Goal: Contribute content

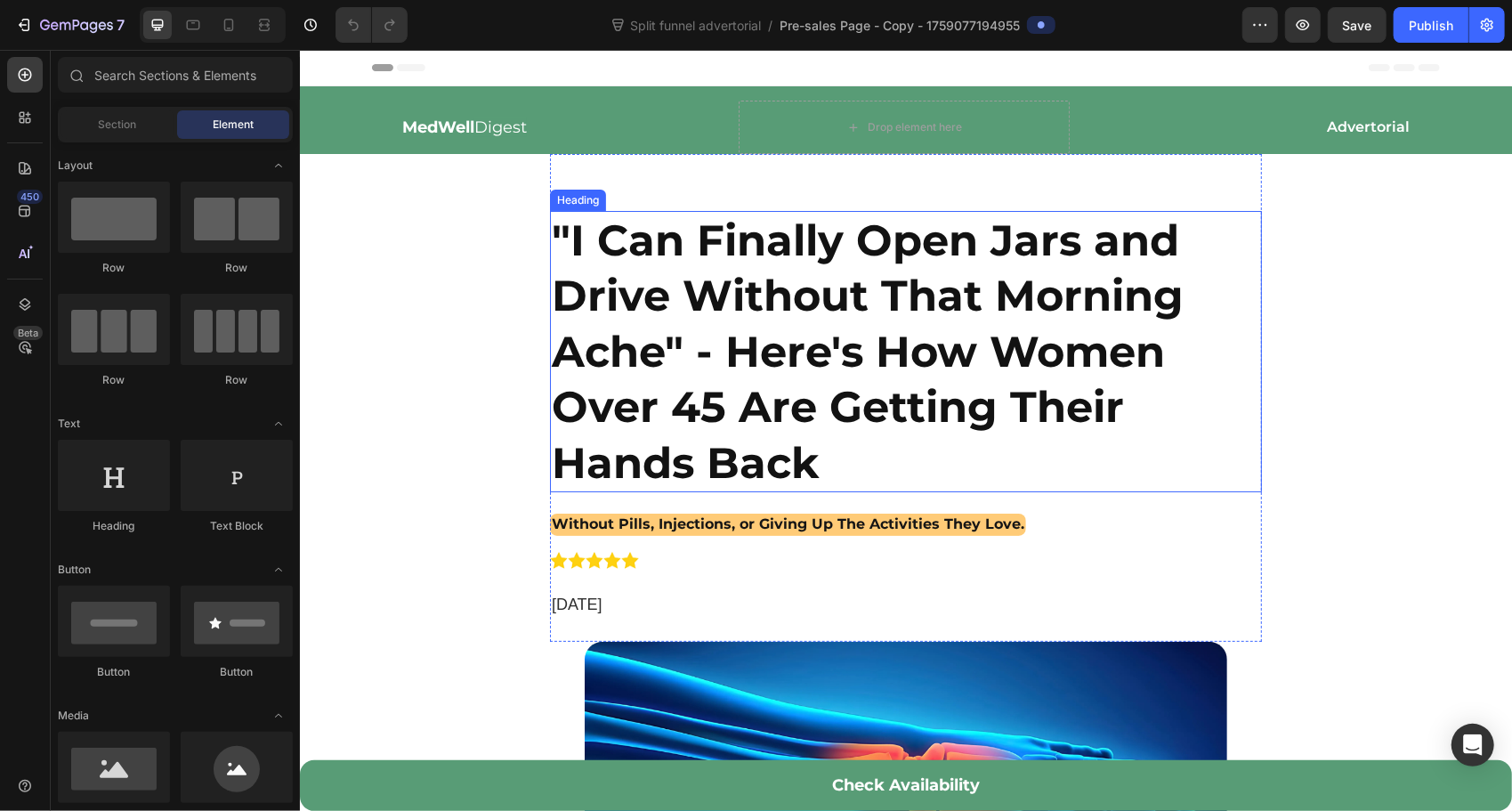
click at [794, 397] on h2 ""I Can Finally Open Jars and Drive Without That Morning Ache" - Here's How Wome…" at bounding box center [905, 350] width 712 height 281
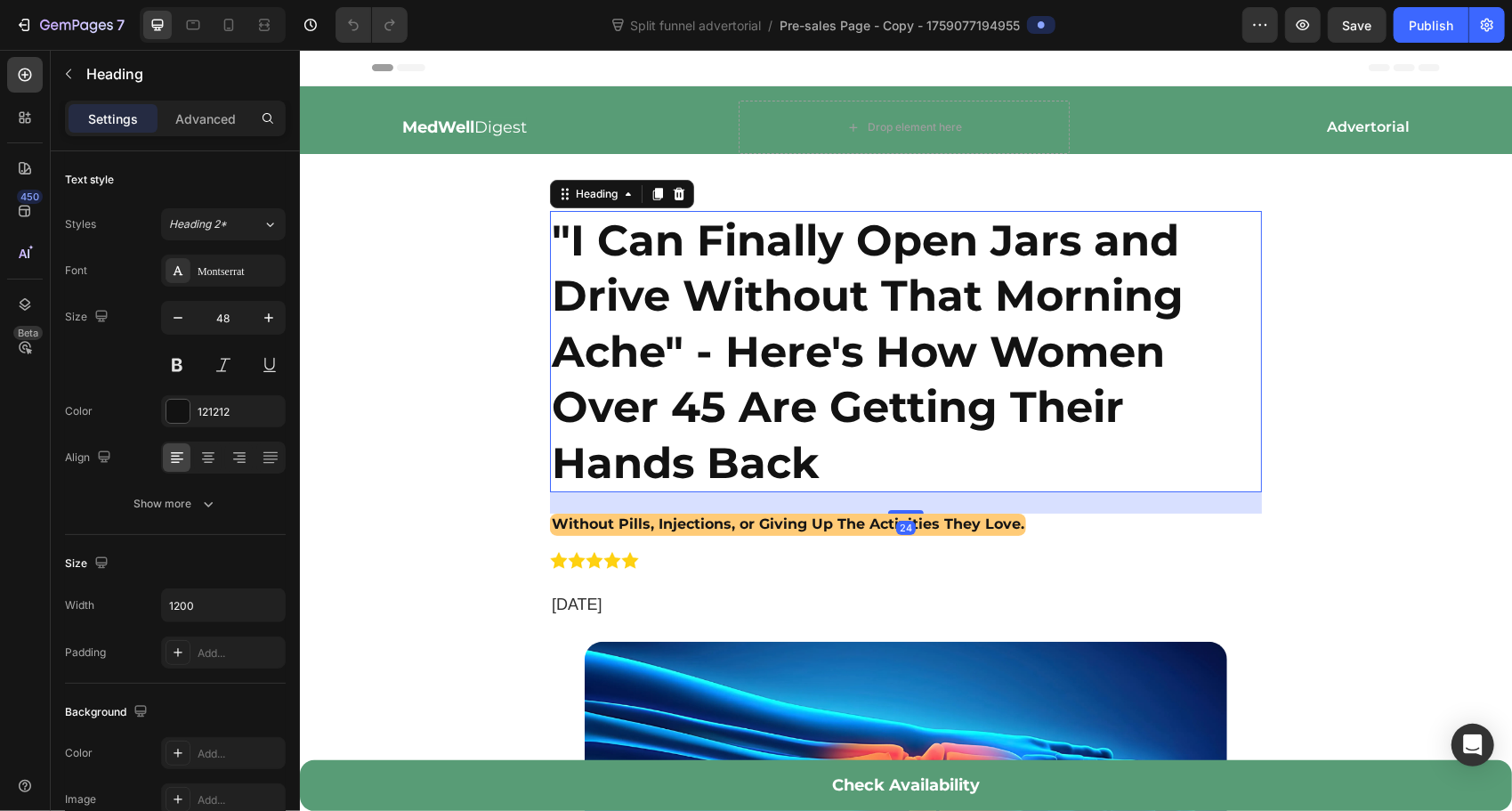
click at [811, 450] on h2 ""I Can Finally Open Jars and Drive Without That Morning Ache" - Here's How Wome…" at bounding box center [905, 350] width 712 height 281
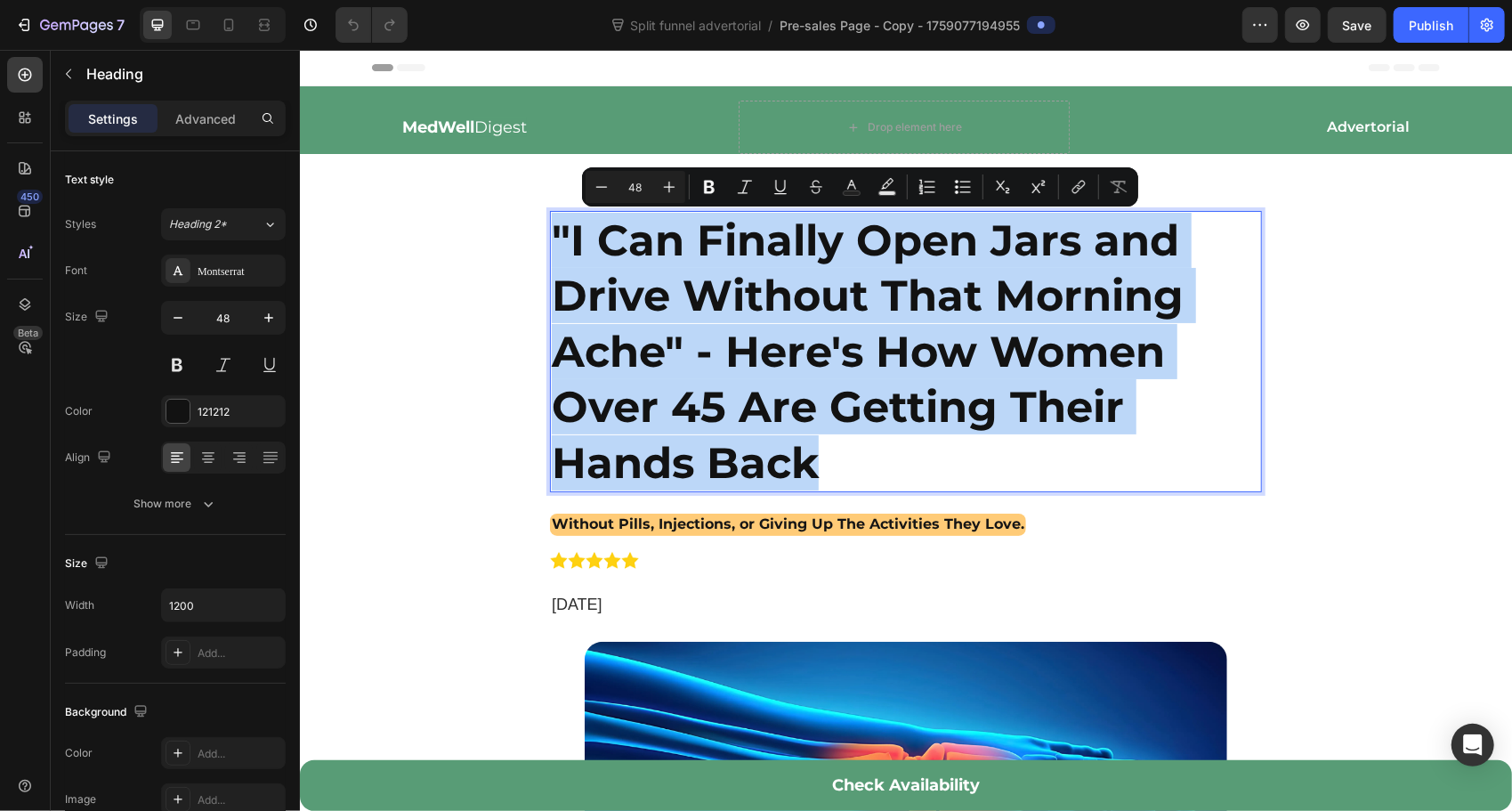
drag, startPoint x: 826, startPoint y: 463, endPoint x: 550, endPoint y: 238, distance: 356.1
click at [551, 238] on p ""I Can Finally Open Jars and Drive Without That Morning Ache" - Here's How Wome…" at bounding box center [905, 350] width 708 height 278
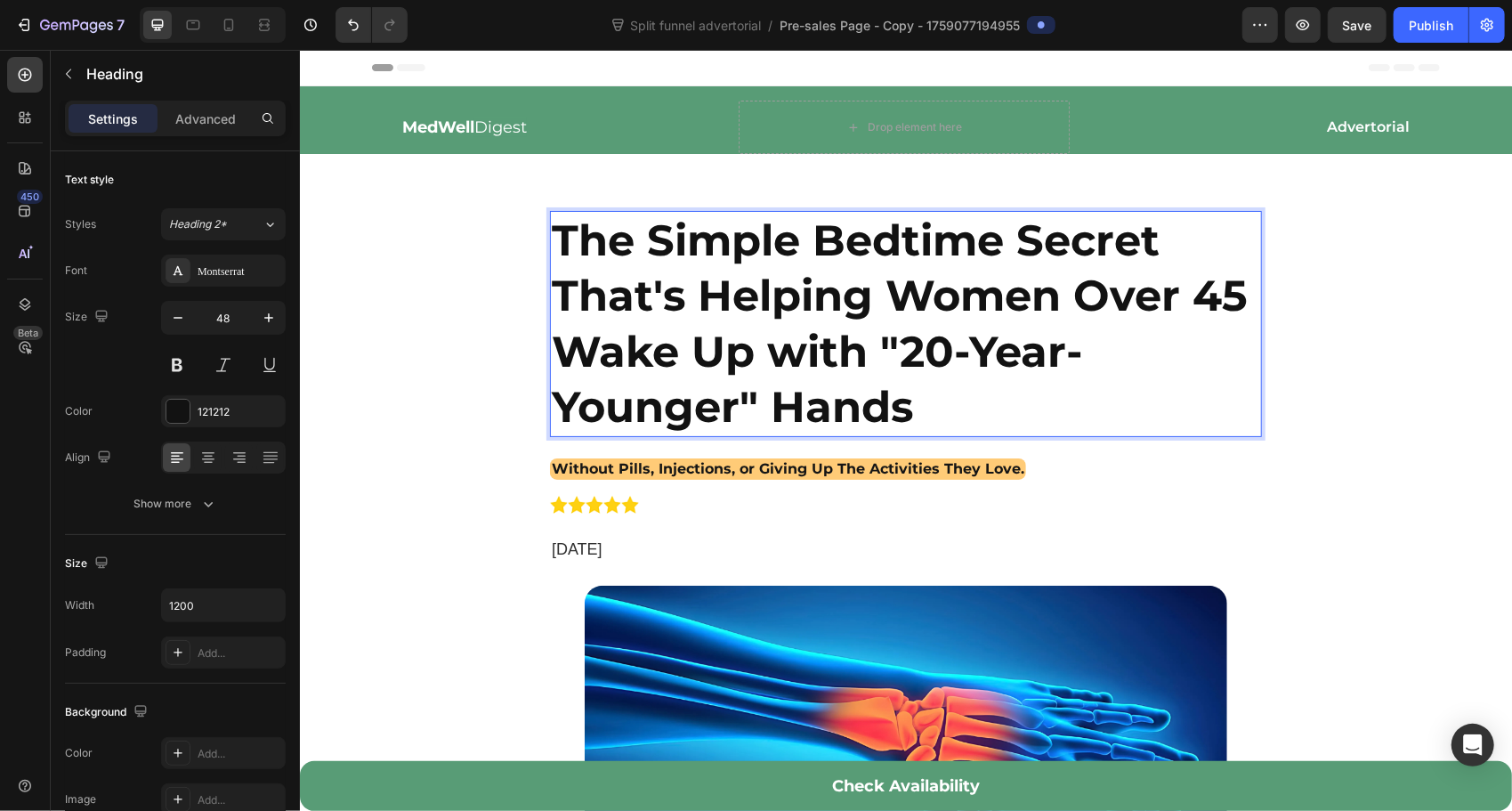
click at [747, 400] on p "The Simple Bedtime Secret That's Helping Women Over 45 Wake Up with "20-Year-Yo…" at bounding box center [905, 322] width 708 height 223
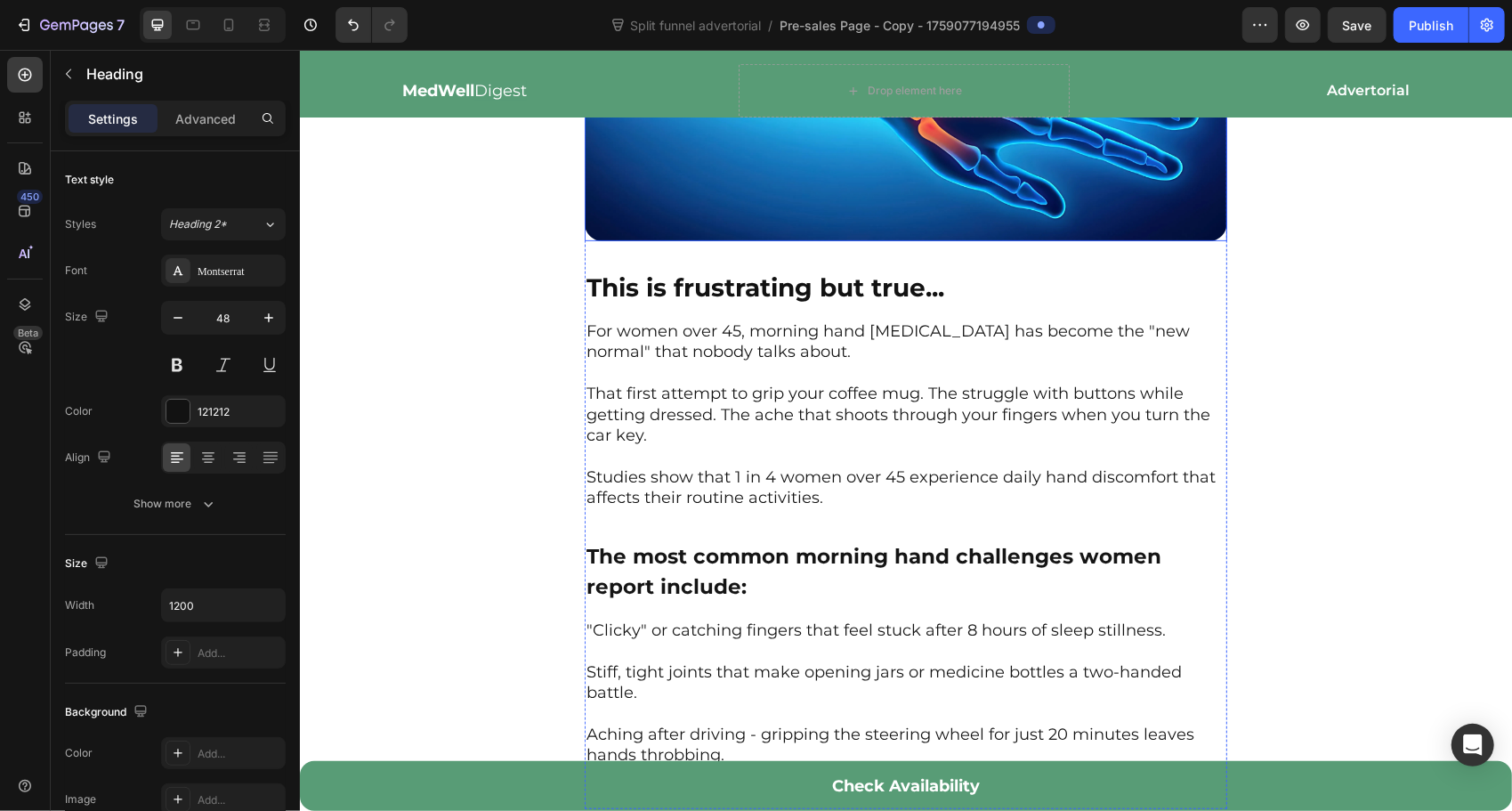
scroll to position [653, 0]
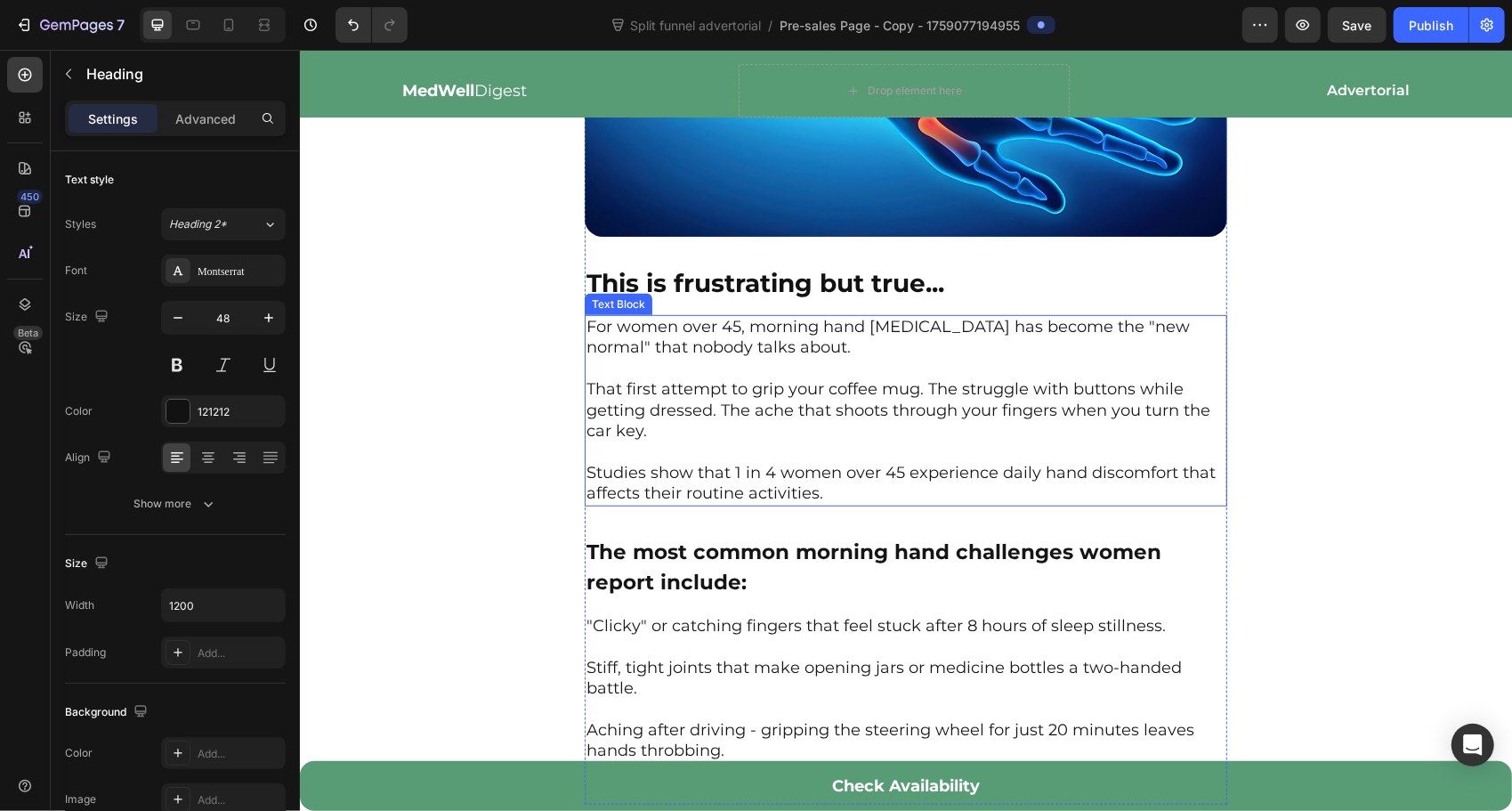
click at [780, 349] on p "For women over 45, morning hand stiffness has become the "new normal" that nobo…" at bounding box center [905, 409] width 639 height 188
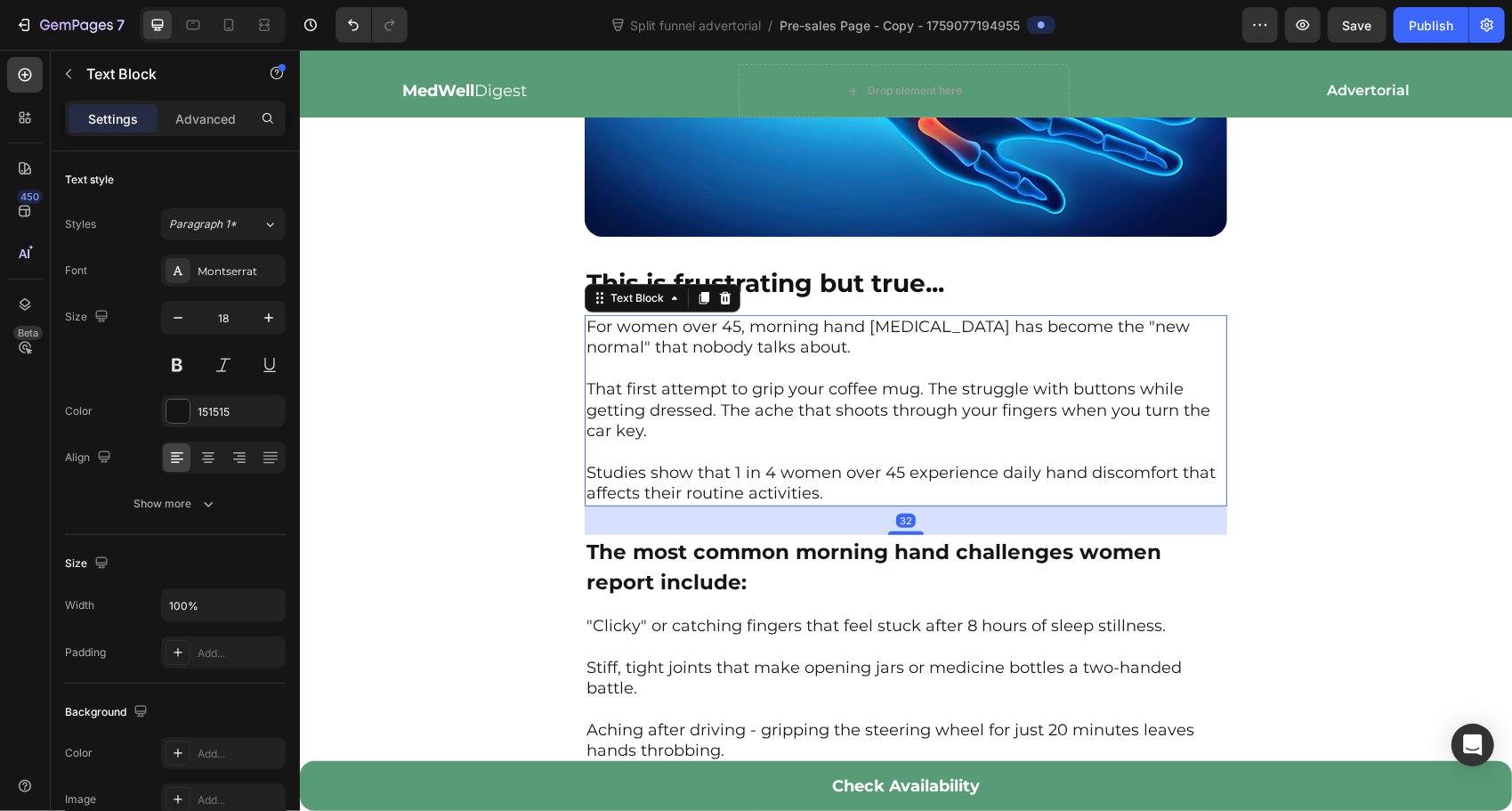
click at [876, 473] on p "For women over 45, morning hand stiffness has become the "new normal" that nobo…" at bounding box center [905, 409] width 639 height 188
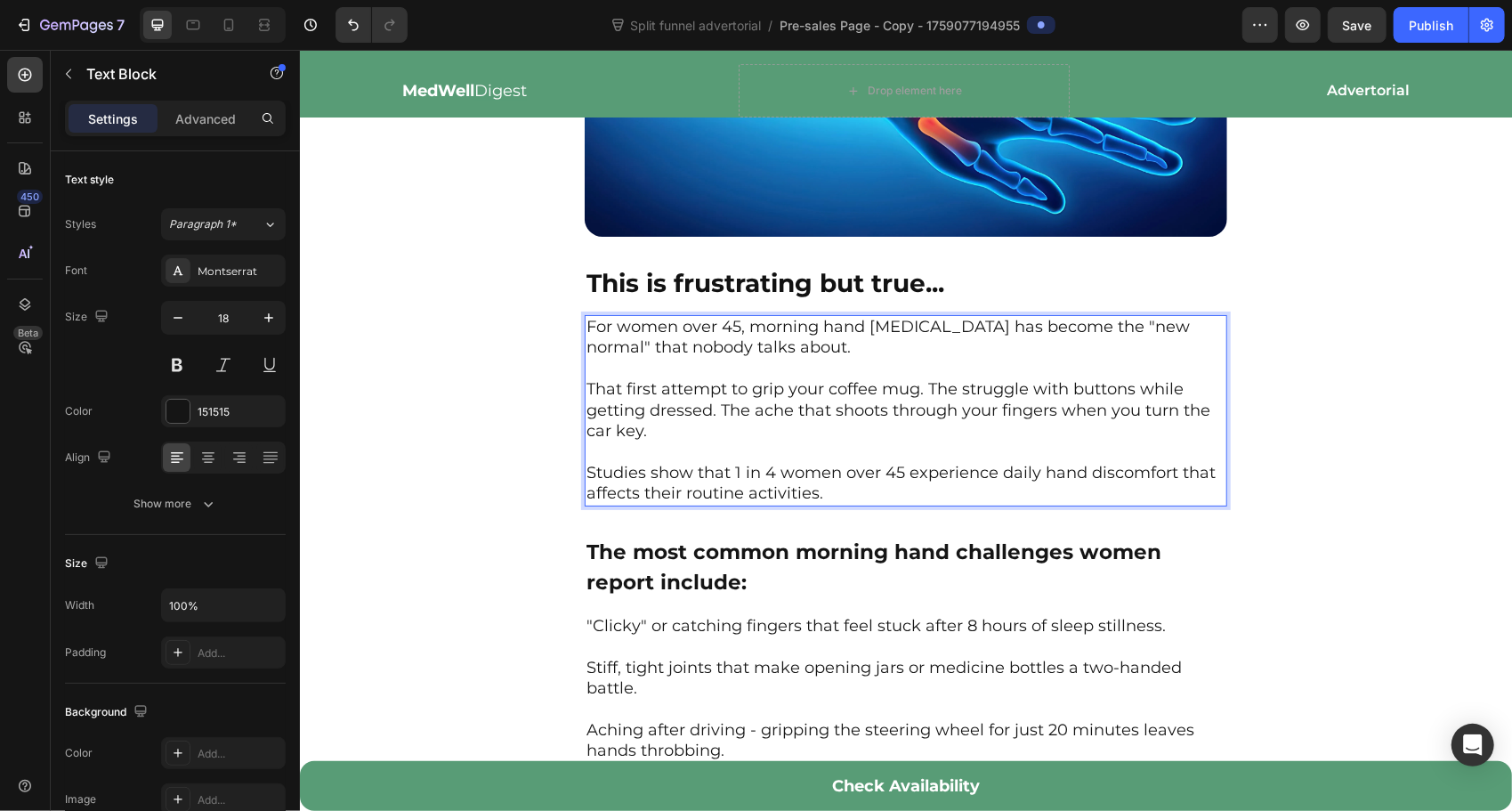
click at [866, 486] on p "For women over 45, morning hand stiffness has become the "new normal" that nobo…" at bounding box center [905, 409] width 639 height 188
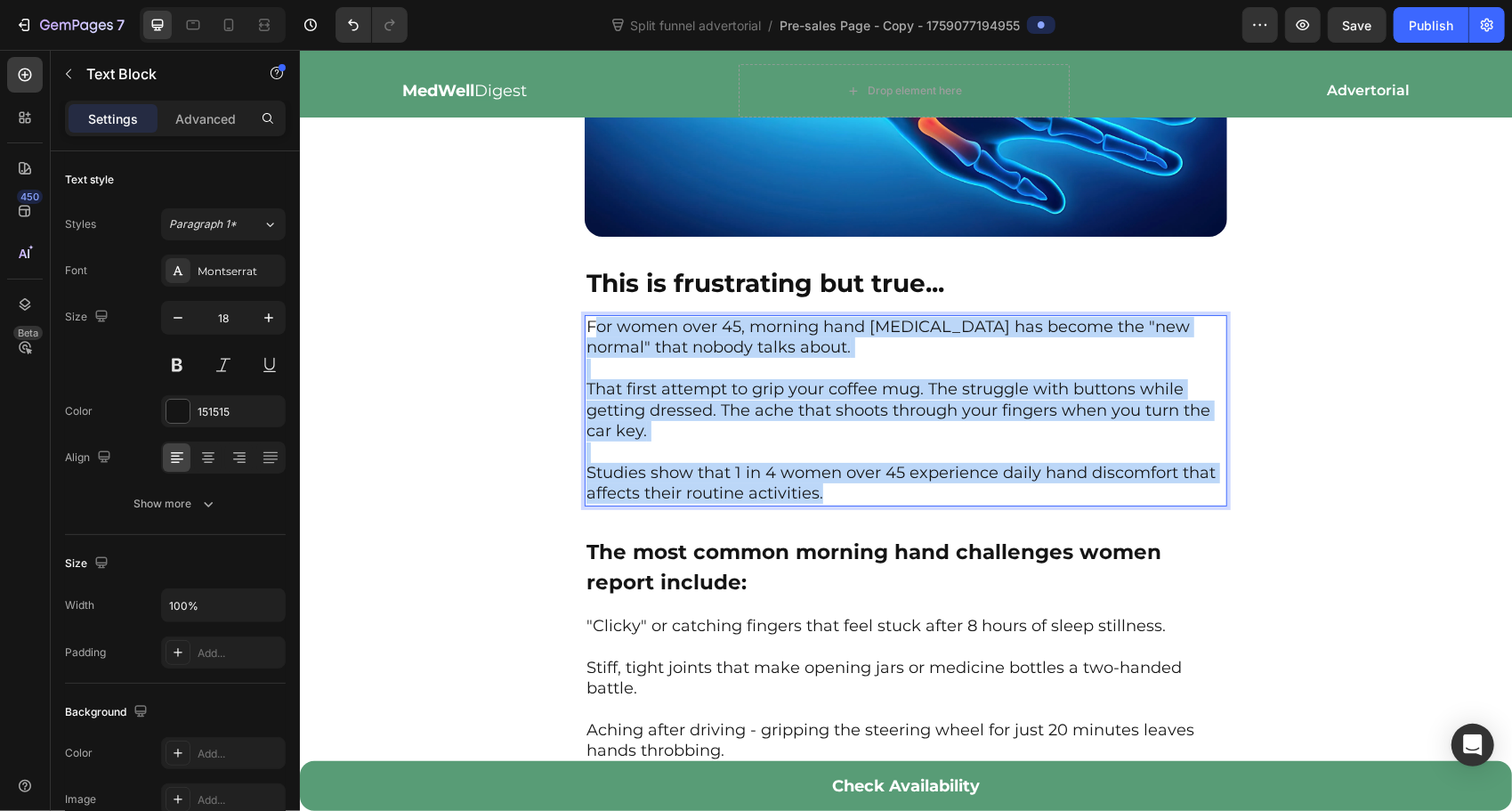
drag, startPoint x: 868, startPoint y: 486, endPoint x: 600, endPoint y: 313, distance: 319.0
click at [600, 316] on p "For women over 45, morning hand stiffness has become the "new normal" that nobo…" at bounding box center [905, 409] width 639 height 188
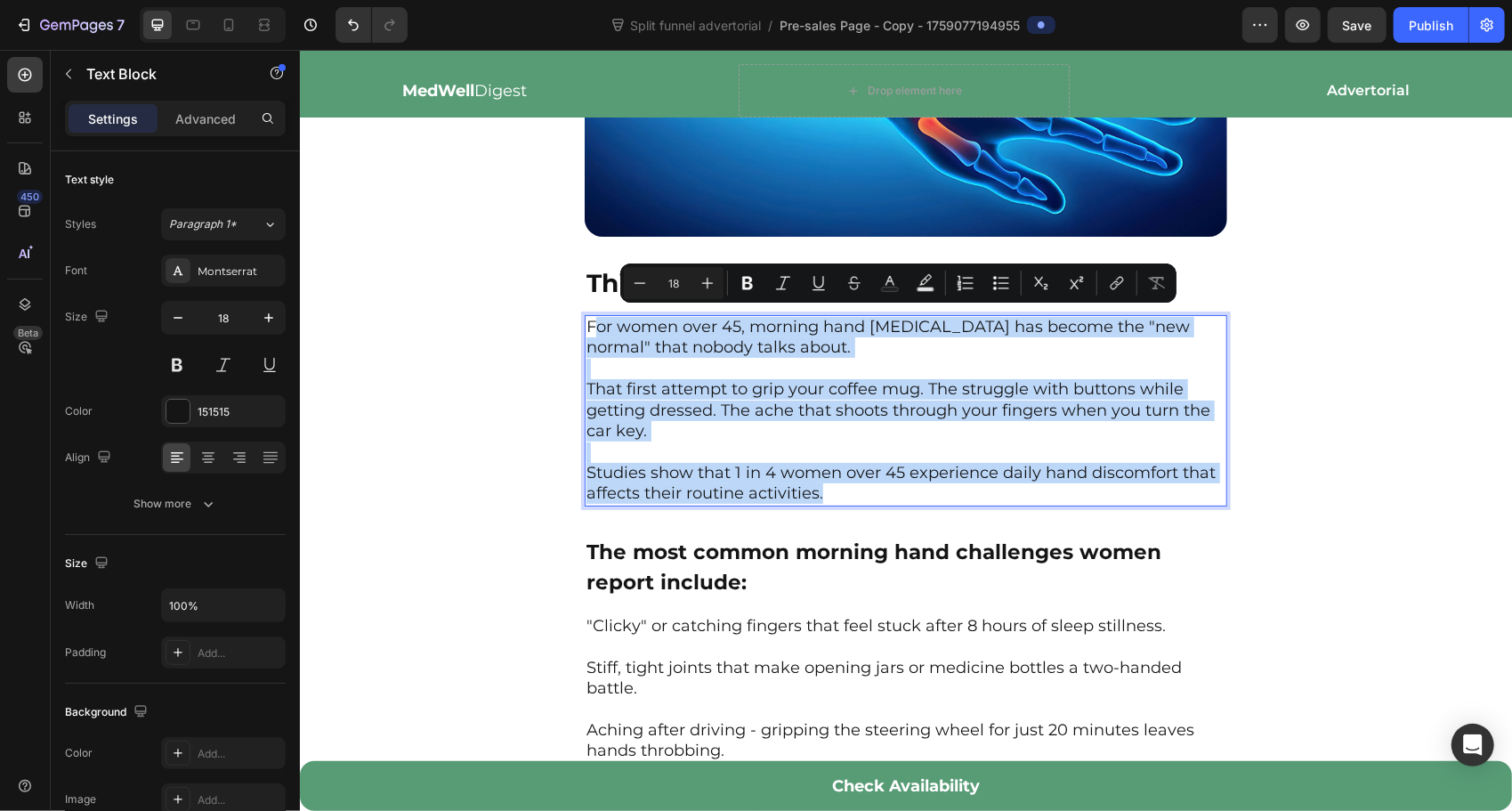
click at [594, 316] on p "For women over 45, morning hand stiffness has become the "new normal" that nobo…" at bounding box center [905, 409] width 639 height 188
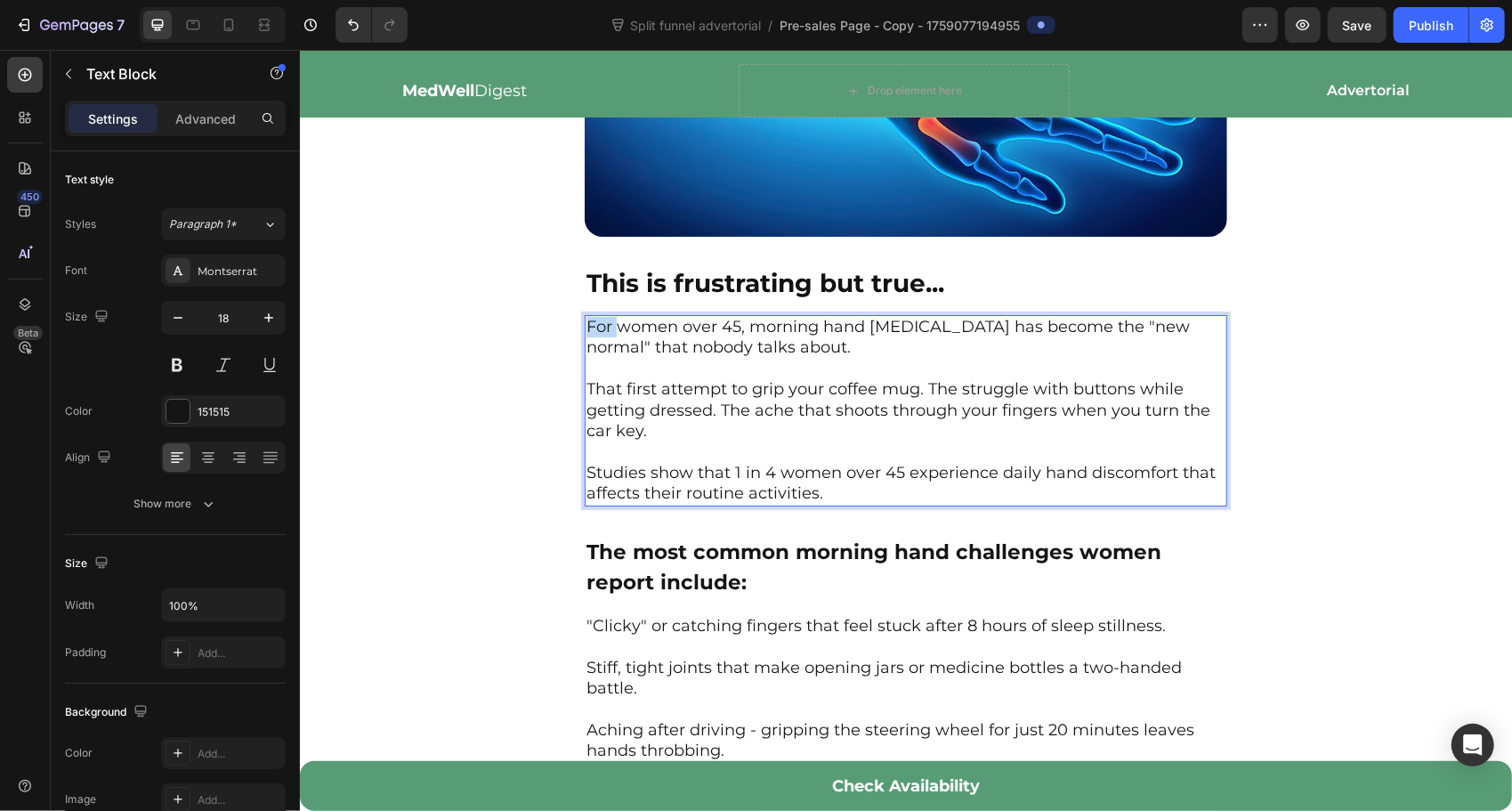
click at [594, 316] on p "For women over 45, morning hand stiffness has become the "new normal" that nobo…" at bounding box center [905, 409] width 639 height 188
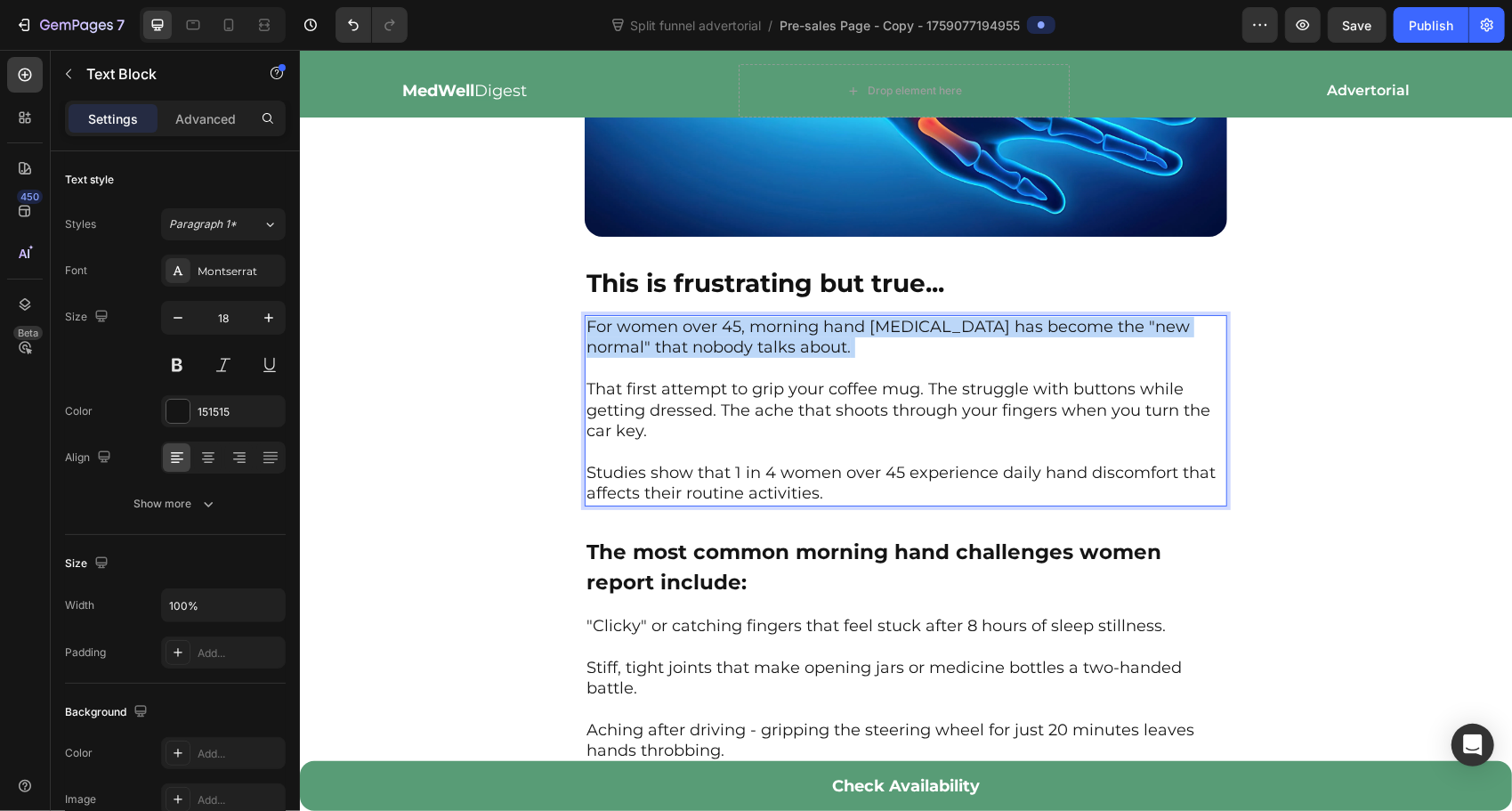
click at [594, 316] on p "For women over 45, morning hand stiffness has become the "new normal" that nobo…" at bounding box center [905, 409] width 639 height 188
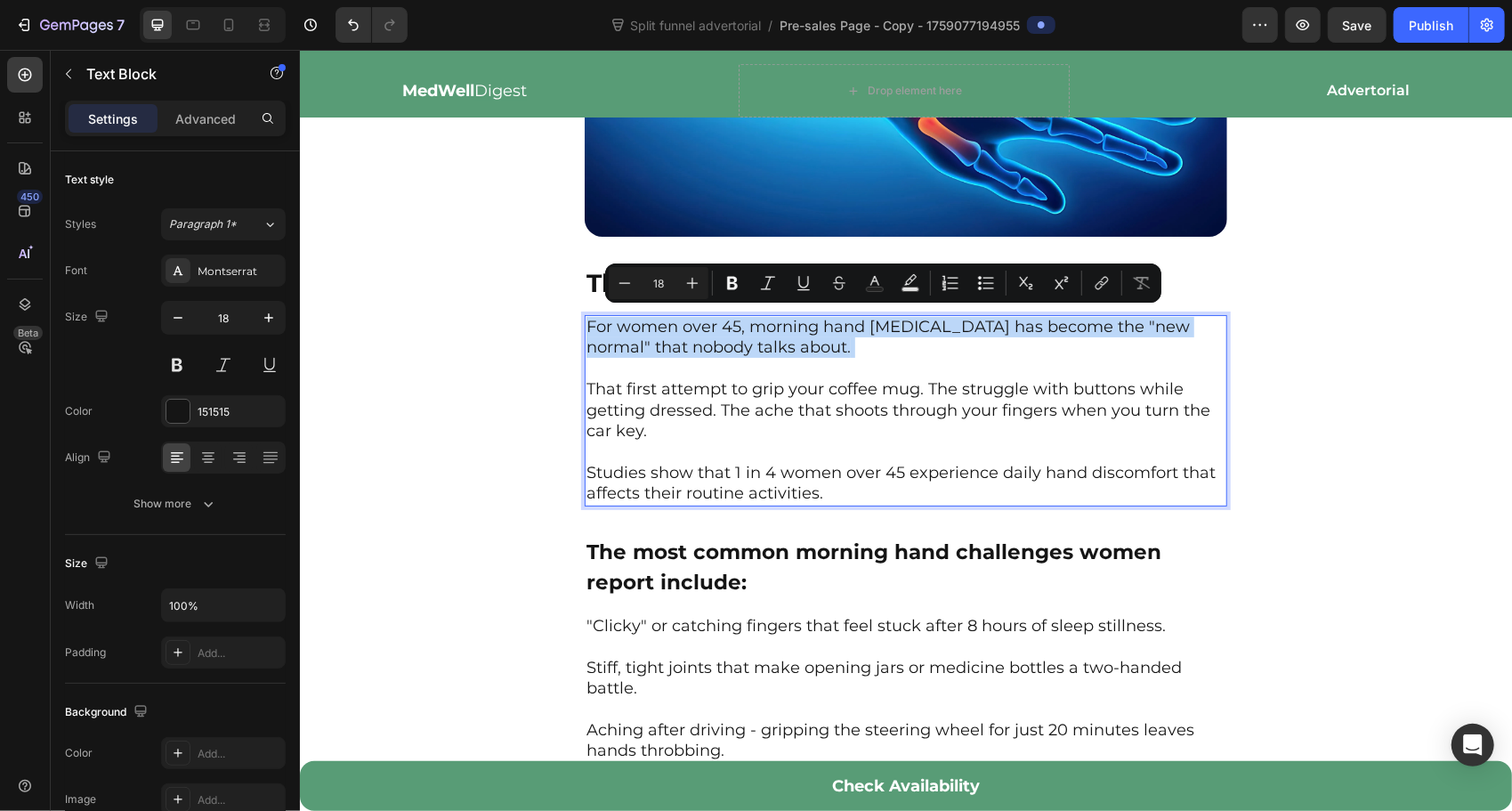
click at [594, 316] on p "For women over 45, morning hand stiffness has become the "new normal" that nobo…" at bounding box center [905, 409] width 639 height 188
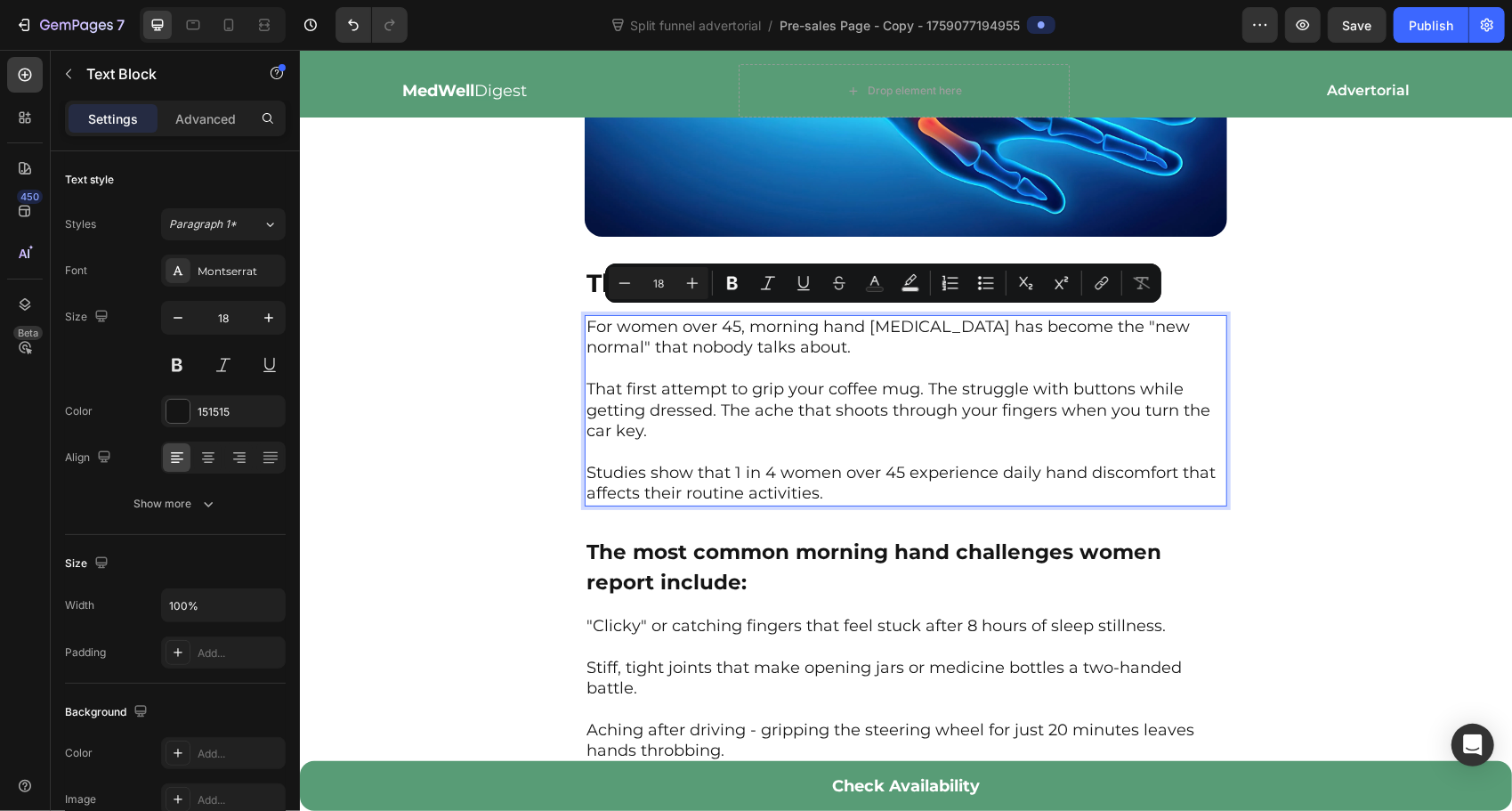
click at [794, 372] on p "For women over 45, morning hand stiffness has become the "new normal" that nobo…" at bounding box center [905, 409] width 639 height 188
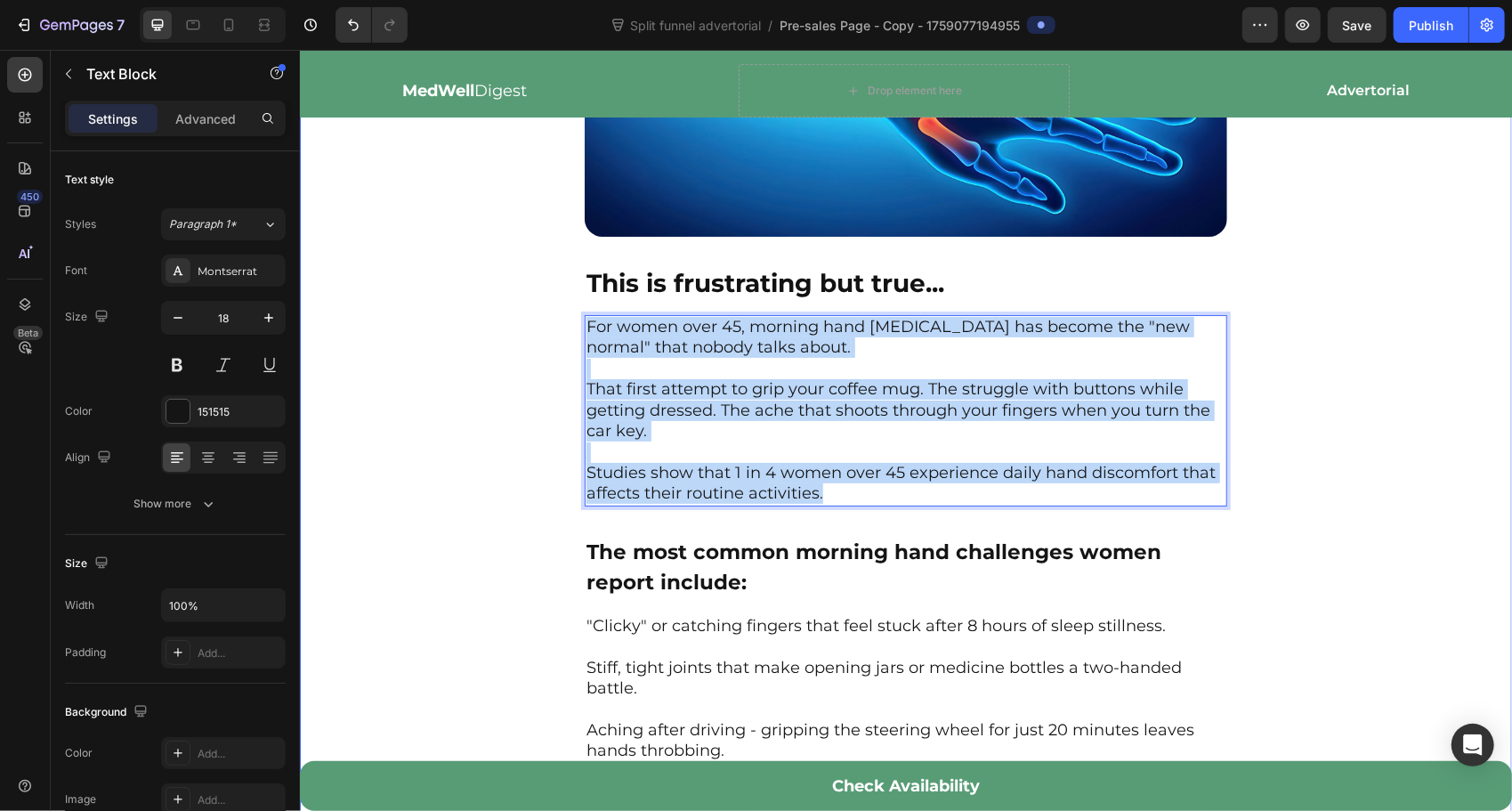
drag, startPoint x: 888, startPoint y: 489, endPoint x: 559, endPoint y: 311, distance: 374.1
click at [559, 311] on div "Image This is frustrating but true... Text Block For women over 45, morning han…" at bounding box center [905, 383] width 1212 height 905
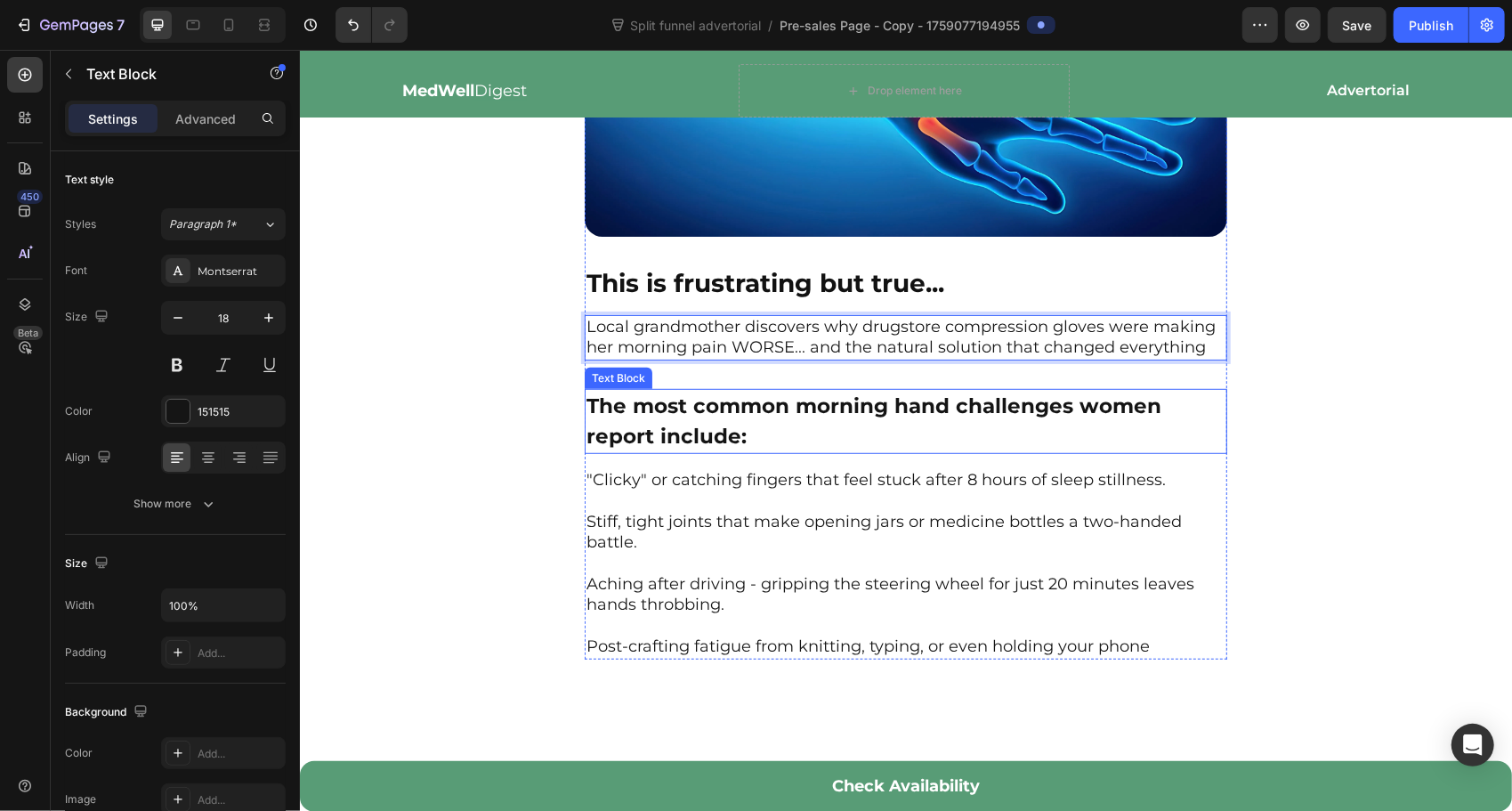
click at [792, 448] on p "The most common morning hand challenges women report include:" at bounding box center [905, 421] width 639 height 62
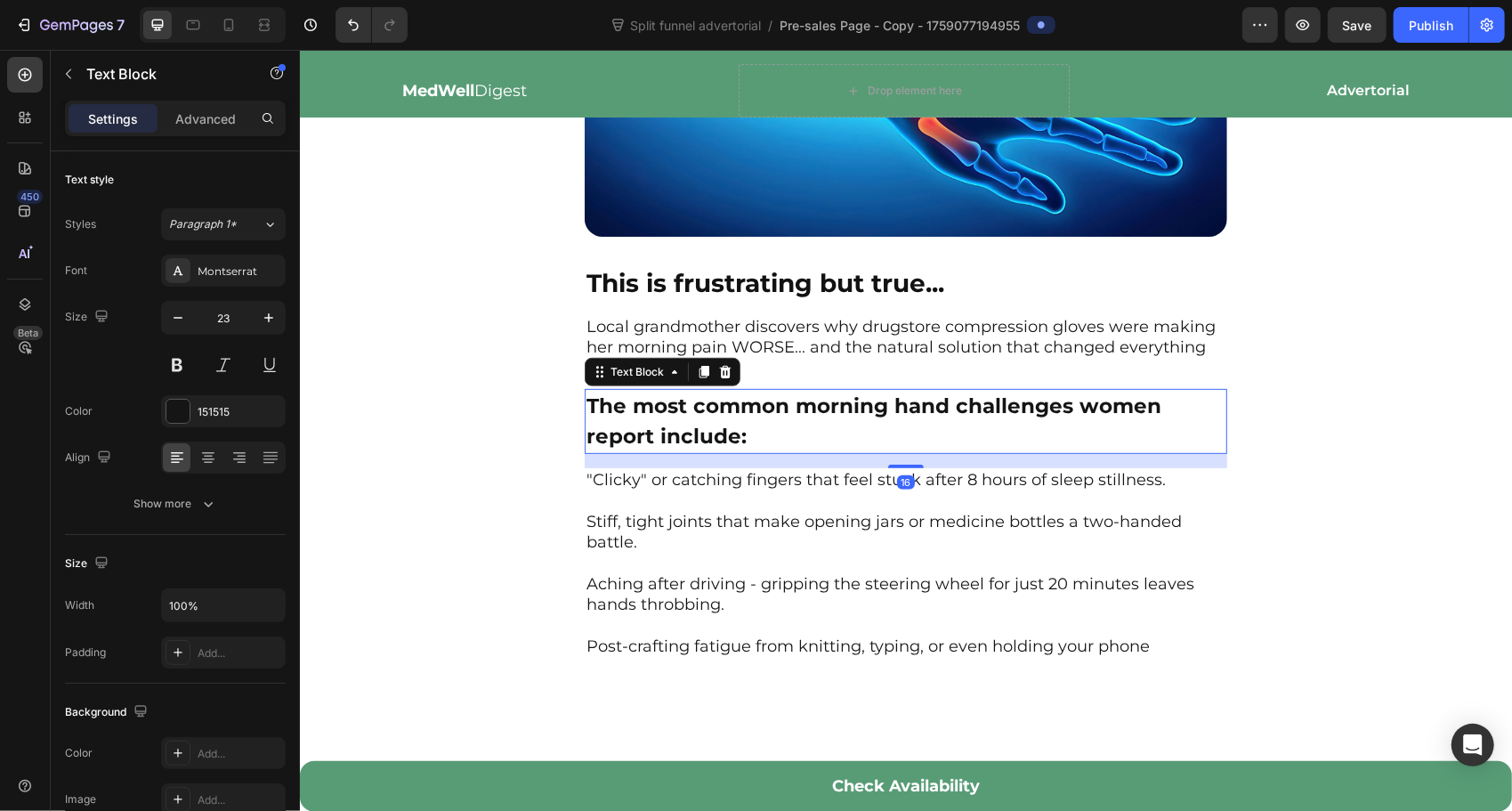
click at [792, 448] on p "The most common morning hand challenges women report include:" at bounding box center [905, 421] width 639 height 62
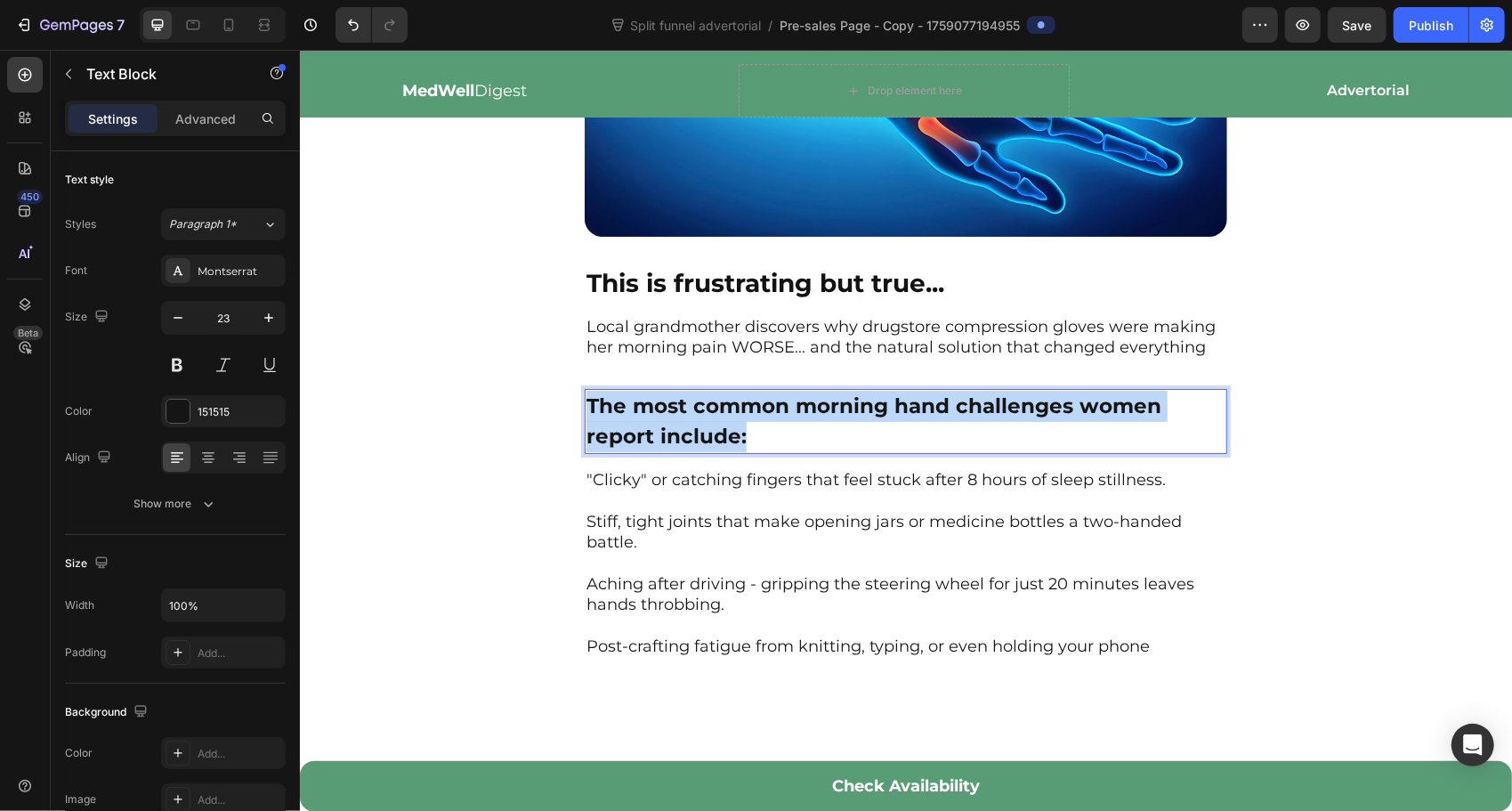
click at [792, 448] on p "The most common morning hand challenges women report include:" at bounding box center [905, 421] width 639 height 62
click at [791, 448] on p "The most common morning hand challenges women report include:" at bounding box center [905, 421] width 639 height 62
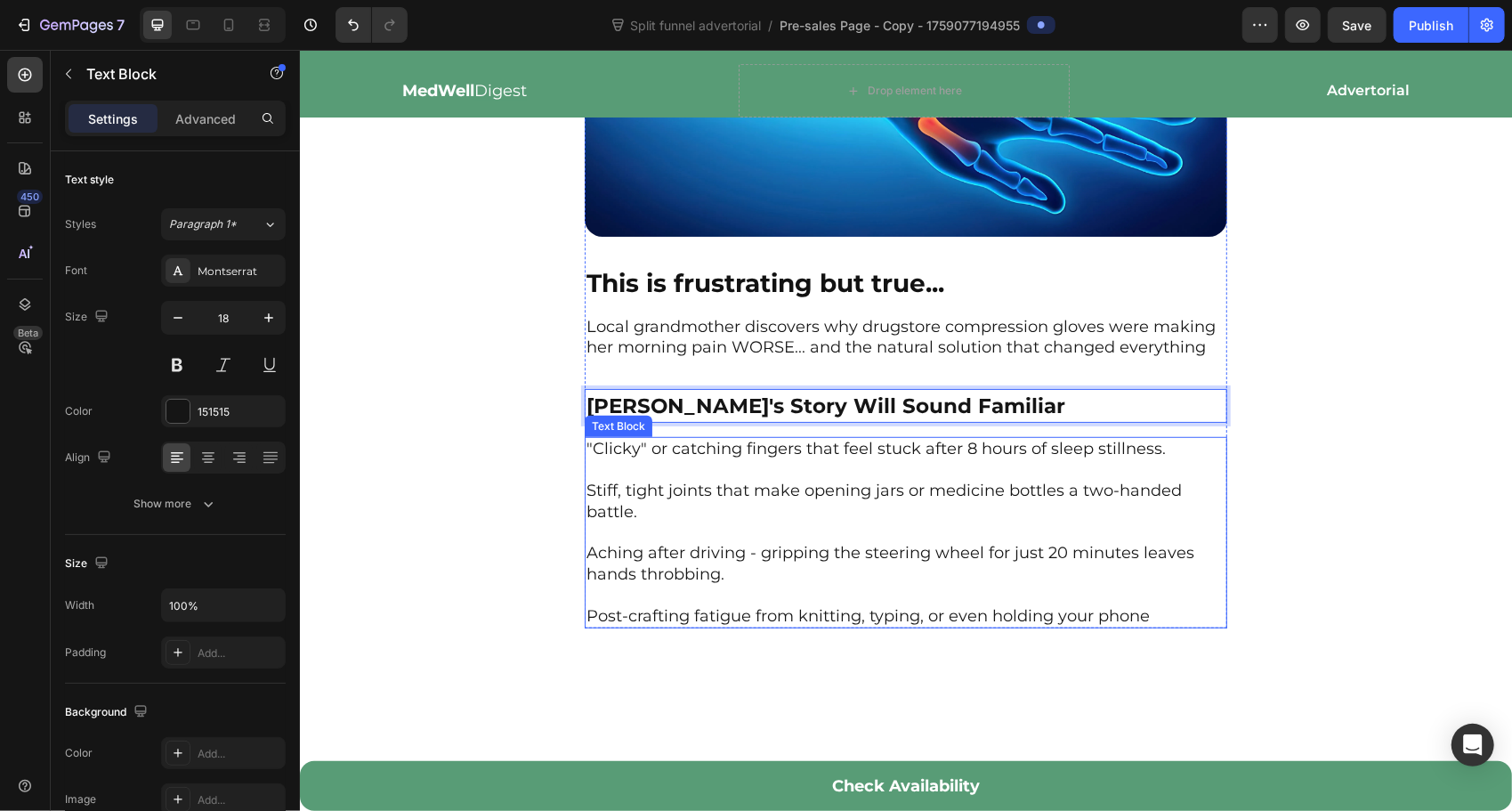
click at [601, 476] on p ""Clicky" or catching fingers that feel stuck after 8 hours of sleep stillness. …" at bounding box center [905, 532] width 639 height 188
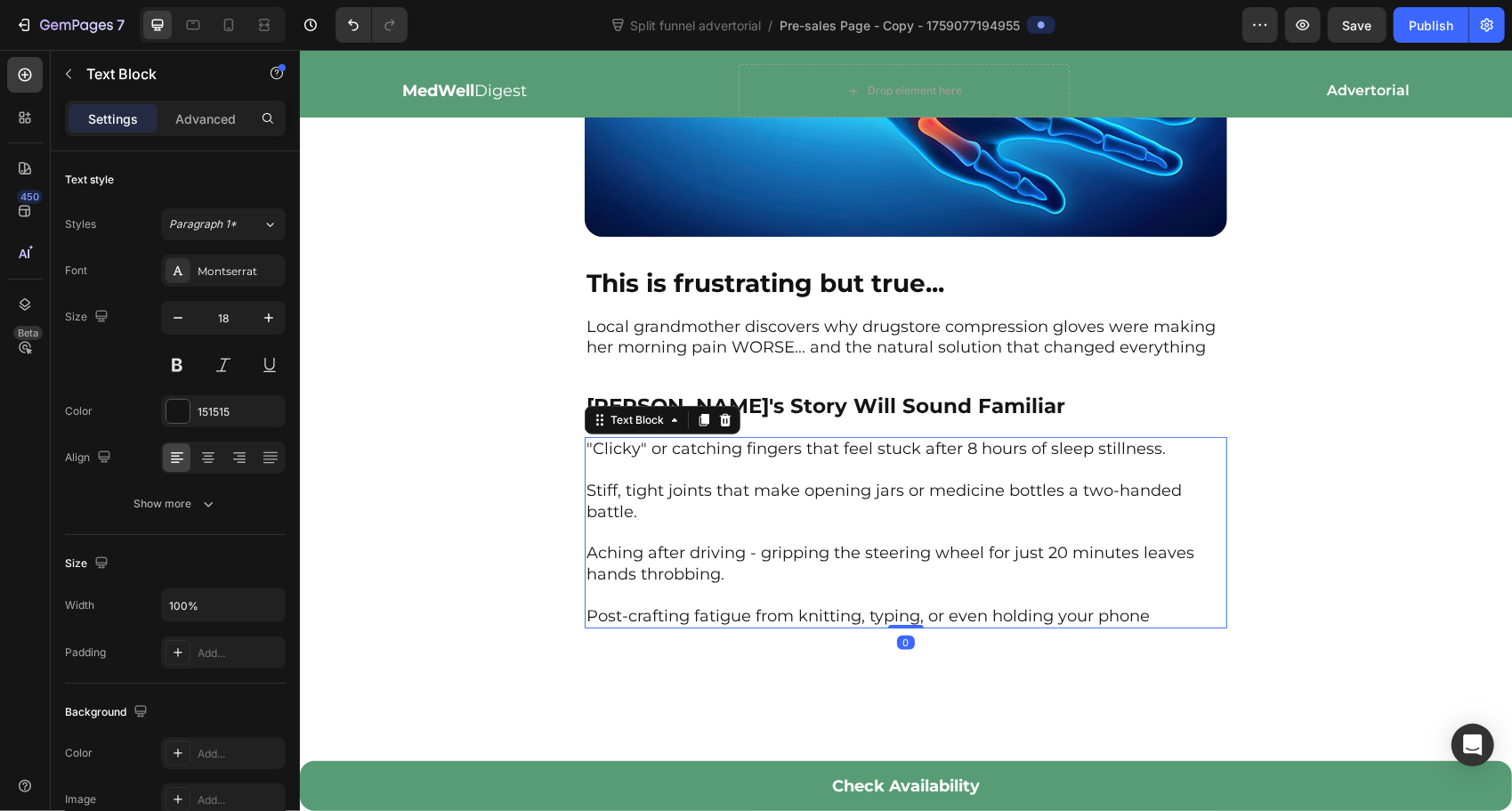
click at [601, 476] on p ""Clicky" or catching fingers that feel stuck after 8 hours of sleep stillness. …" at bounding box center [905, 532] width 639 height 188
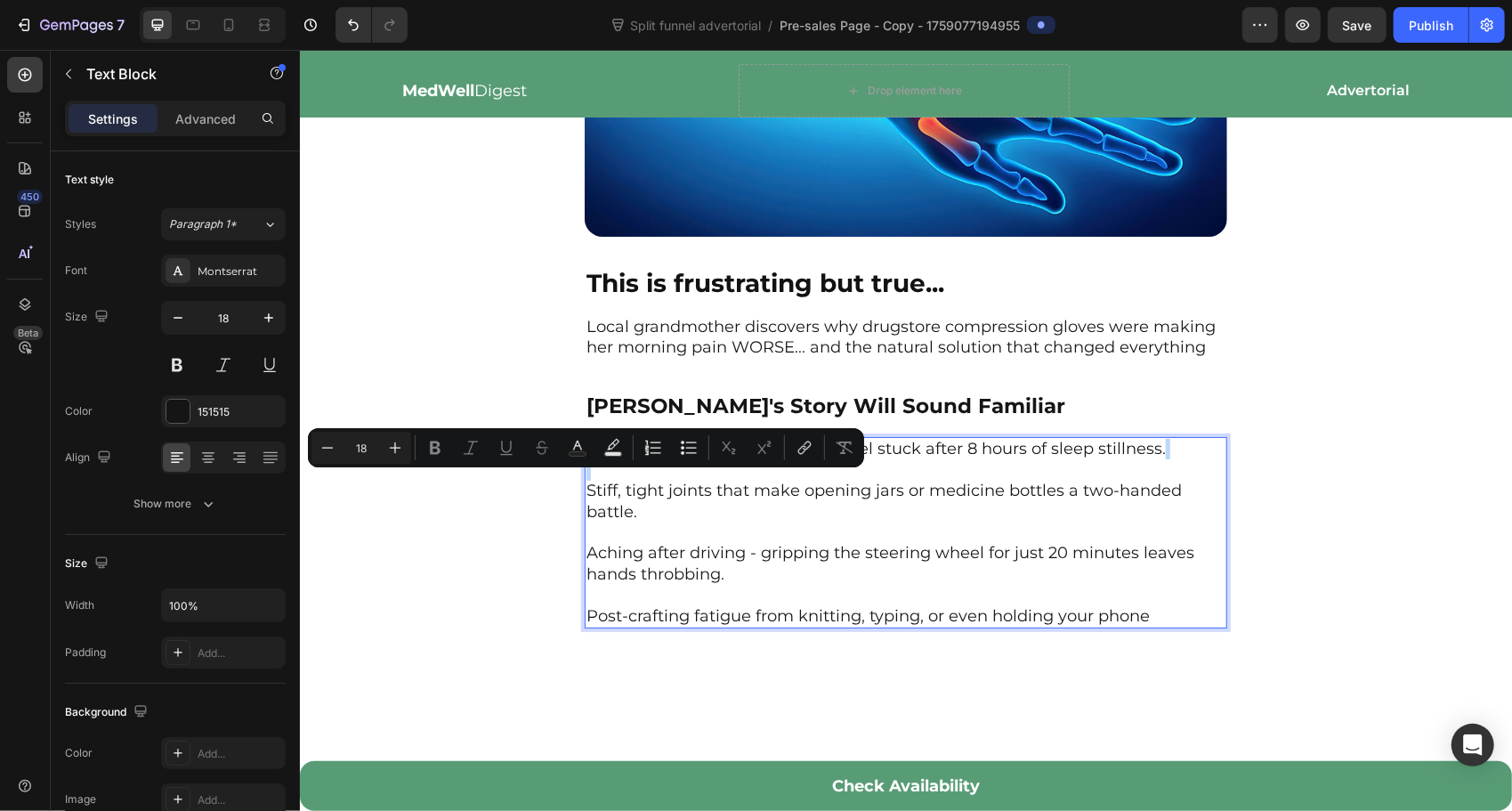
click at [601, 476] on p ""Clicky" or catching fingers that feel stuck after 8 hours of sleep stillness. …" at bounding box center [905, 532] width 639 height 188
click at [621, 481] on p ""Clicky" or catching fingers that feel stuck after 8 hours of sleep stillness. …" at bounding box center [905, 532] width 639 height 188
click at [771, 512] on p ""Clicky" or catching fingers that feel stuck after 8 hours of sleep stillness. …" at bounding box center [905, 532] width 639 height 188
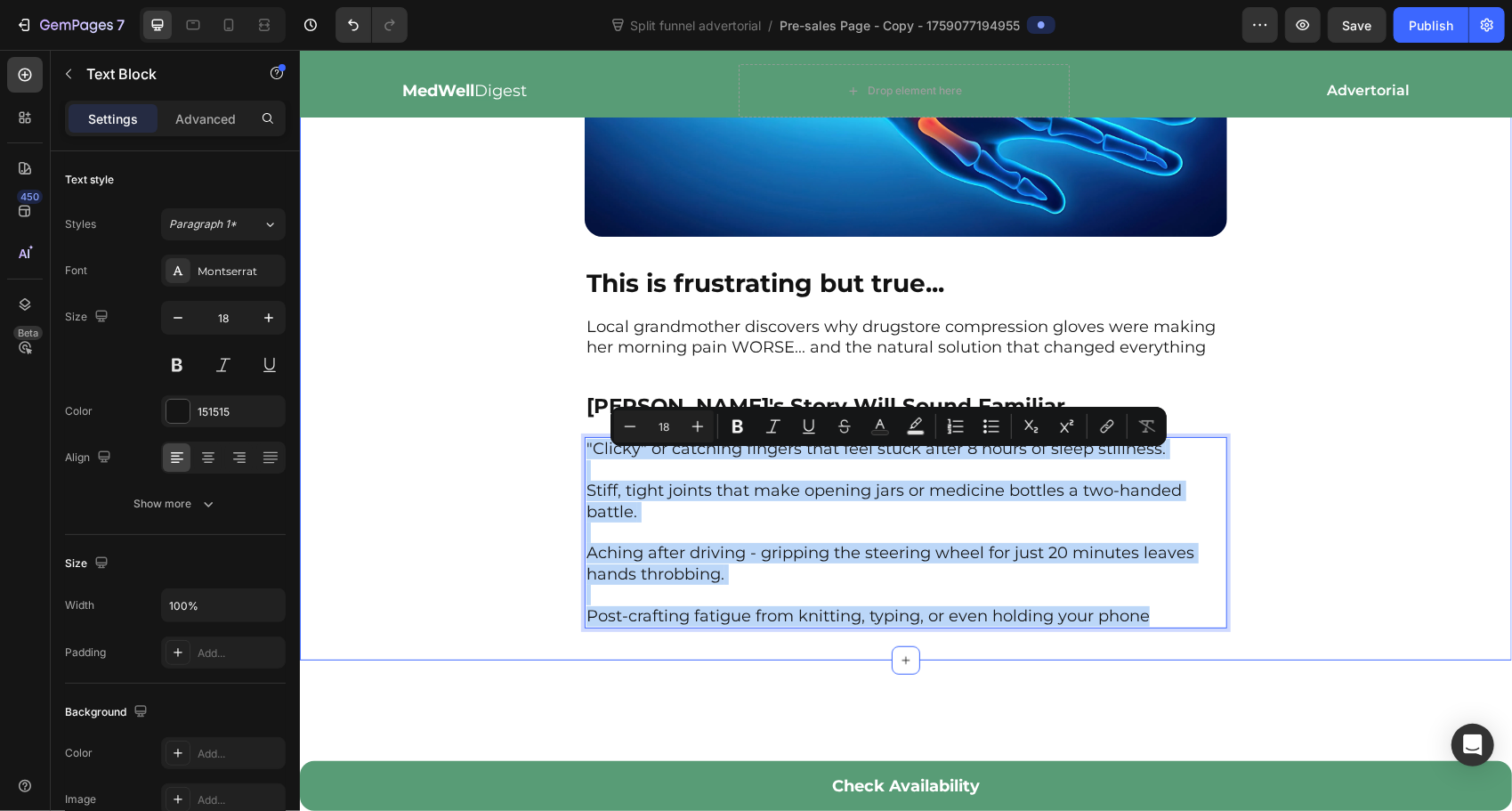
drag, startPoint x: 586, startPoint y: 462, endPoint x: 1113, endPoint y: 633, distance: 554.0
click at [1138, 642] on div "Image This is frustrating but true... Text Block Local grandmother discovers wh…" at bounding box center [905, 295] width 1212 height 728
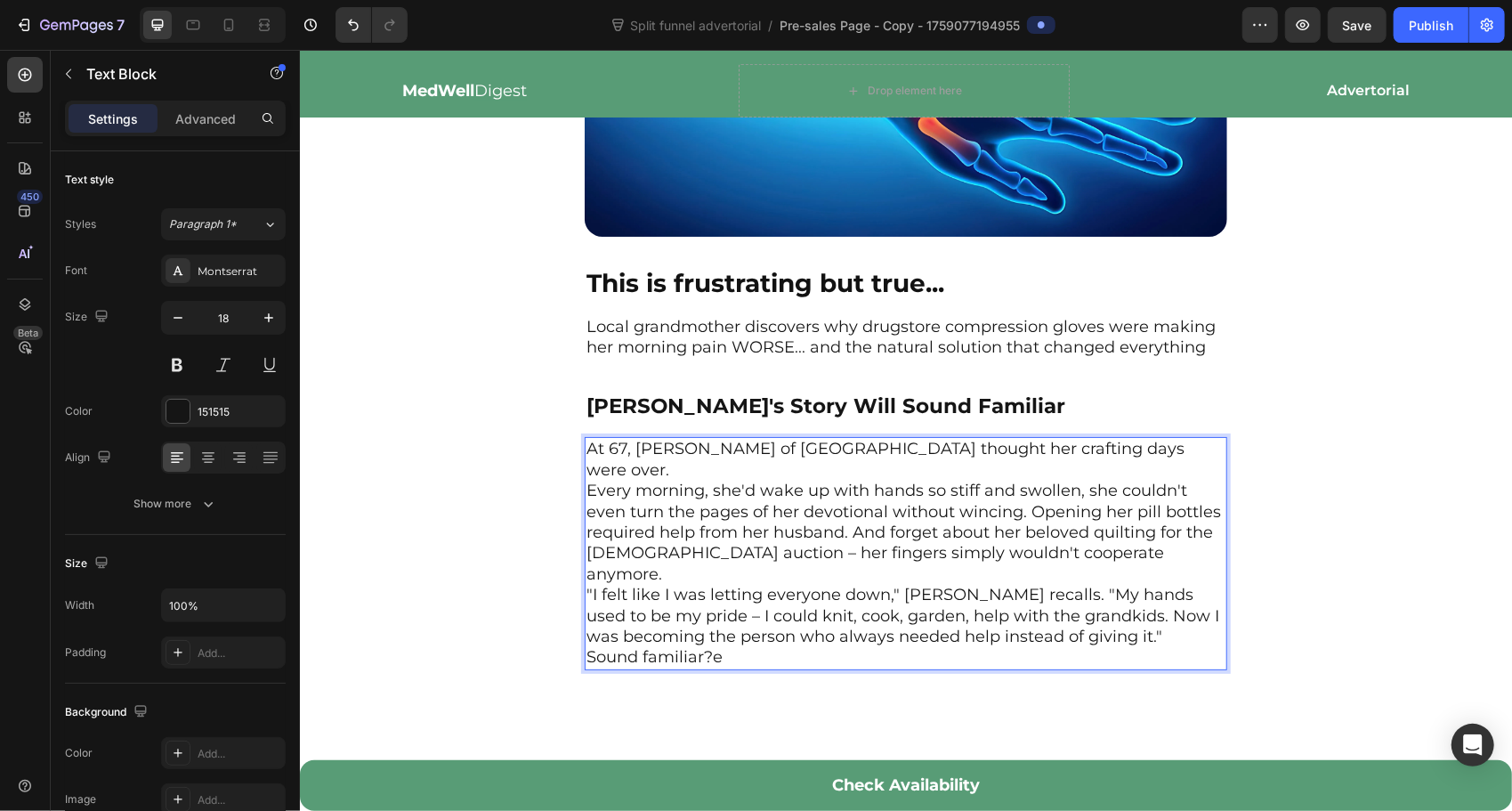
click at [661, 478] on p "At 67, [PERSON_NAME] of [GEOGRAPHIC_DATA] thought her crafting days were over." at bounding box center [905, 459] width 639 height 42
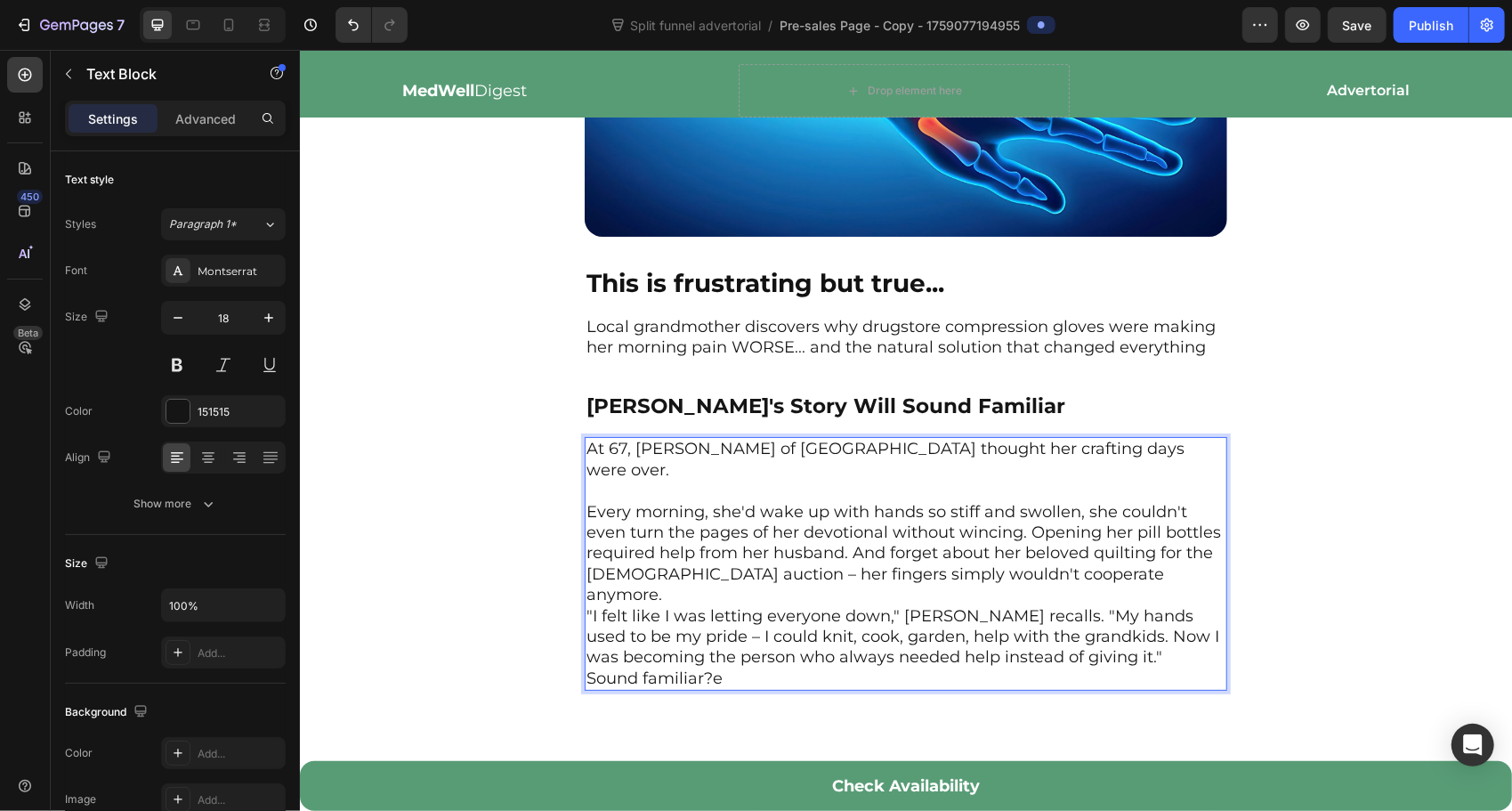
click at [742, 605] on p "Every morning, she'd wake up with hands so stiff and swollen, she couldn't even…" at bounding box center [905, 553] width 639 height 104
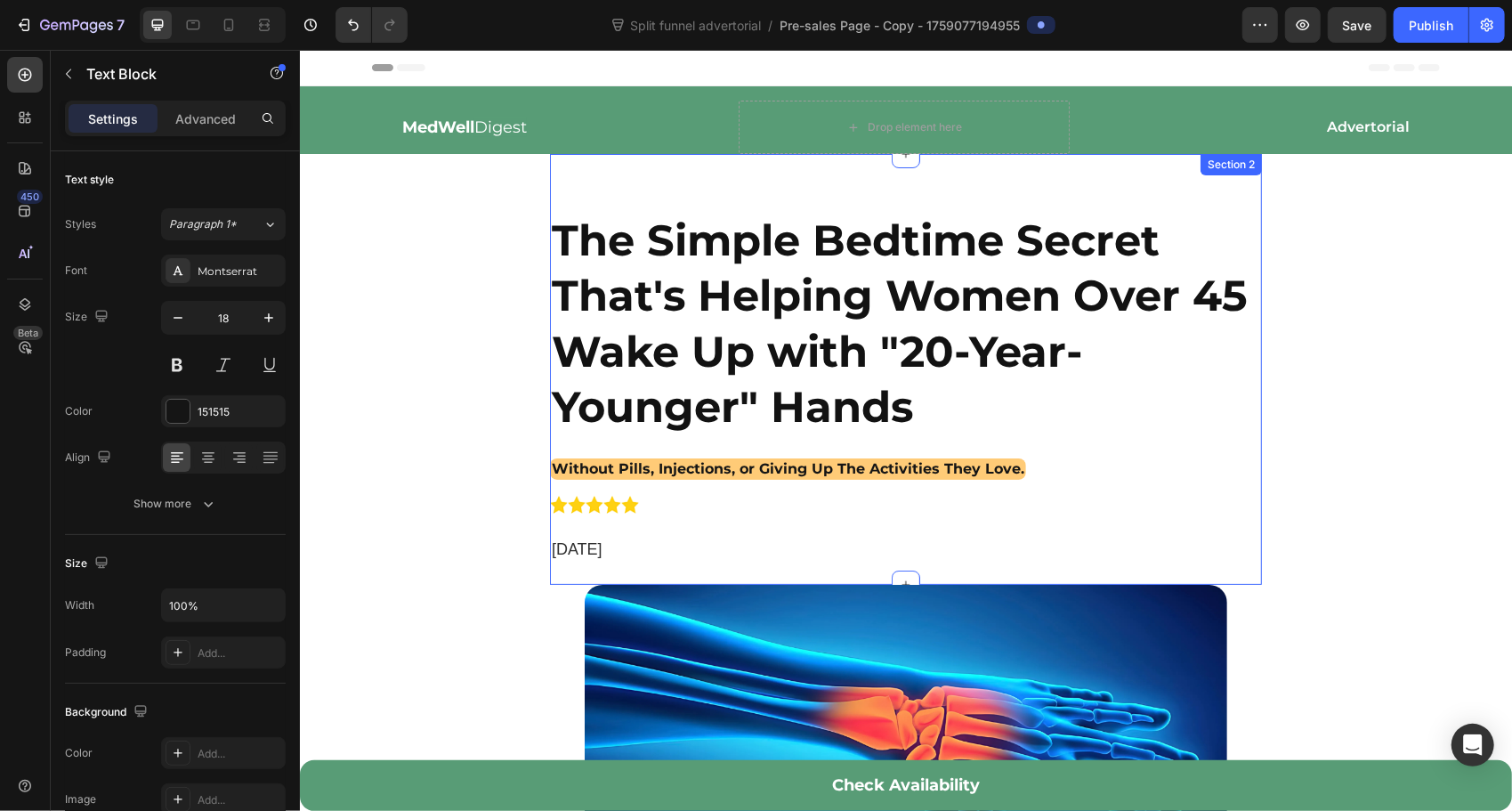
scroll to position [325, 0]
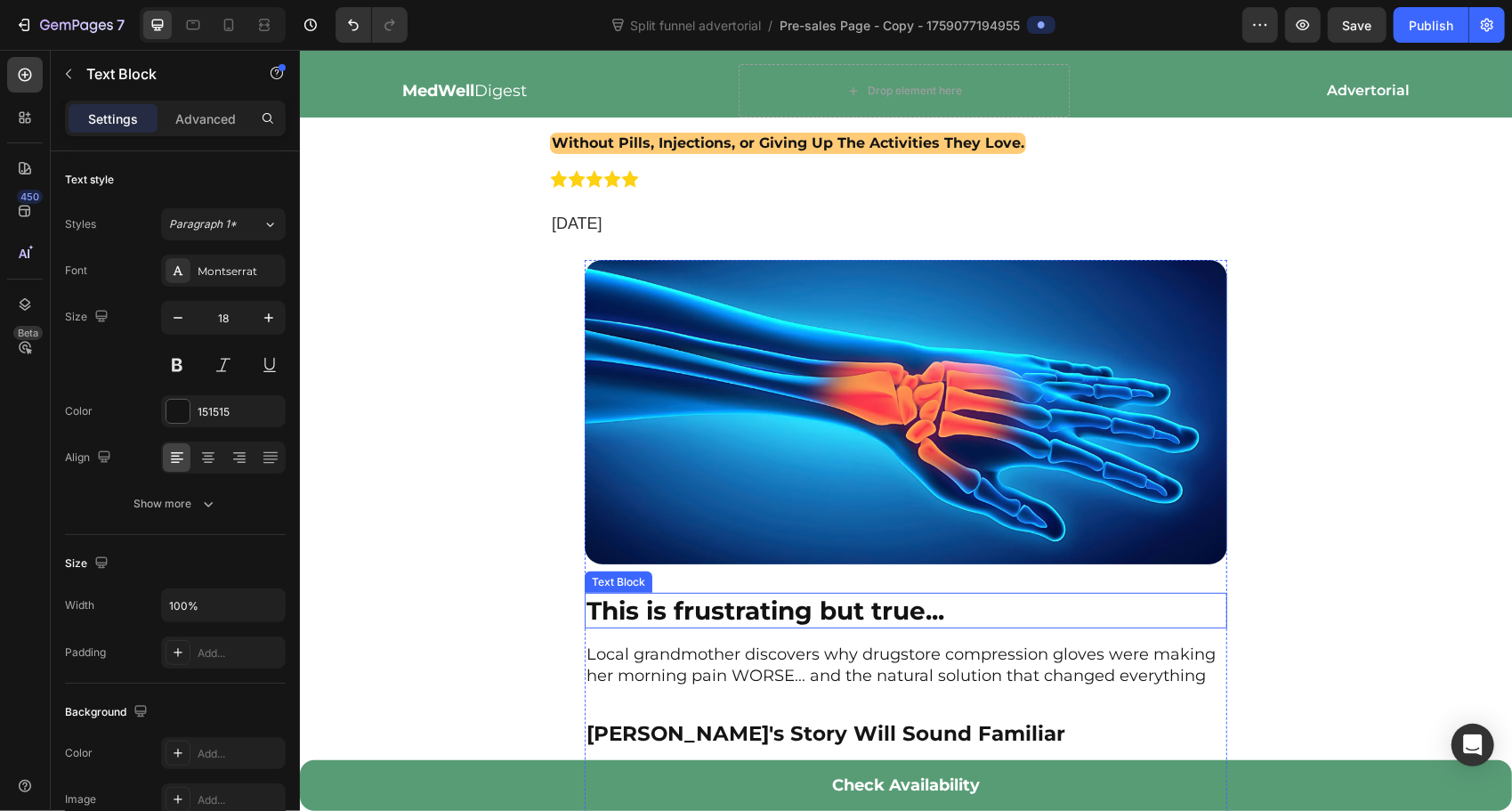
click at [811, 602] on p "This is frustrating but true..." at bounding box center [905, 609] width 639 height 32
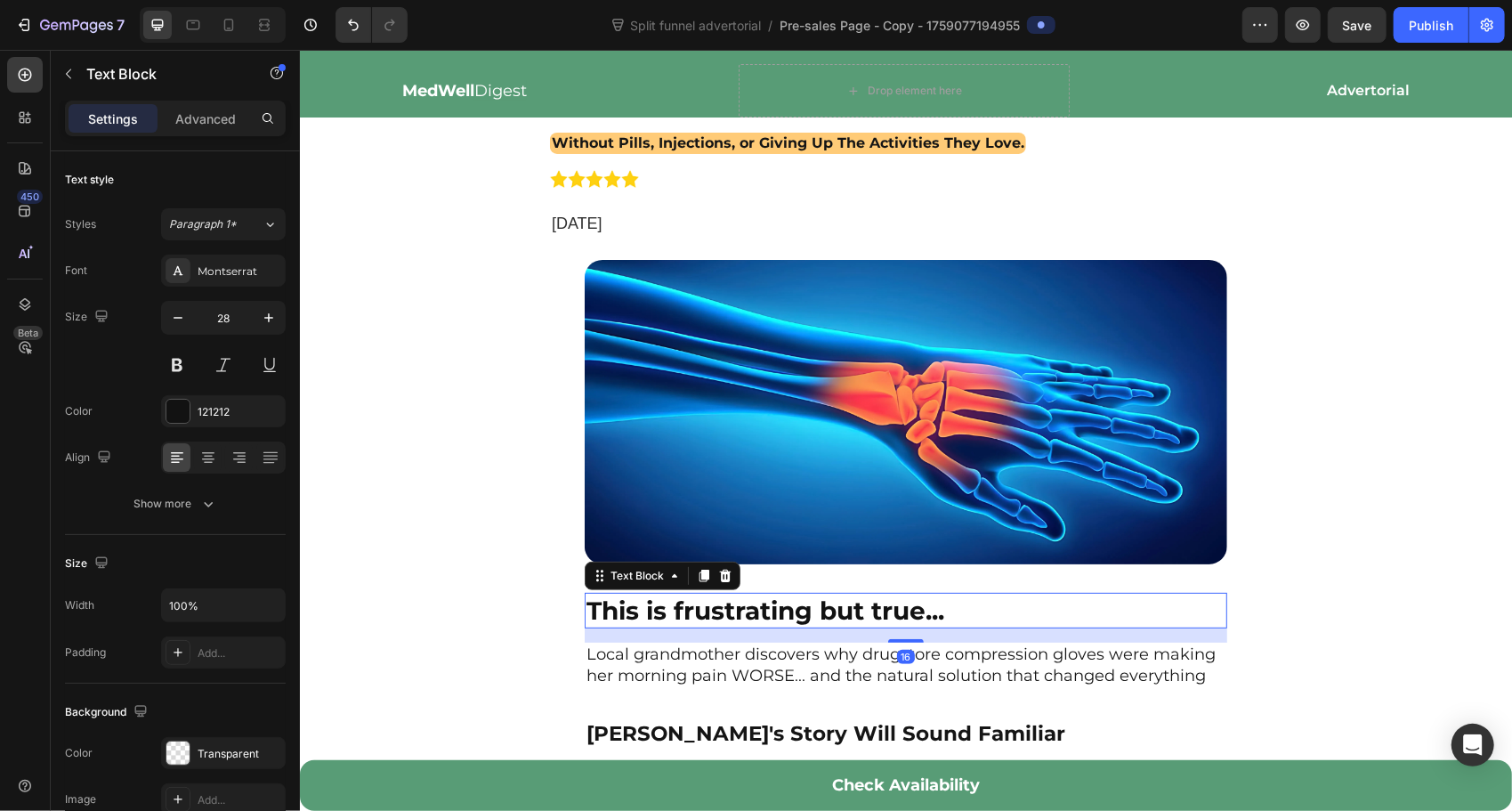
click at [811, 602] on p "This is frustrating but true..." at bounding box center [905, 609] width 639 height 32
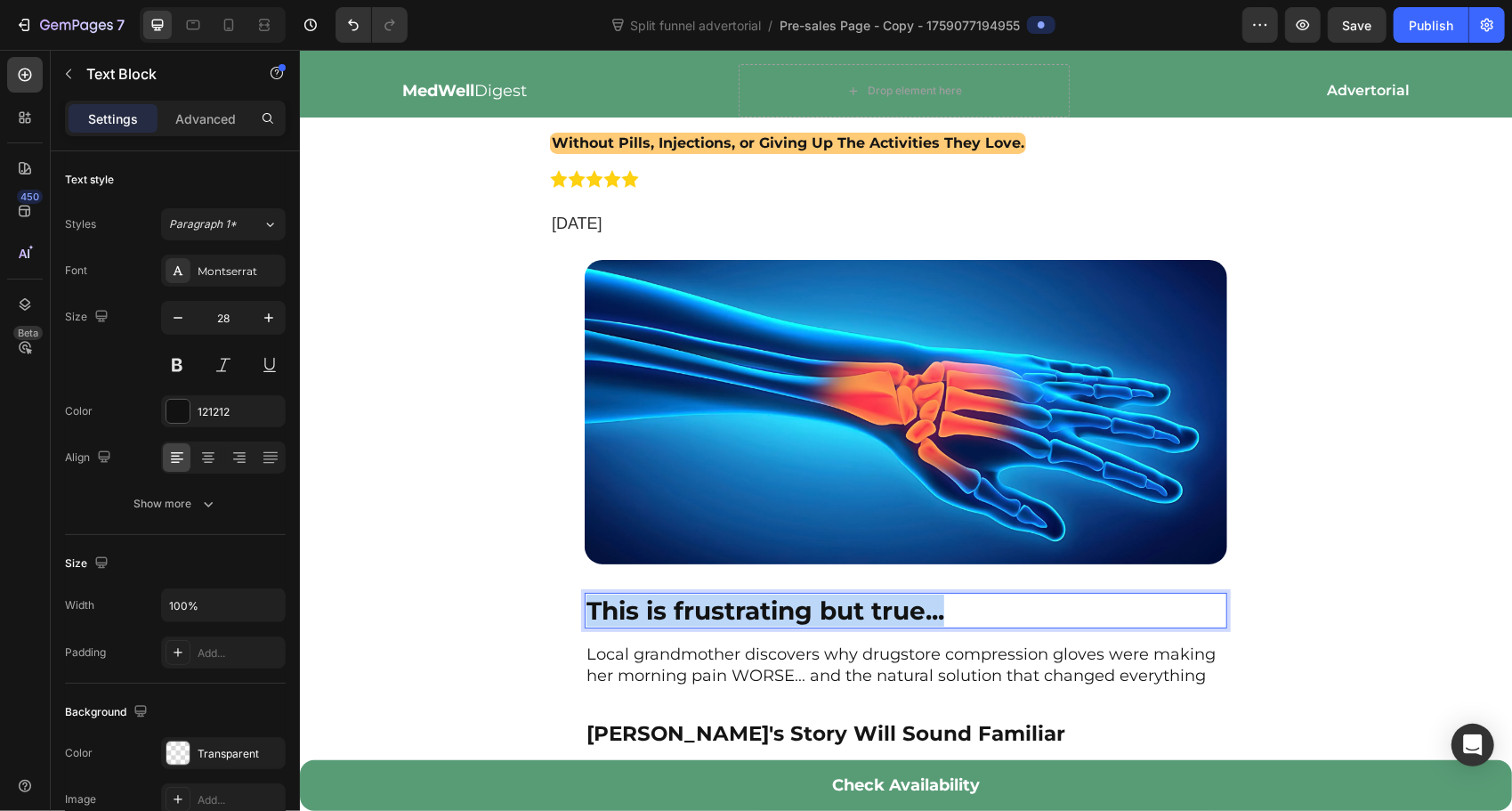
click at [811, 602] on p "This is frustrating but true..." at bounding box center [905, 609] width 639 height 32
click at [1377, 520] on div "Image Text Block 16 Local grandmother discovers why drugstore compression glove…" at bounding box center [905, 664] width 1212 height 811
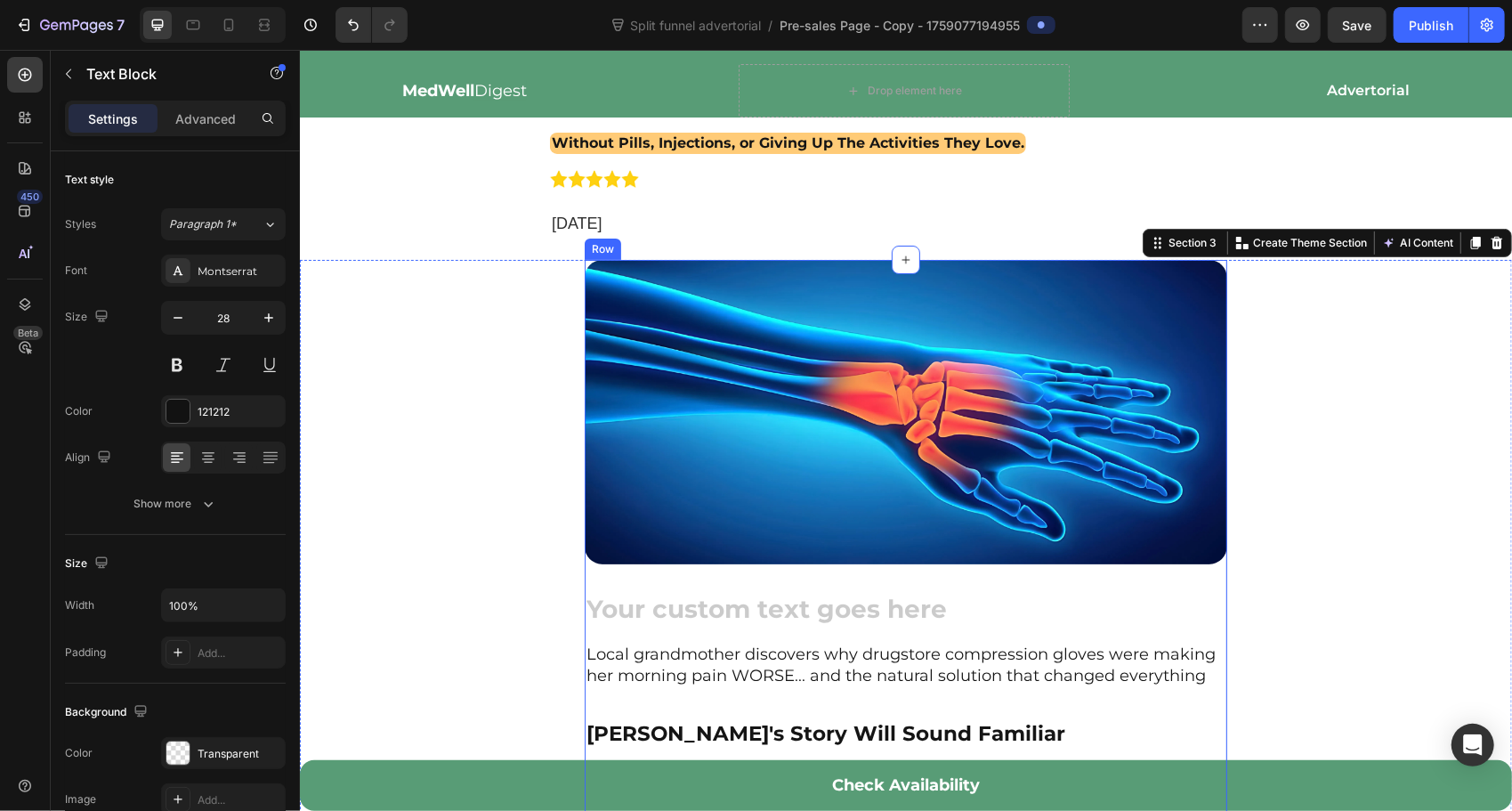
click at [841, 592] on div "Rich Text Editor. Editing area: main" at bounding box center [905, 609] width 643 height 36
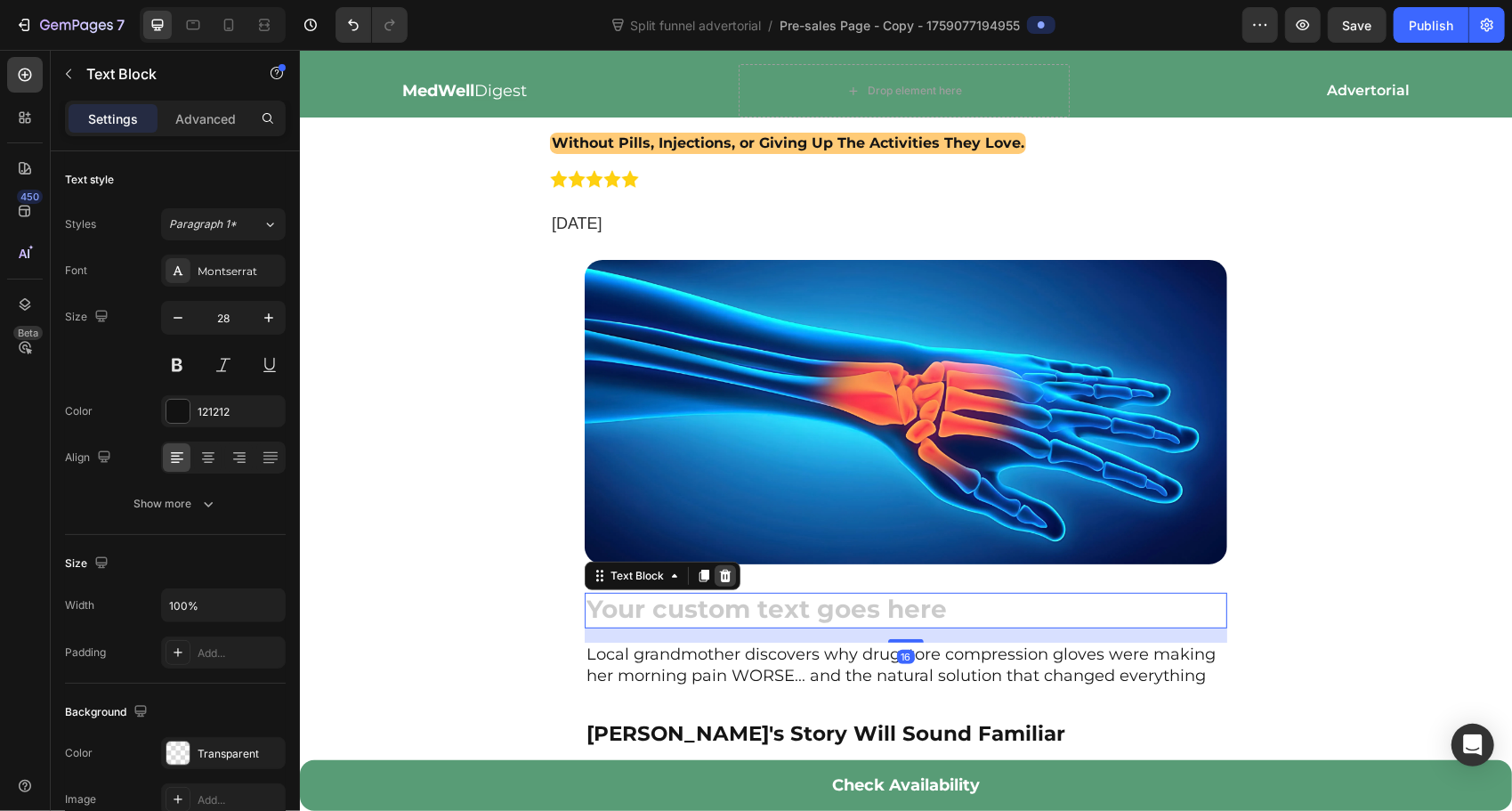
click at [726, 572] on icon at bounding box center [725, 574] width 12 height 13
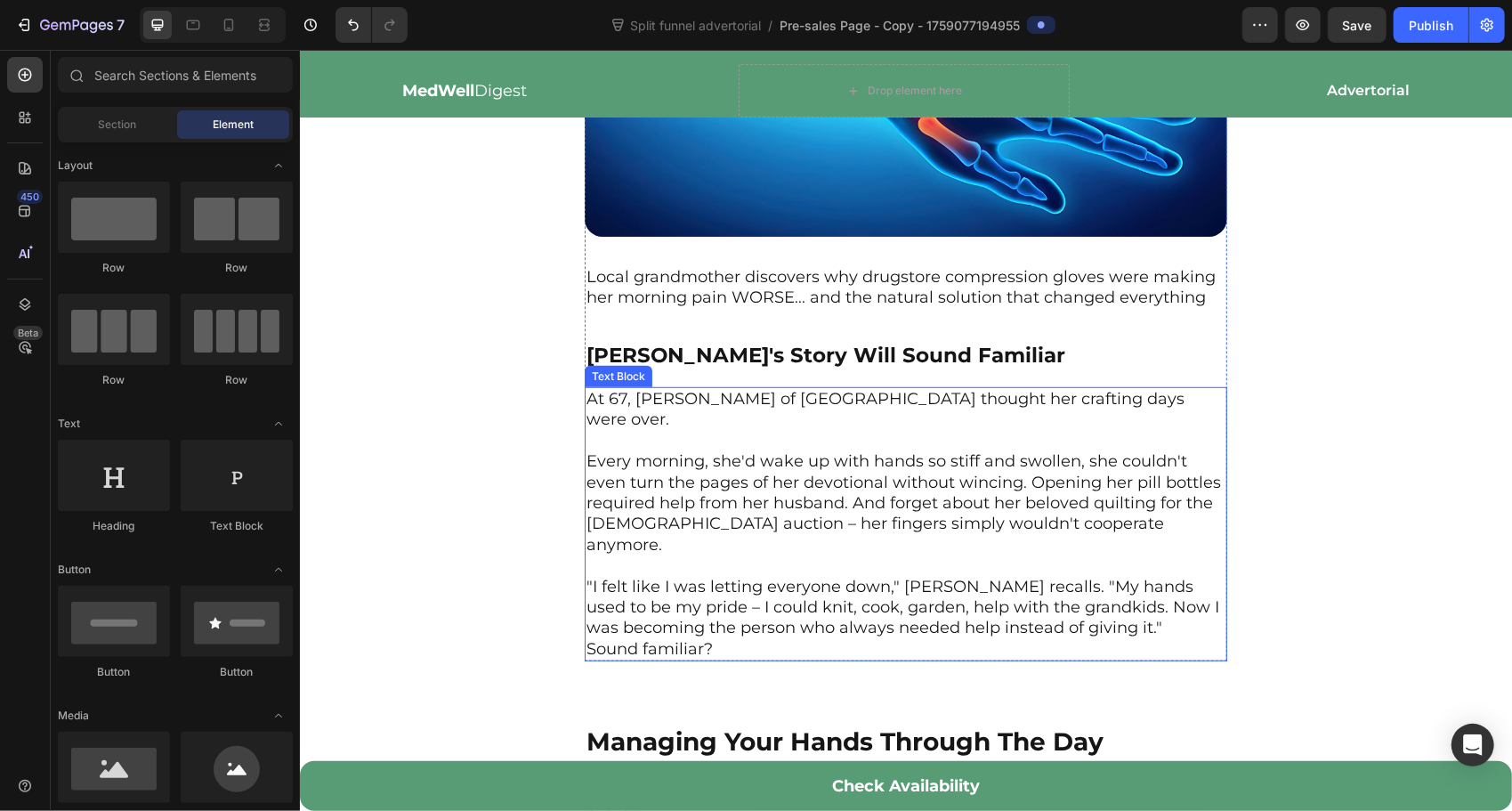
scroll to position [979, 0]
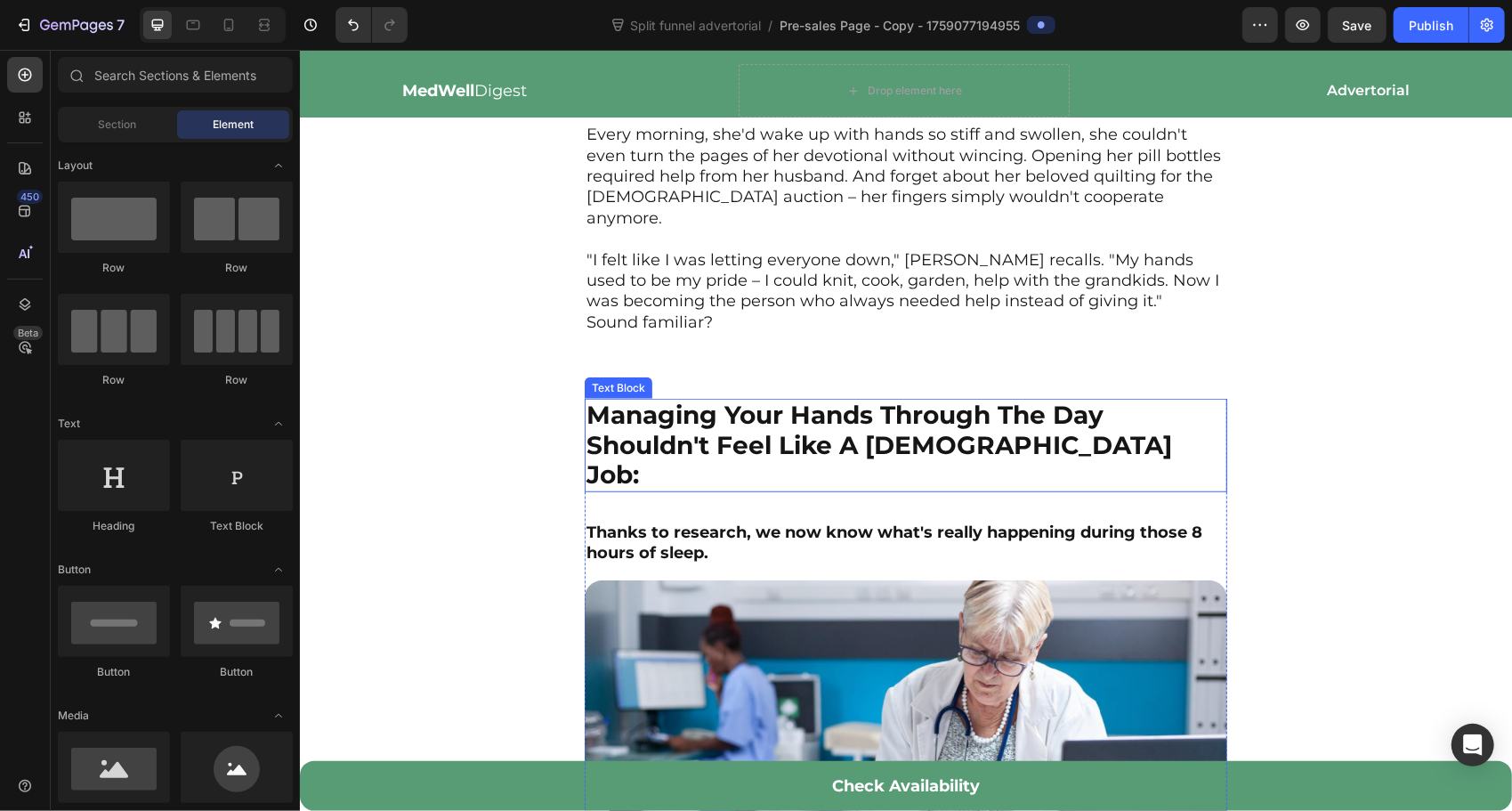
click at [721, 430] on p "Managing Your Hands Through The Day Shouldn't Feel Like A [DEMOGRAPHIC_DATA] Jo…" at bounding box center [905, 444] width 639 height 90
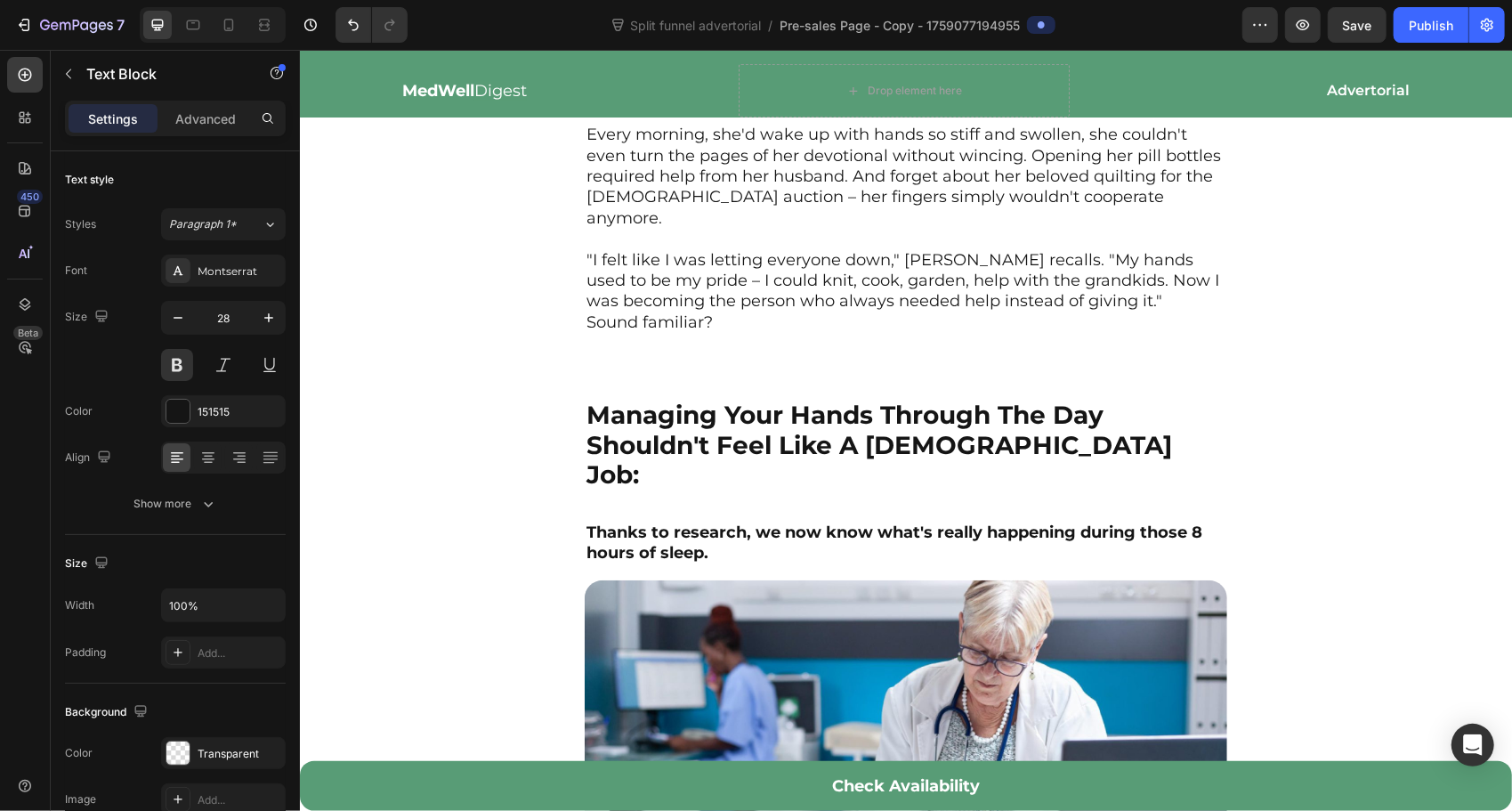
click at [851, 446] on p "Managing Your Hands Through The Day Shouldn't Feel Like A [DEMOGRAPHIC_DATA] Jo…" at bounding box center [905, 444] width 639 height 90
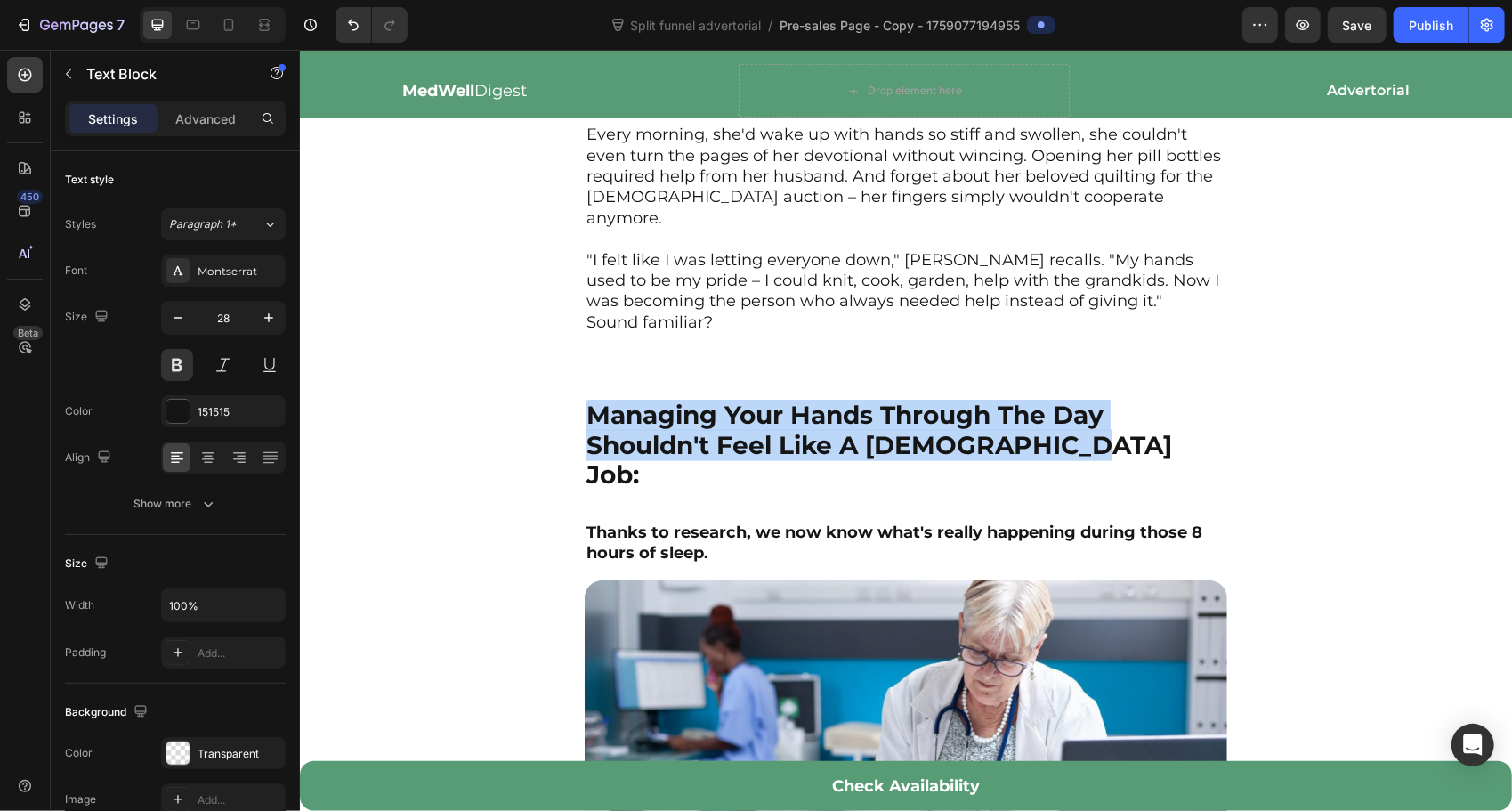
click at [851, 446] on p "Managing Your Hands Through The Day Shouldn't Feel Like A [DEMOGRAPHIC_DATA] Jo…" at bounding box center [905, 444] width 639 height 90
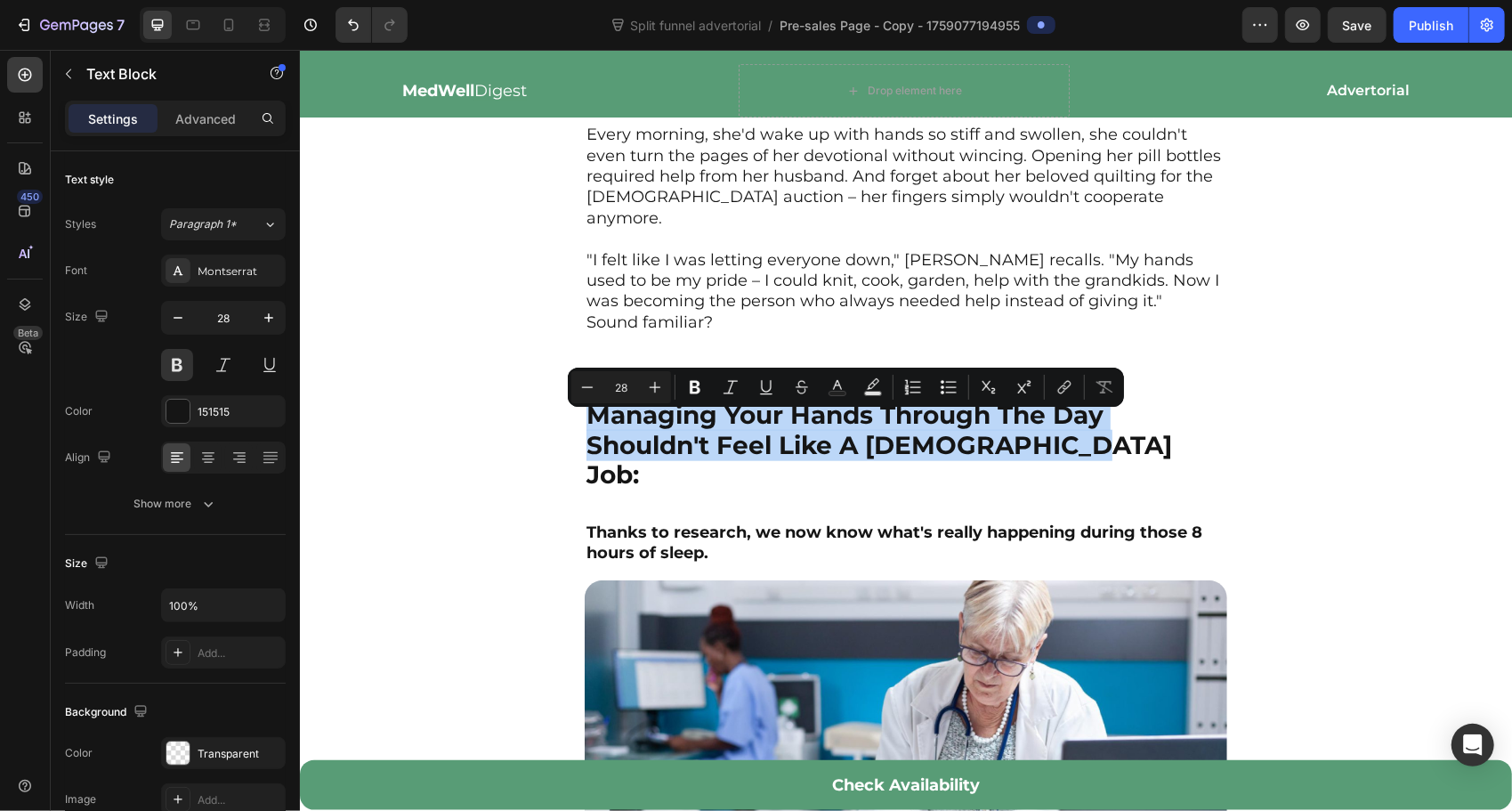
click at [742, 448] on p "Managing Your Hands Through The Day Shouldn't Feel Like A [DEMOGRAPHIC_DATA] Jo…" at bounding box center [905, 444] width 639 height 90
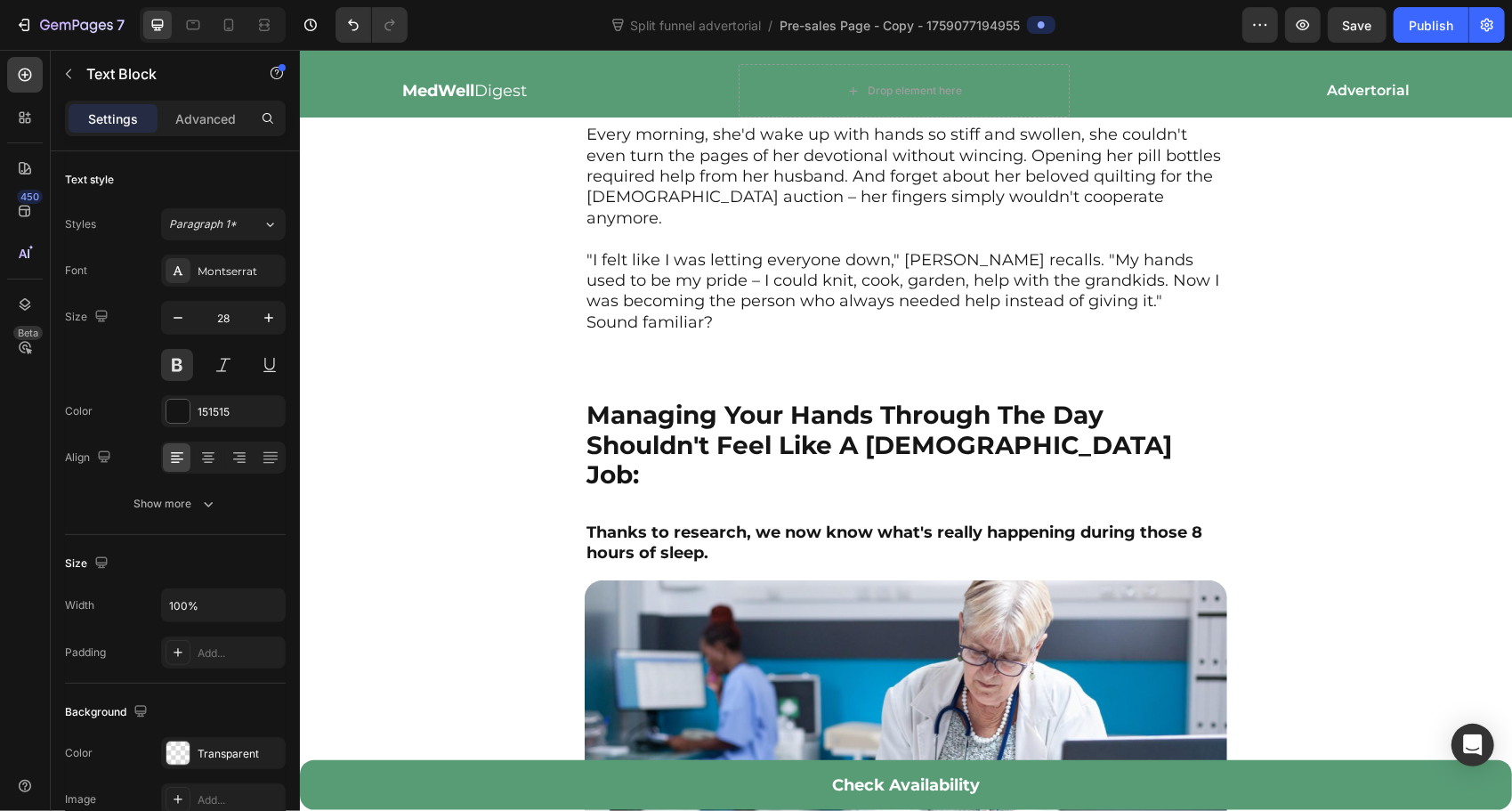
click at [1174, 432] on p "Managing Your Hands Through The Day Shouldn't Feel Like A [DEMOGRAPHIC_DATA] Jo…" at bounding box center [905, 444] width 639 height 90
click at [1035, 446] on p "Managing Your Hands Through The Day Shouldn't Feel Like A [DEMOGRAPHIC_DATA] Jo…" at bounding box center [905, 444] width 639 height 90
click at [1072, 462] on p "Managing Your Hands Through The Day Shouldn't Feel Like A [DEMOGRAPHIC_DATA] Jo…" at bounding box center [905, 444] width 639 height 90
click at [646, 332] on p "Sound familiar?" at bounding box center [905, 322] width 639 height 20
click at [696, 479] on div "Managing Your Hands Through The Day Shouldn't Feel Like A [DEMOGRAPHIC_DATA] Jo…" at bounding box center [905, 714] width 643 height 633
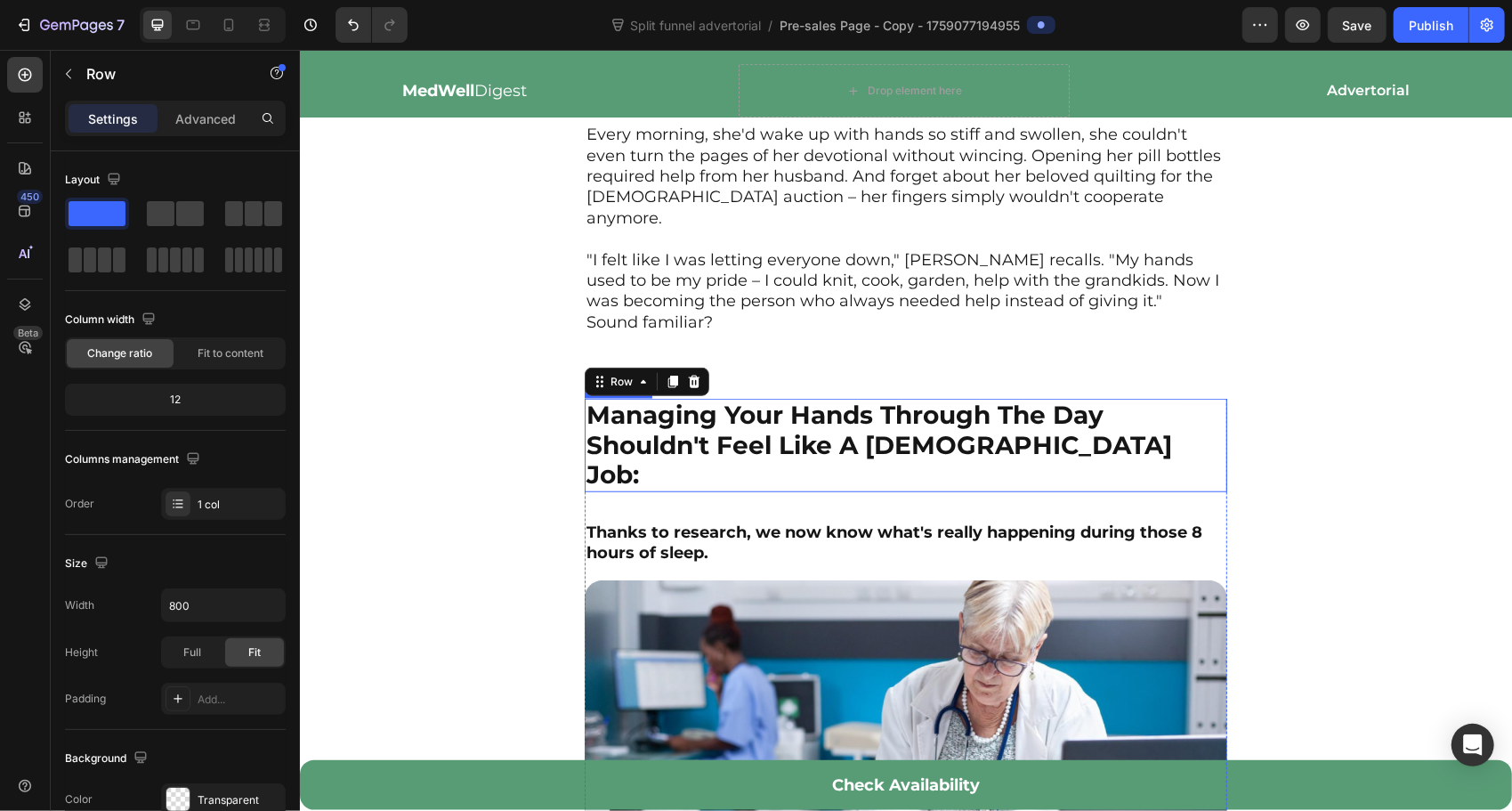
click at [704, 442] on p "Managing Your Hands Through The Day Shouldn't Feel Like A [DEMOGRAPHIC_DATA] Jo…" at bounding box center [905, 444] width 639 height 90
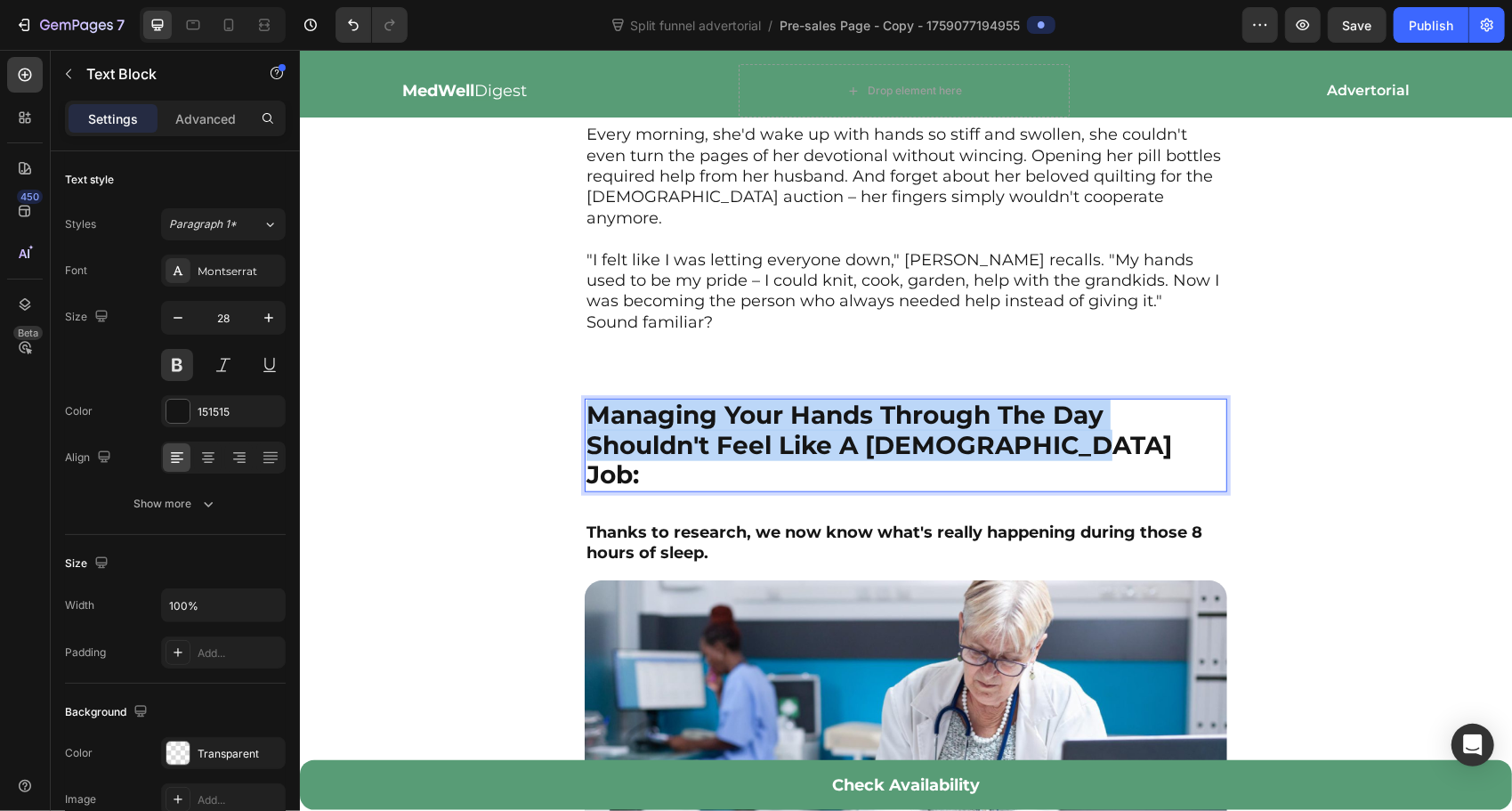
click at [704, 442] on p "Managing Your Hands Through The Day Shouldn't Feel Like A [DEMOGRAPHIC_DATA] Jo…" at bounding box center [905, 444] width 639 height 90
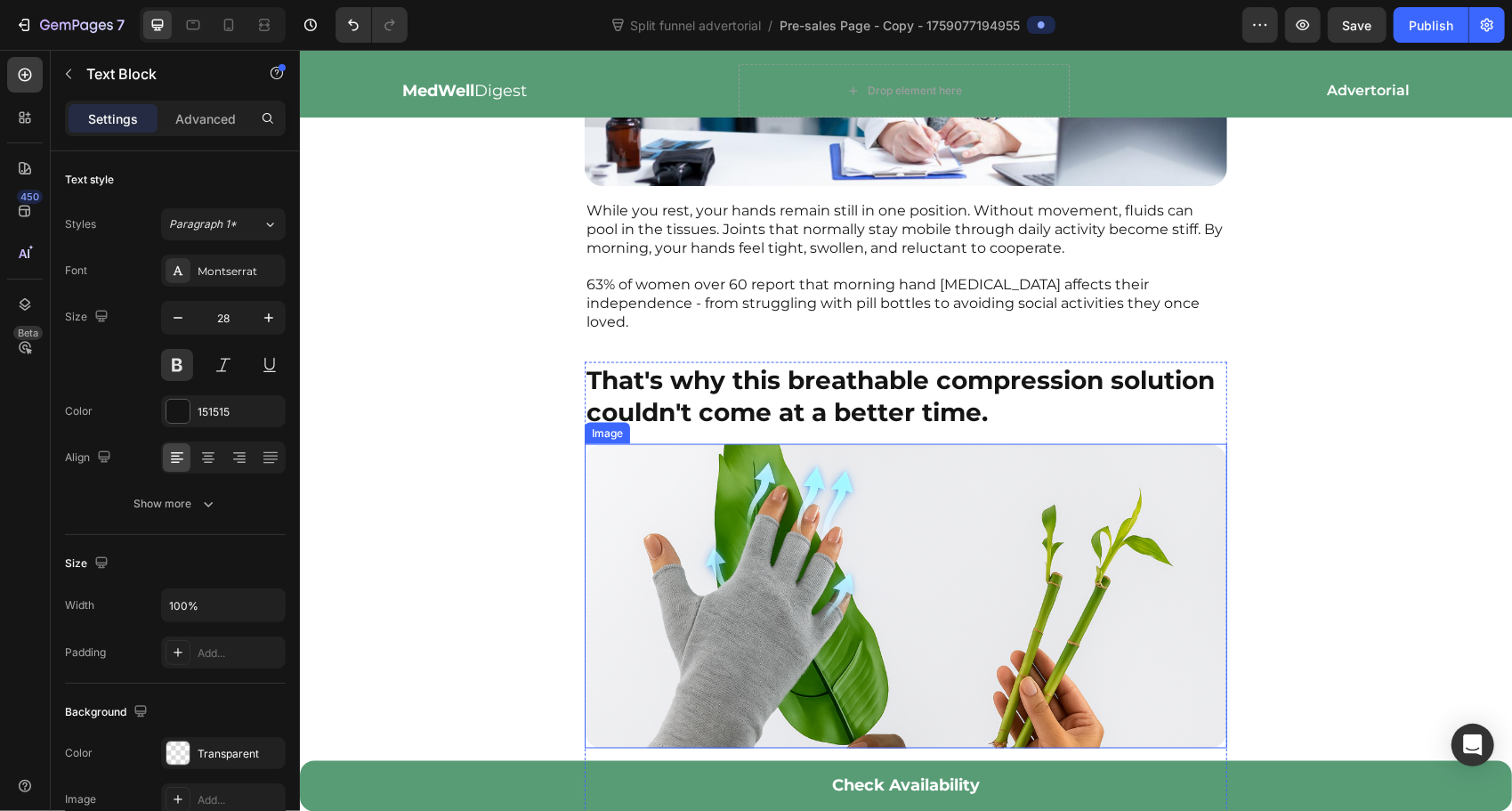
scroll to position [1305, 0]
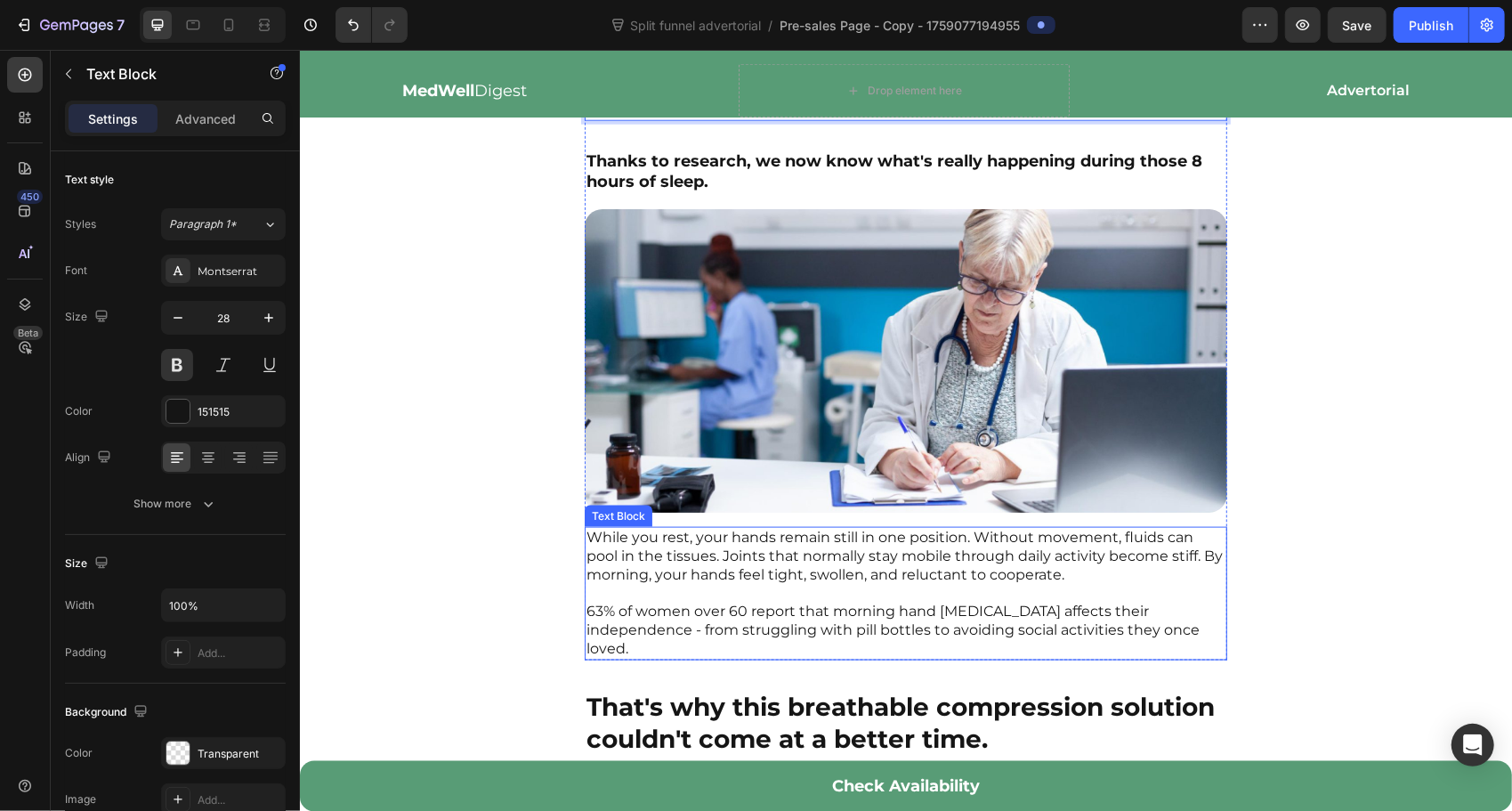
click at [671, 572] on p "While you rest, your hands remain still in one position. Without movement, flui…" at bounding box center [905, 593] width 639 height 130
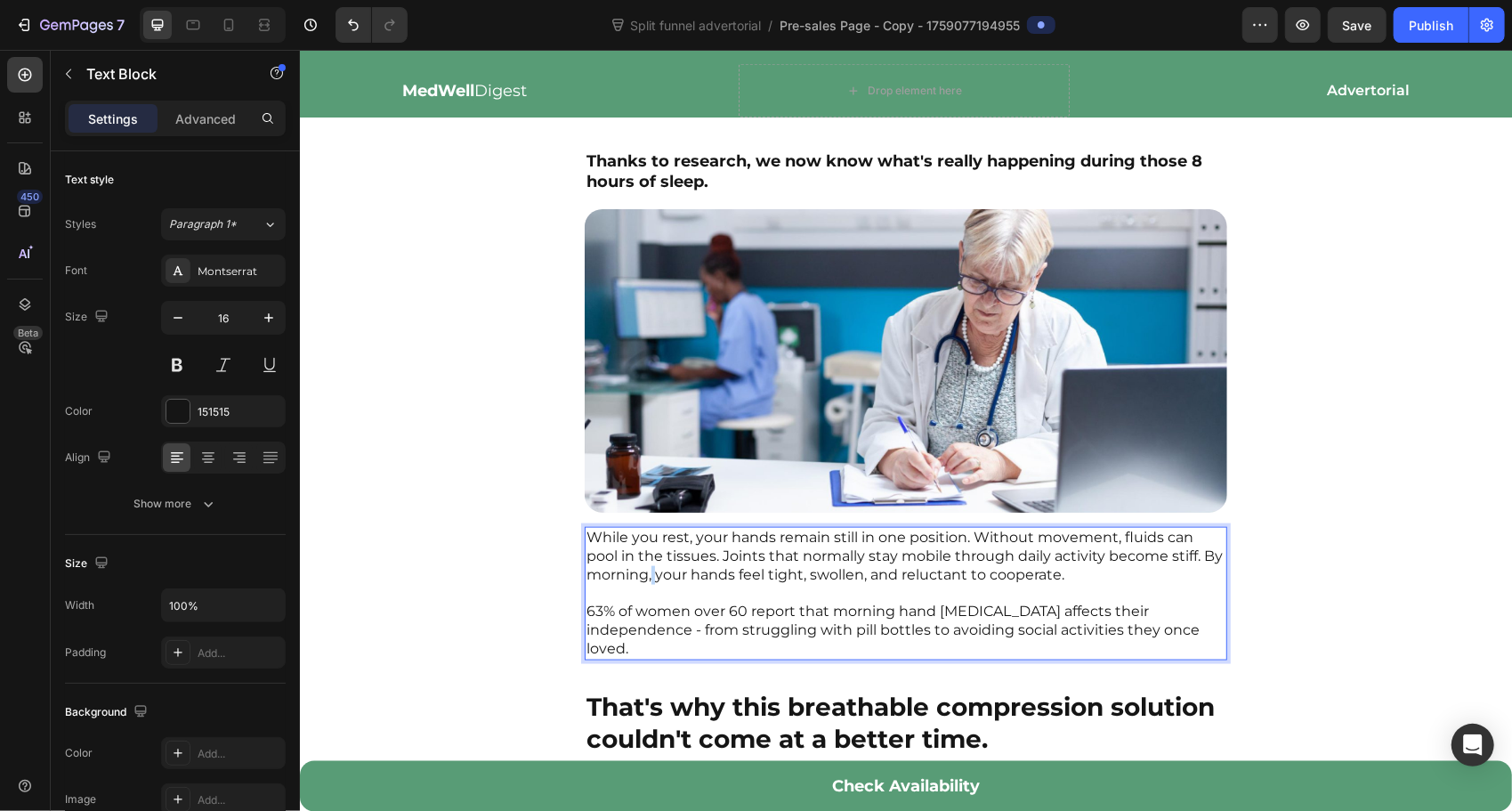
click at [671, 572] on p "While you rest, your hands remain still in one position. Without movement, flui…" at bounding box center [905, 593] width 639 height 130
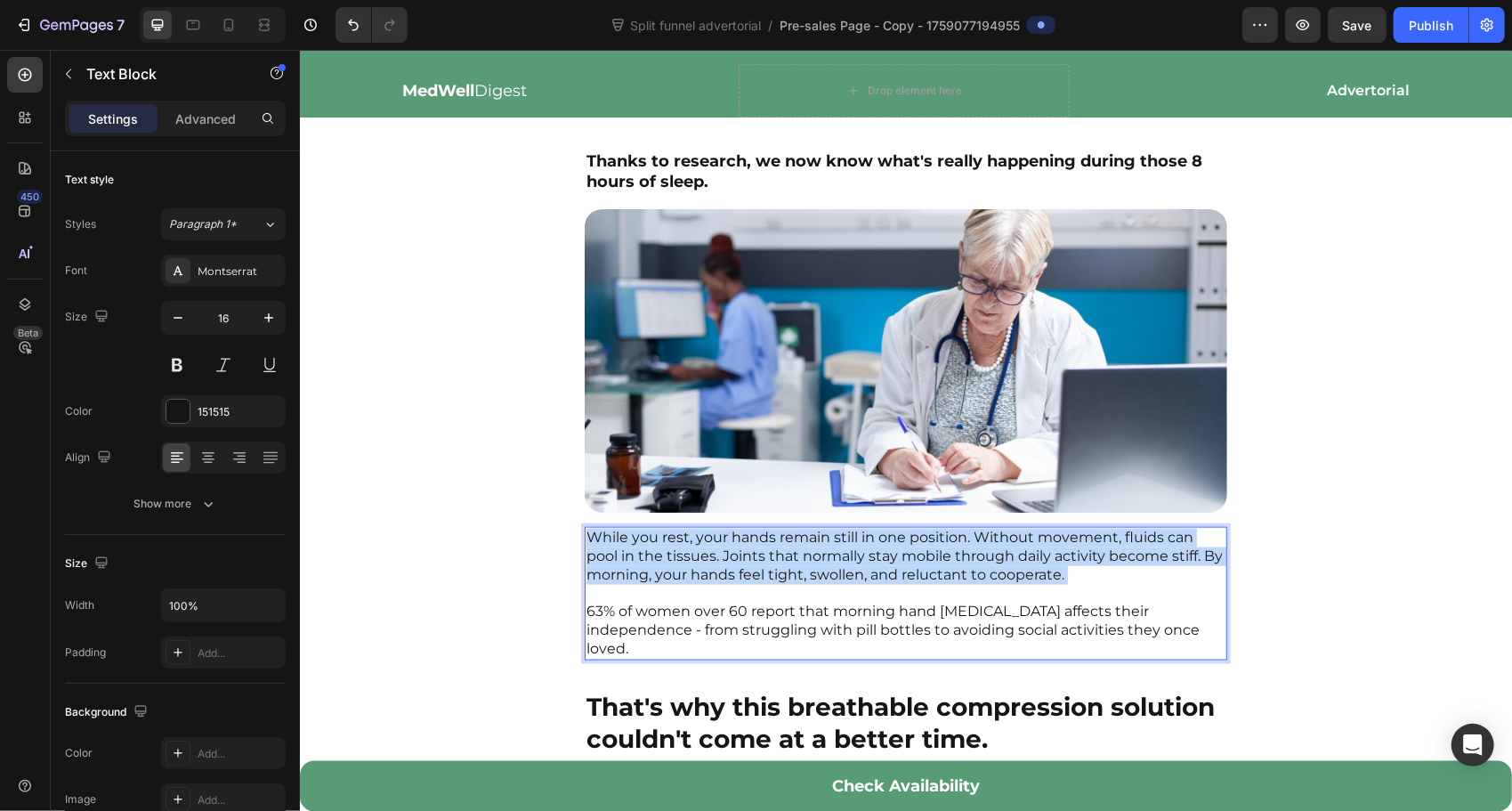
click at [671, 572] on p "While you rest, your hands remain still in one position. Without movement, flui…" at bounding box center [905, 593] width 639 height 130
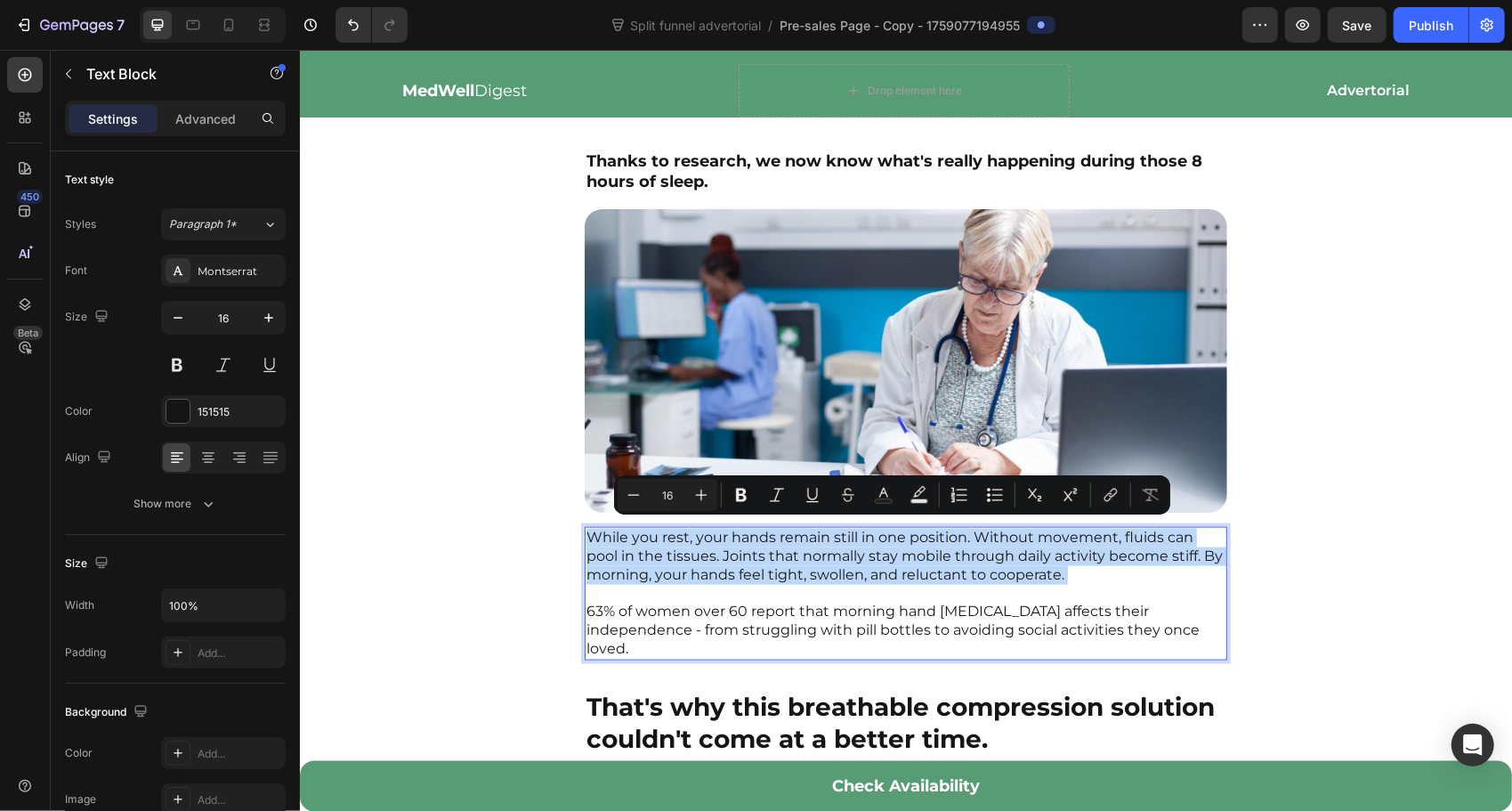
click at [671, 571] on p "While you rest, your hands remain still in one position. Without movement, flui…" at bounding box center [905, 593] width 639 height 130
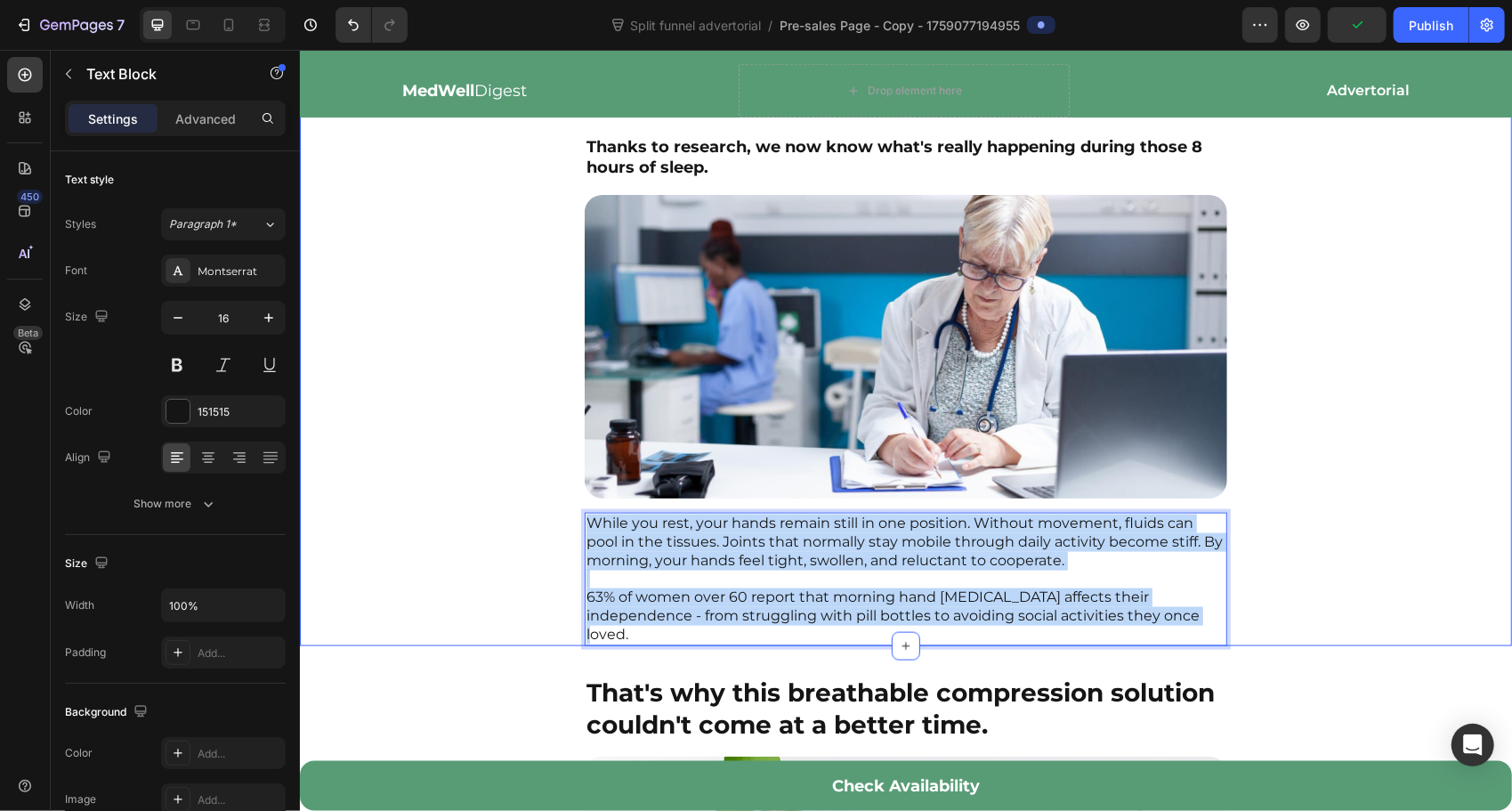
drag, startPoint x: 1125, startPoint y: 620, endPoint x: 582, endPoint y: 505, distance: 555.0
click at [582, 505] on div "The "Solution" That Made Things Worse Text Block Thanks to research, we now kno…" at bounding box center [905, 342] width 1212 height 604
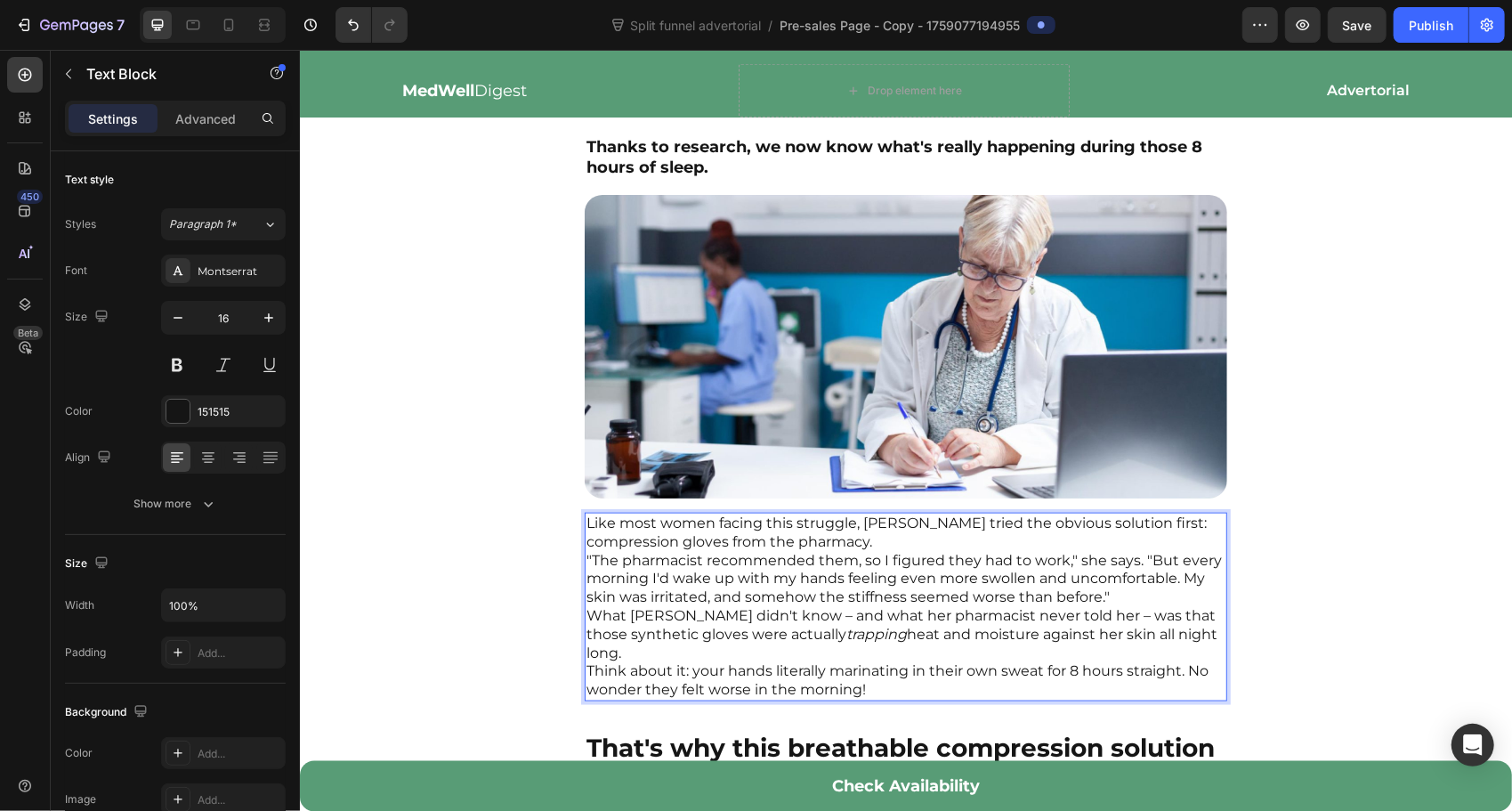
click at [884, 545] on p "Like most women facing this struggle, [PERSON_NAME] tried the obvious solution …" at bounding box center [905, 532] width 639 height 38
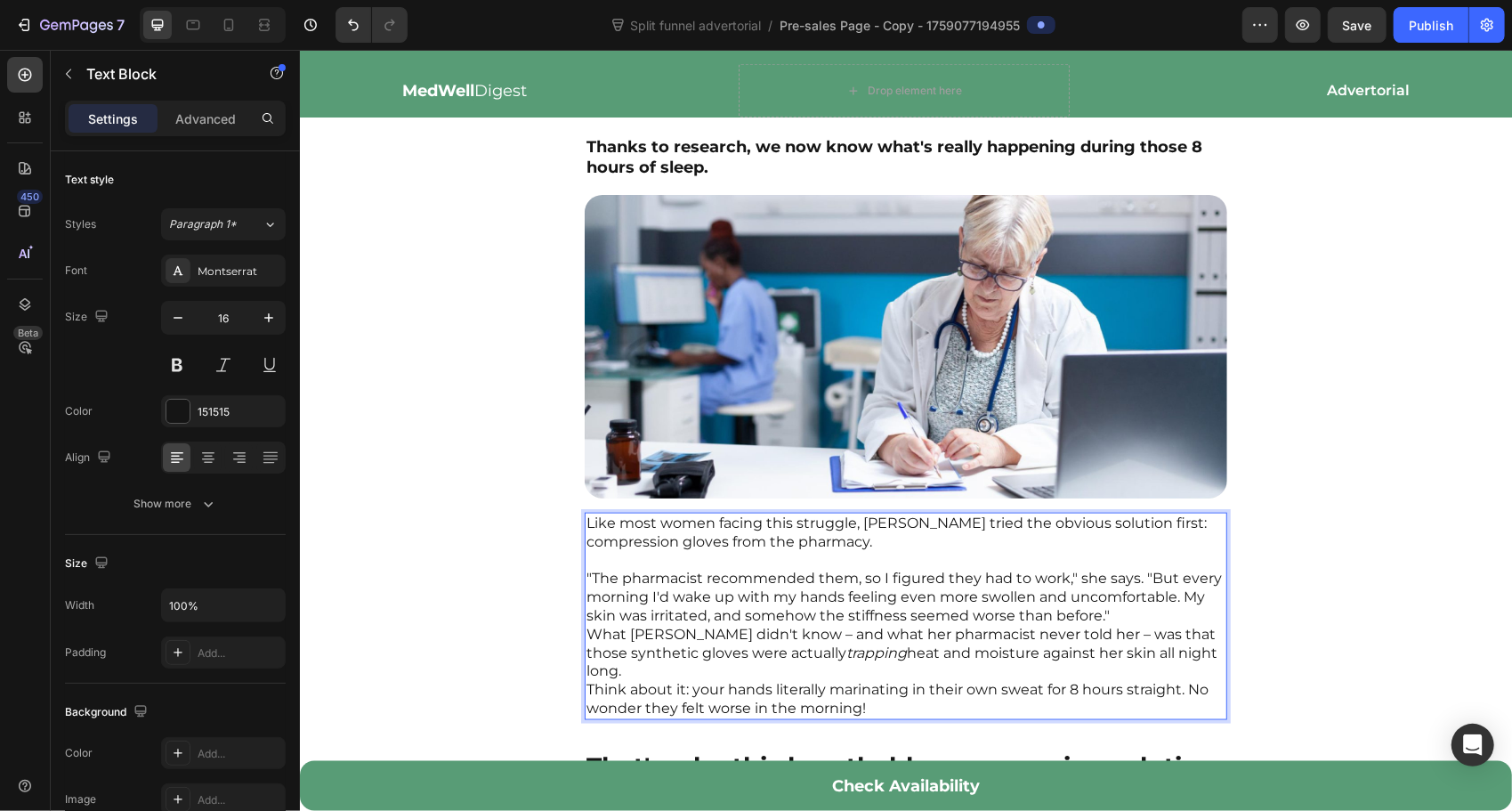
click at [727, 624] on p ""The pharmacist recommended them, so I figured they had to work," she says. "Bu…" at bounding box center [905, 596] width 639 height 55
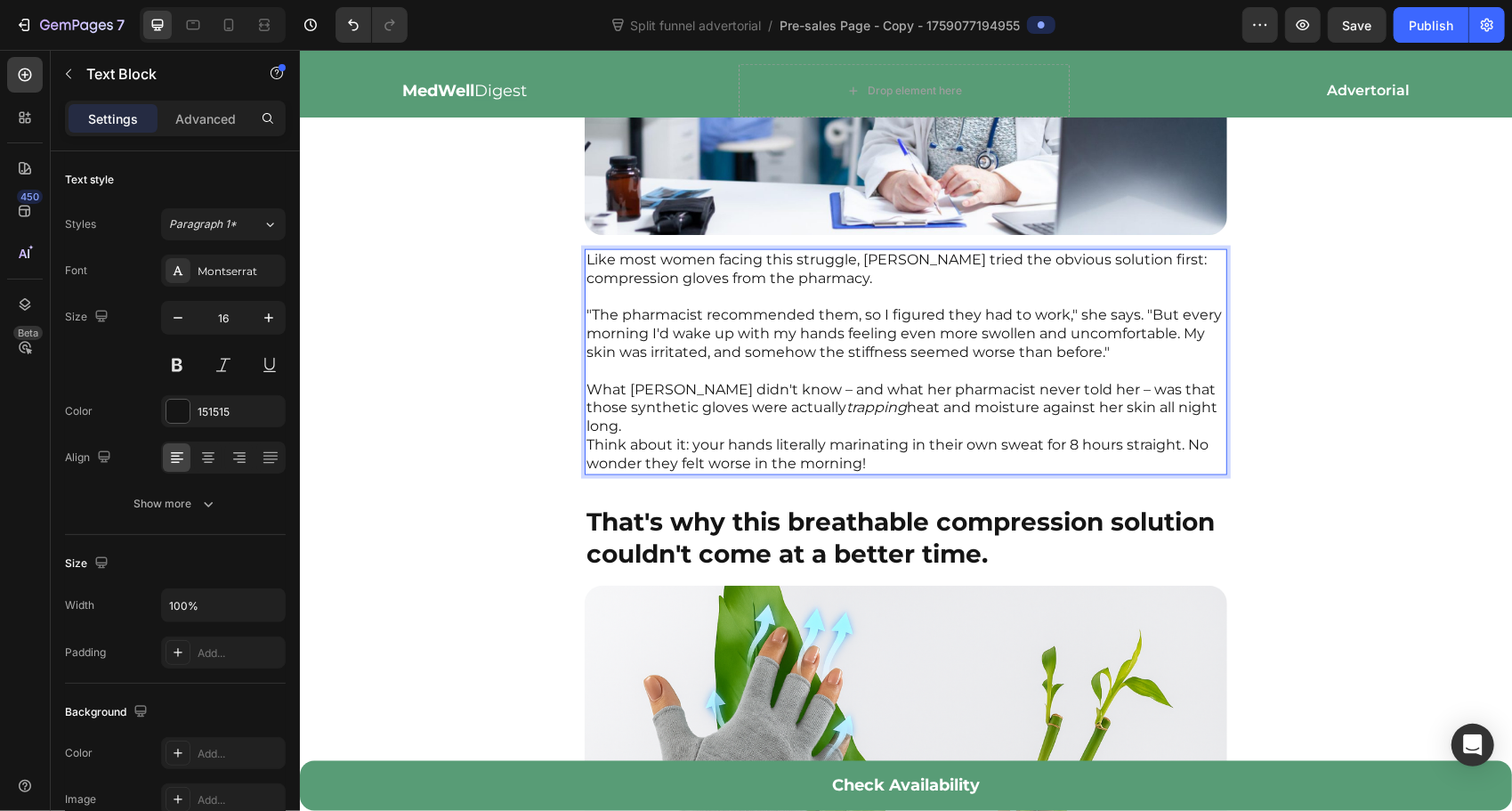
scroll to position [1632, 0]
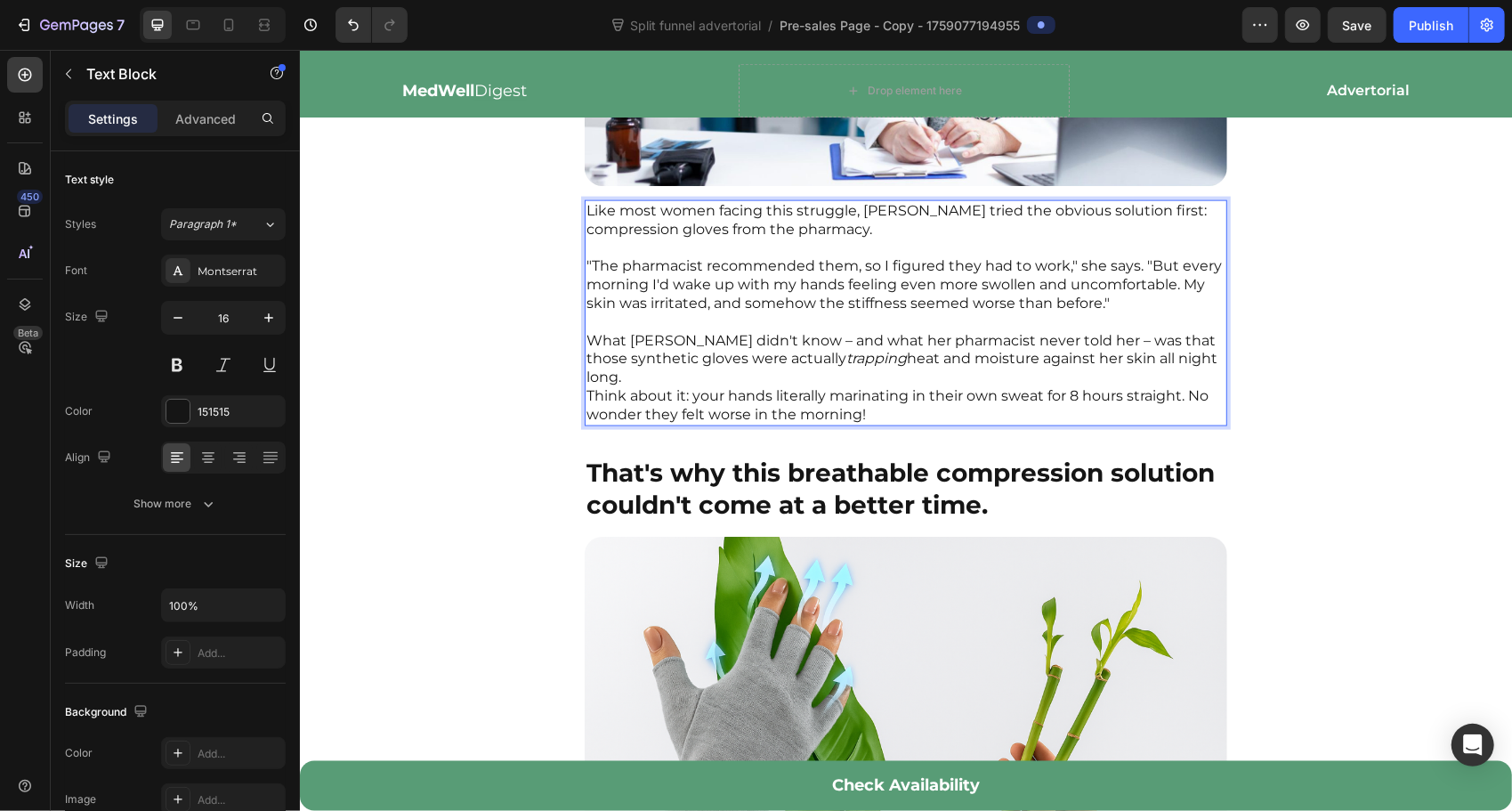
click at [694, 386] on p "What [PERSON_NAME] didn't know – and what her pharmacist never told her – was t…" at bounding box center [905, 358] width 639 height 55
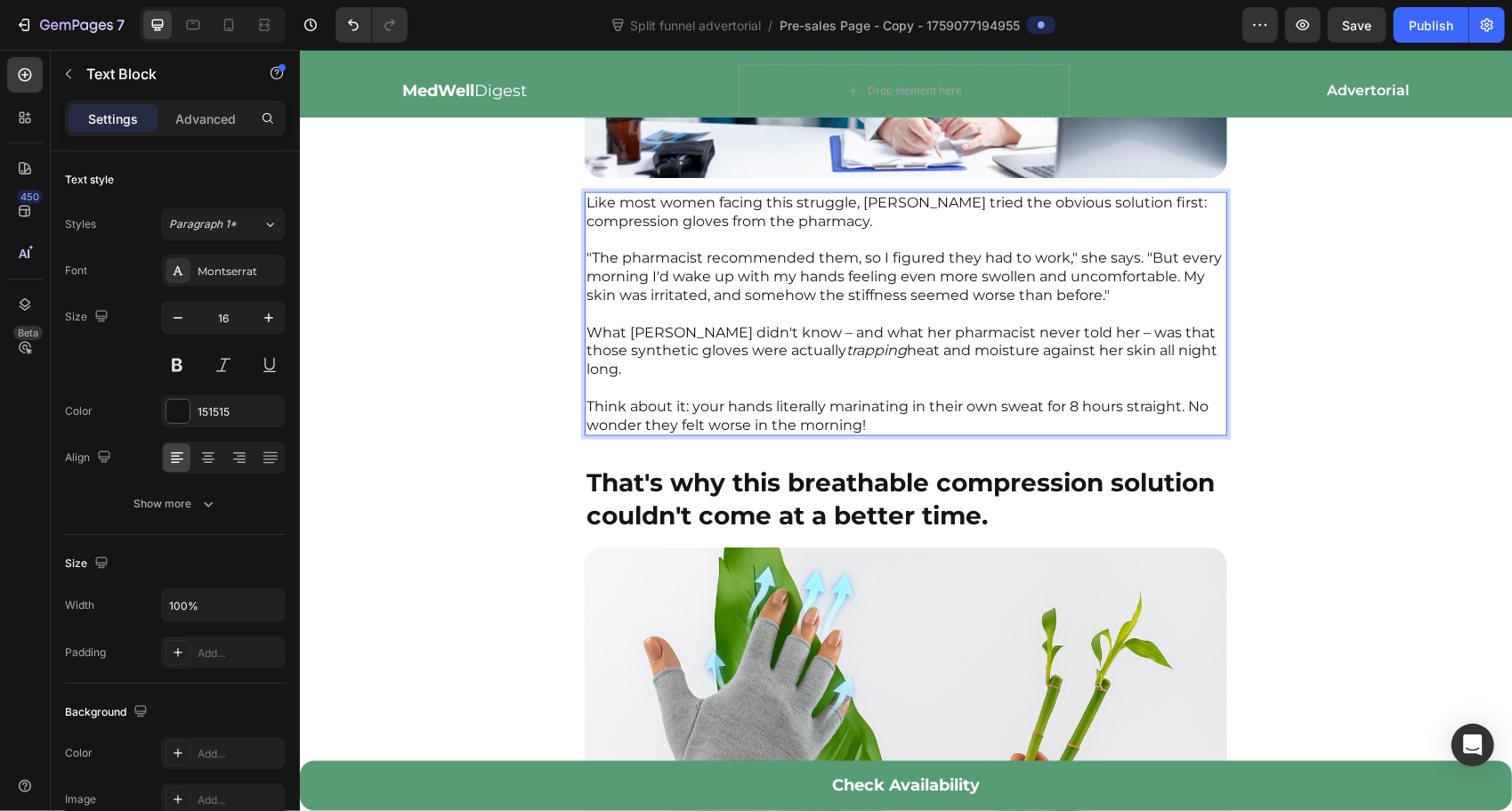
scroll to position [1959, 0]
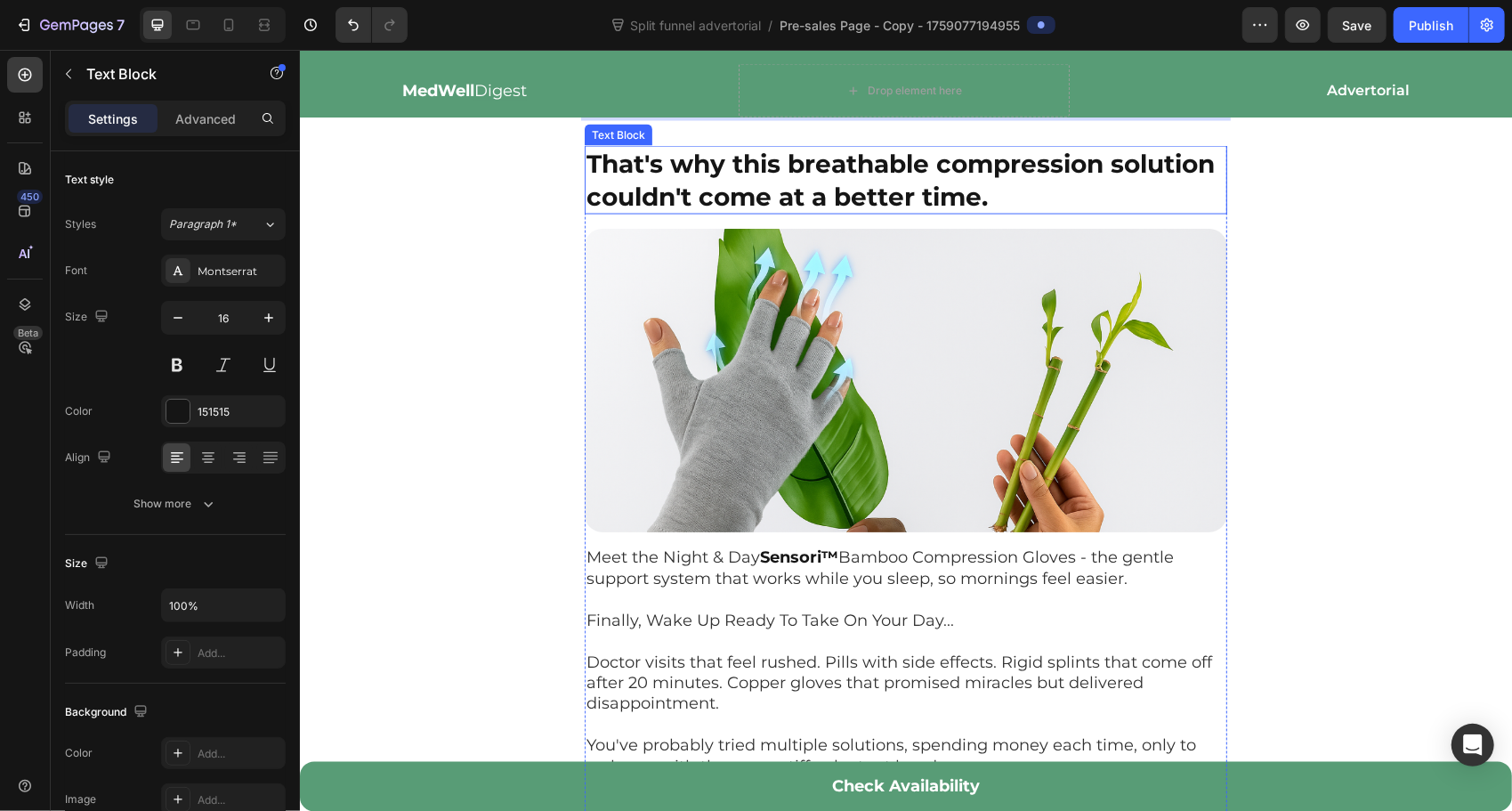
click at [838, 206] on p "That's why this breathable compression solution couldn't come at a better time." at bounding box center [905, 179] width 639 height 65
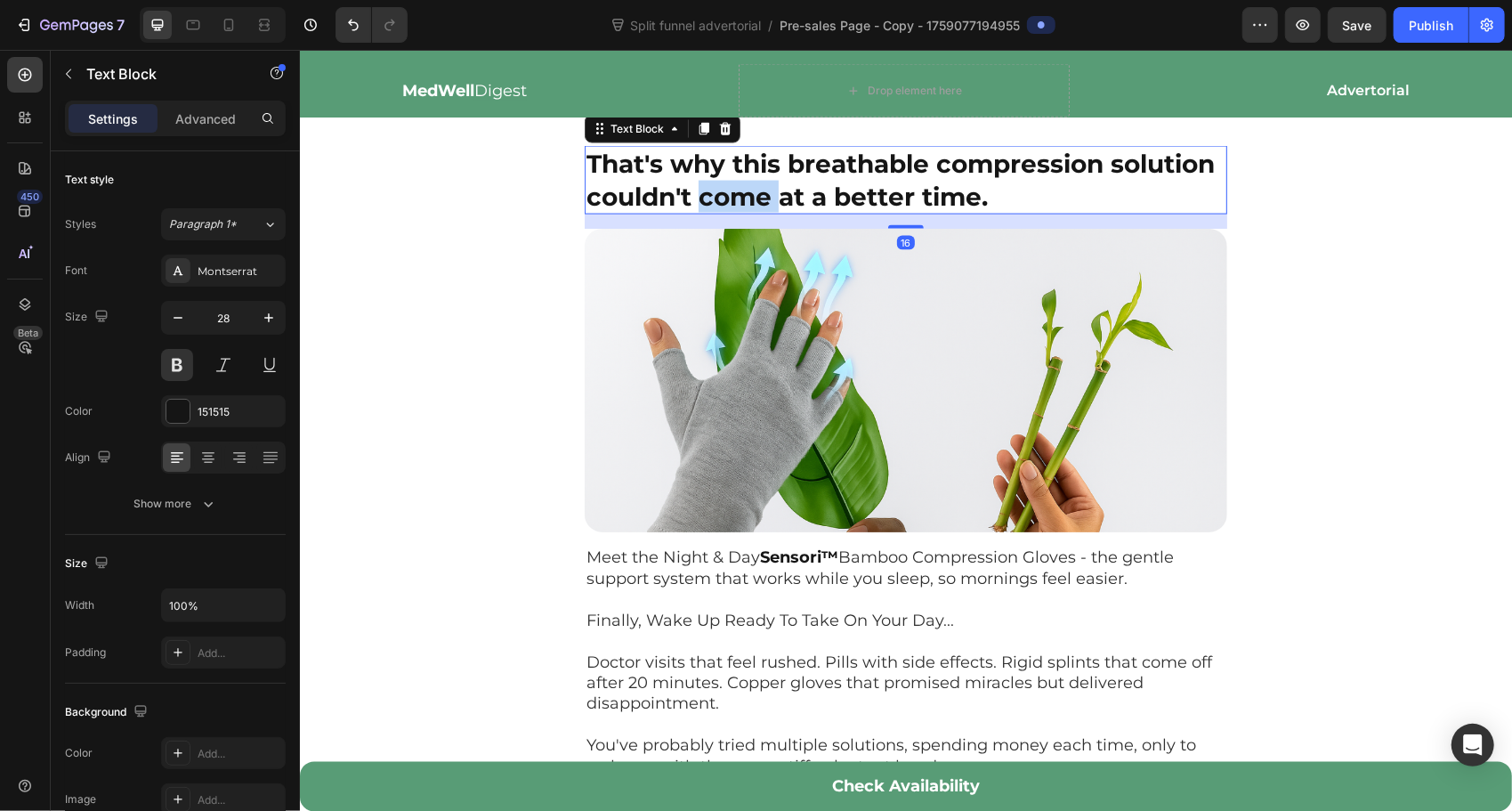
click at [838, 206] on p "That's why this breathable compression solution couldn't come at a better time." at bounding box center [905, 179] width 639 height 65
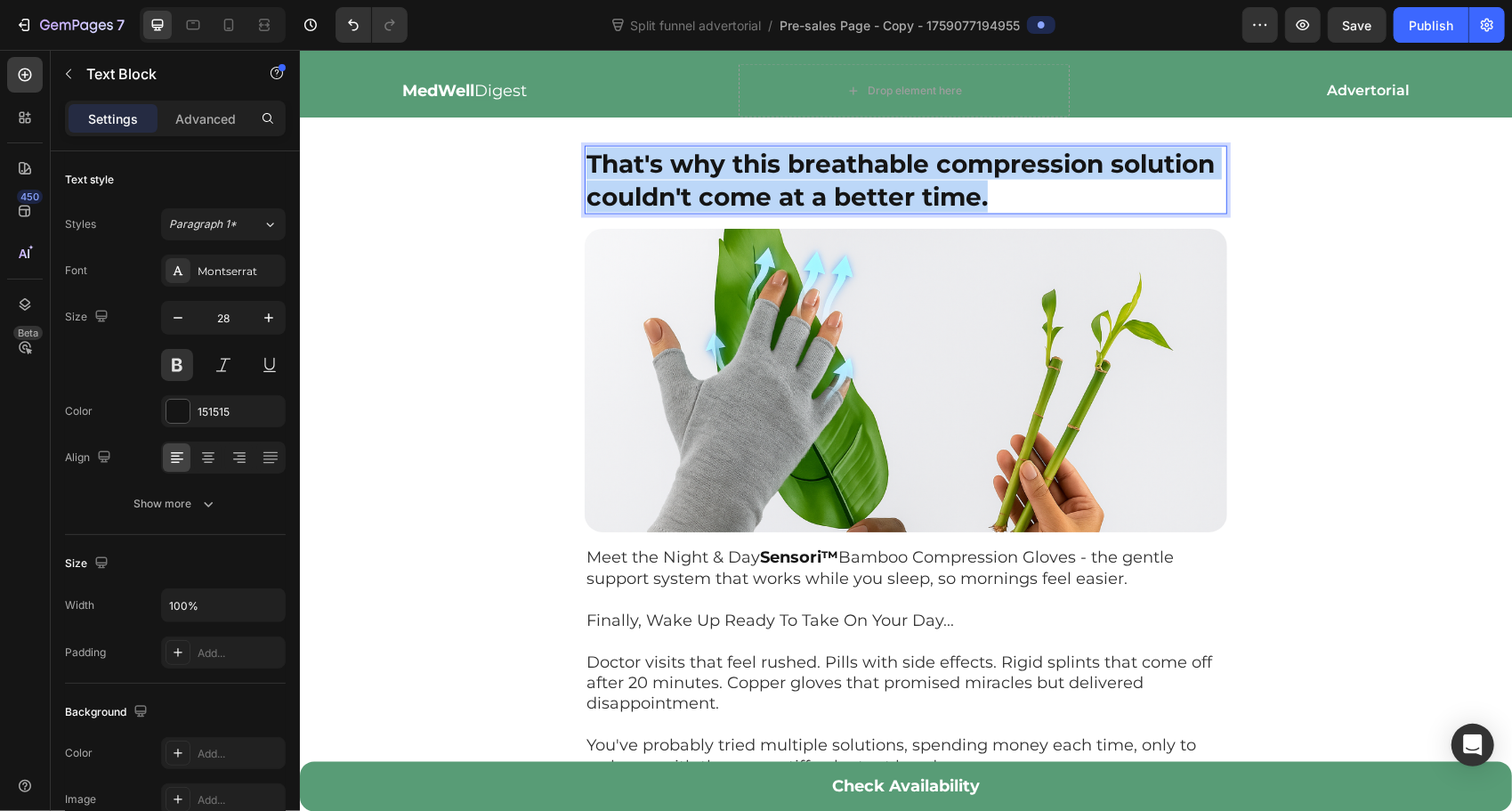
click at [838, 206] on p "That's why this breathable compression solution couldn't come at a better time." at bounding box center [905, 179] width 639 height 65
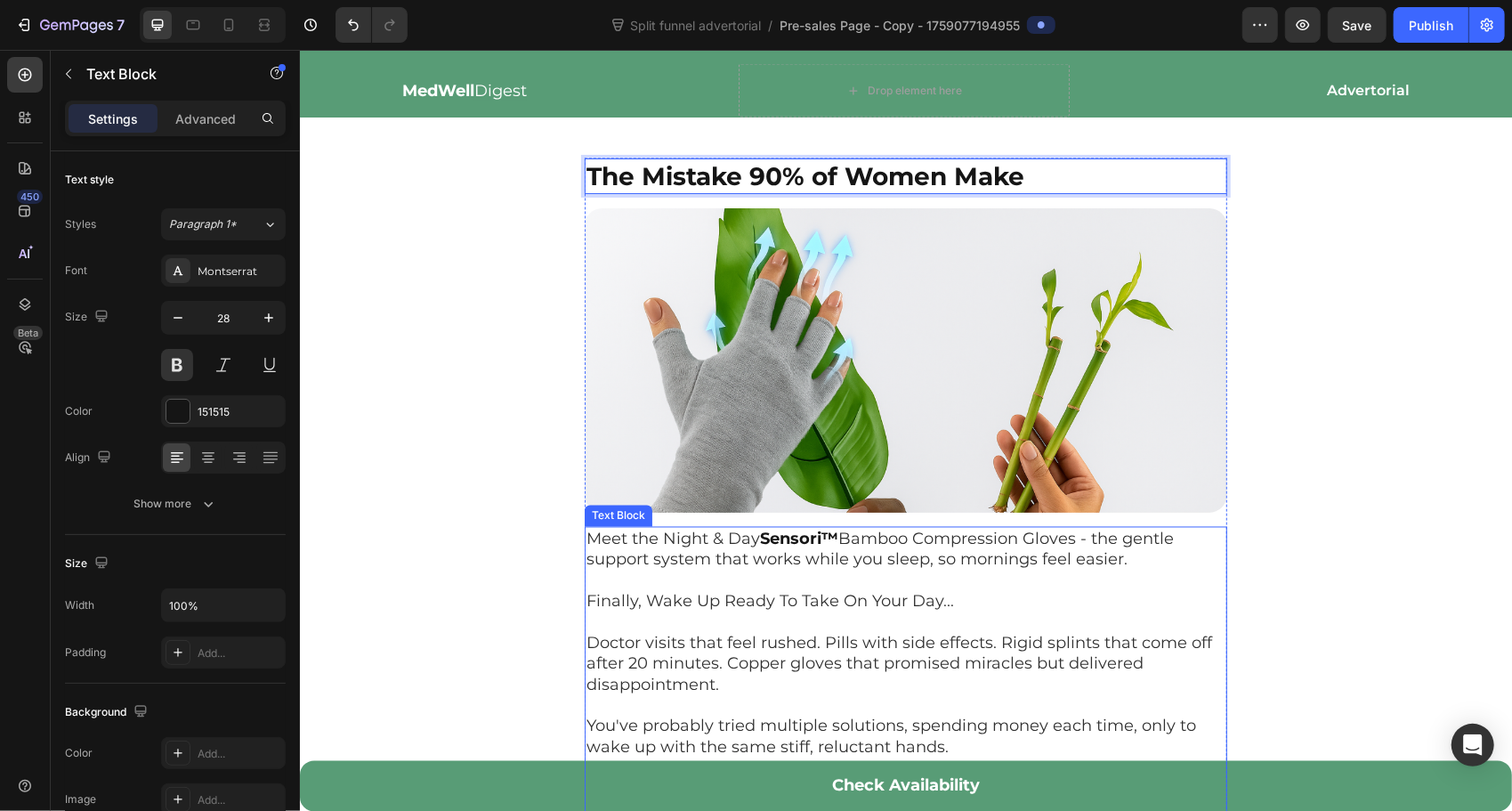
scroll to position [2284, 0]
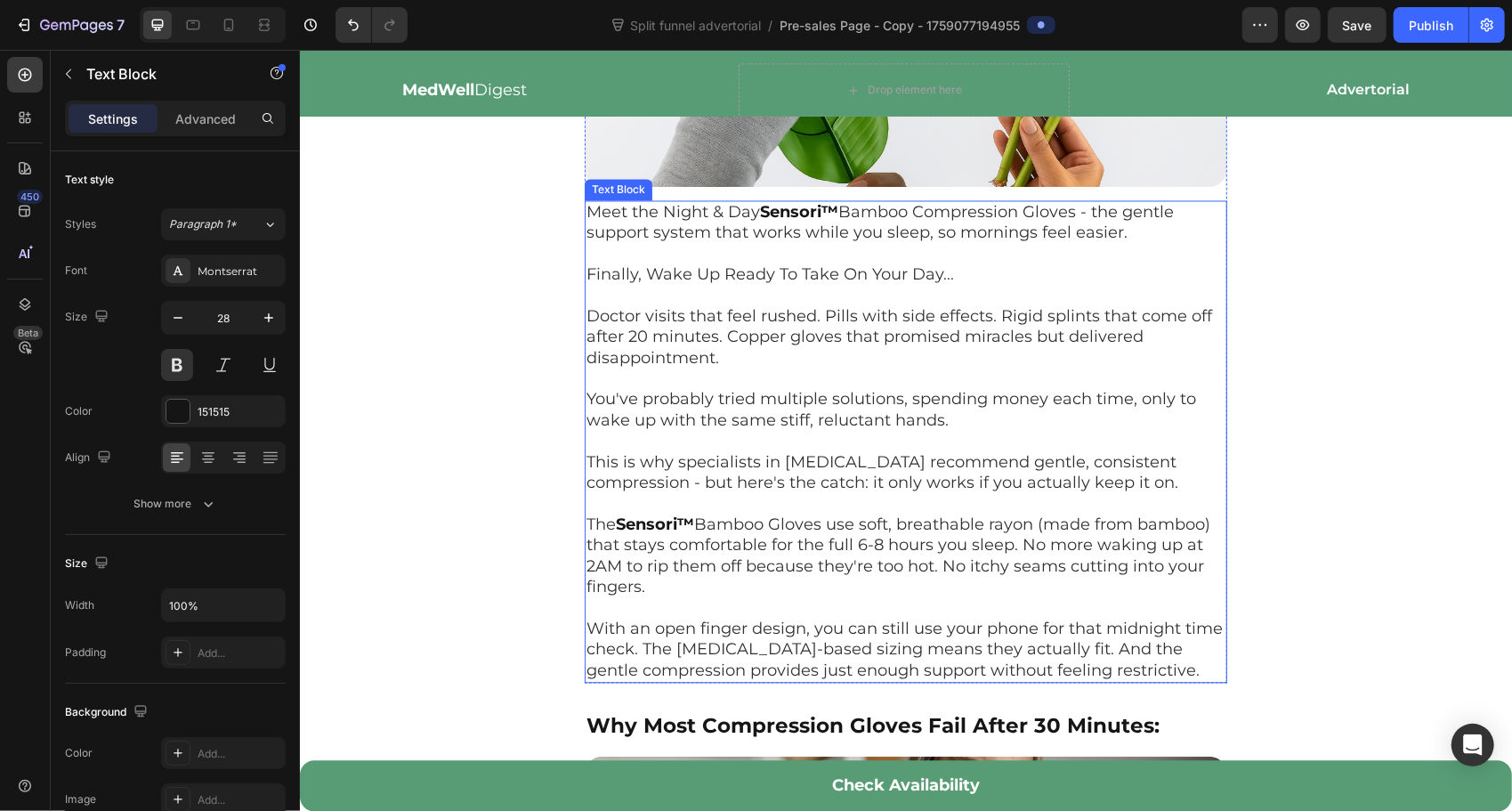
click at [649, 268] on span "Finally, Wake Up Ready To Take On Your Day..." at bounding box center [769, 274] width 368 height 19
click at [622, 229] on span "Bamboo Compression Gloves - the gentle support system that works while you slee…" at bounding box center [879, 221] width 588 height 40
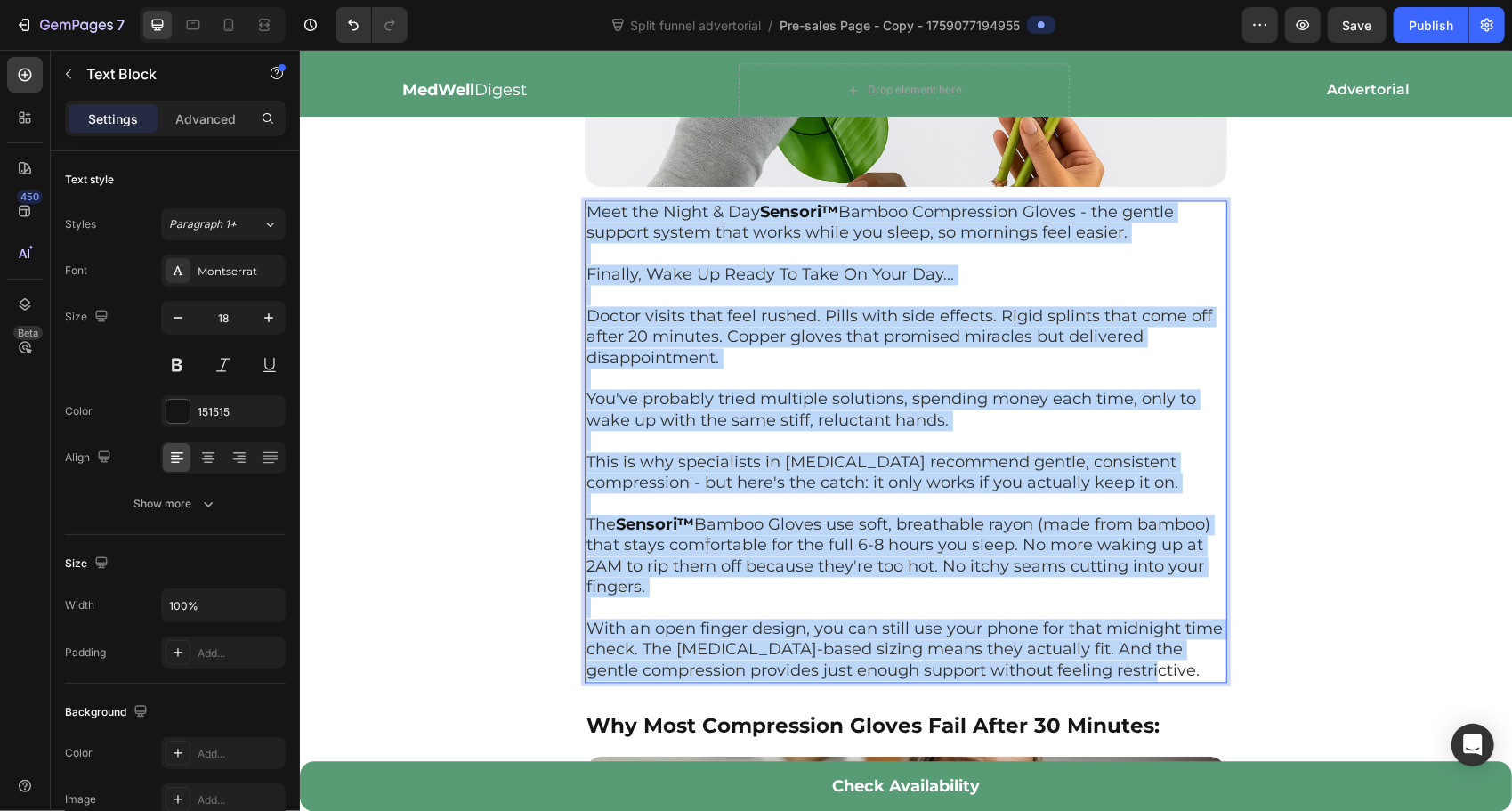
drag, startPoint x: 603, startPoint y: 208, endPoint x: 1173, endPoint y: 663, distance: 729.3
click at [1173, 663] on p "Meet the Night & Day Sensori™ Bamboo Compression Gloves - the gentle support sy…" at bounding box center [905, 441] width 639 height 479
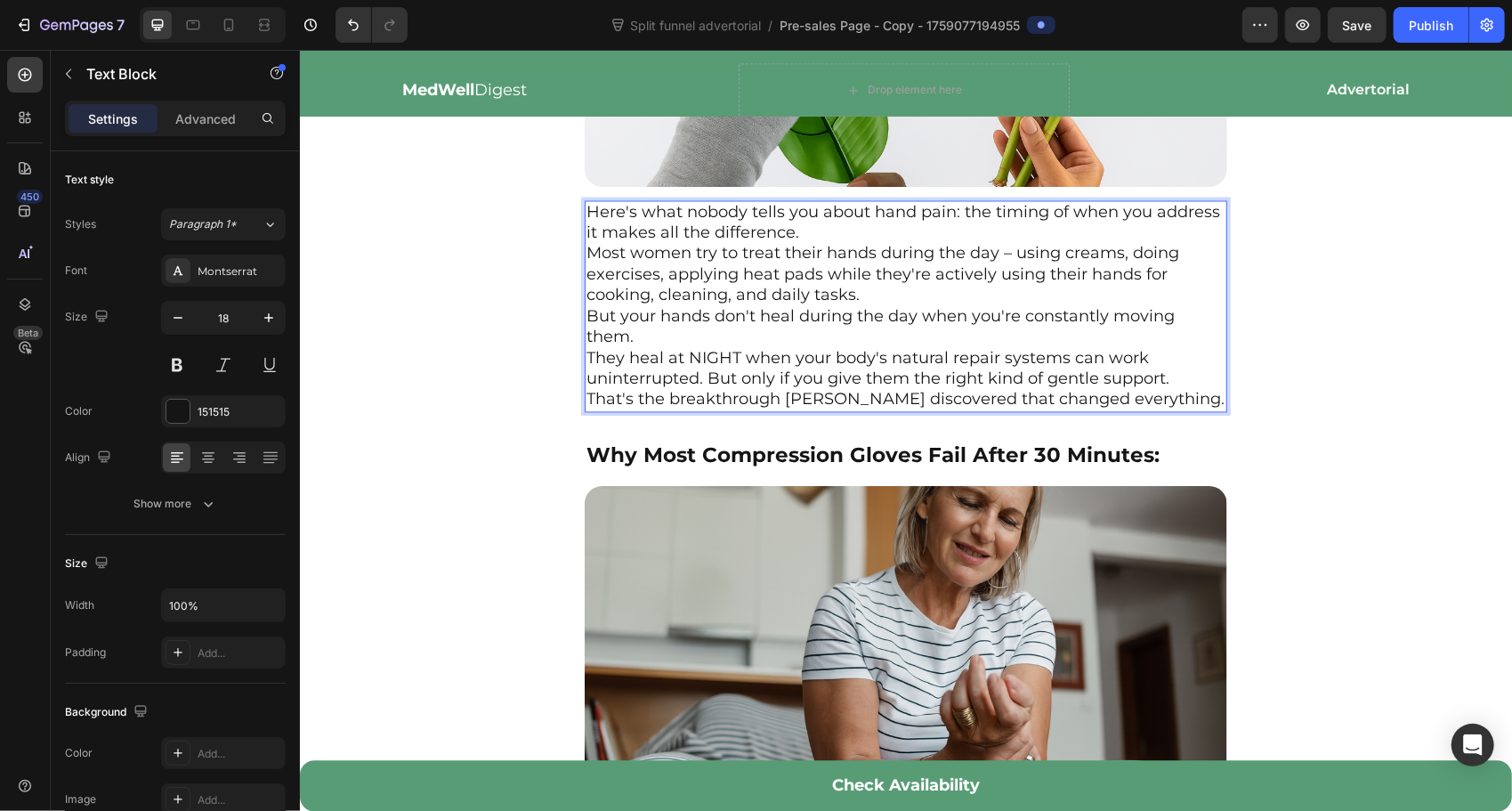
click at [872, 222] on p "Here's what nobody tells you about hand pain: the timing of when you address it…" at bounding box center [905, 222] width 639 height 42
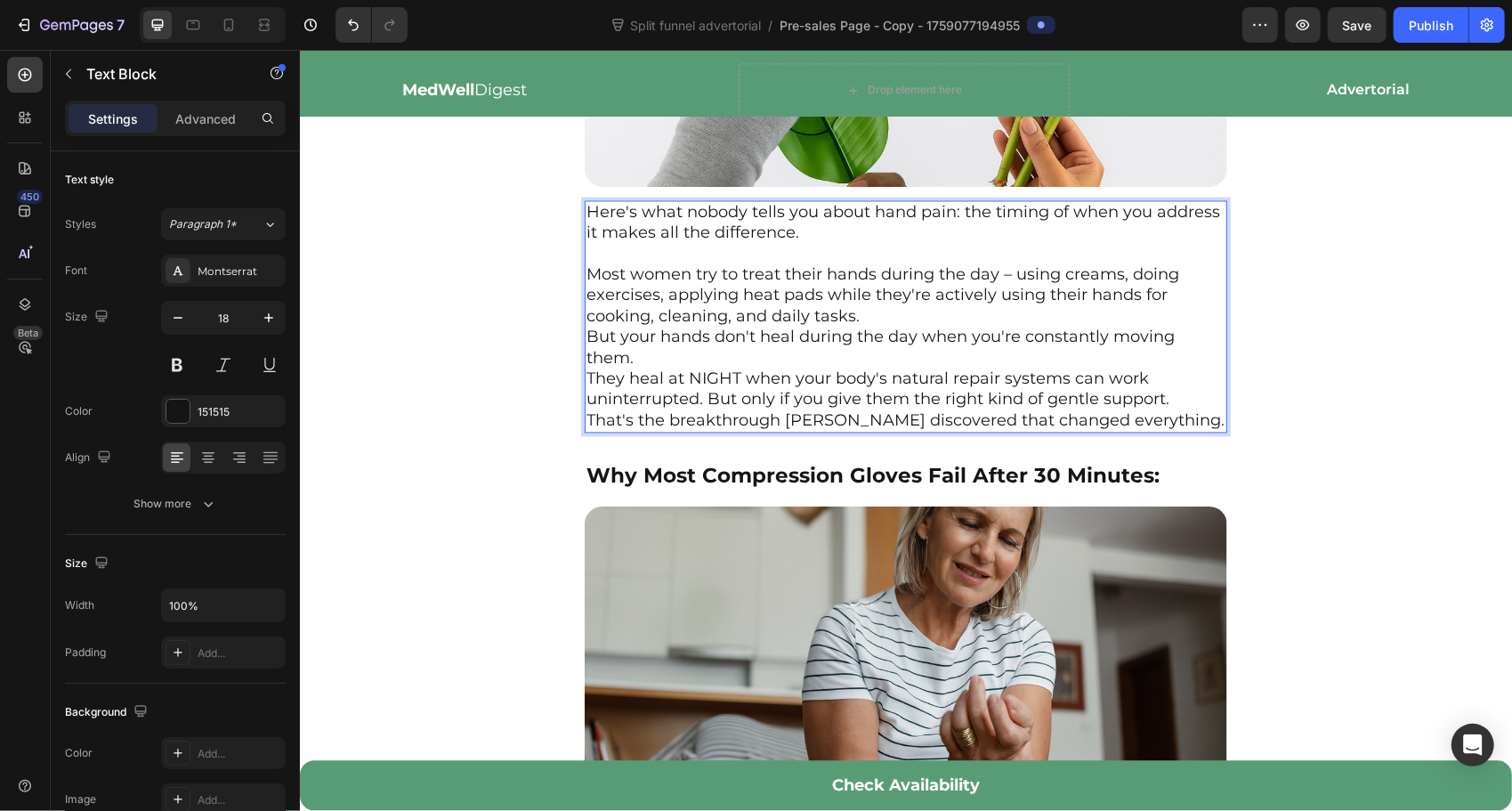
click at [859, 313] on p "Most women try to treat their hands during the day – using creams, doing exerci…" at bounding box center [905, 295] width 639 height 63
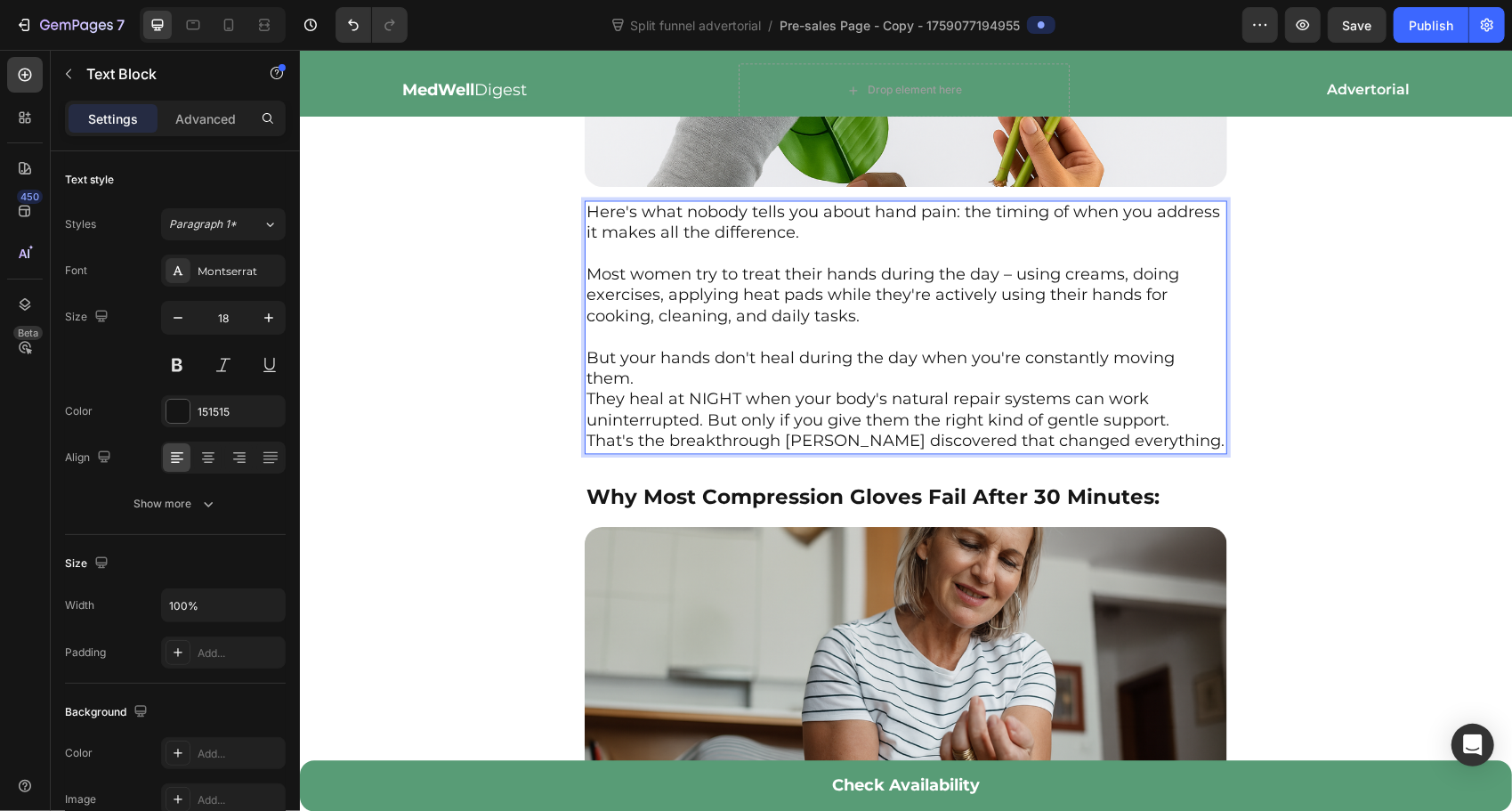
click at [734, 371] on p "But your hands don't heal during the day when you're constantly moving them." at bounding box center [905, 369] width 639 height 42
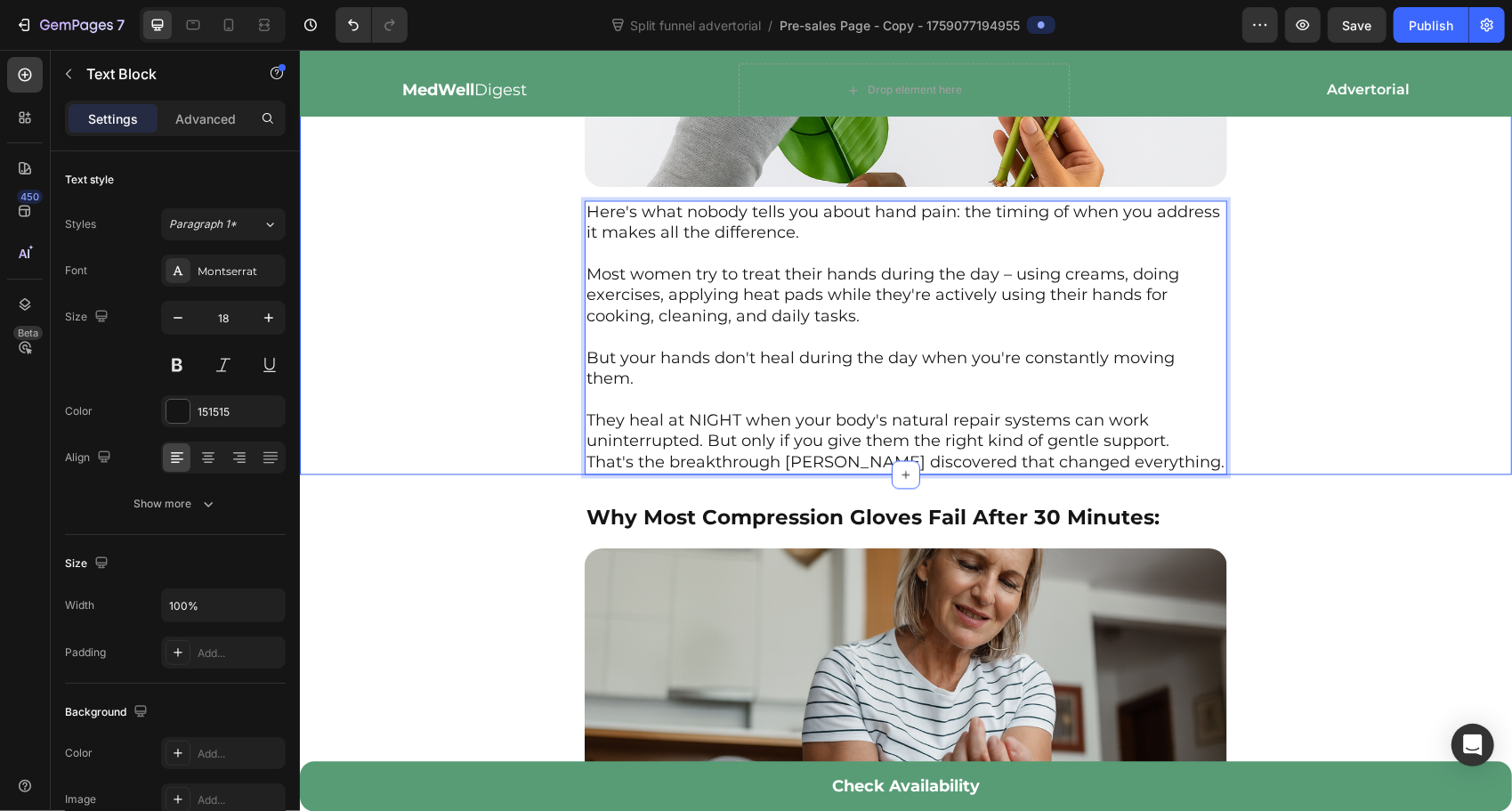
click at [1265, 364] on div "The Mistake 90% of Women Make Text Block Image Here's what nobody tells you abo…" at bounding box center [905, 154] width 1212 height 643
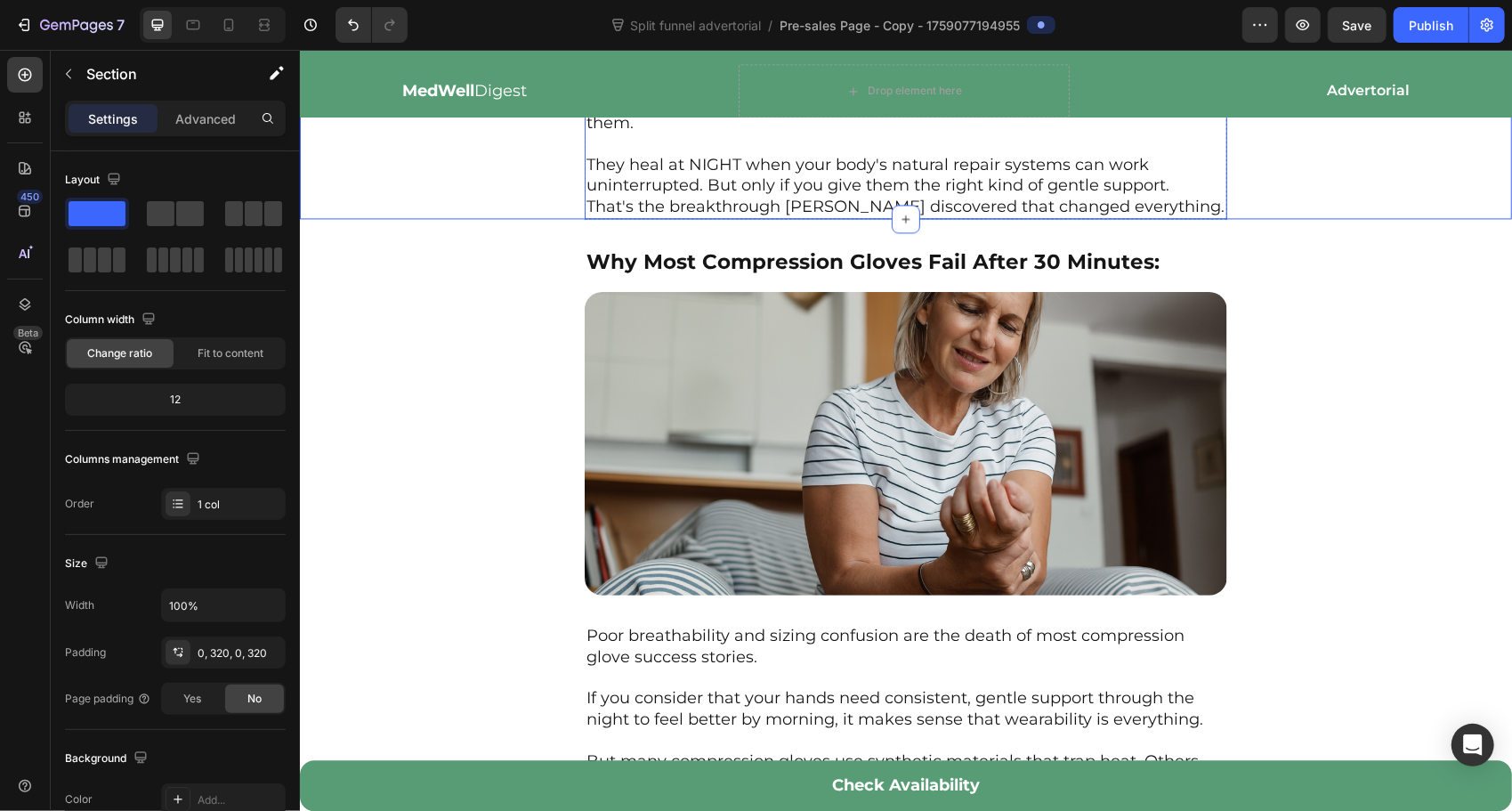
scroll to position [2612, 0]
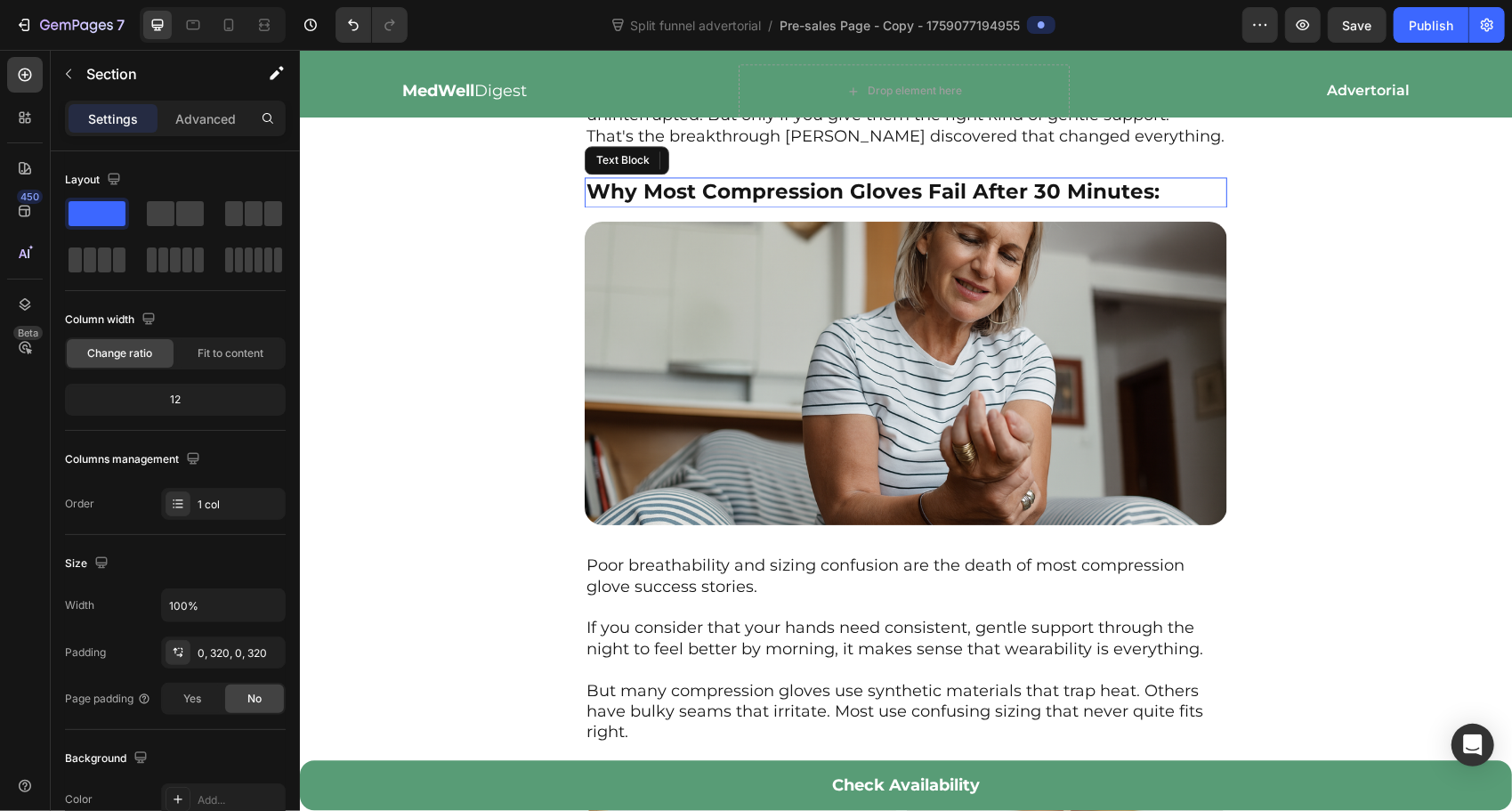
click at [858, 193] on strong "Why Most Compression Gloves Fail After 30 Minutes:" at bounding box center [872, 190] width 573 height 25
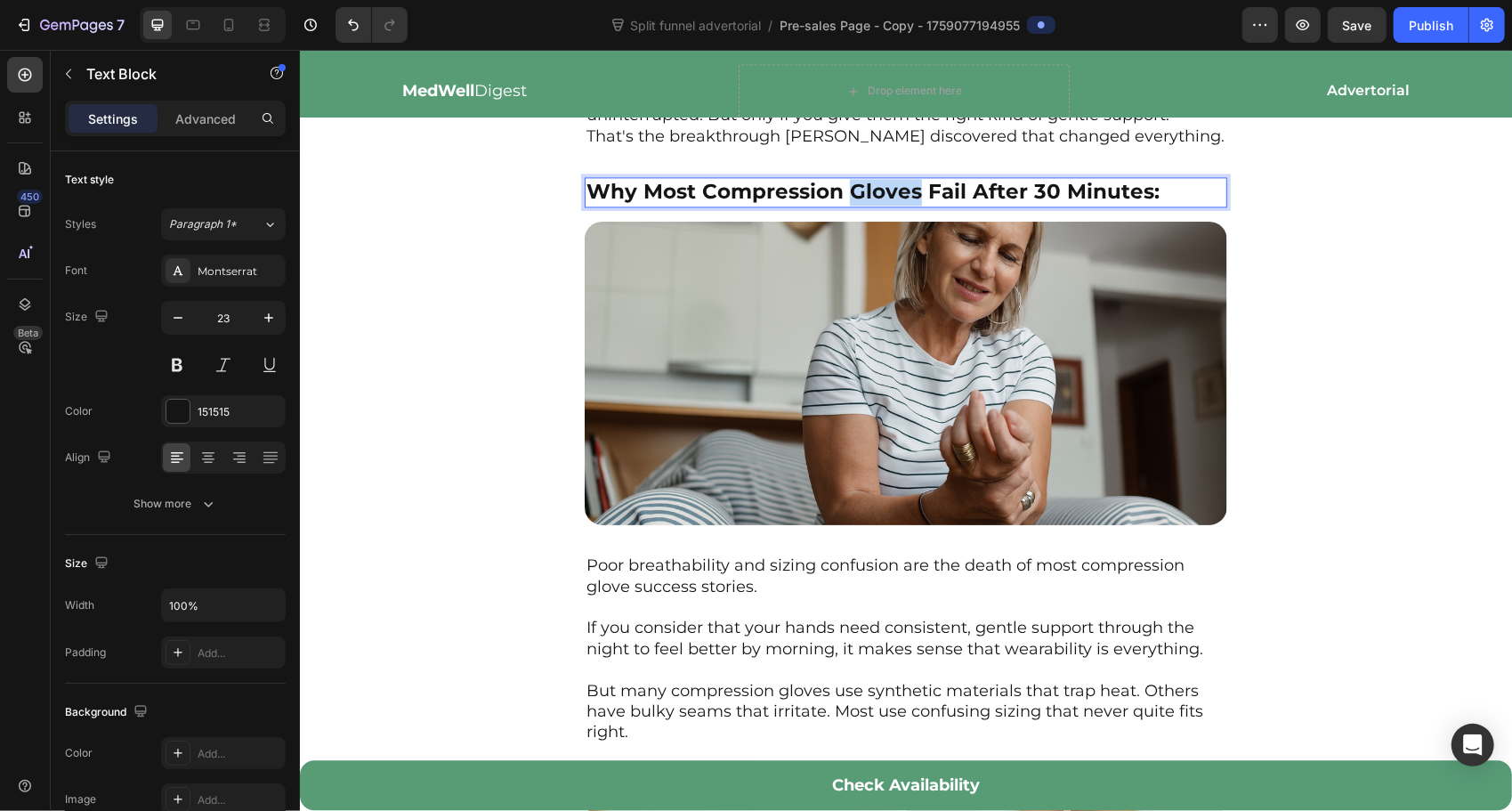
click at [856, 193] on strong "Why Most Compression Gloves Fail After 30 Minutes:" at bounding box center [872, 190] width 573 height 25
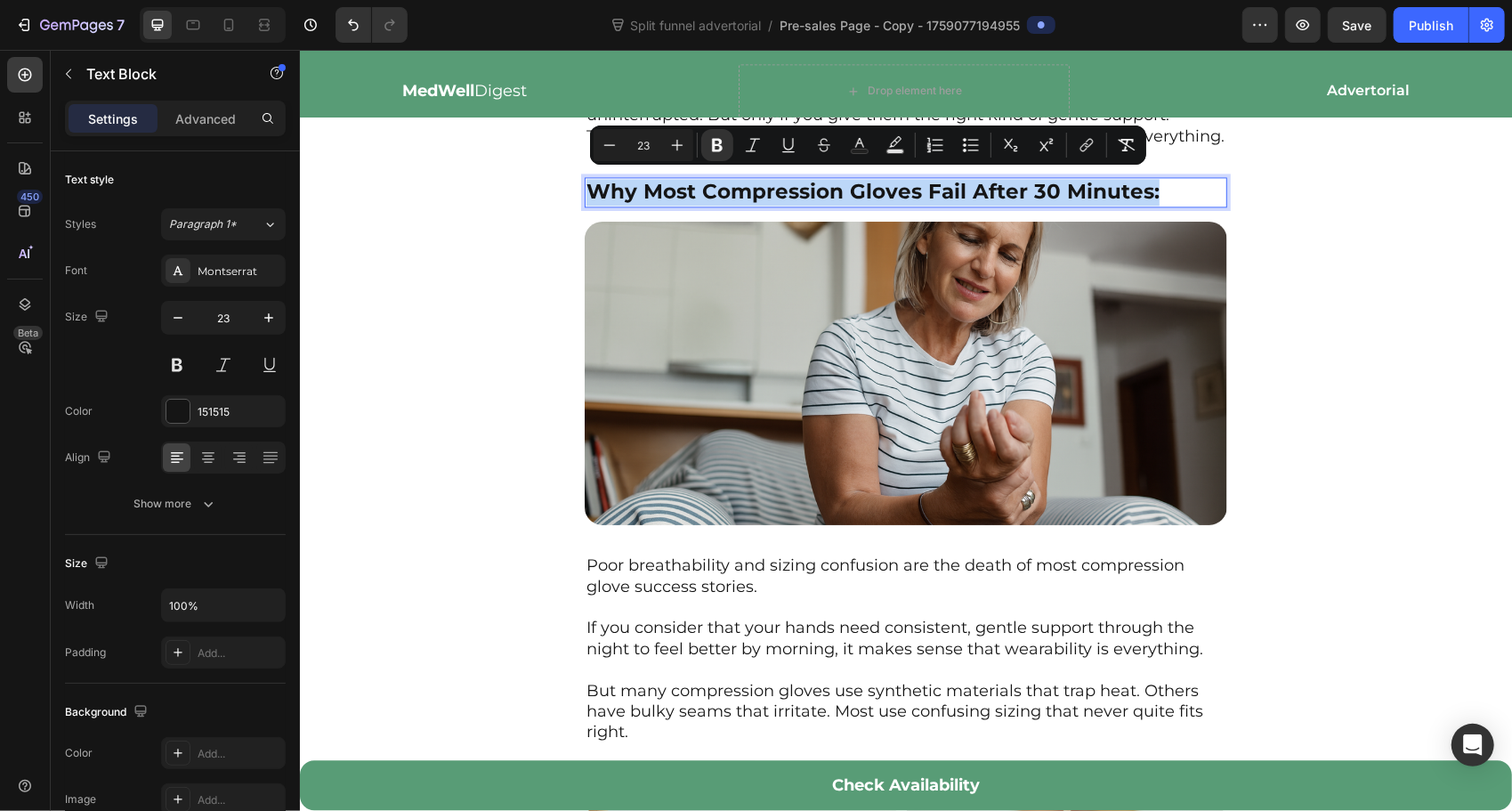
click at [856, 193] on strong "Why Most Compression Gloves Fail After 30 Minutes:" at bounding box center [872, 190] width 573 height 25
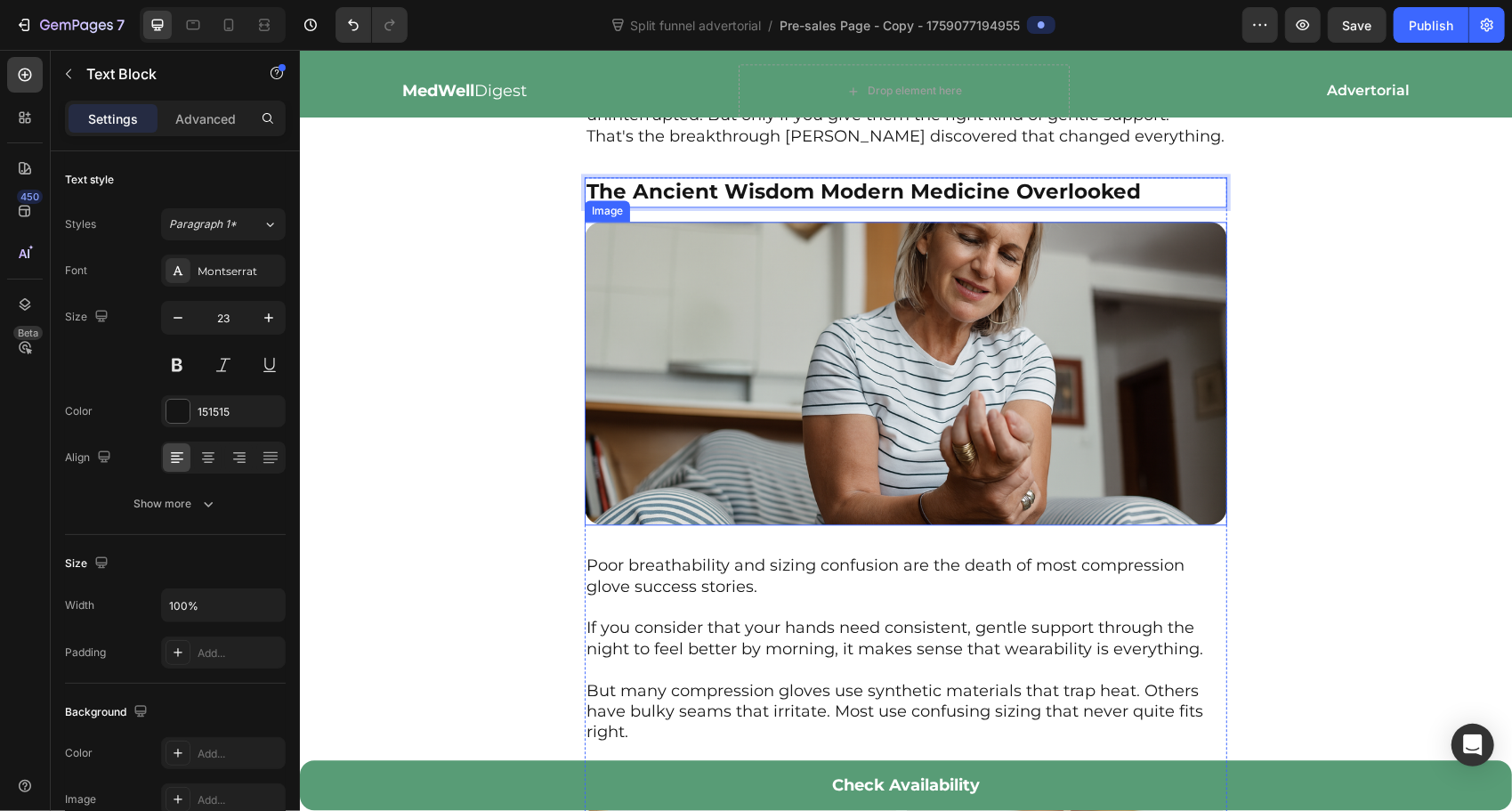
scroll to position [2938, 0]
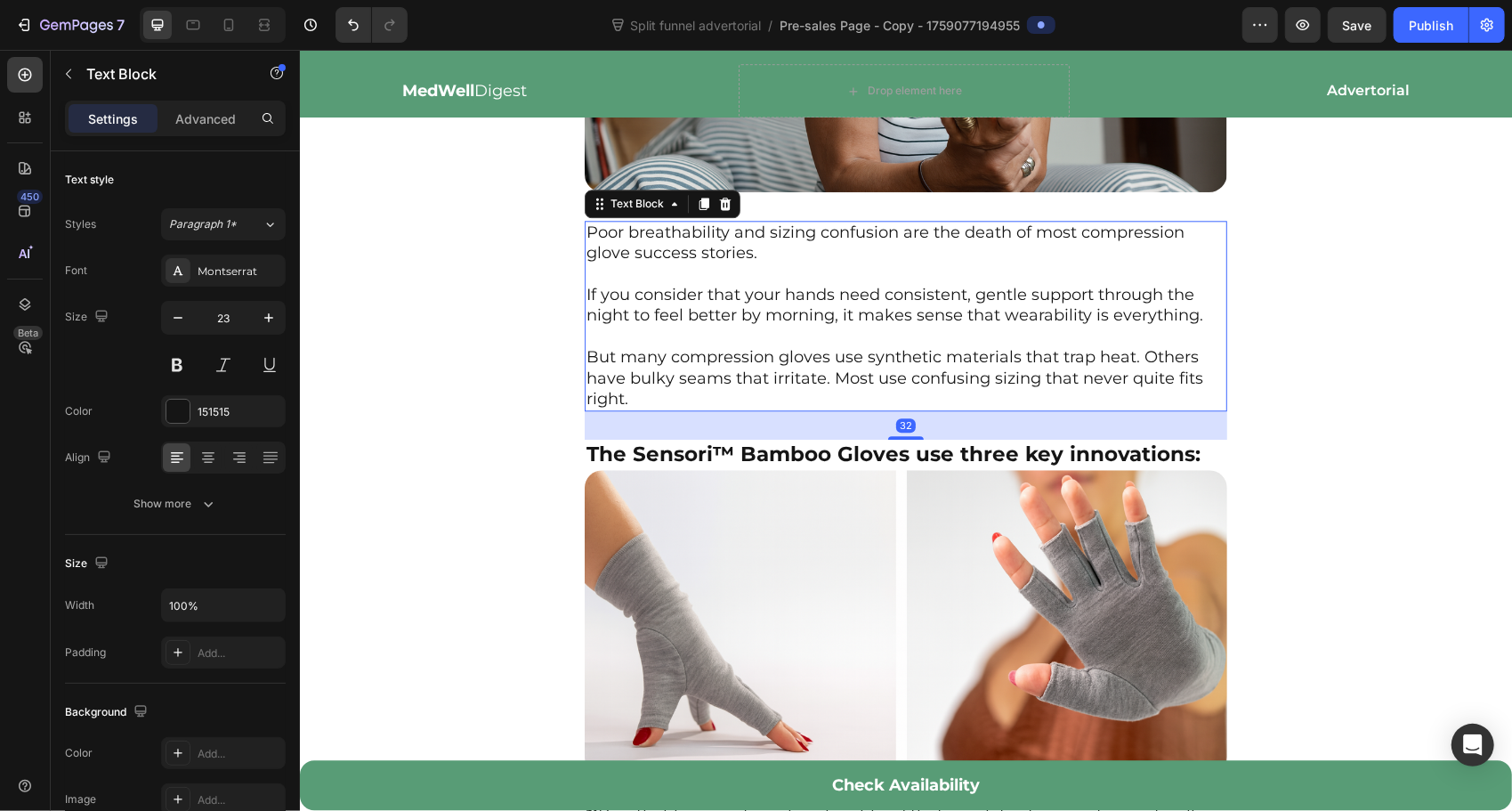
click at [764, 315] on p "Poor breathability and sizing confusion are the death of most compression glove…" at bounding box center [905, 316] width 639 height 188
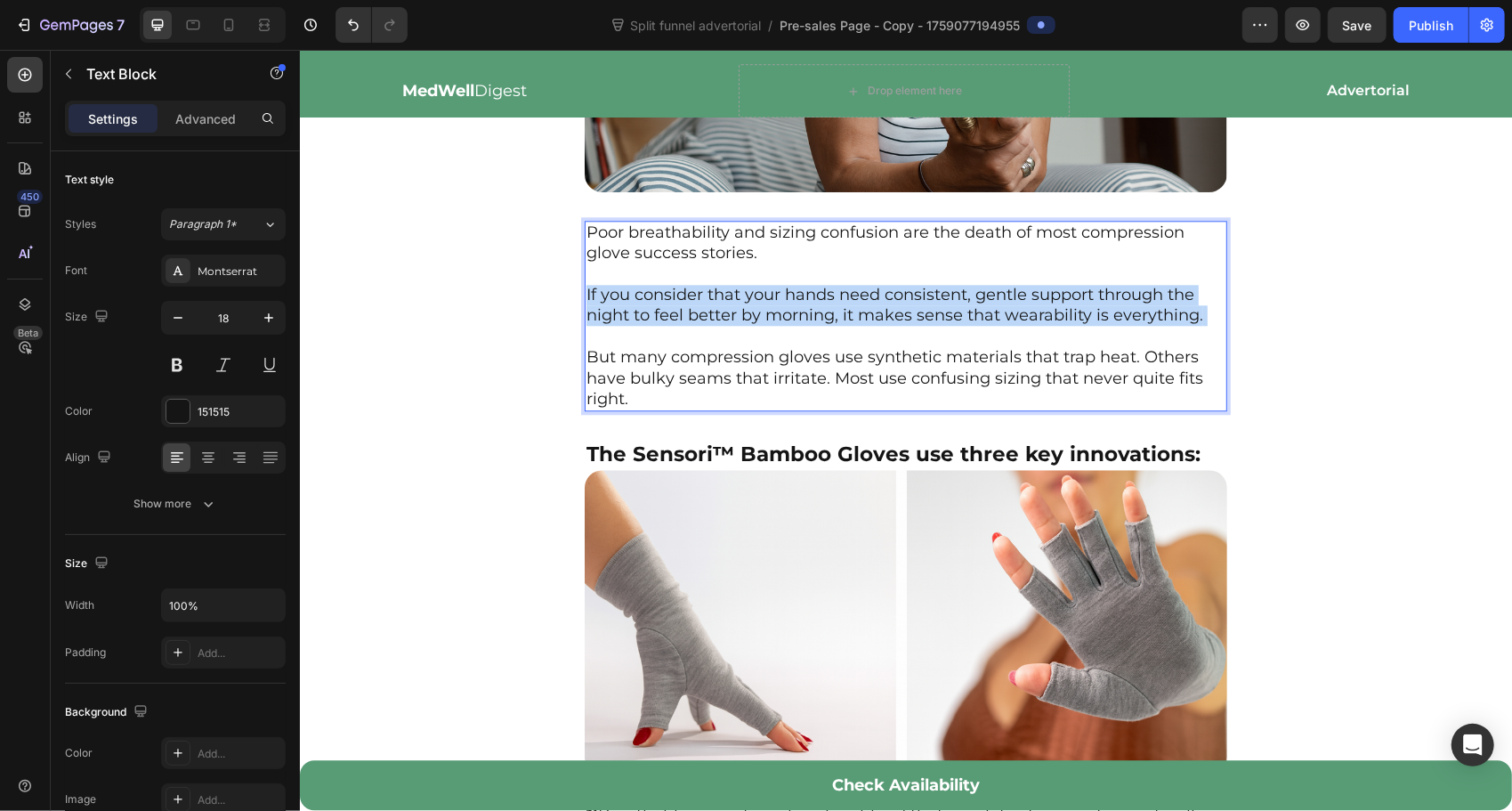
click at [764, 315] on p "Poor breathability and sizing confusion are the death of most compression glove…" at bounding box center [905, 316] width 639 height 188
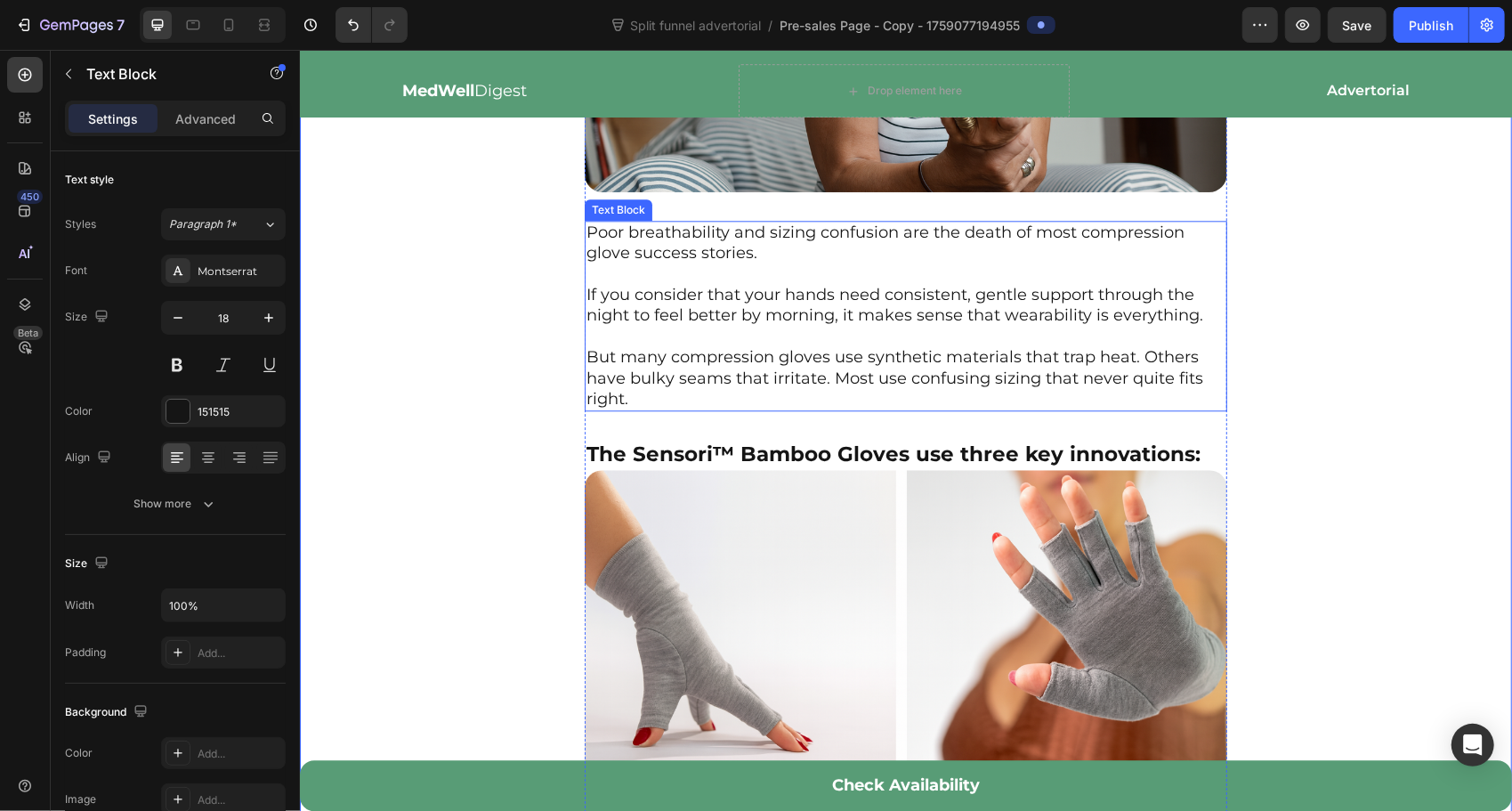
click at [589, 222] on p "Poor breathability and sizing confusion are the death of most compression glove…" at bounding box center [905, 316] width 639 height 188
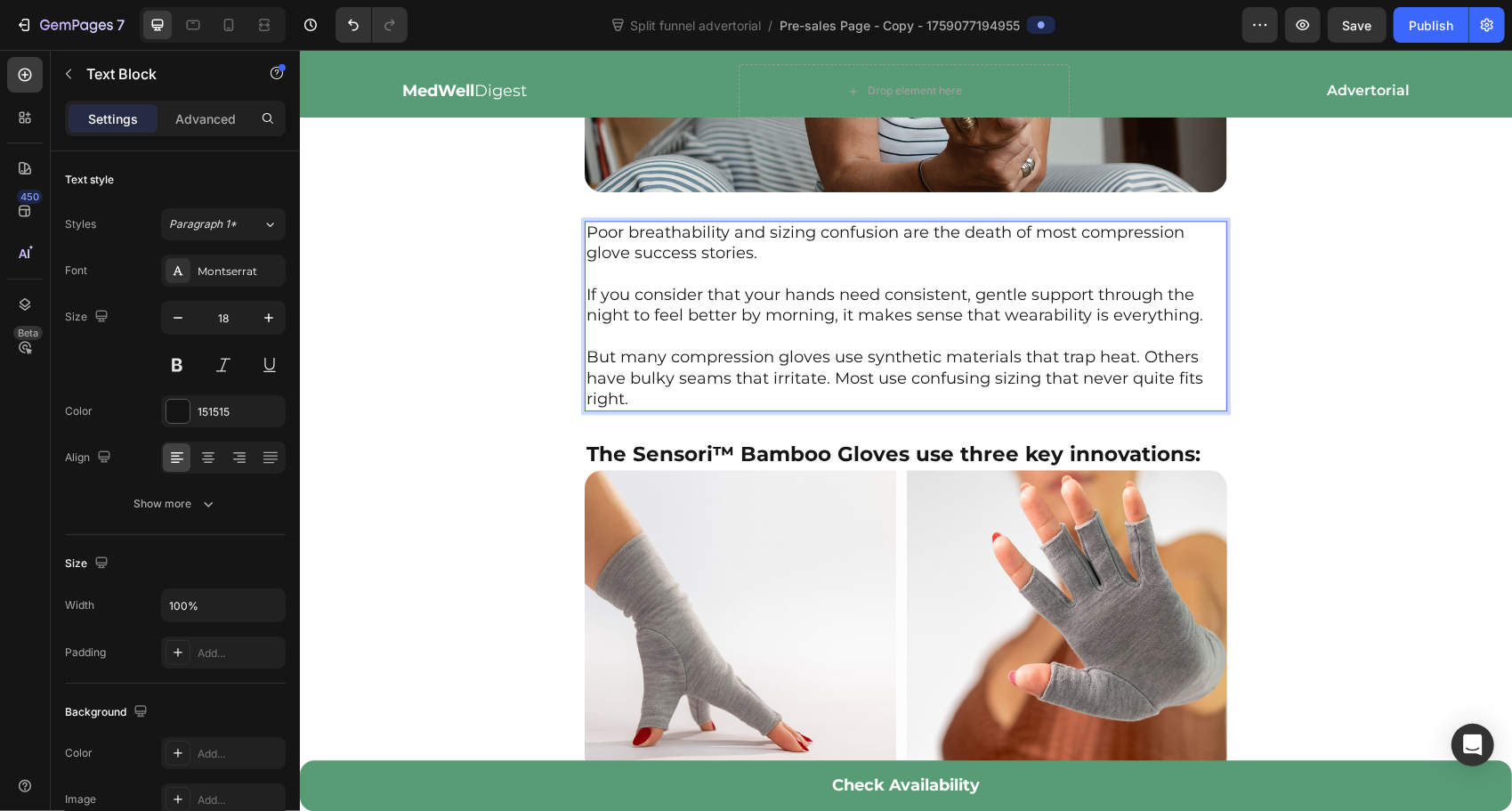
click at [589, 222] on p "Poor breathability and sizing confusion are the death of most compression glove…" at bounding box center [905, 316] width 639 height 188
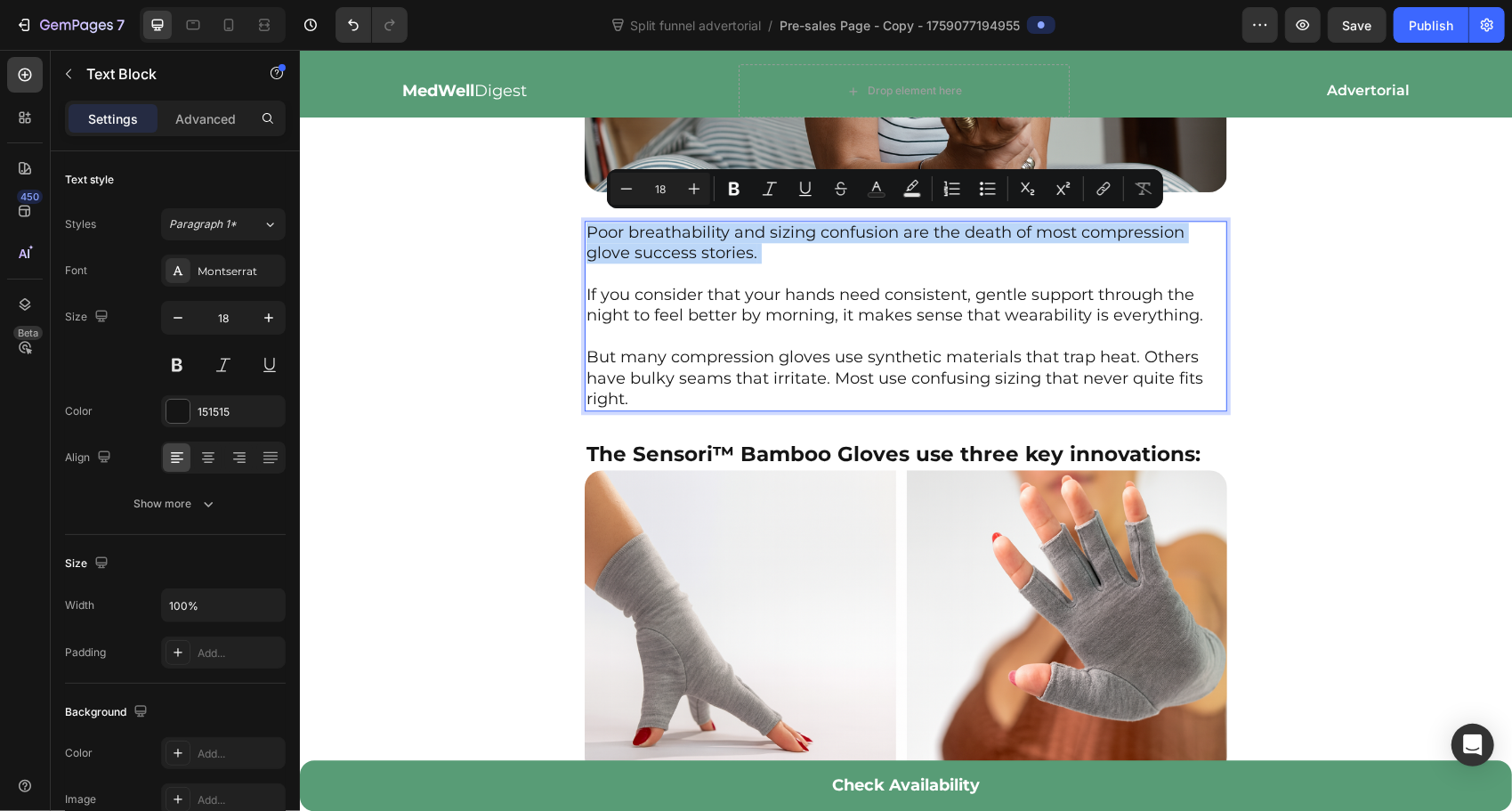
click at [589, 222] on p "Poor breathability and sizing confusion are the death of most compression glove…" at bounding box center [905, 316] width 639 height 188
click at [734, 273] on p "Poor breathability and sizing confusion are the death of most compression glove…" at bounding box center [905, 316] width 639 height 188
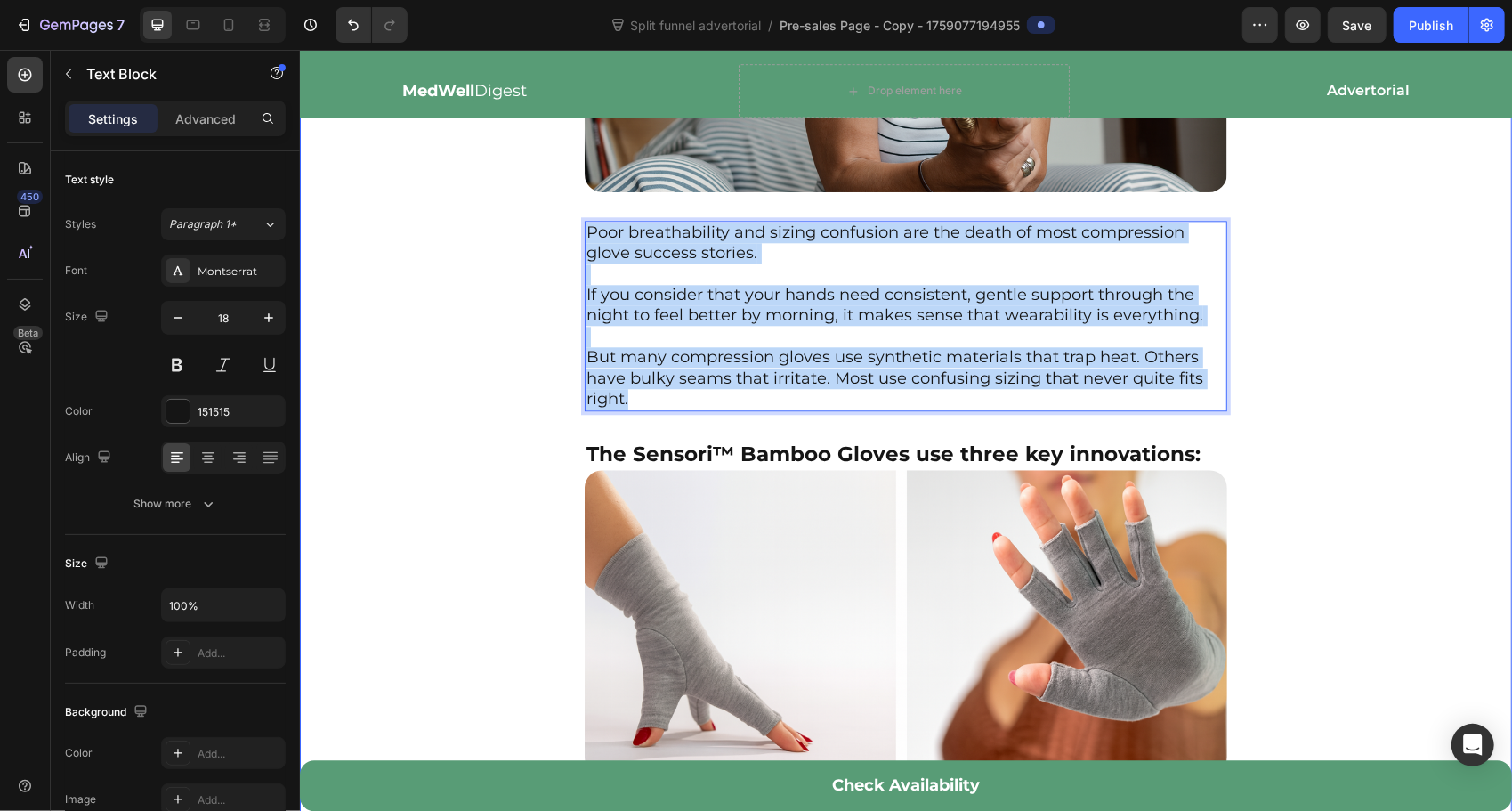
drag, startPoint x: 759, startPoint y: 389, endPoint x: 663, endPoint y: 246, distance: 172.2
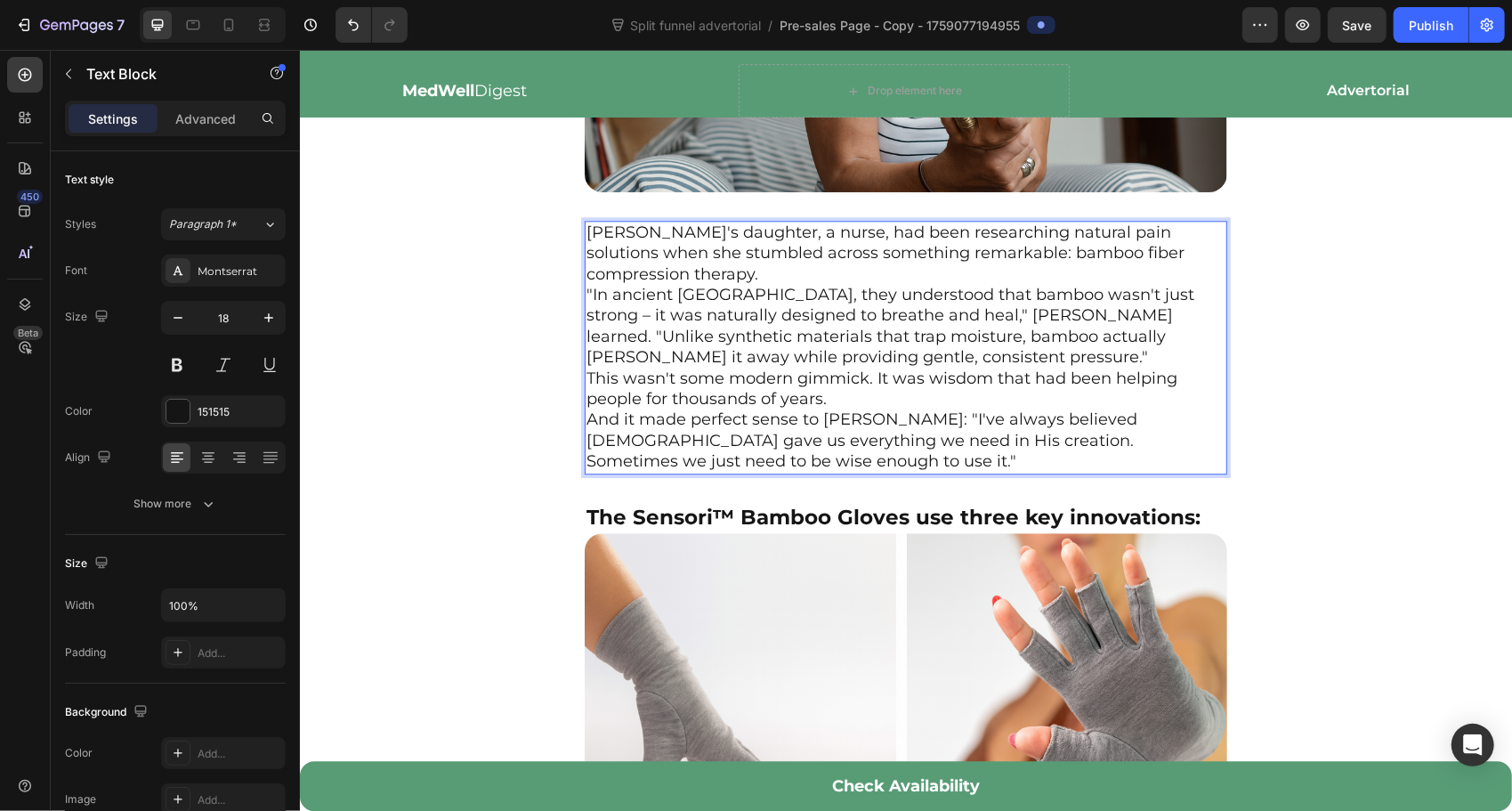
click at [802, 273] on p "[PERSON_NAME]'s daughter, a nurse, had been researching natural pain solutions …" at bounding box center [905, 253] width 639 height 63
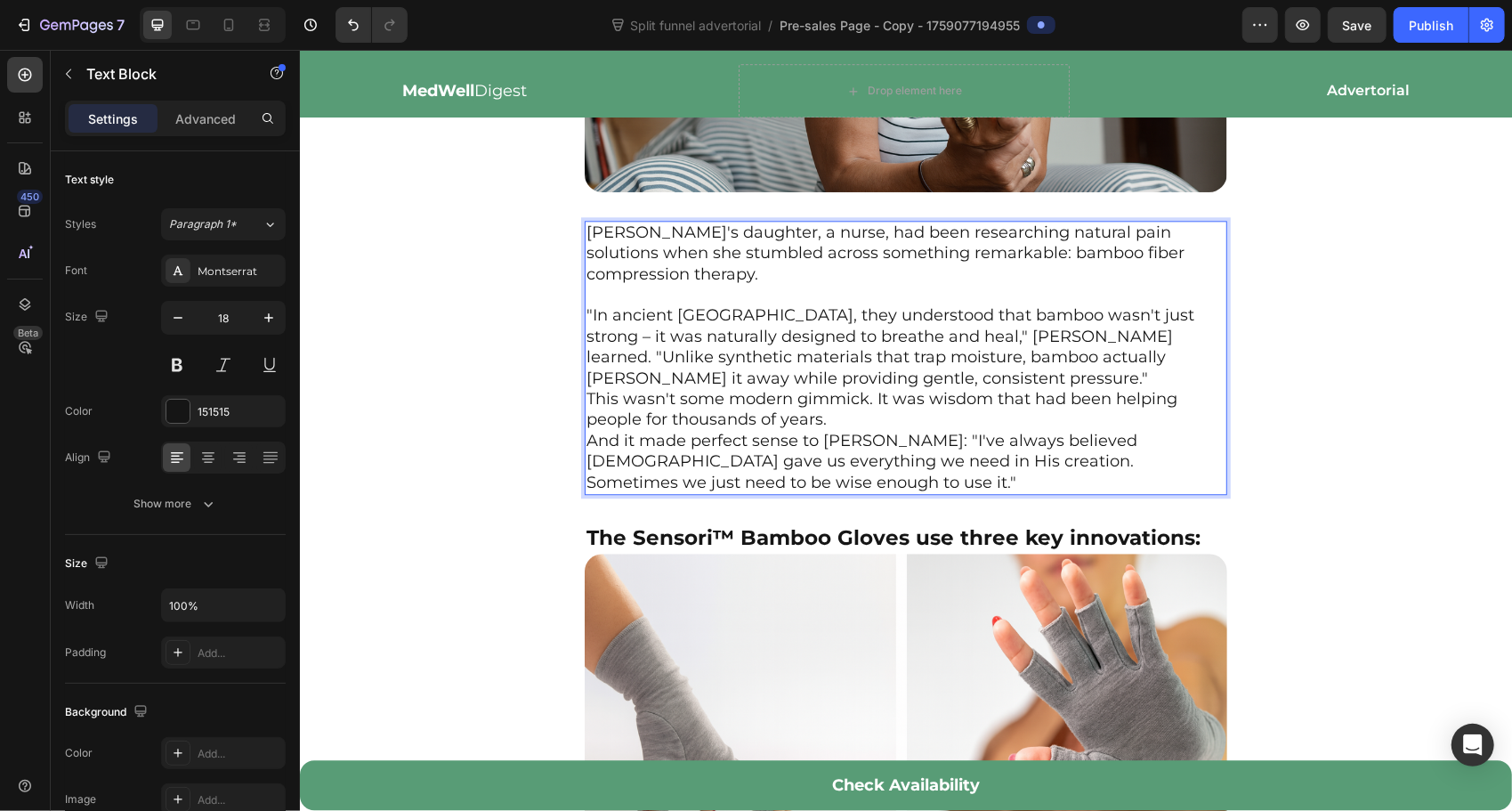
click at [845, 372] on p ""In ancient [GEOGRAPHIC_DATA], they understood that bamboo wasn't just strong –…" at bounding box center [905, 346] width 639 height 84
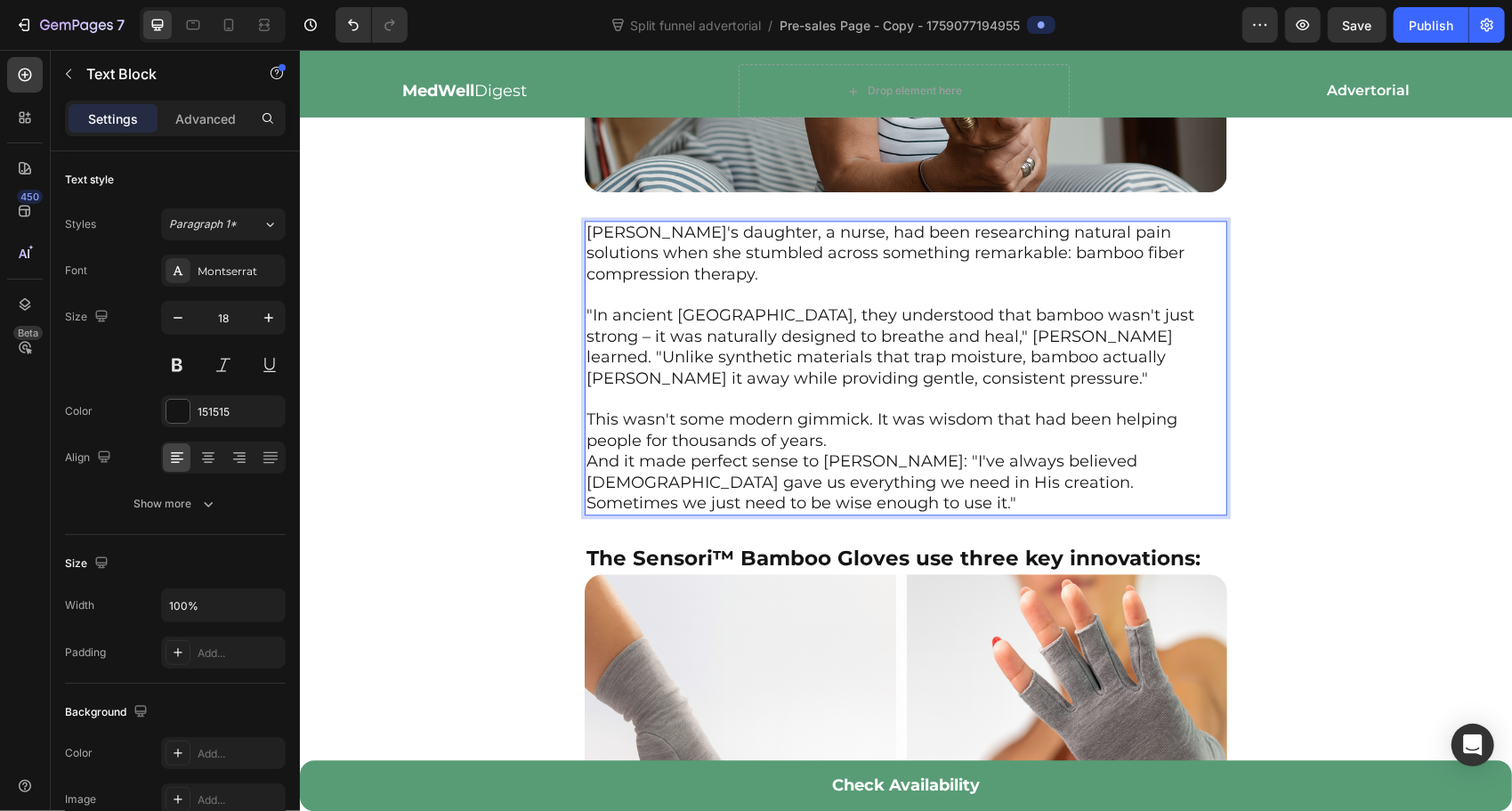
click at [861, 440] on p "This wasn't some modern gimmick. It was wisdom that had been helping people for…" at bounding box center [905, 429] width 639 height 42
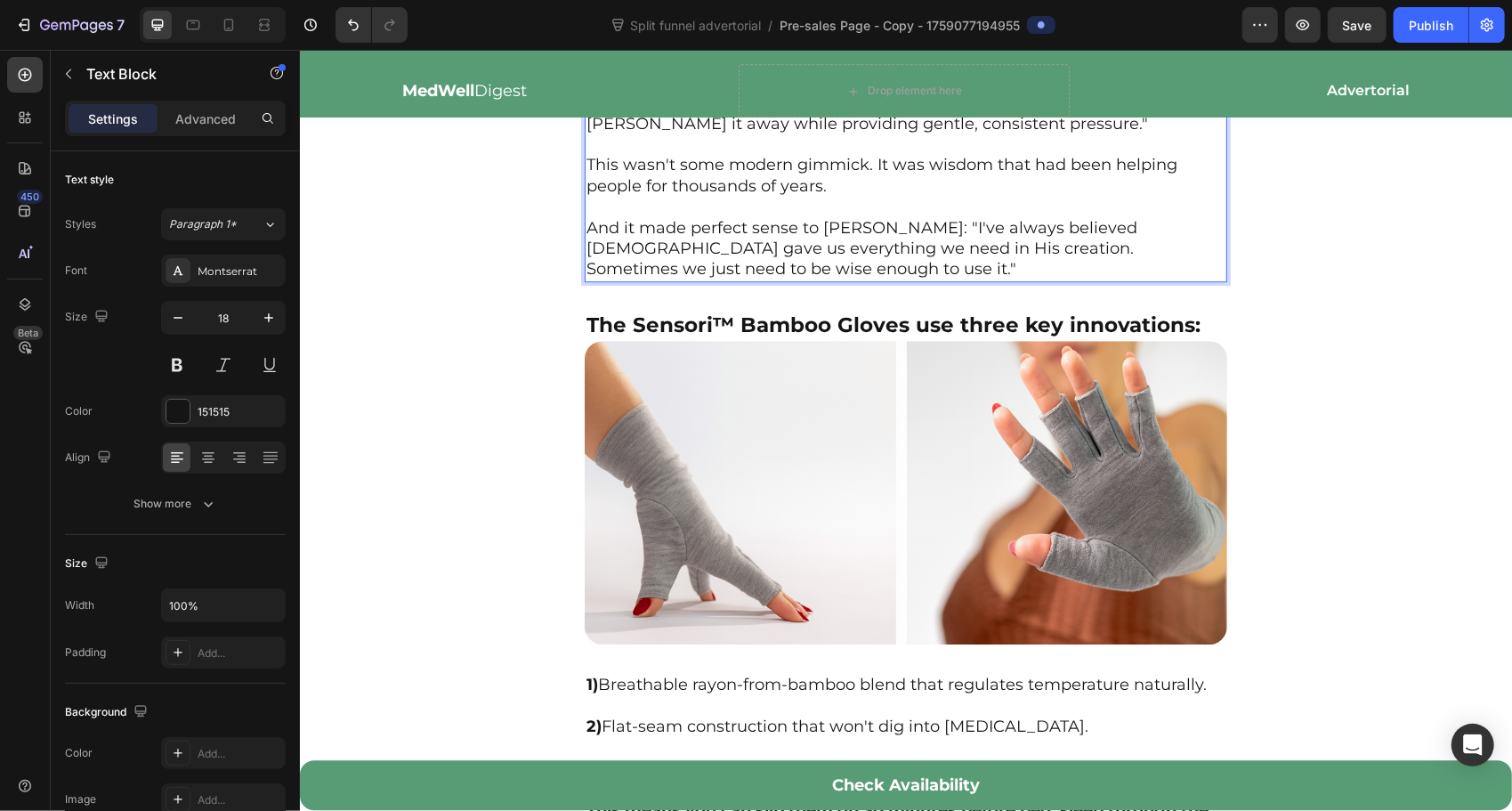
scroll to position [3264, 0]
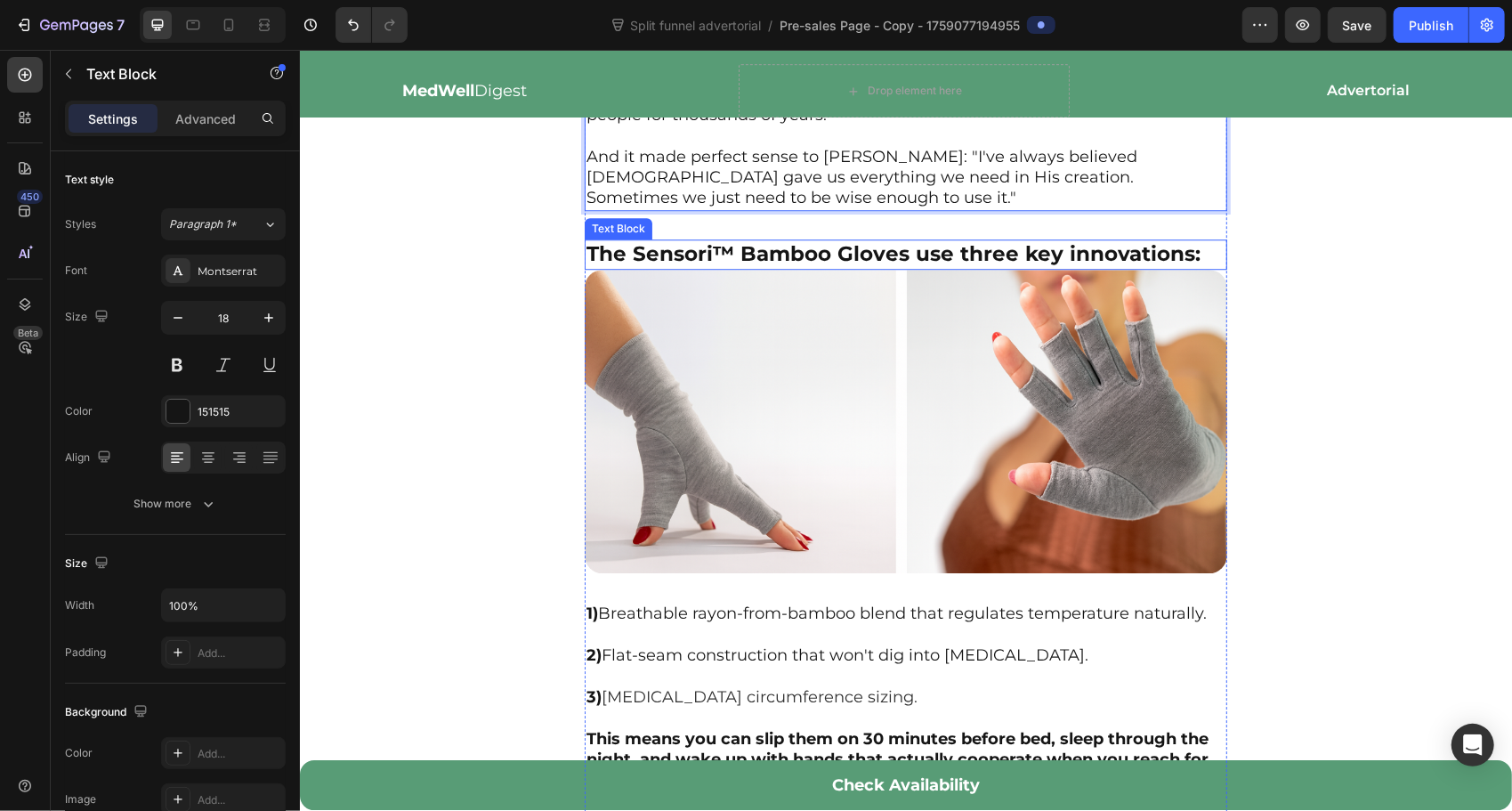
click at [847, 240] on strong "The Sensori™ Bamboo Gloves use three key innovations:" at bounding box center [893, 253] width 614 height 25
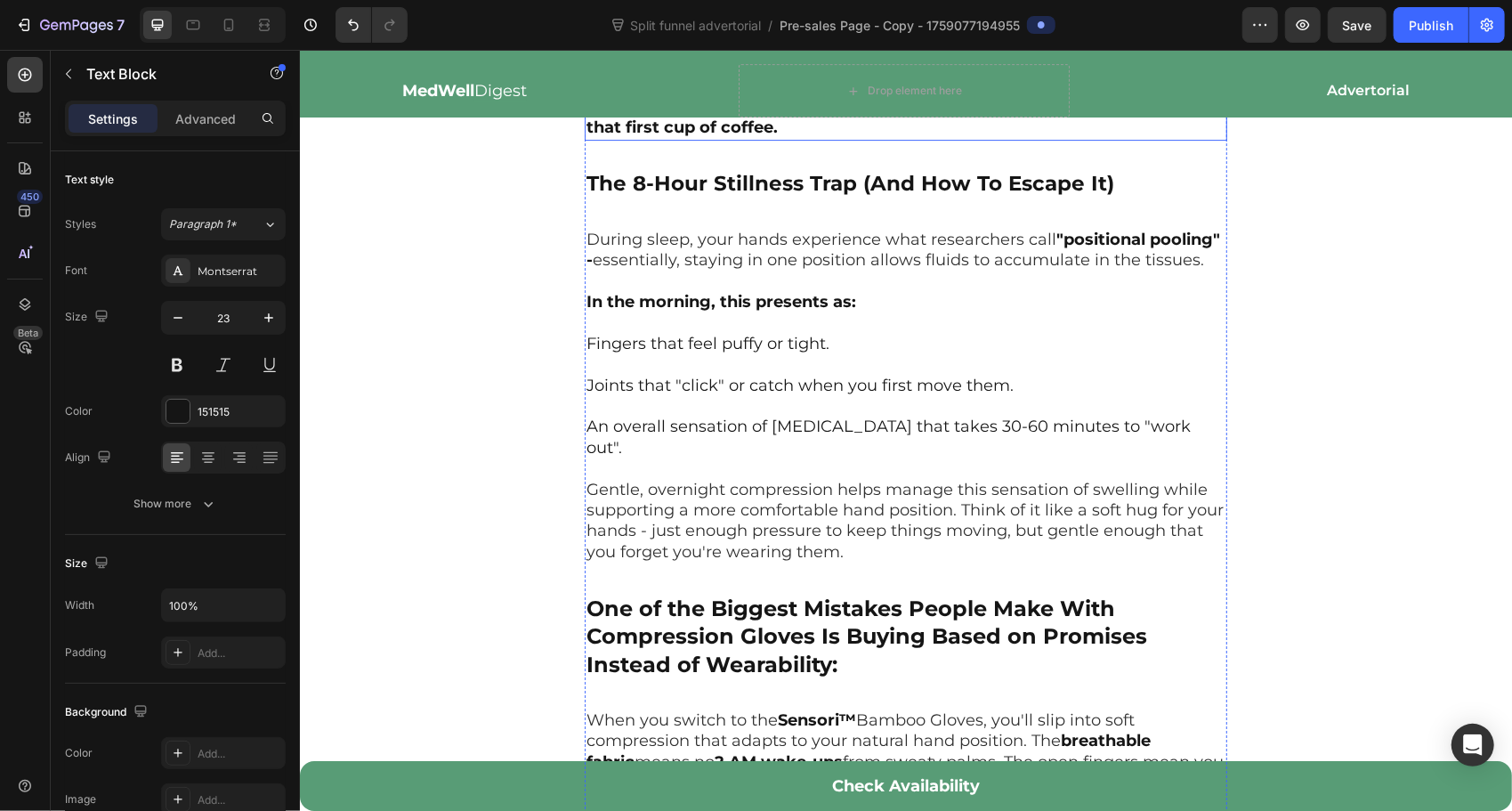
scroll to position [3917, 0]
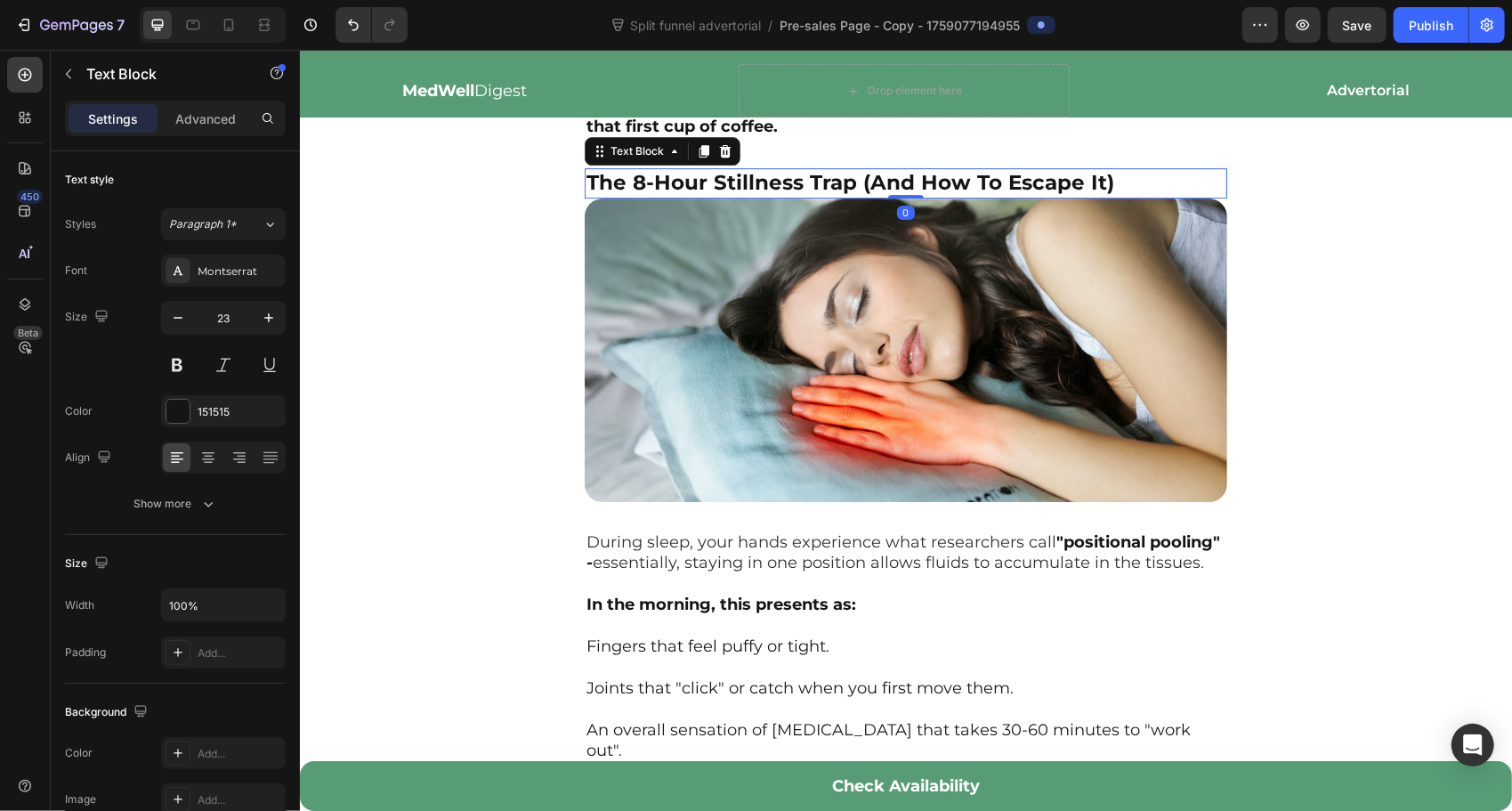
click at [806, 169] on strong "The 8-Hour Stillness Trap (And How To Escape It)" at bounding box center [849, 182] width 528 height 25
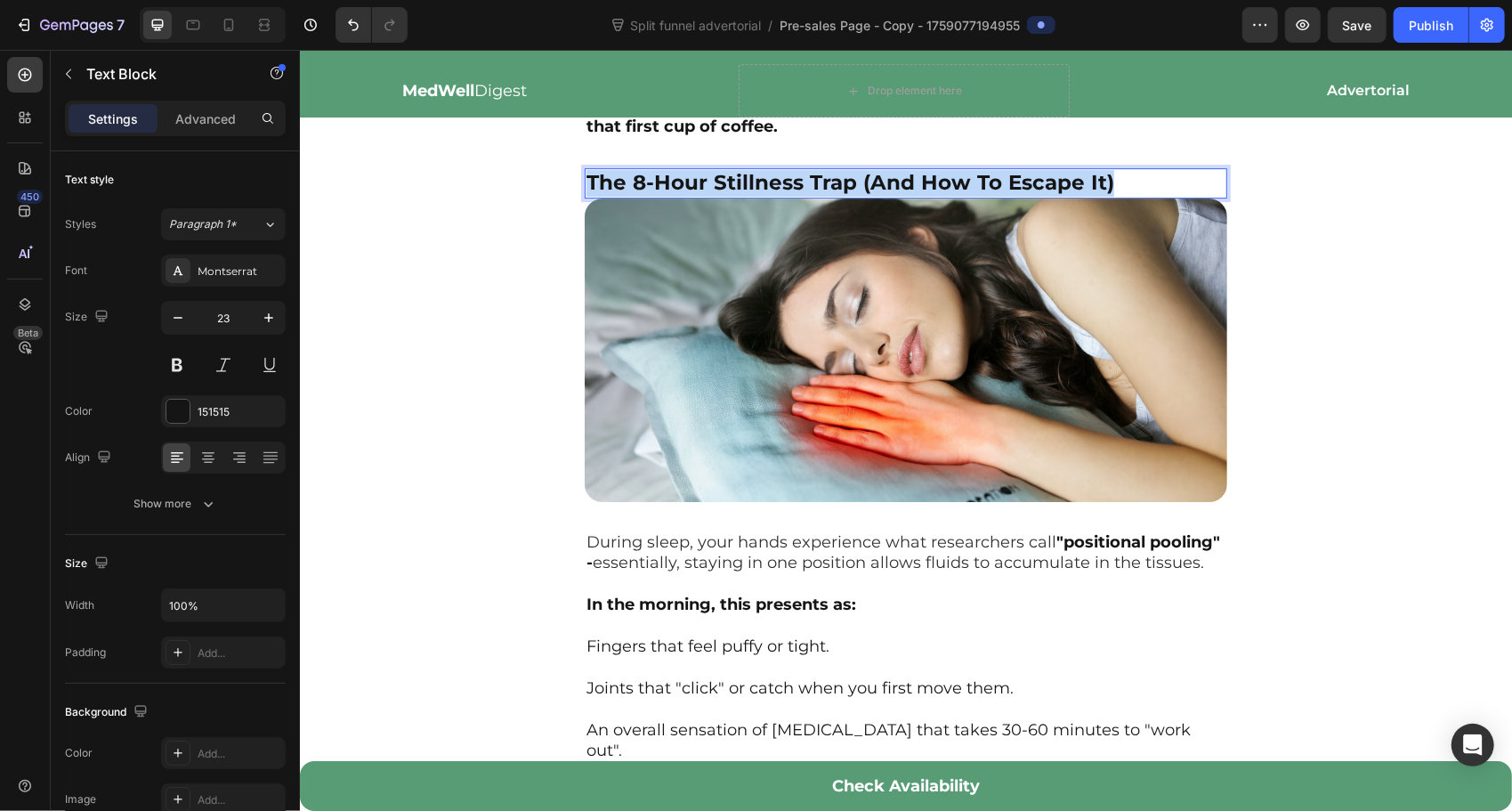
click at [806, 169] on strong "The 8-Hour Stillness Trap (And How To Escape It)" at bounding box center [849, 182] width 528 height 25
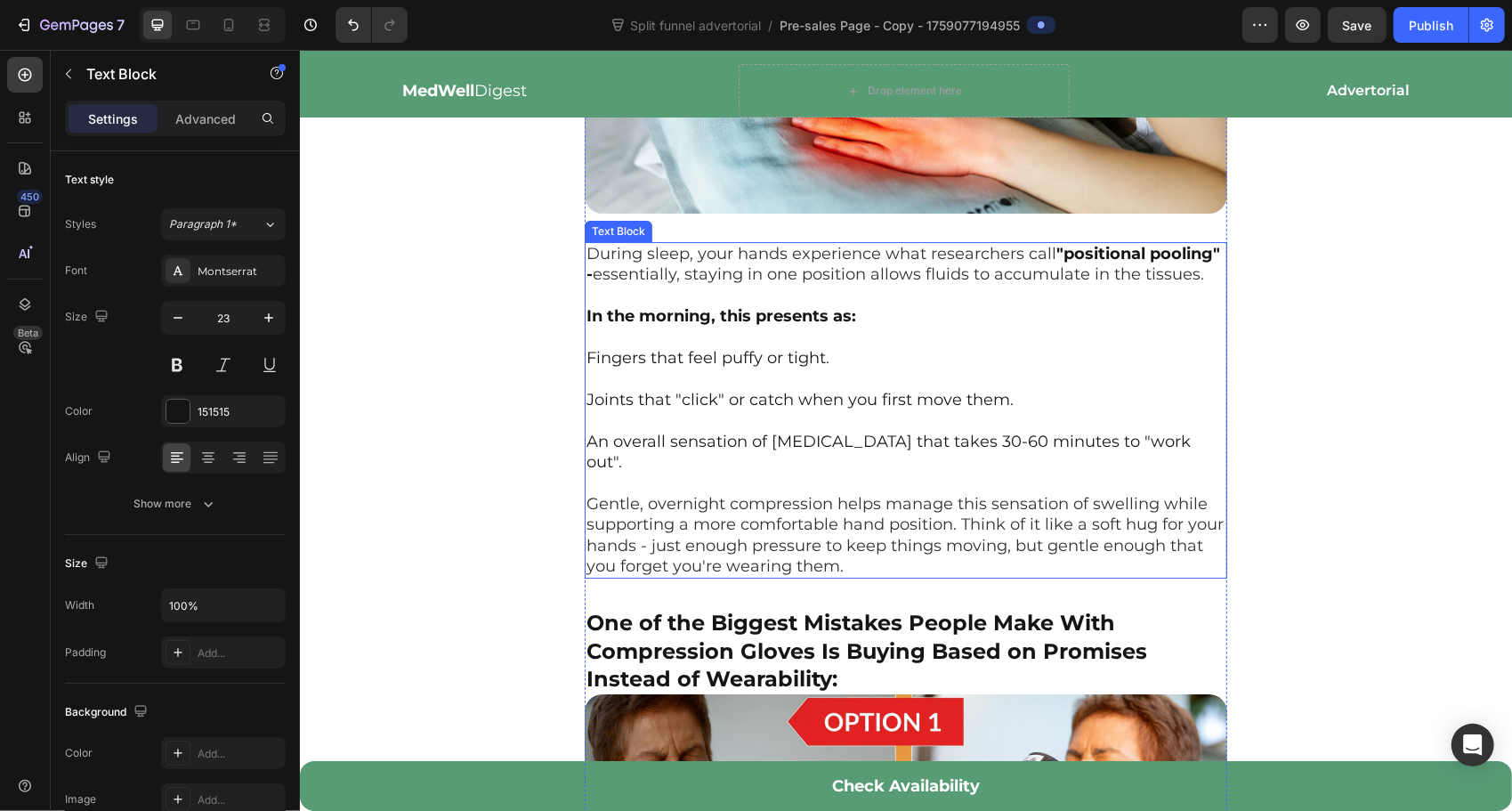
scroll to position [4243, 0]
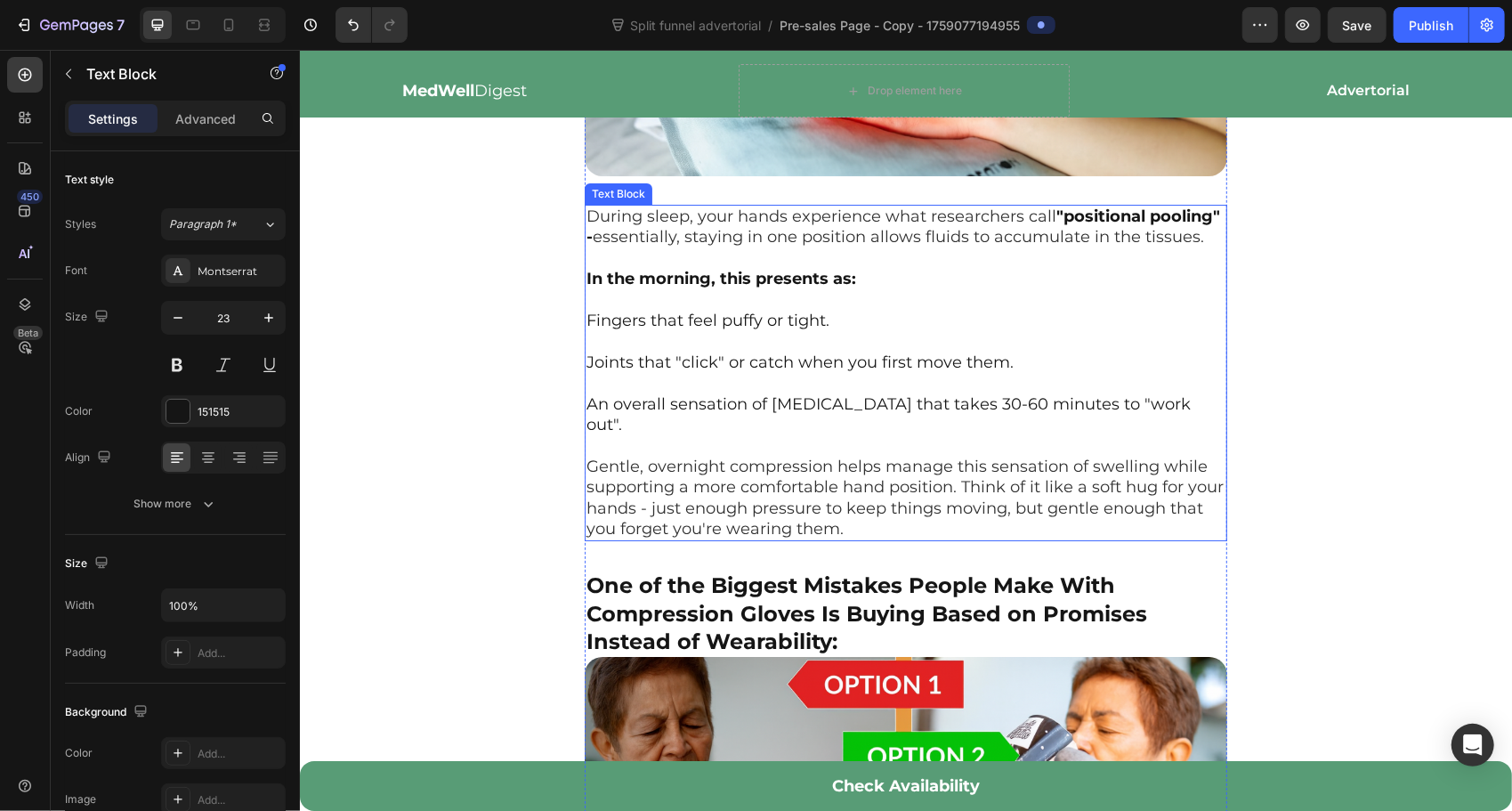
click at [701, 250] on p "During sleep, your hands experience what researchers call "positional pooling" …" at bounding box center [905, 267] width 639 height 125
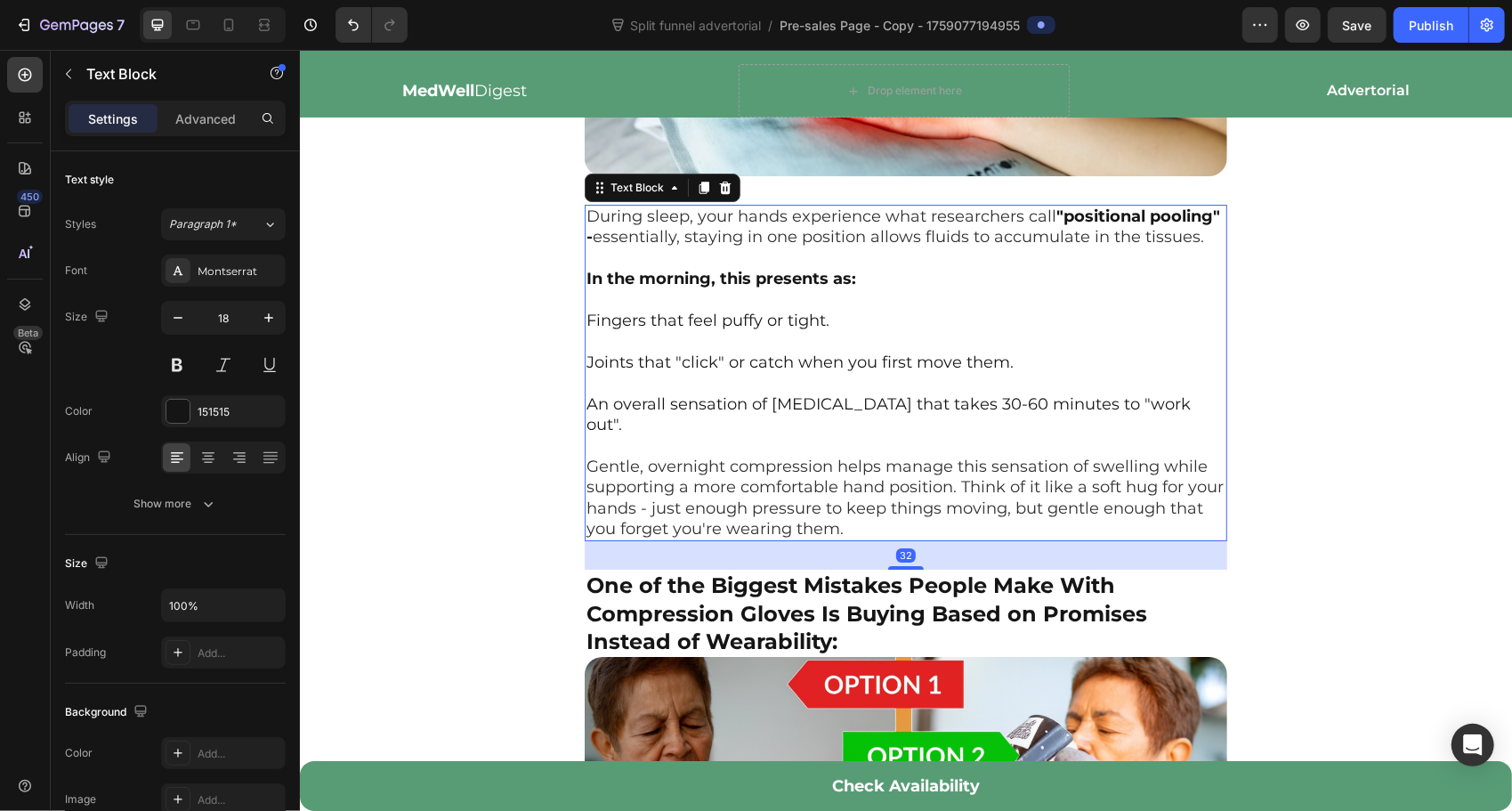
click at [694, 250] on p "During sleep, your hands experience what researchers call "positional pooling" …" at bounding box center [905, 267] width 639 height 125
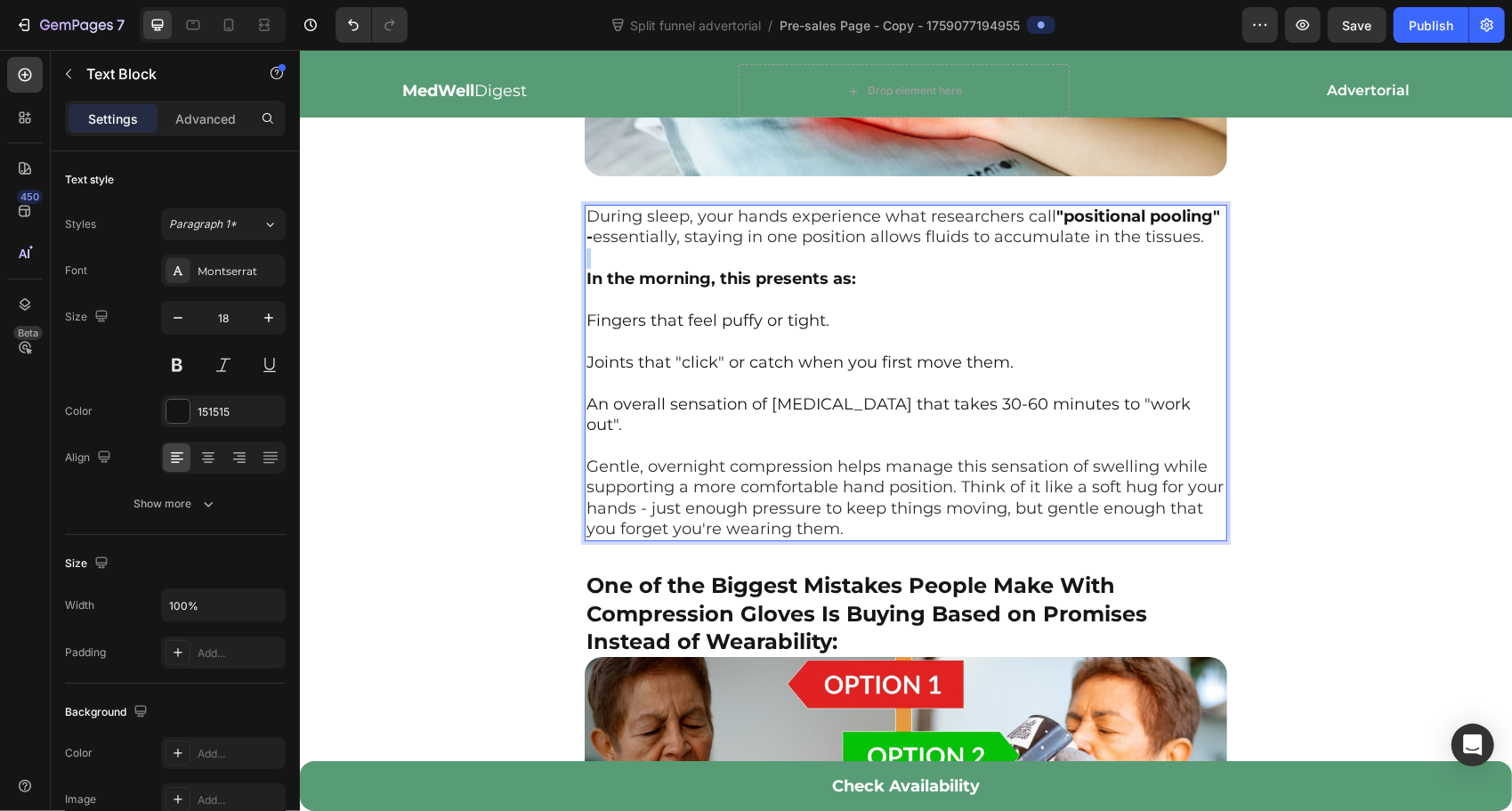
click at [694, 250] on p "During sleep, your hands experience what researchers call "positional pooling" …" at bounding box center [905, 267] width 639 height 125
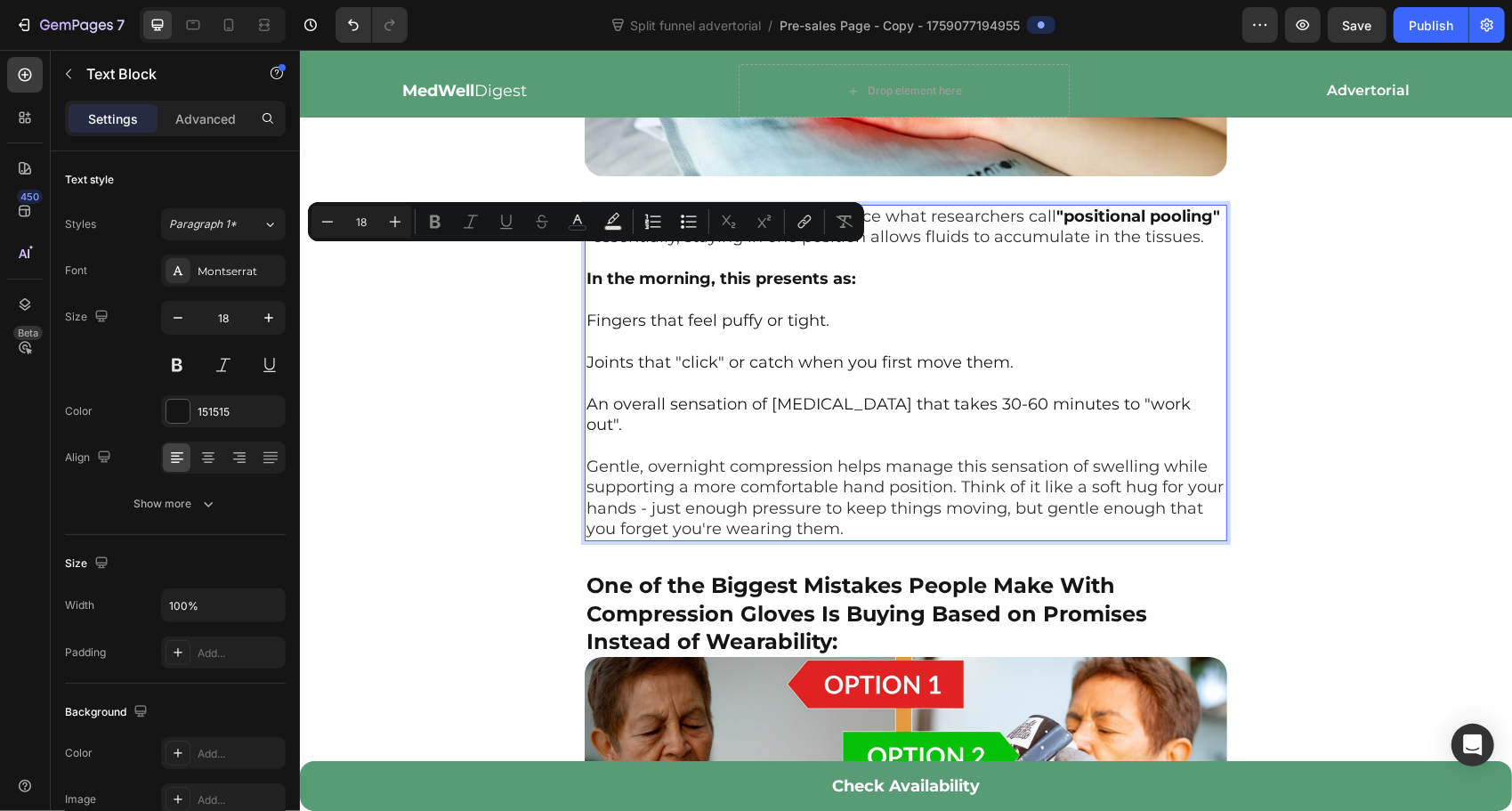
click at [962, 421] on p "An overall sensation of [MEDICAL_DATA] that takes 30-60 minutes to "work out". …" at bounding box center [905, 466] width 639 height 146
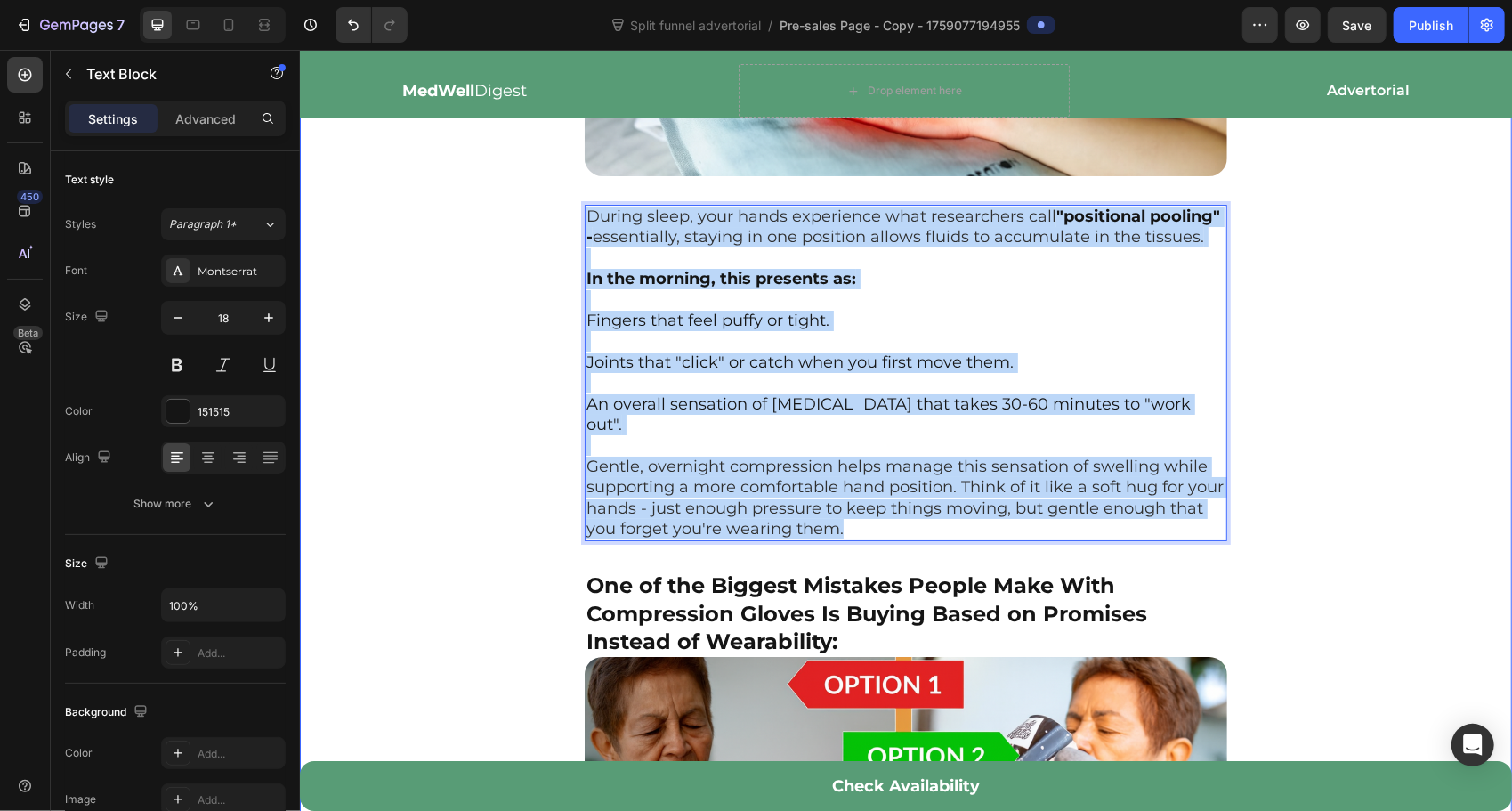
drag, startPoint x: 886, startPoint y: 510, endPoint x: 651, endPoint y: 203, distance: 386.6
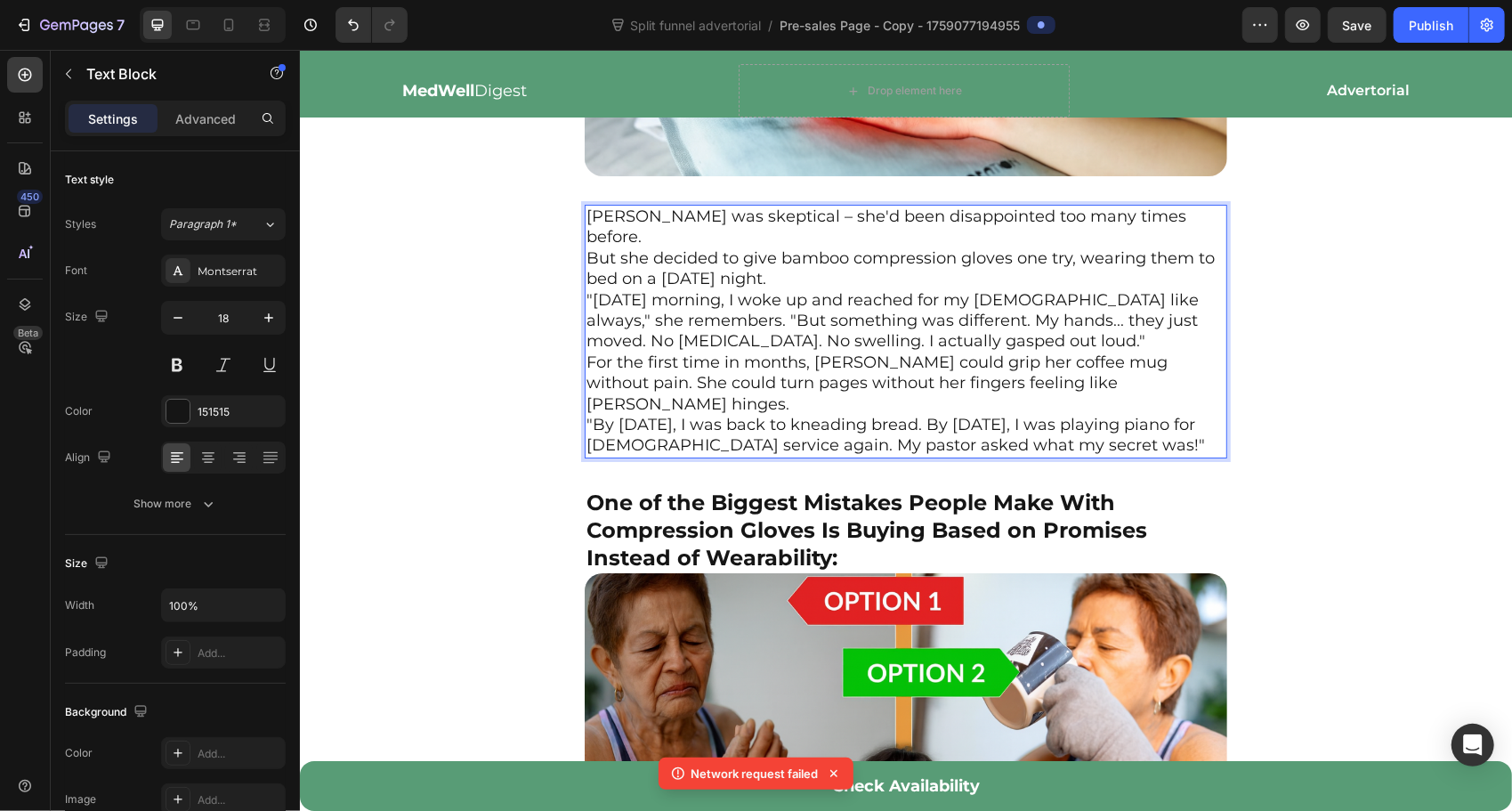
click at [828, 247] on p "But she decided to give bamboo compression gloves one try, wearing them to bed …" at bounding box center [905, 267] width 639 height 42
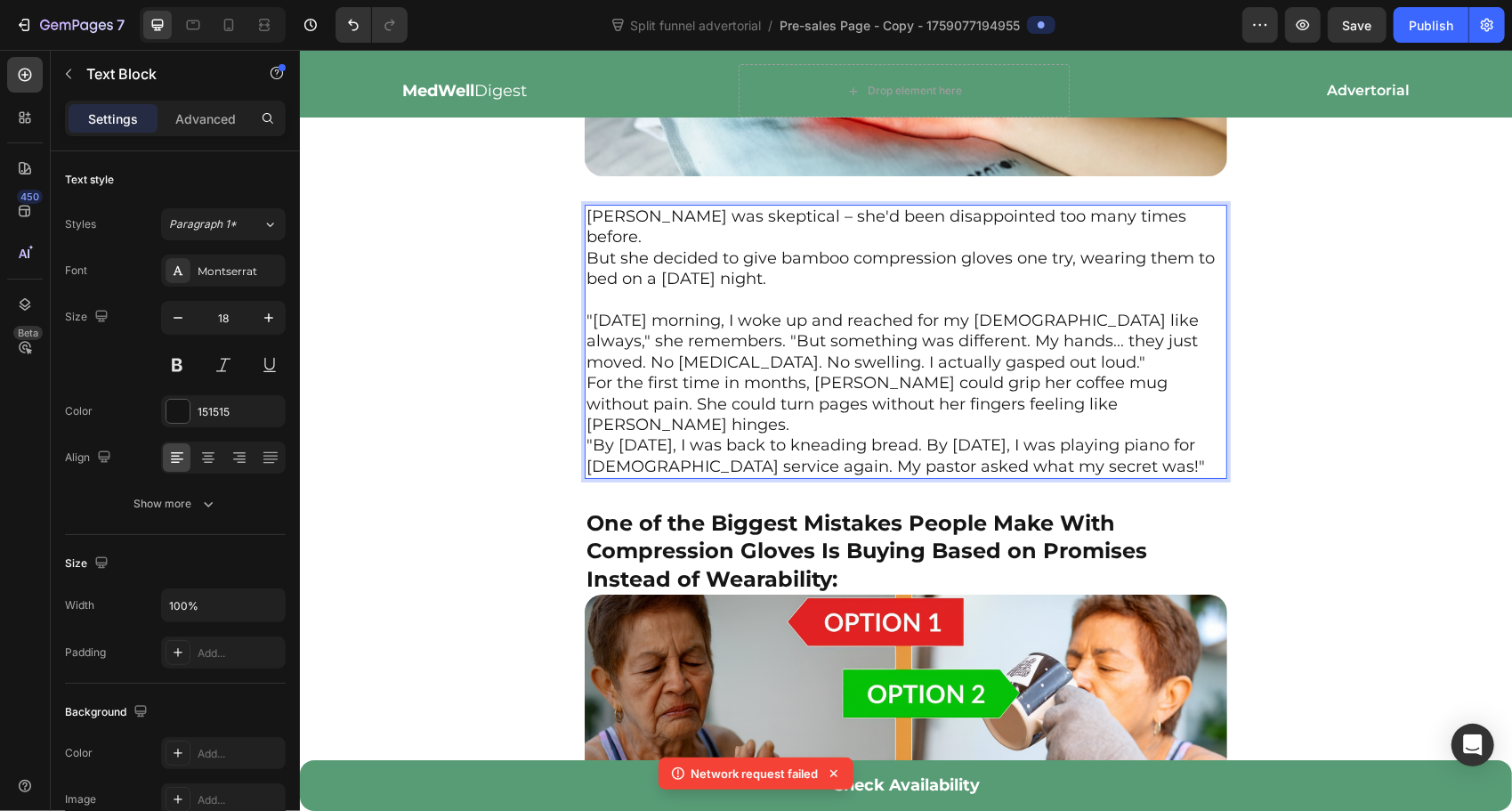
click at [1003, 319] on p ""[DATE] morning, I woke up and reached for my [DEMOGRAPHIC_DATA] like always," …" at bounding box center [905, 341] width 639 height 63
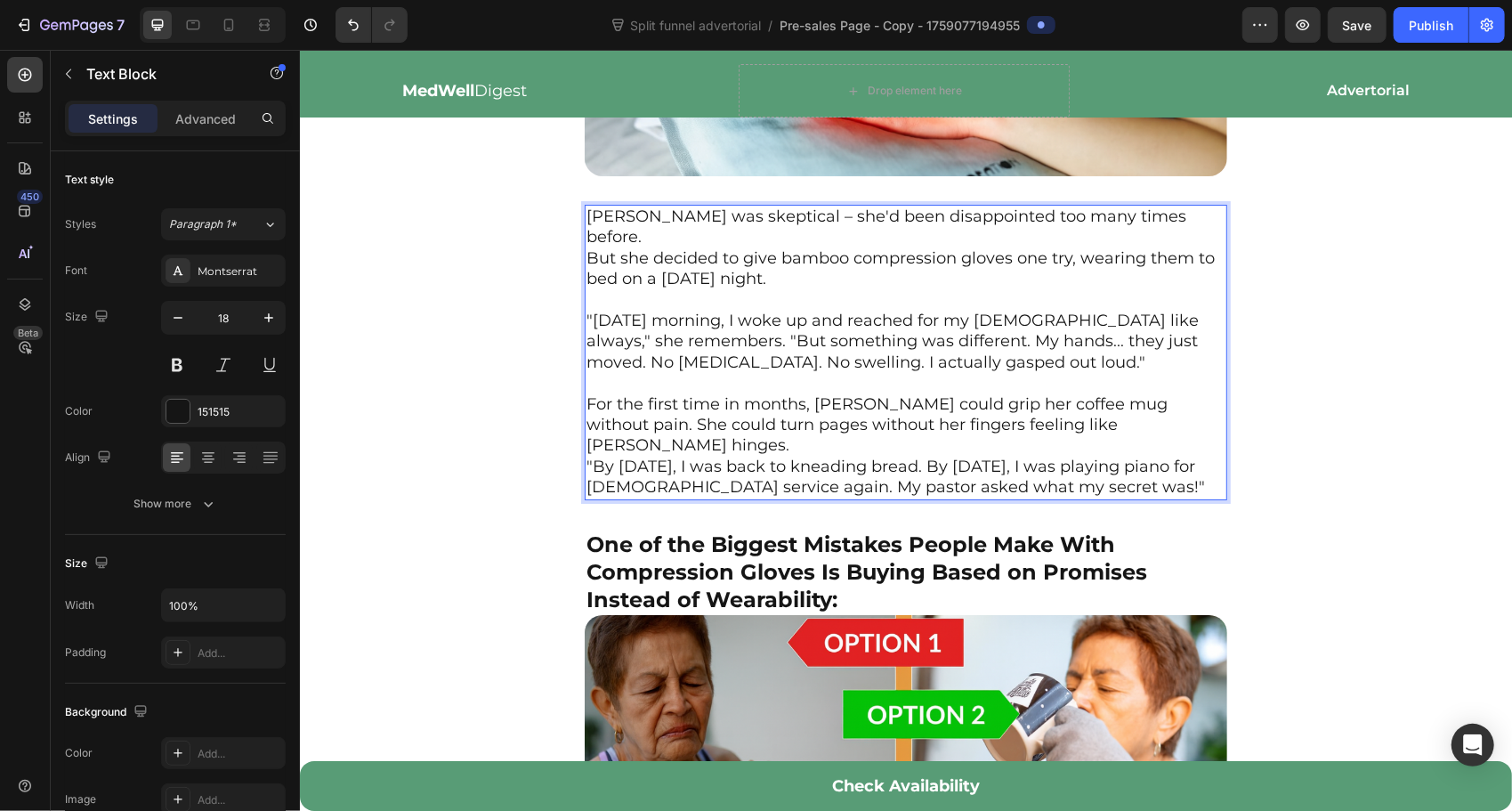
click at [1124, 394] on p "For the first time in months, [PERSON_NAME] could grip her coffee mug without p…" at bounding box center [905, 425] width 639 height 63
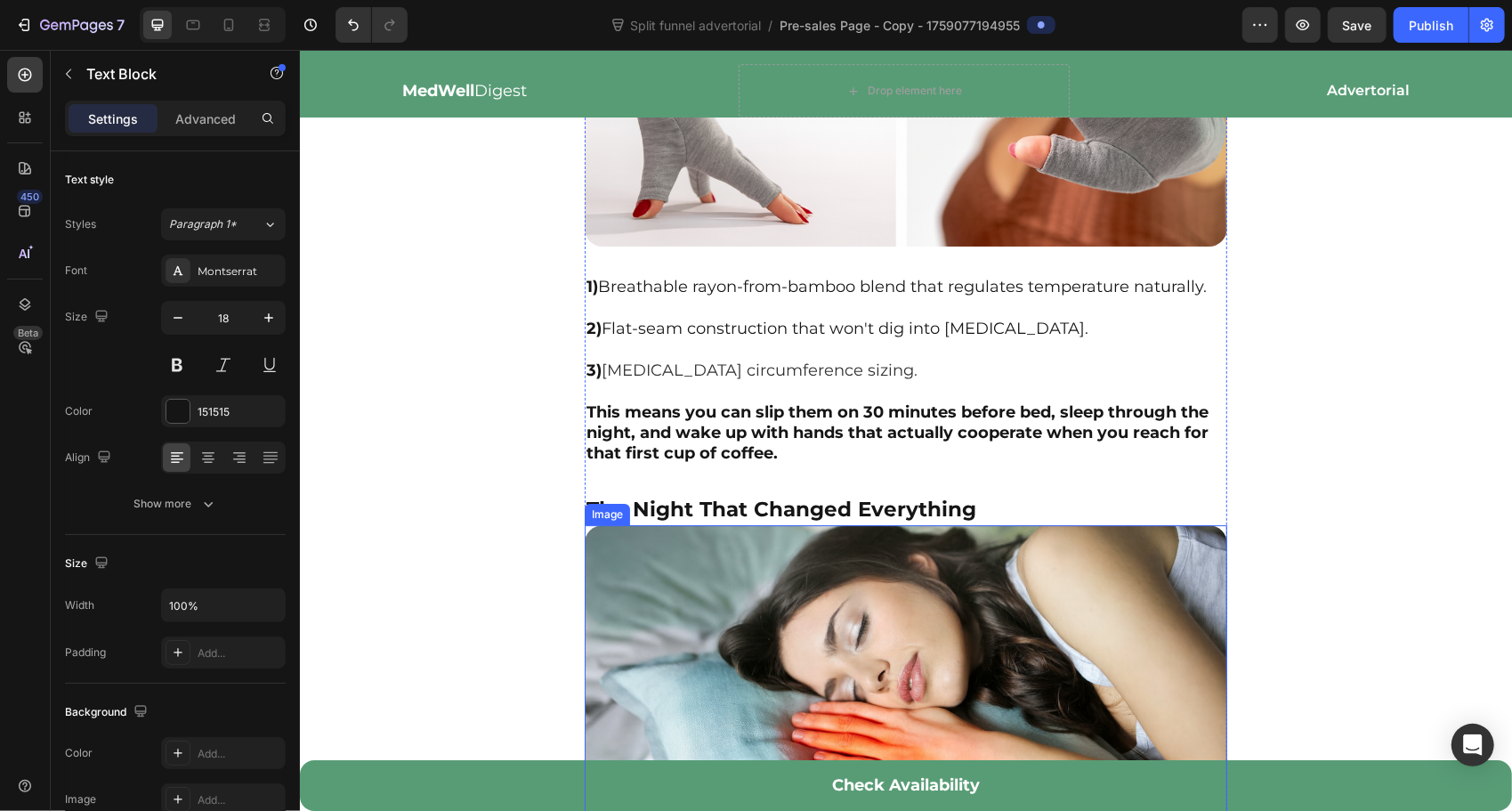
scroll to position [3264, 0]
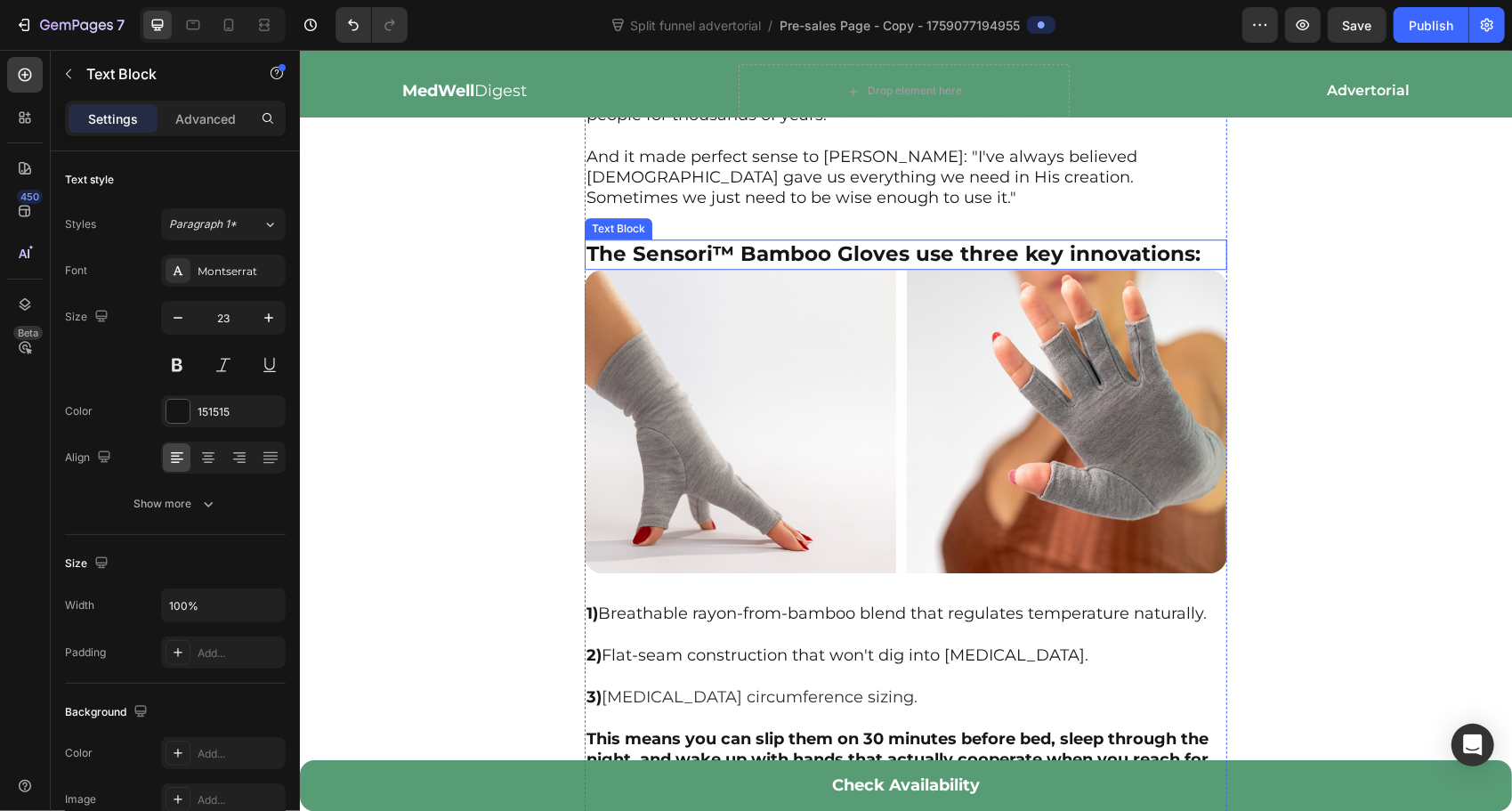
click at [729, 246] on strong "The Sensori™ Bamboo Gloves use three key innovations:" at bounding box center [893, 253] width 614 height 25
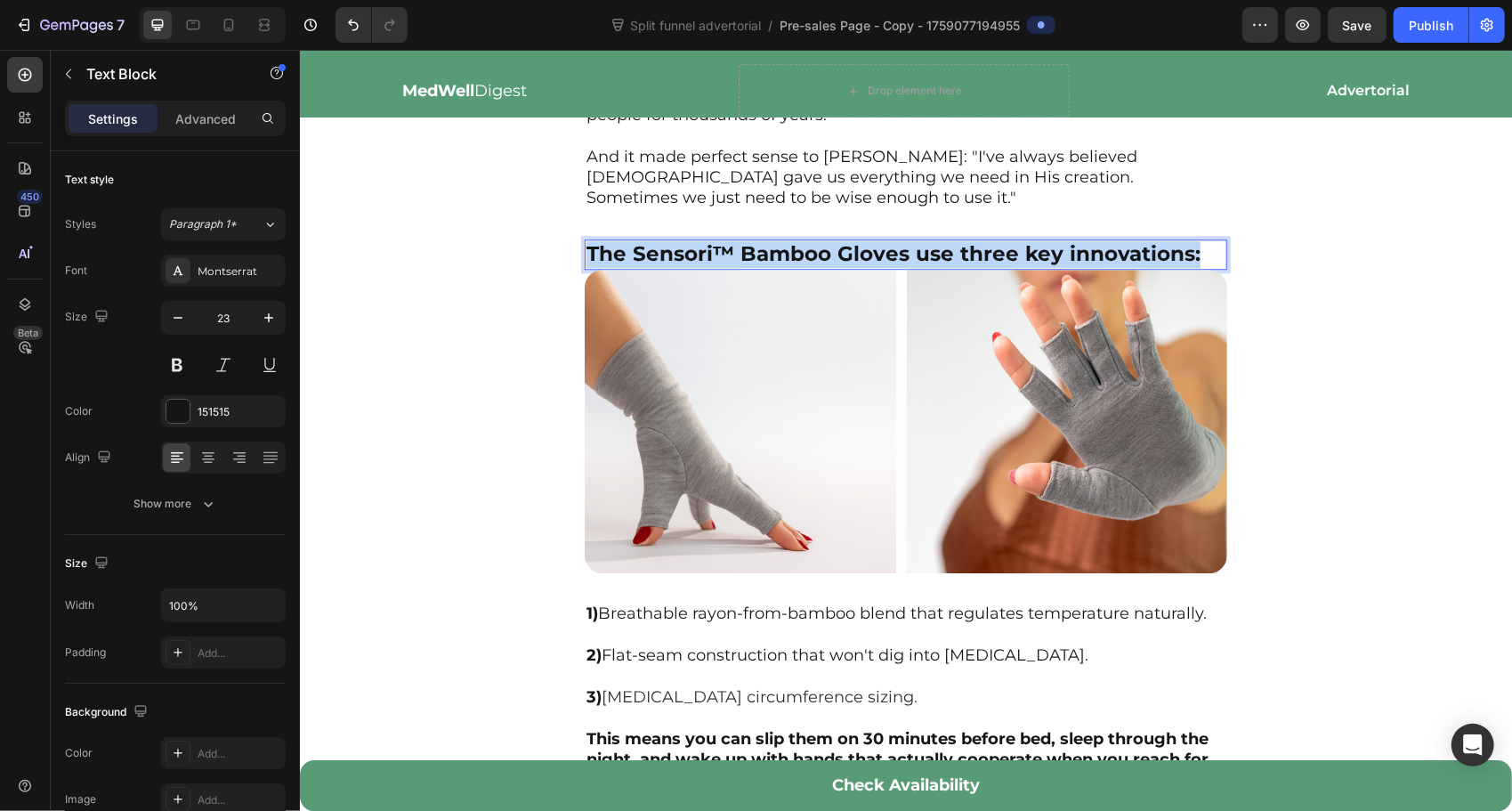
click at [729, 246] on strong "The Sensori™ Bamboo Gloves use three key innovations:" at bounding box center [893, 253] width 614 height 25
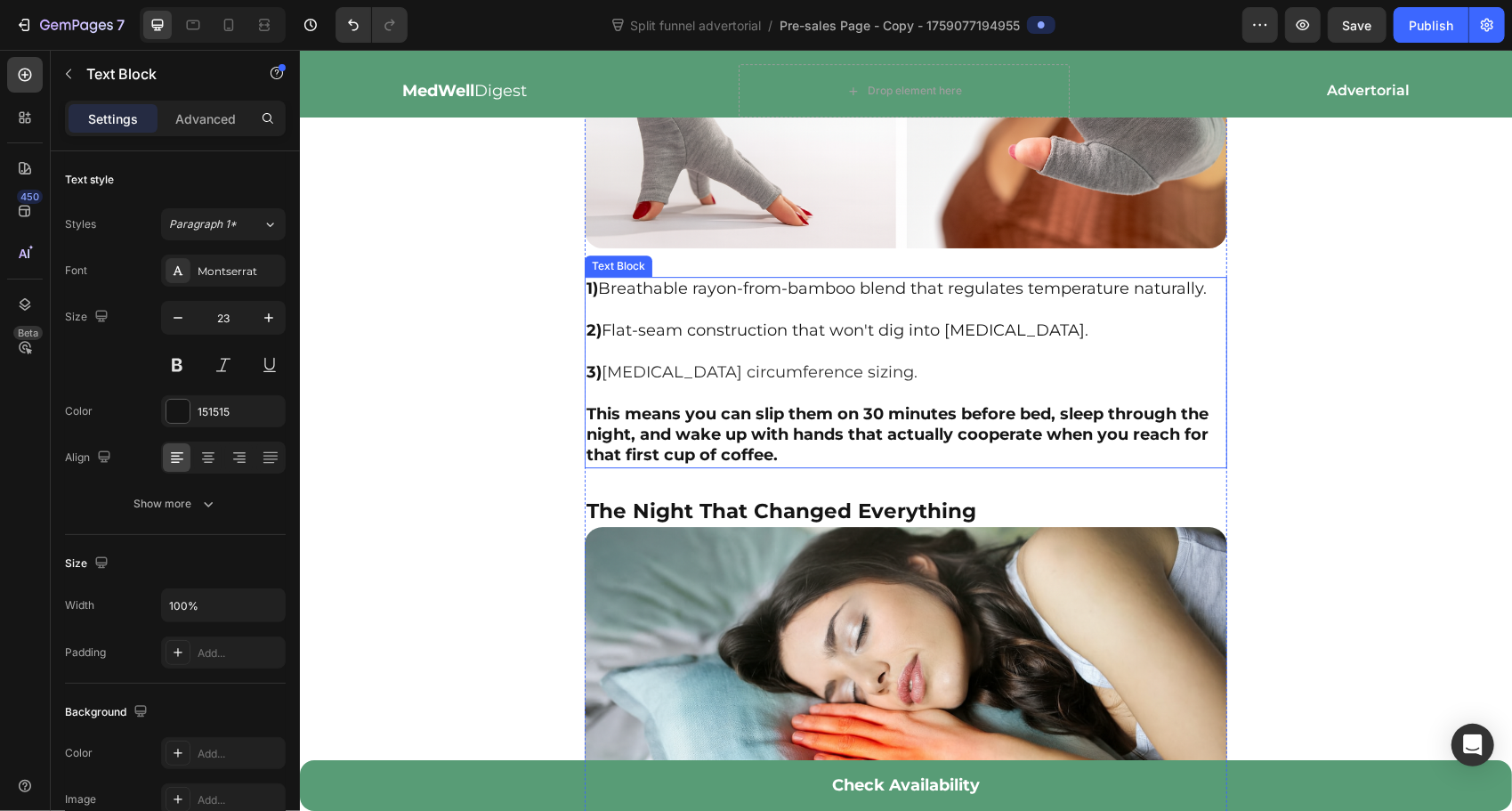
scroll to position [3591, 0]
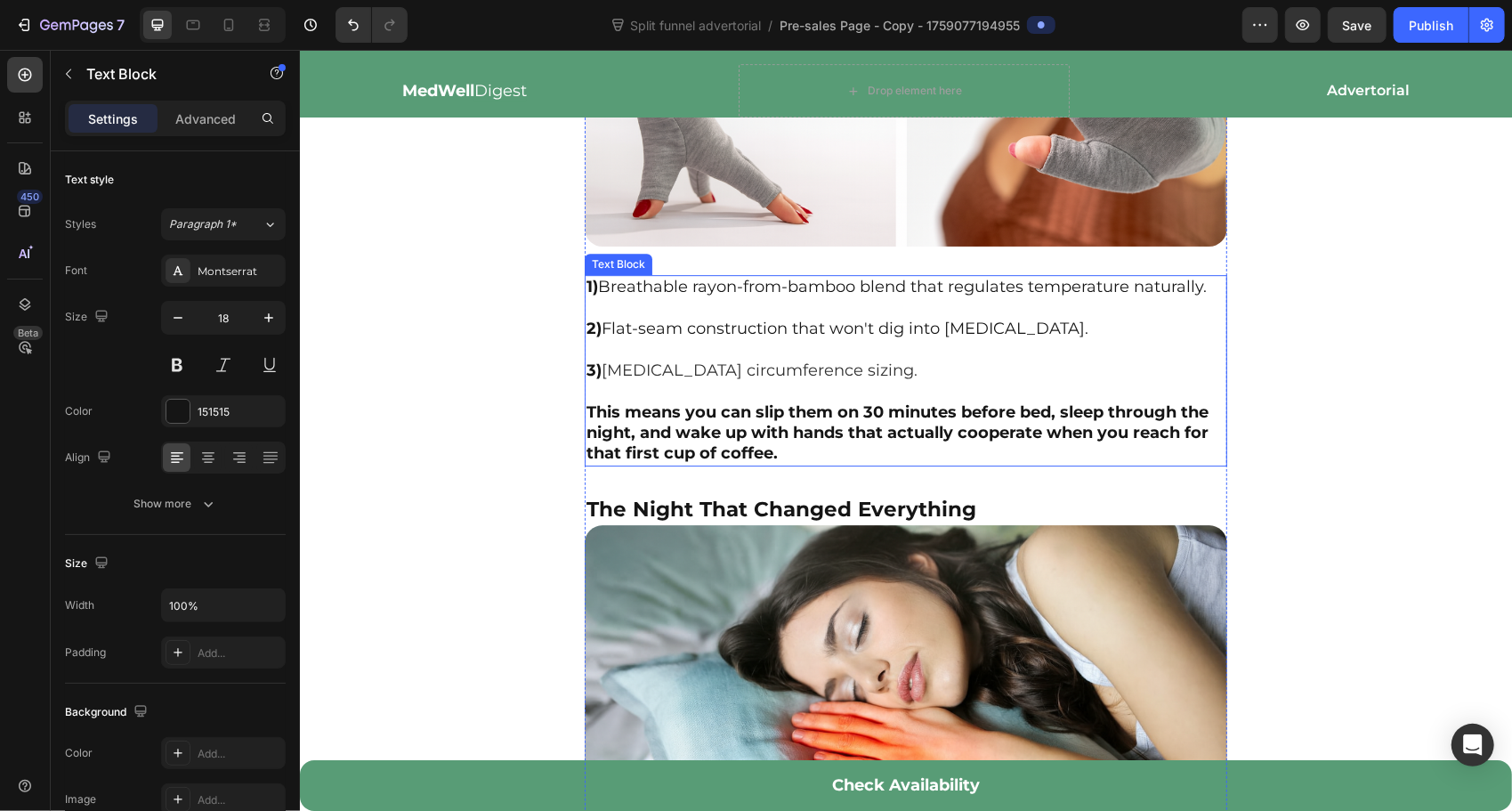
click at [654, 278] on p "1) Breathable rayon-from-bamboo blend that regulates temperature naturally. 2) …" at bounding box center [905, 370] width 639 height 188
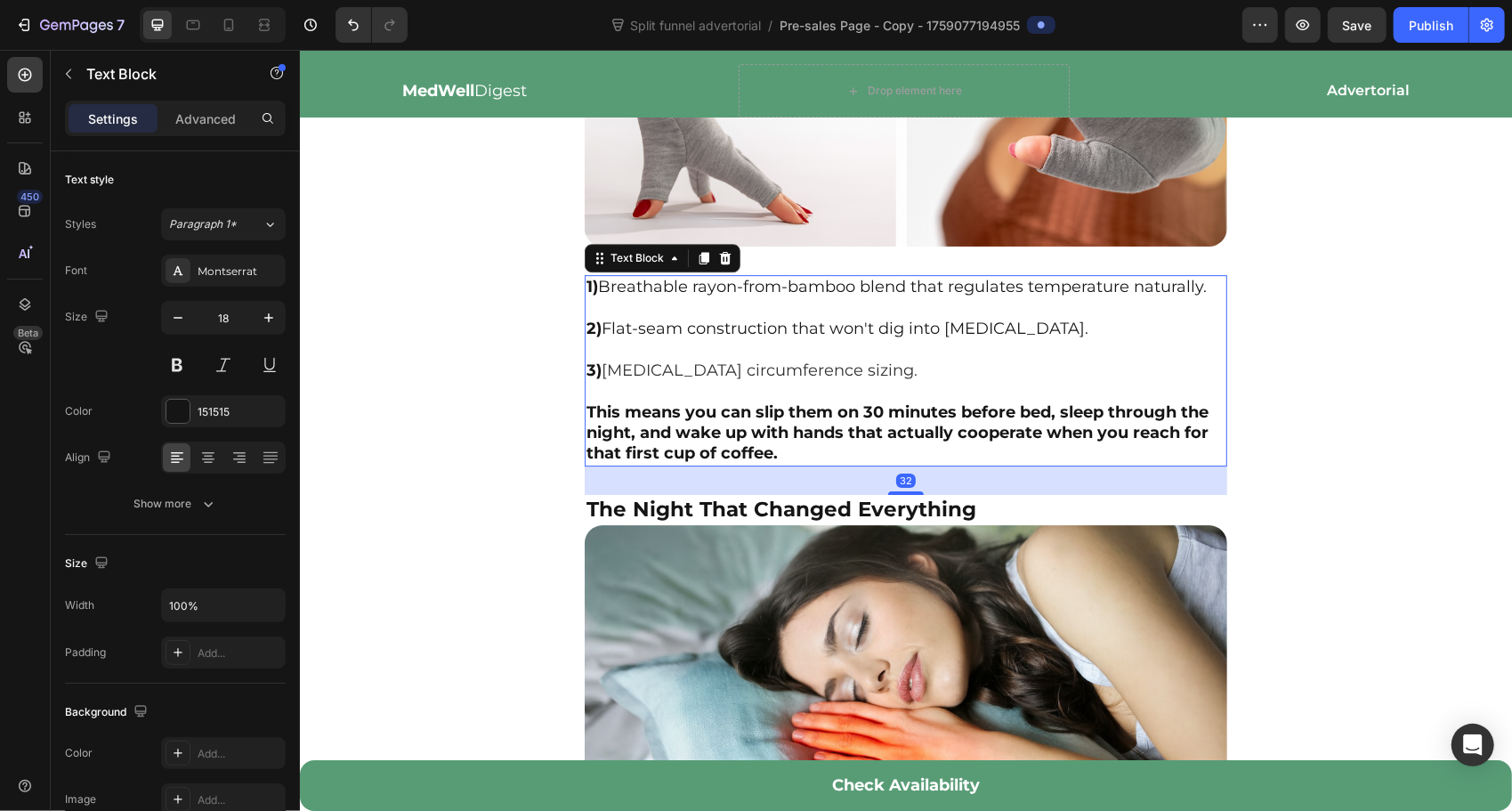
click at [654, 278] on p "1) Breathable rayon-from-bamboo blend that regulates temperature naturally. 2) …" at bounding box center [905, 370] width 639 height 188
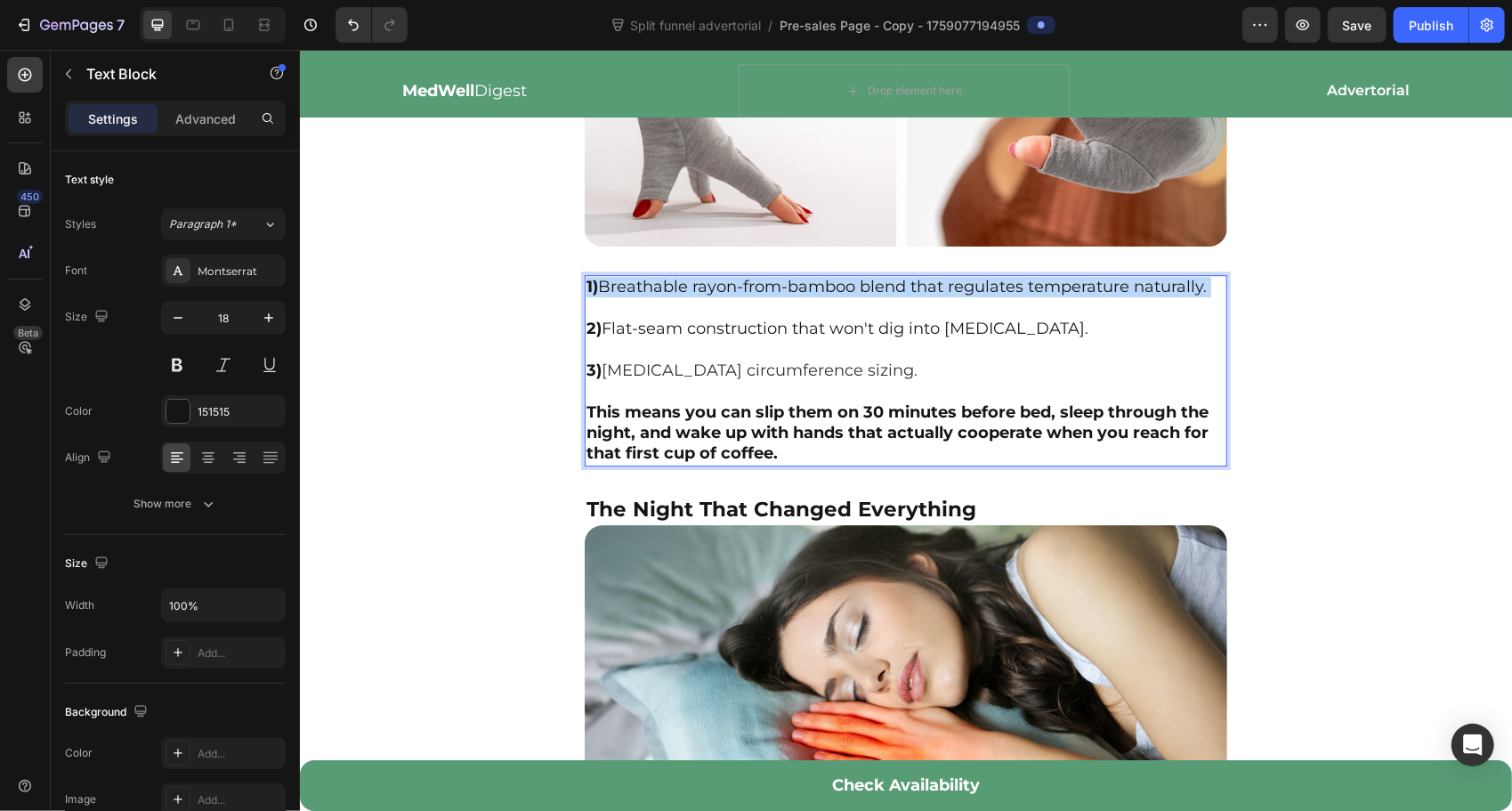
click at [654, 278] on p "1) Breathable rayon-from-bamboo blend that regulates temperature naturally. 2) …" at bounding box center [905, 370] width 639 height 188
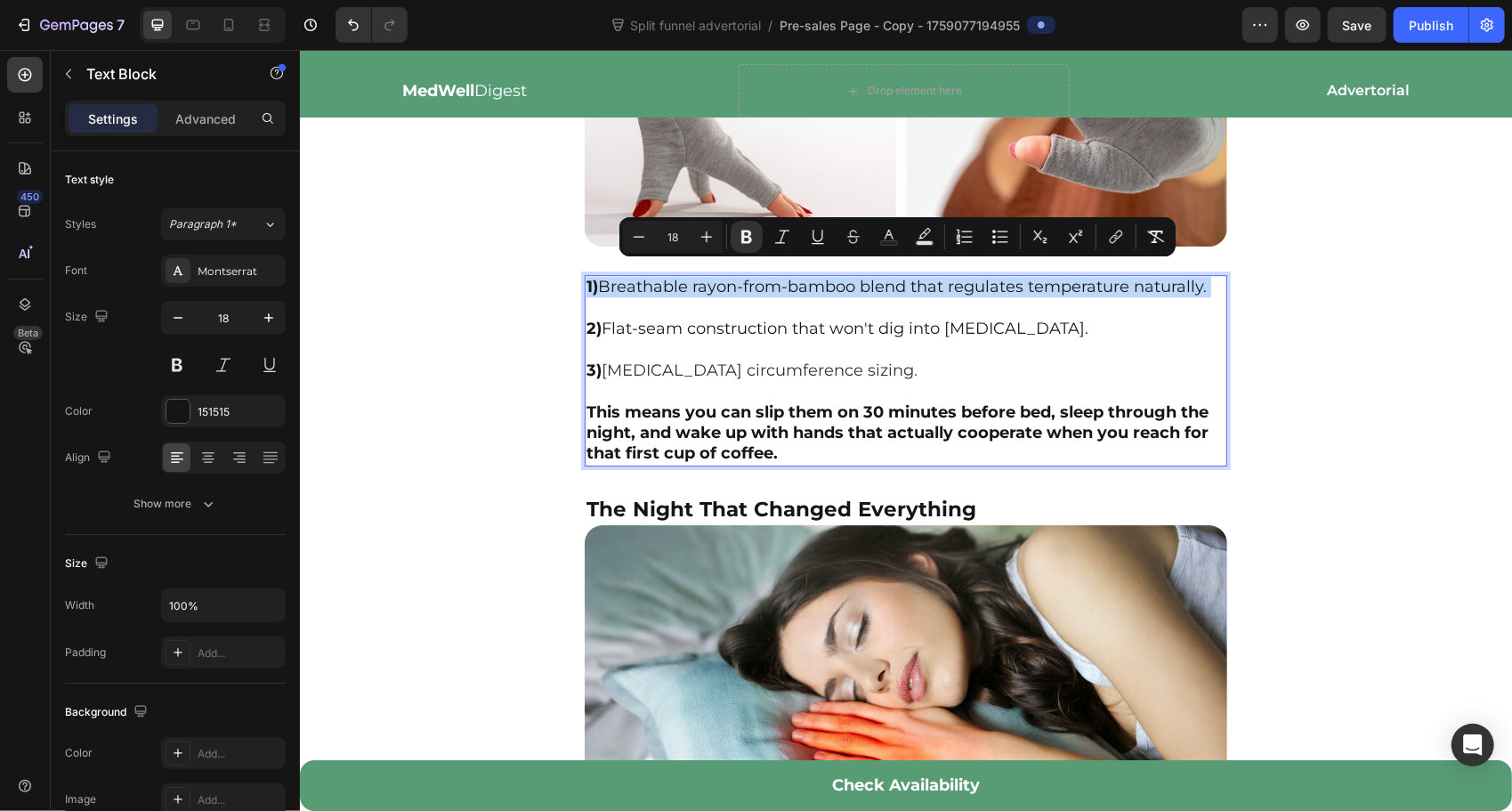
click at [654, 278] on p "1) Breathable rayon-from-bamboo blend that regulates temperature naturally. 2) …" at bounding box center [905, 370] width 639 height 188
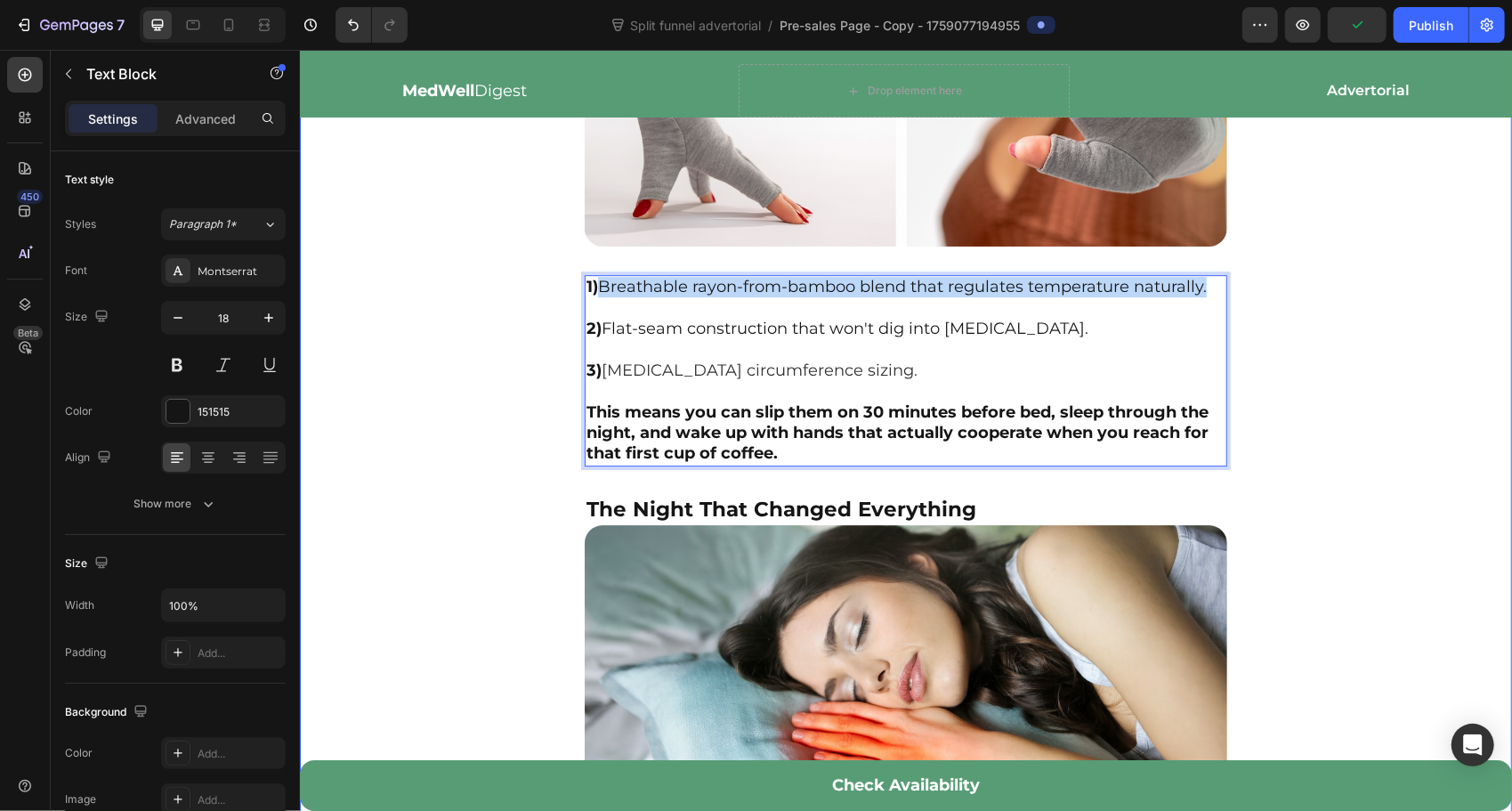
drag, startPoint x: 601, startPoint y: 270, endPoint x: 1216, endPoint y: 252, distance: 615.3
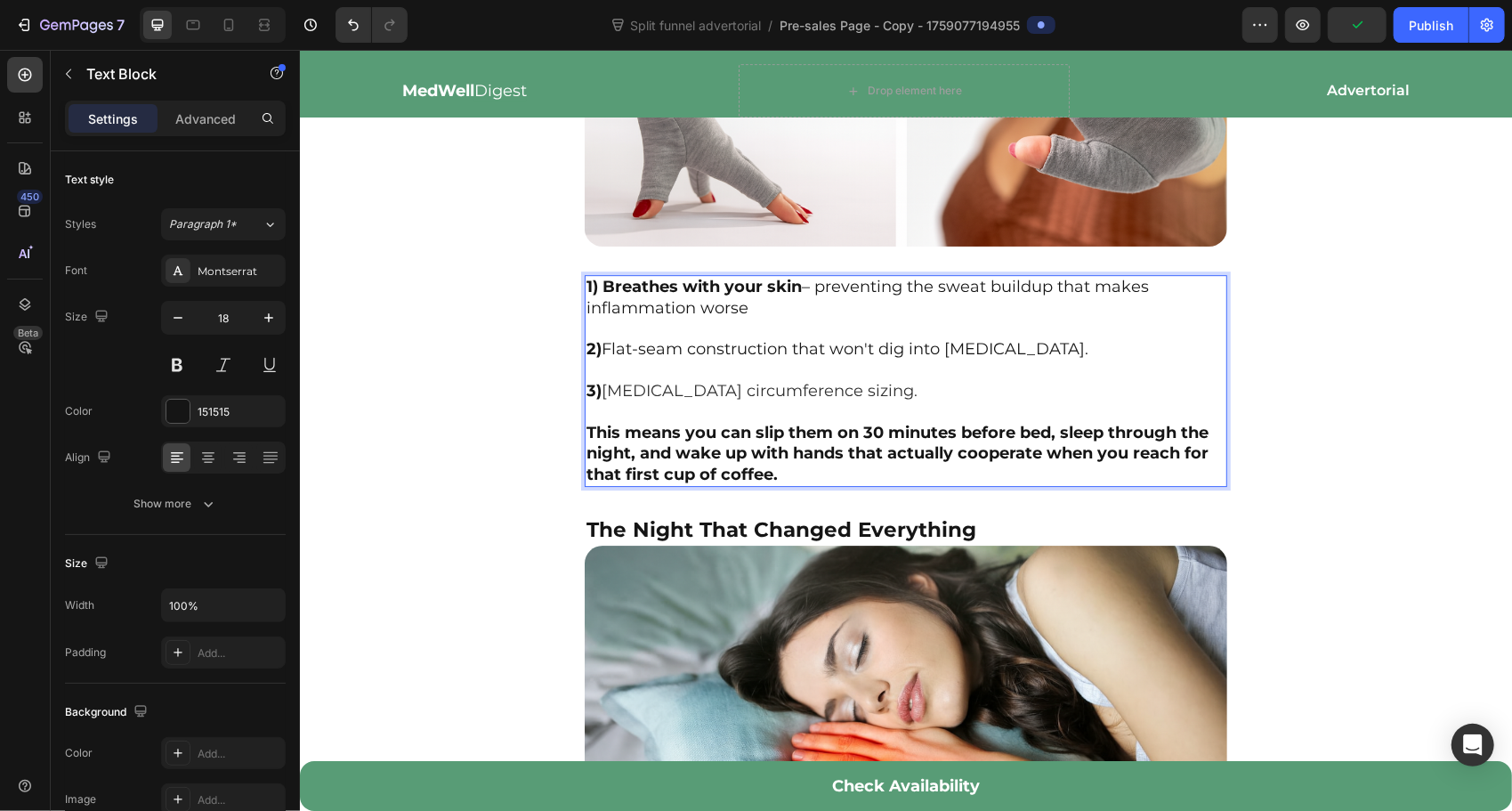
drag, startPoint x: 601, startPoint y: 330, endPoint x: 1064, endPoint y: 337, distance: 463.1
click at [1064, 337] on p "1) Breathes with your skin – preventing the sweat buildup that makes inflammati…" at bounding box center [905, 380] width 639 height 209
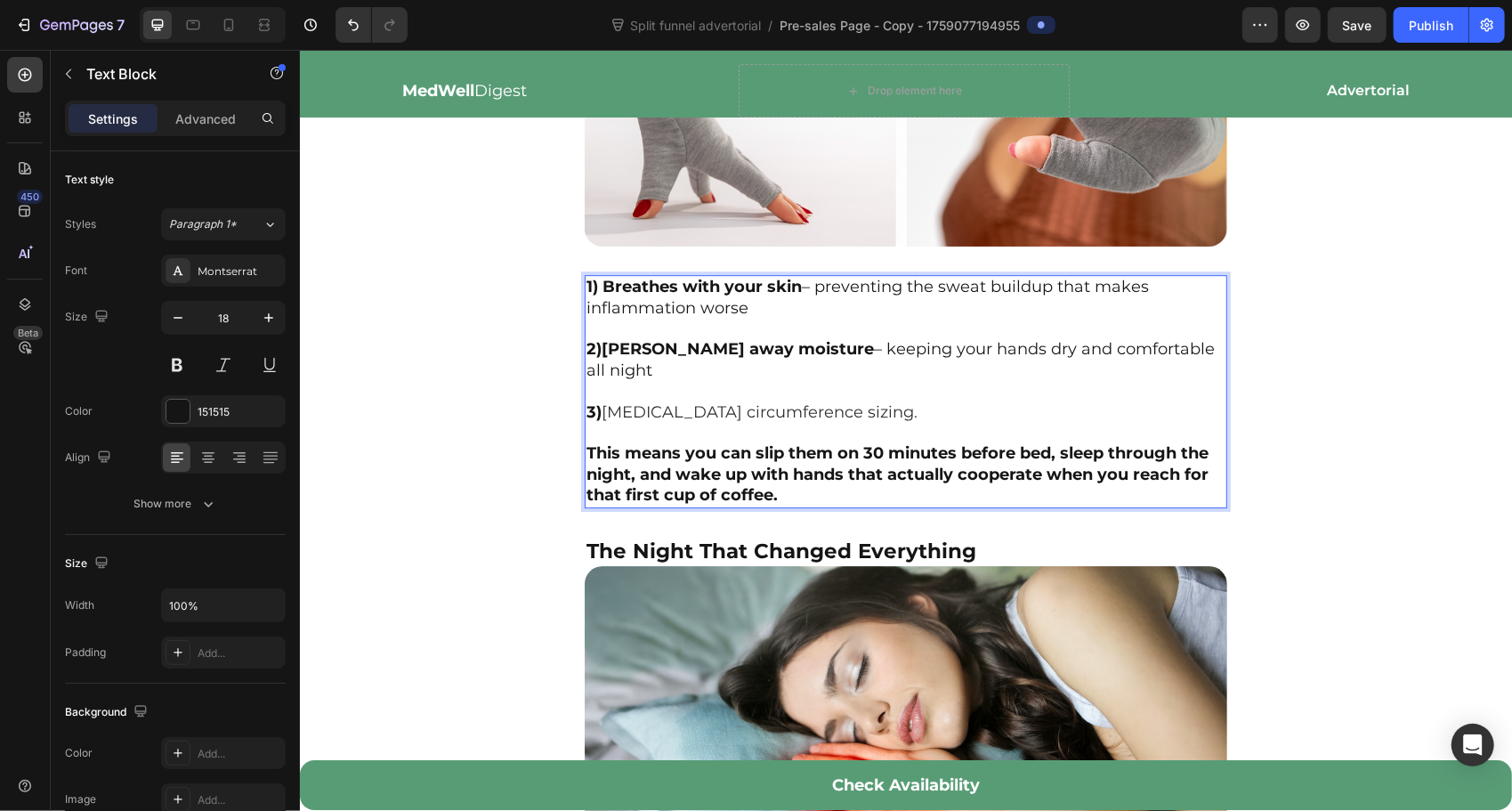
click at [604, 402] on span "[MEDICAL_DATA] circumference sizing." at bounding box center [757, 411] width 316 height 19
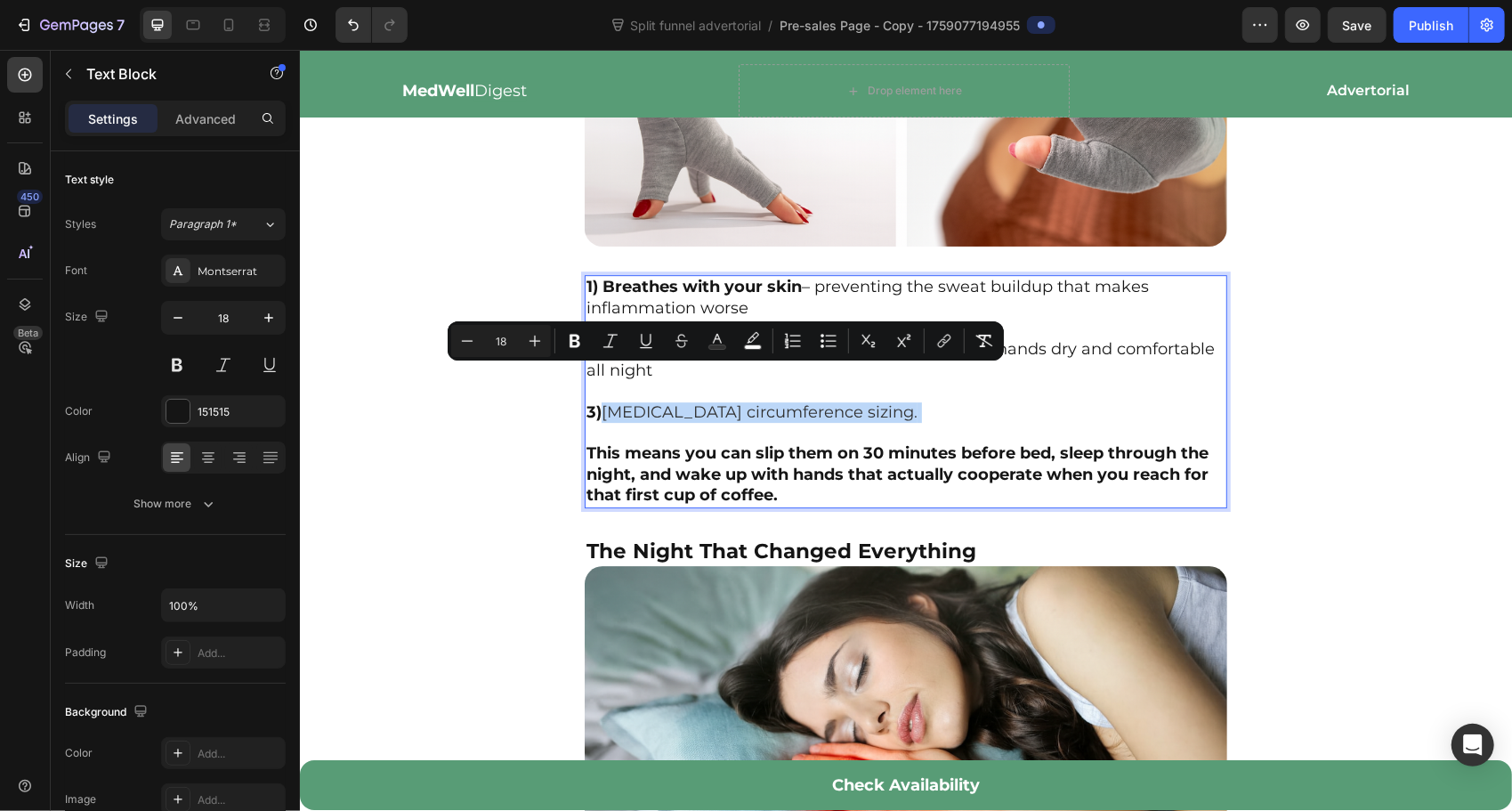
drag, startPoint x: 604, startPoint y: 373, endPoint x: 915, endPoint y: 383, distance: 311.2
click at [915, 383] on p "1) Breathes with your skin – preventing the sweat buildup that makes inflammati…" at bounding box center [905, 390] width 639 height 229
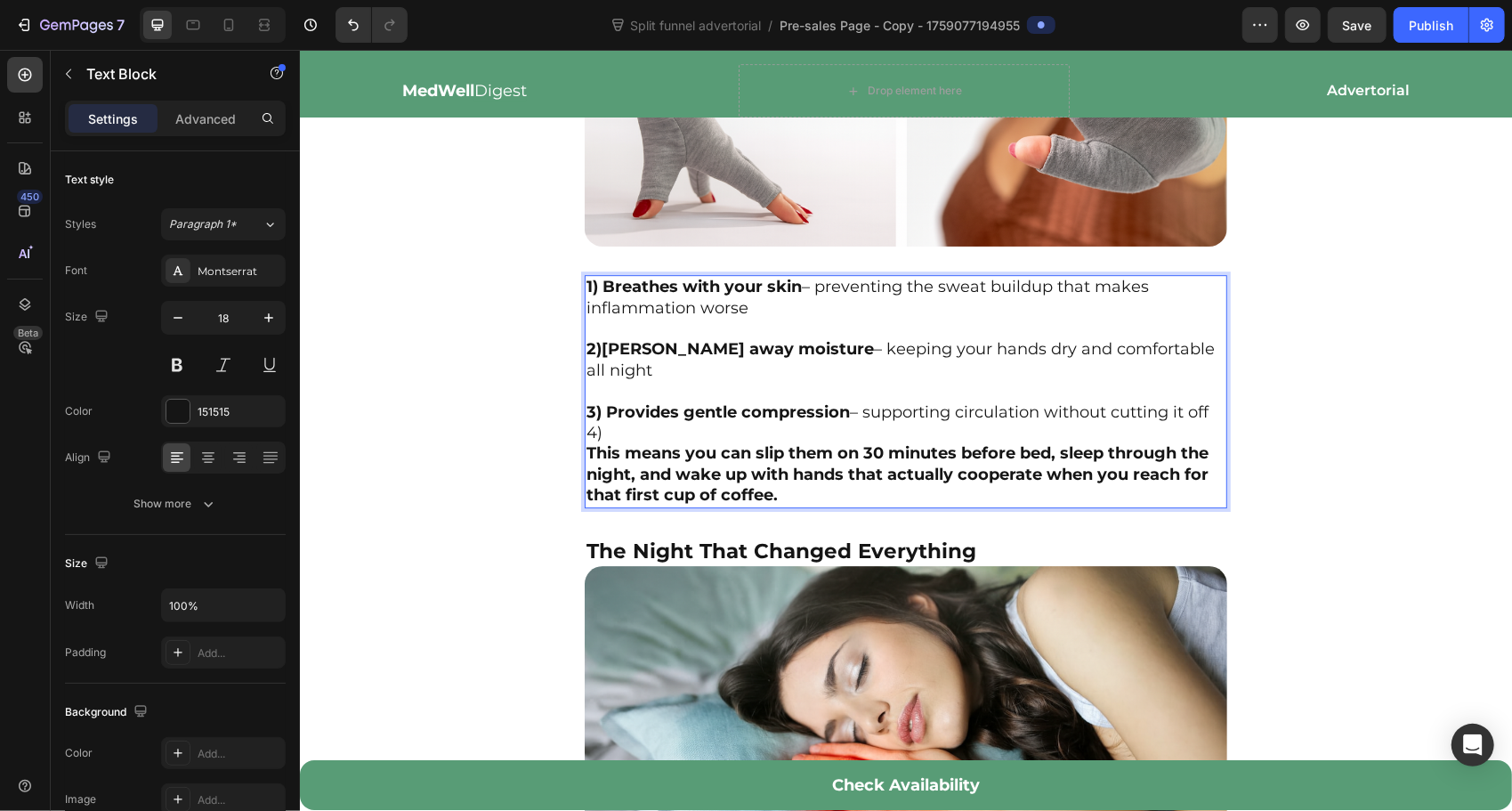
click at [623, 389] on p "1) Breathes with your skin – preventing the sweat buildup that makes inflammati…" at bounding box center [905, 349] width 639 height 146
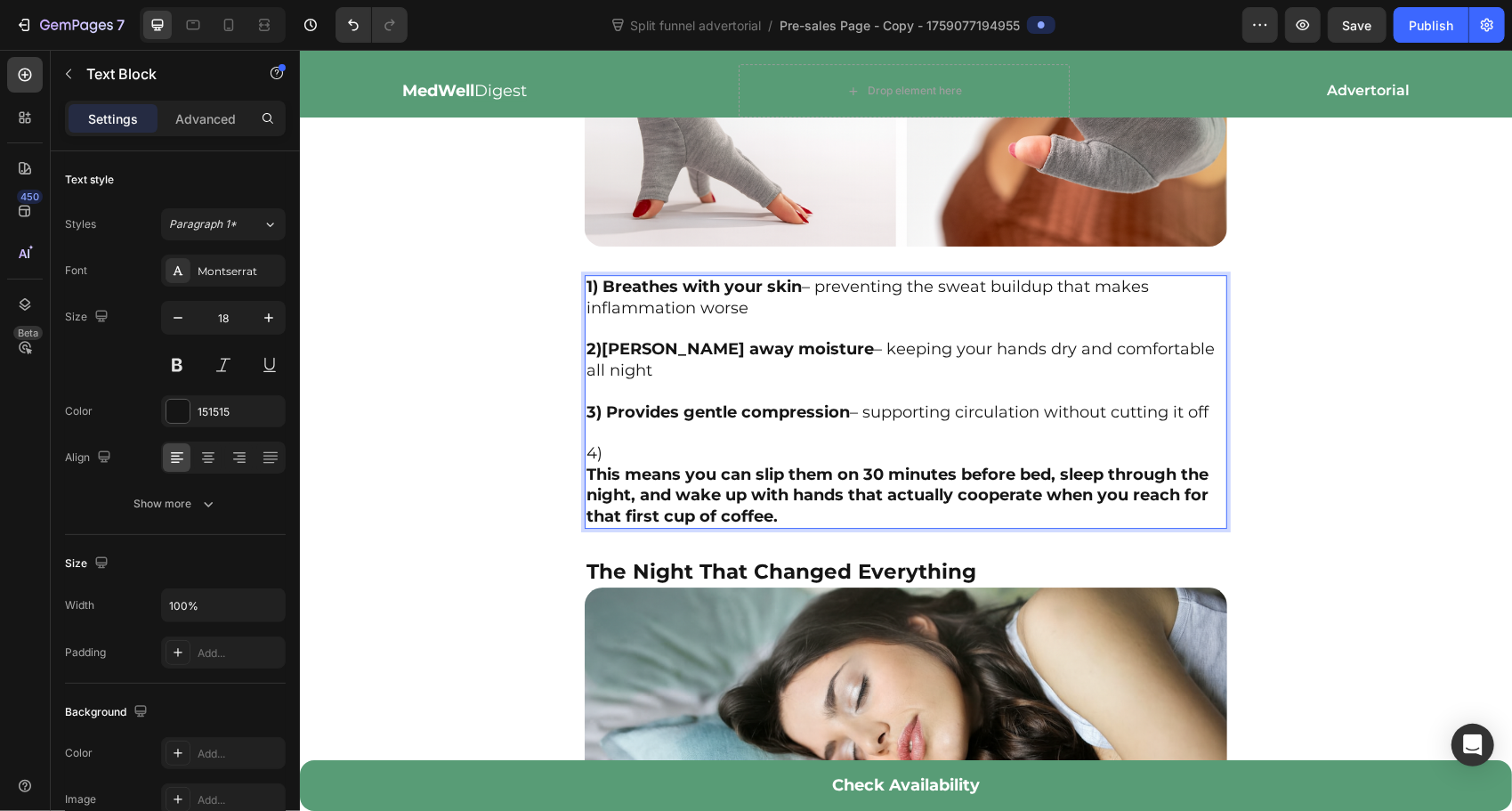
click at [673, 442] on p "4) This means you can slip them on 30 minutes before bed, sleep through the nig…" at bounding box center [905, 484] width 639 height 84
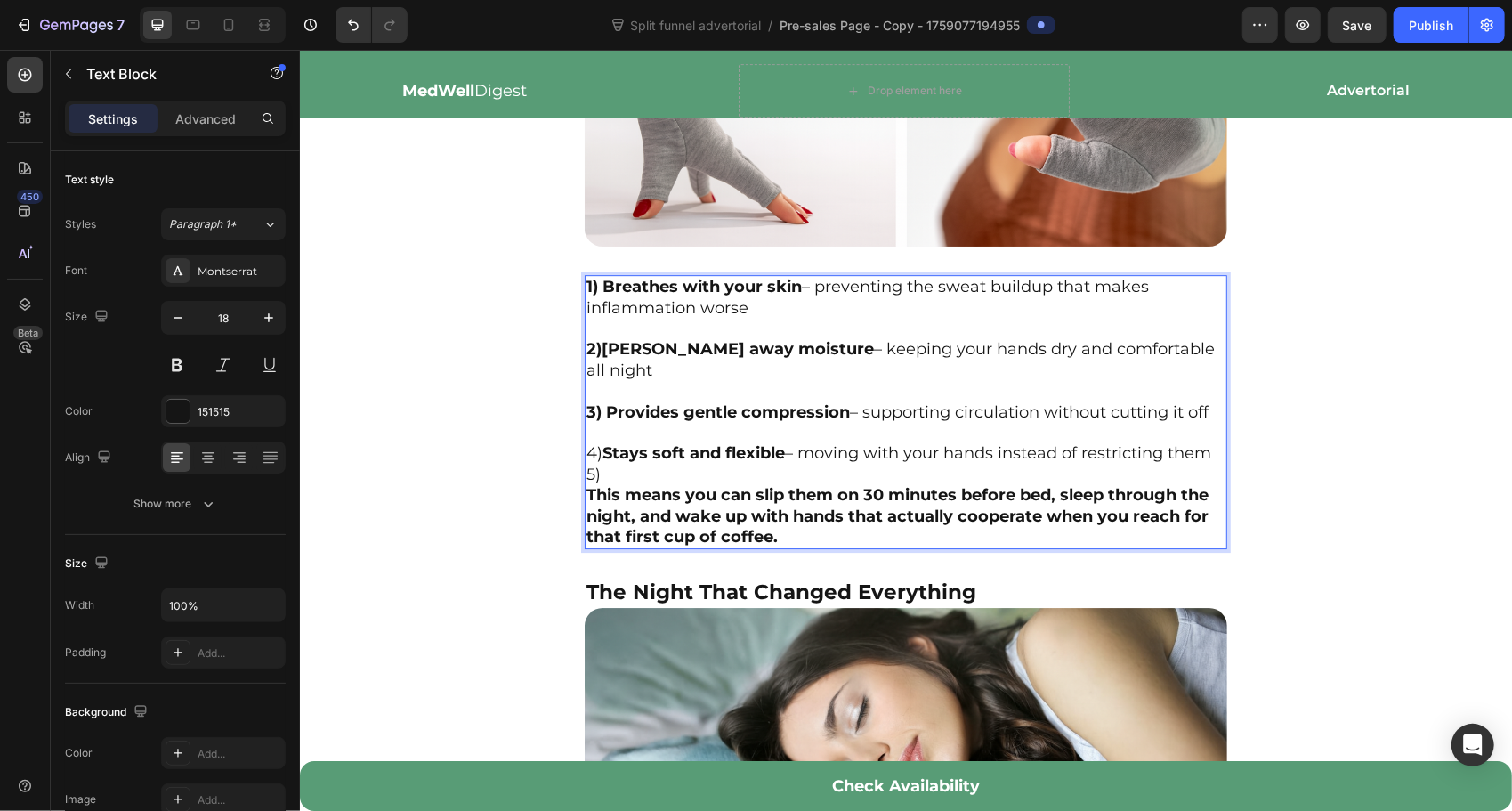
click at [655, 461] on p "4) Stays soft and flexible – moving with your hands instead of restricting them" at bounding box center [905, 452] width 639 height 20
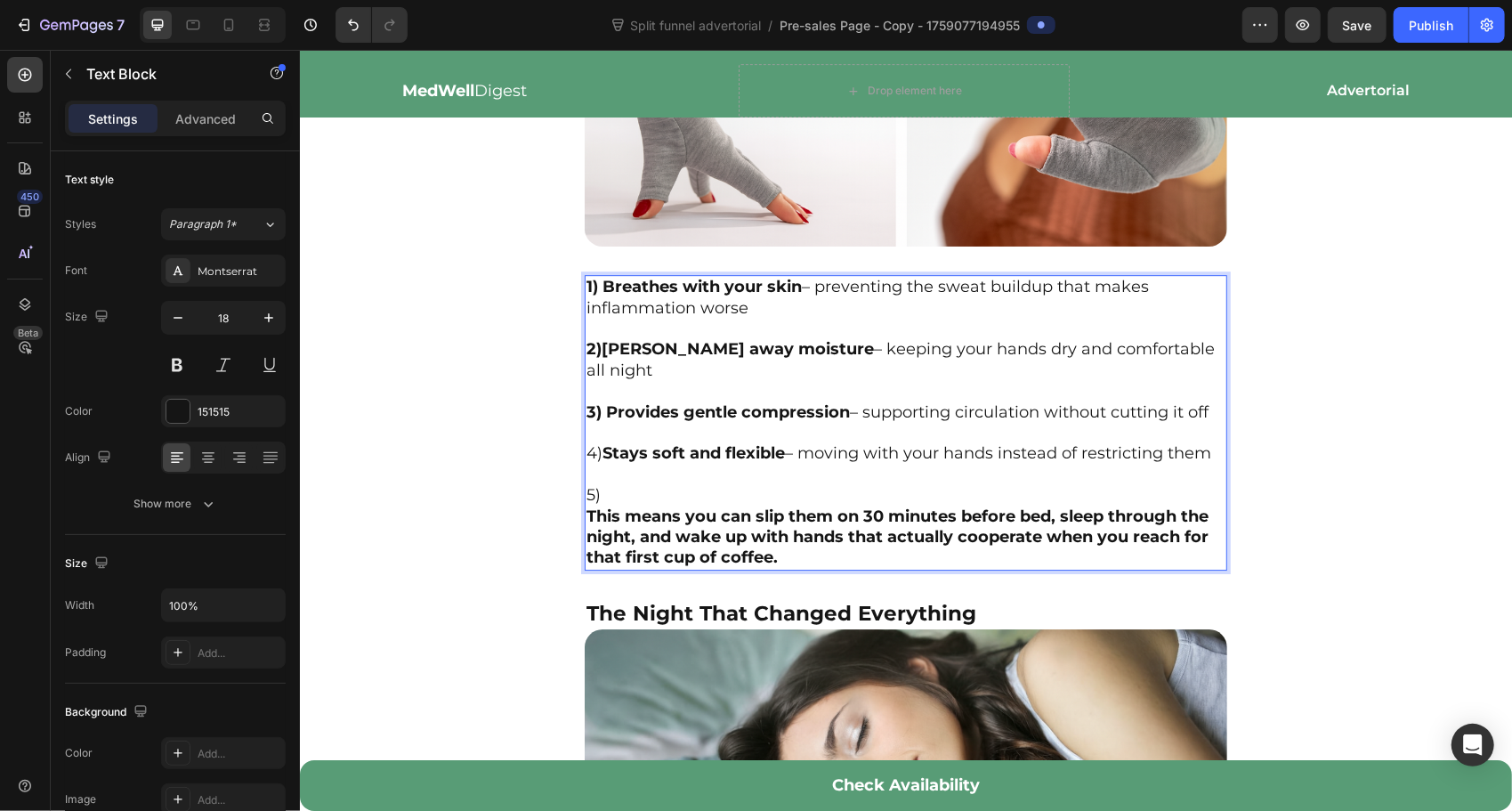
click at [658, 499] on p "5) This means you can slip them on 30 minutes before bed, sleep through the nig…" at bounding box center [905, 526] width 639 height 84
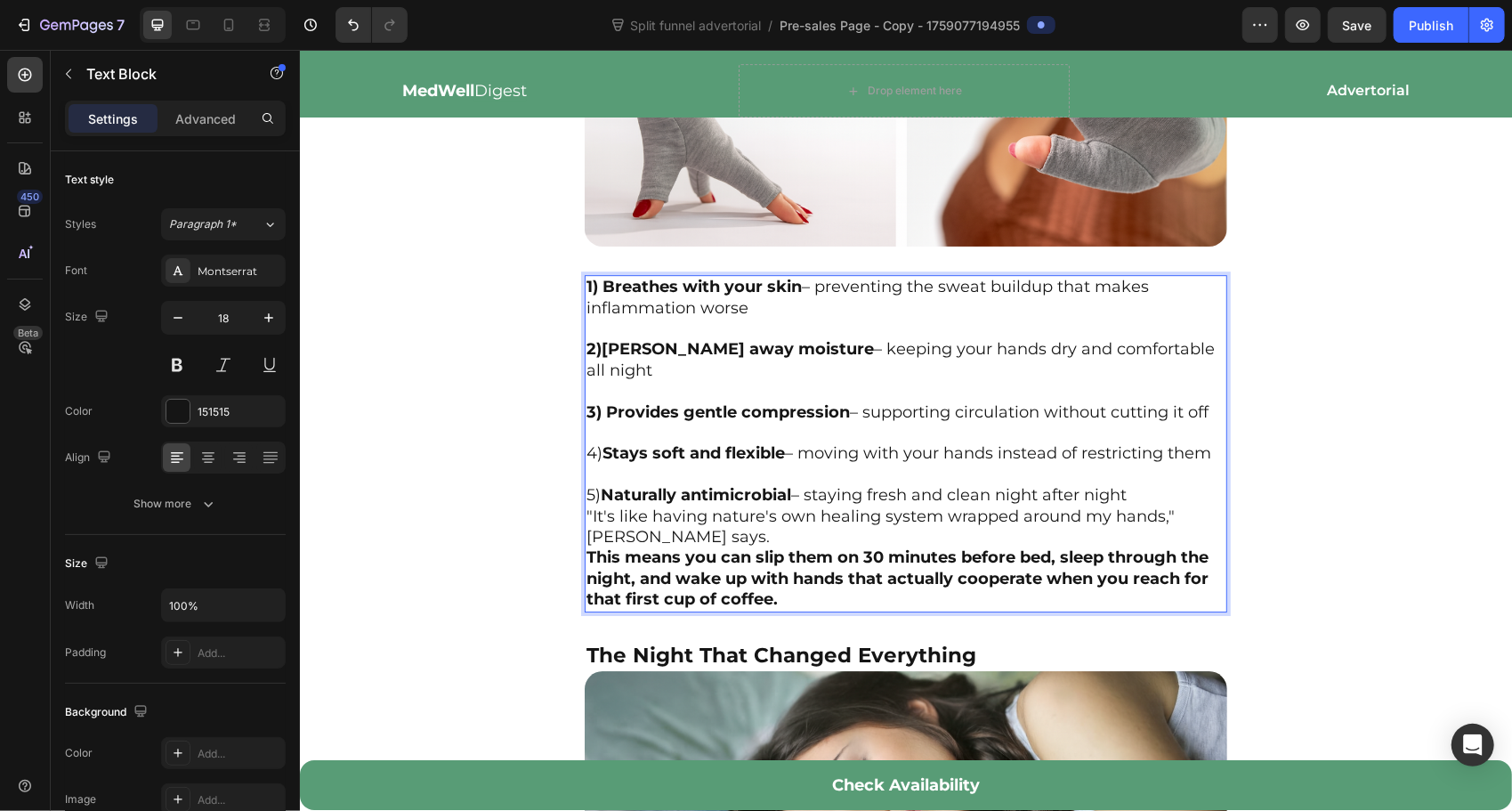
click at [1149, 494] on p "5) Naturally antimicrobial – staying fresh and clean night after night" at bounding box center [905, 494] width 639 height 20
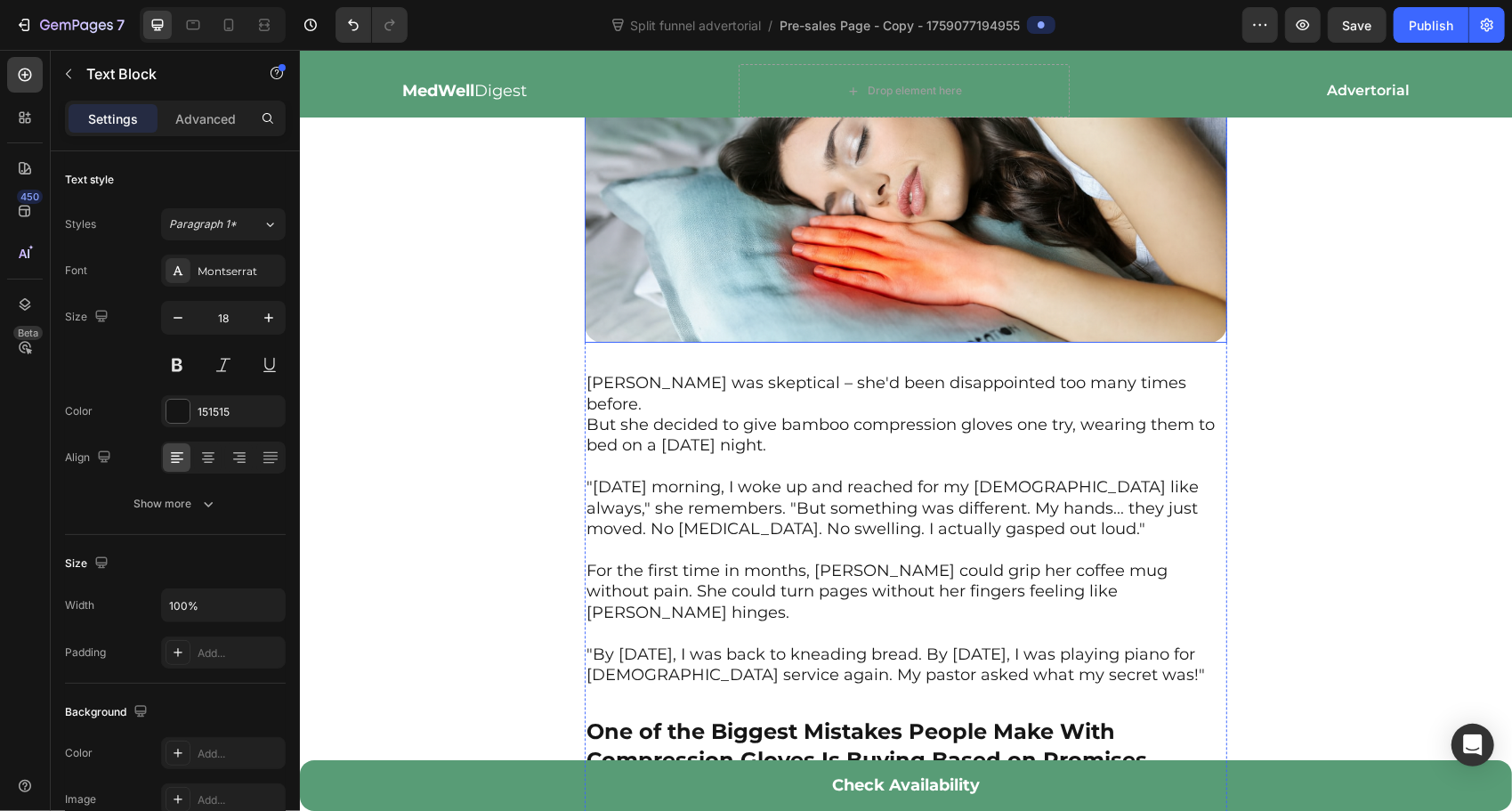
scroll to position [3917, 0]
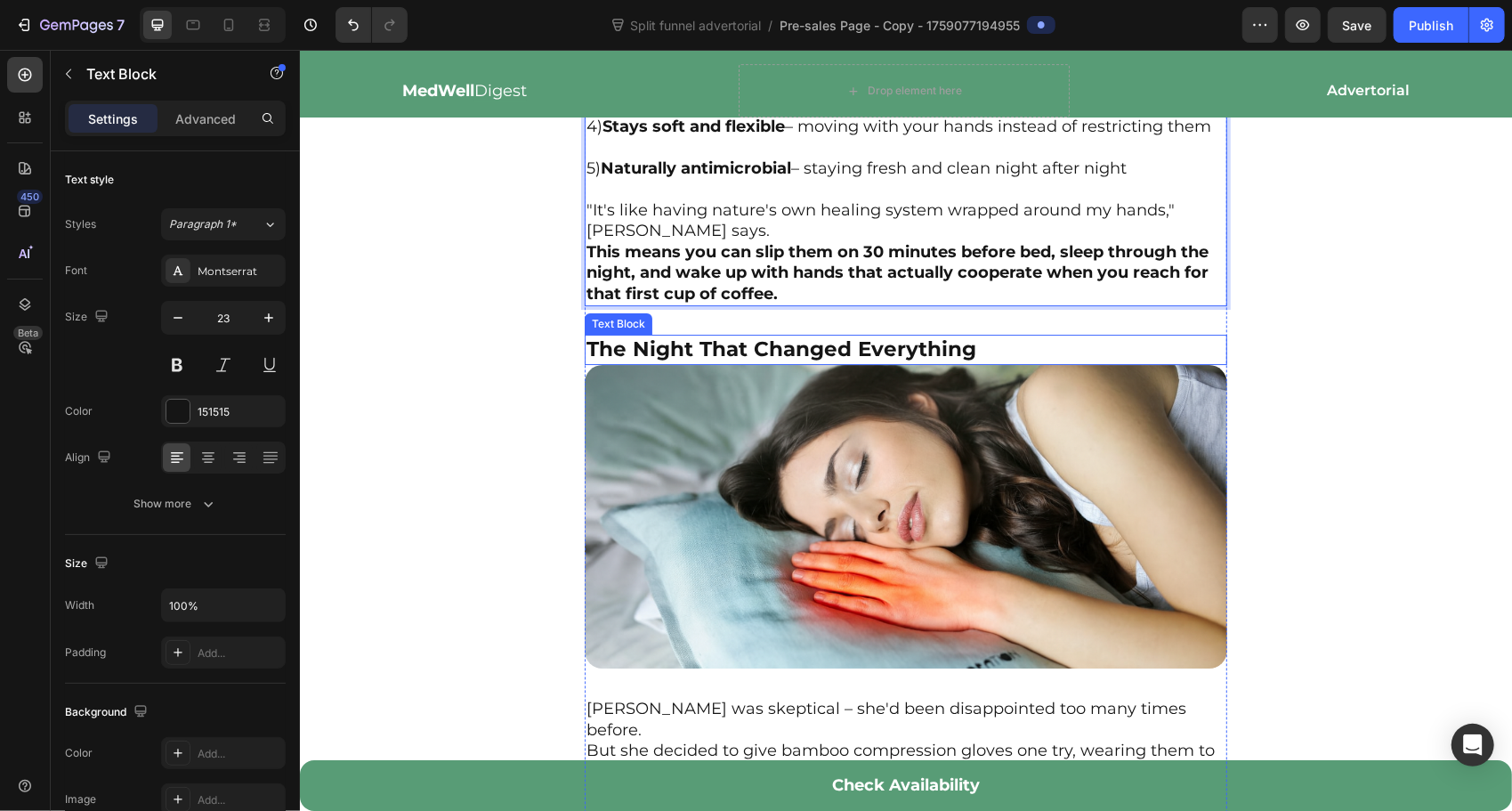
click at [843, 353] on strong "The Night That Changed Everything" at bounding box center [781, 349] width 390 height 25
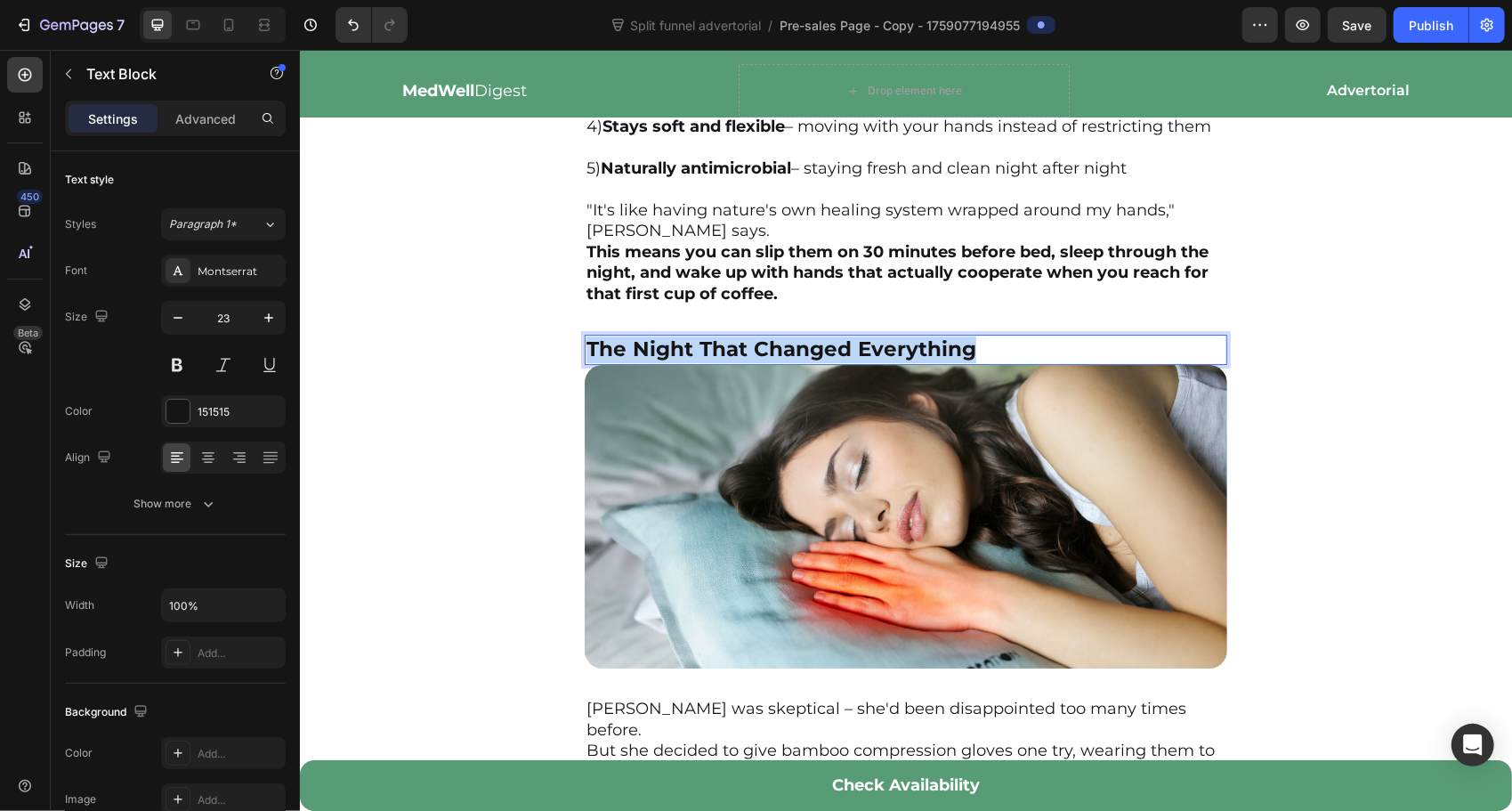
click at [843, 354] on strong "The Night That Changed Everything" at bounding box center [781, 349] width 390 height 25
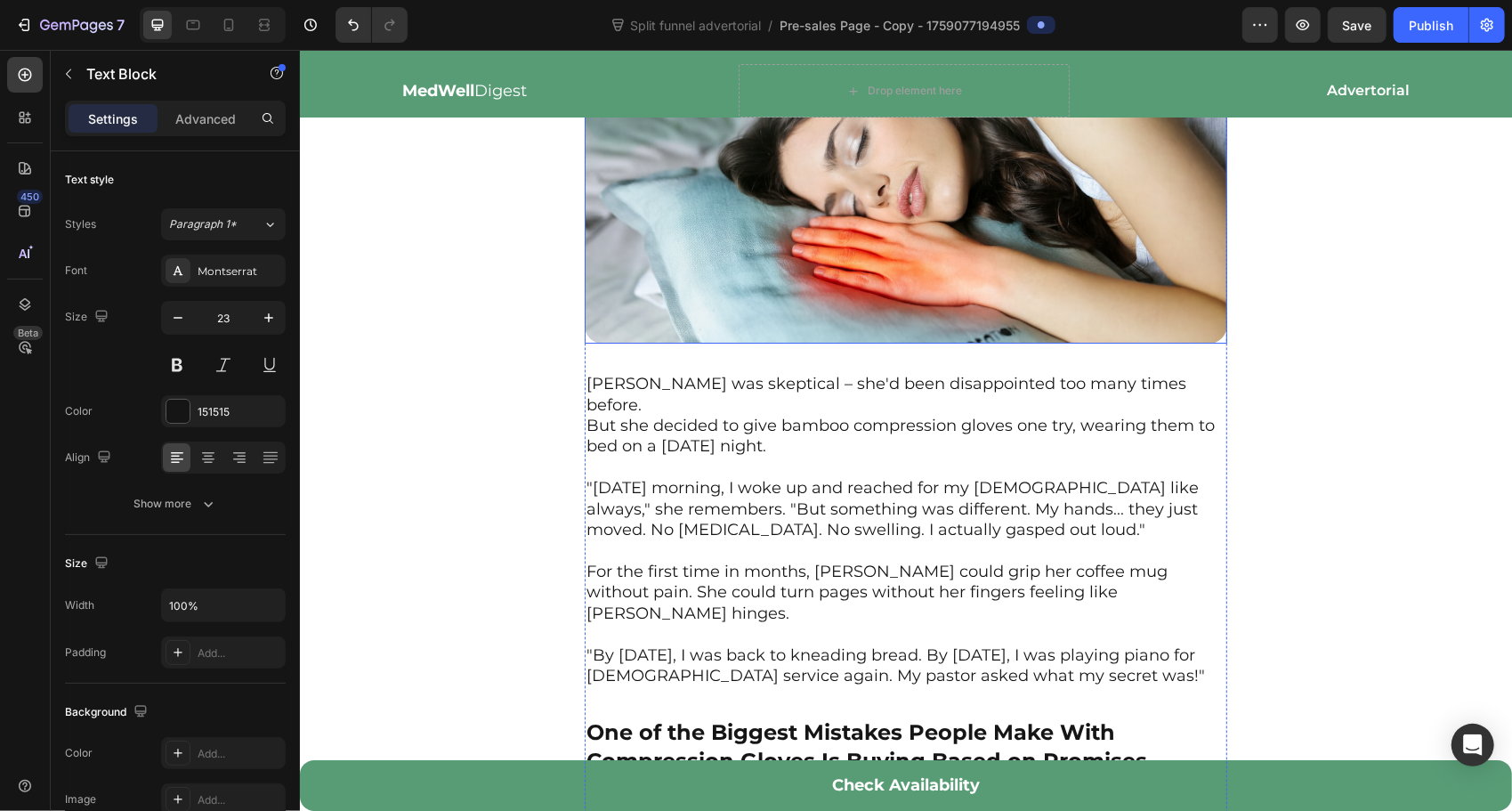
scroll to position [4243, 0]
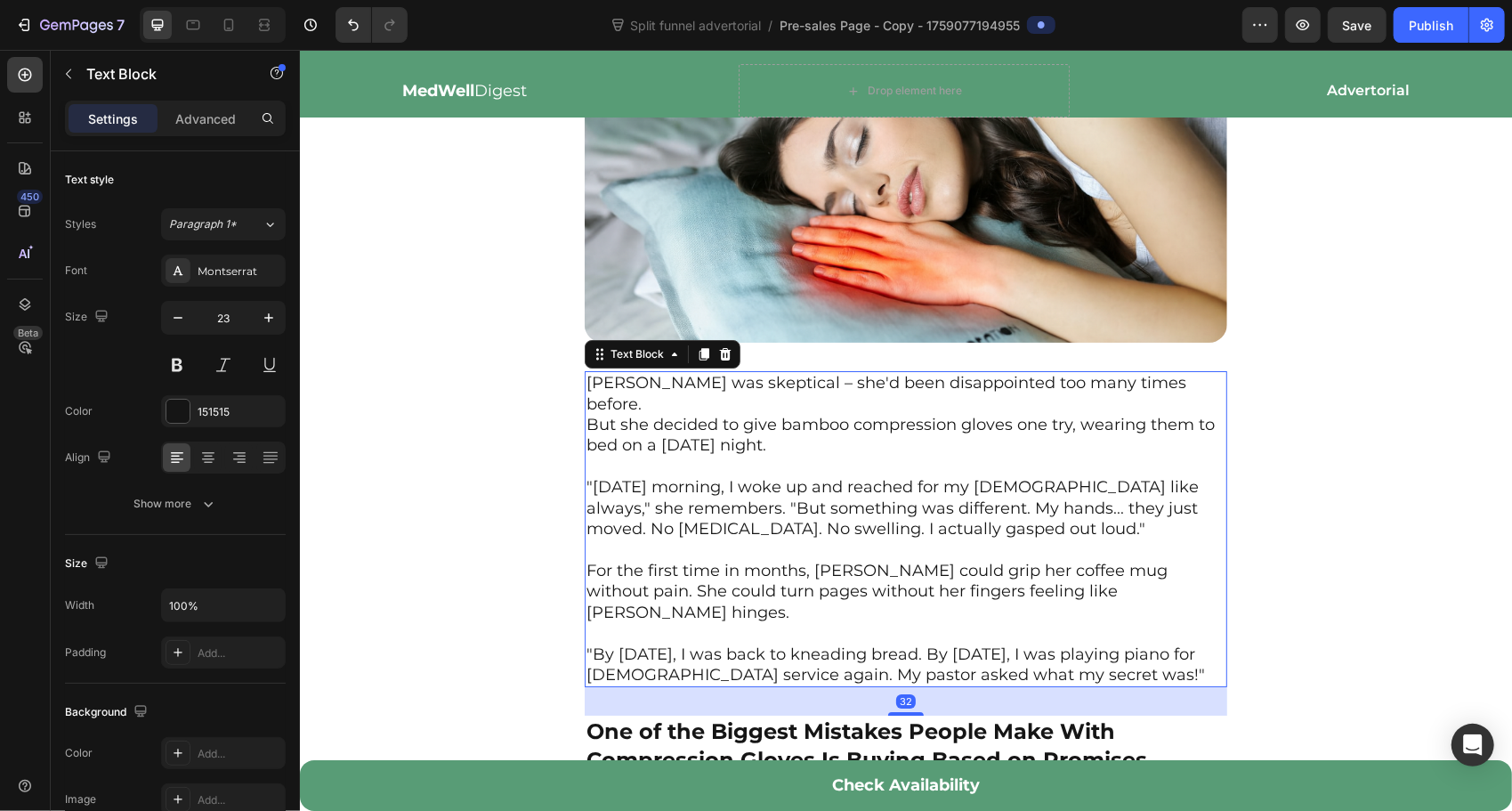
click at [686, 414] on p "But she decided to give bamboo compression gloves one try, wearing them to bed …" at bounding box center [905, 434] width 639 height 42
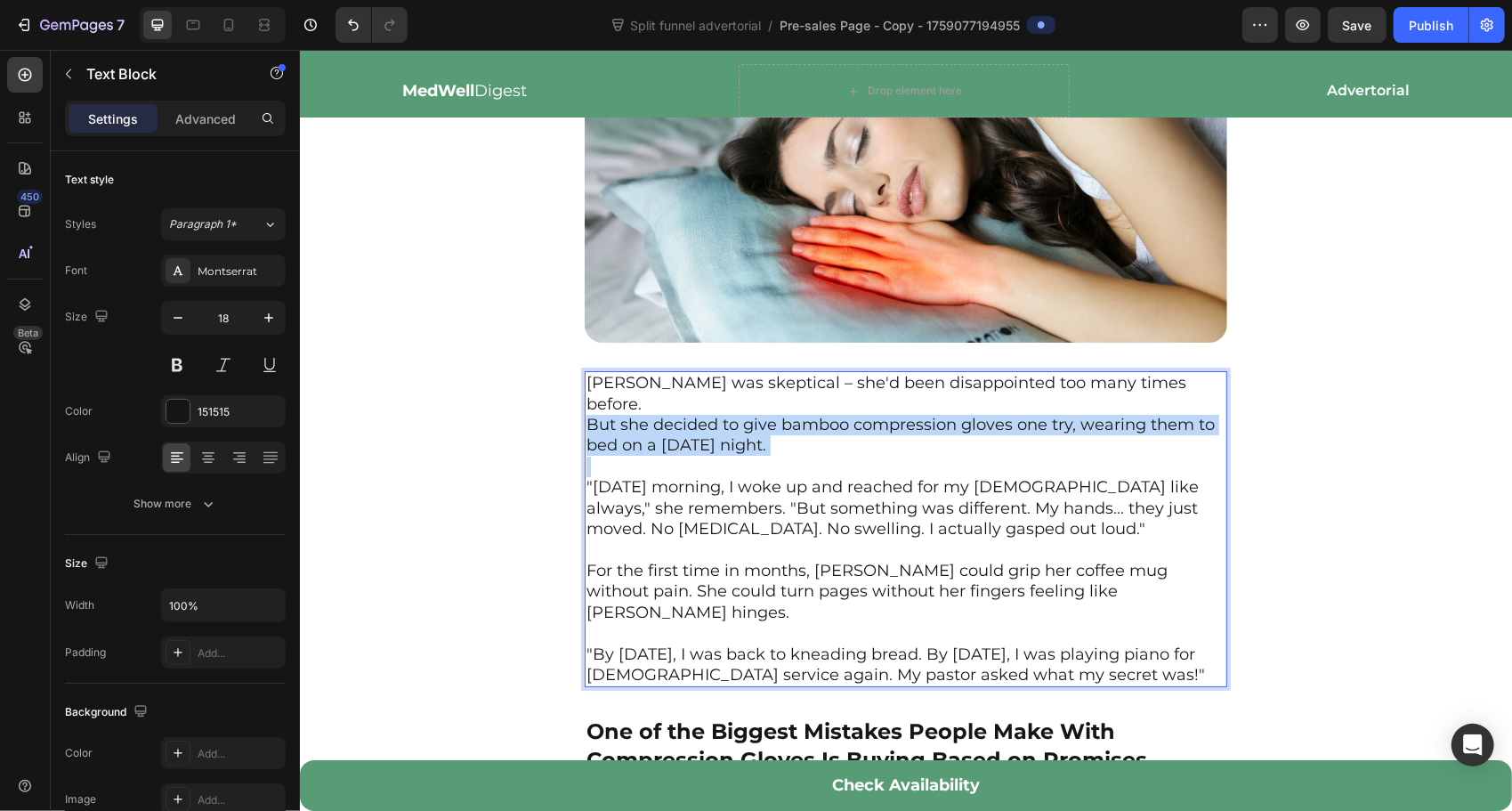
click at [686, 414] on p "But she decided to give bamboo compression gloves one try, wearing them to bed …" at bounding box center [905, 434] width 639 height 42
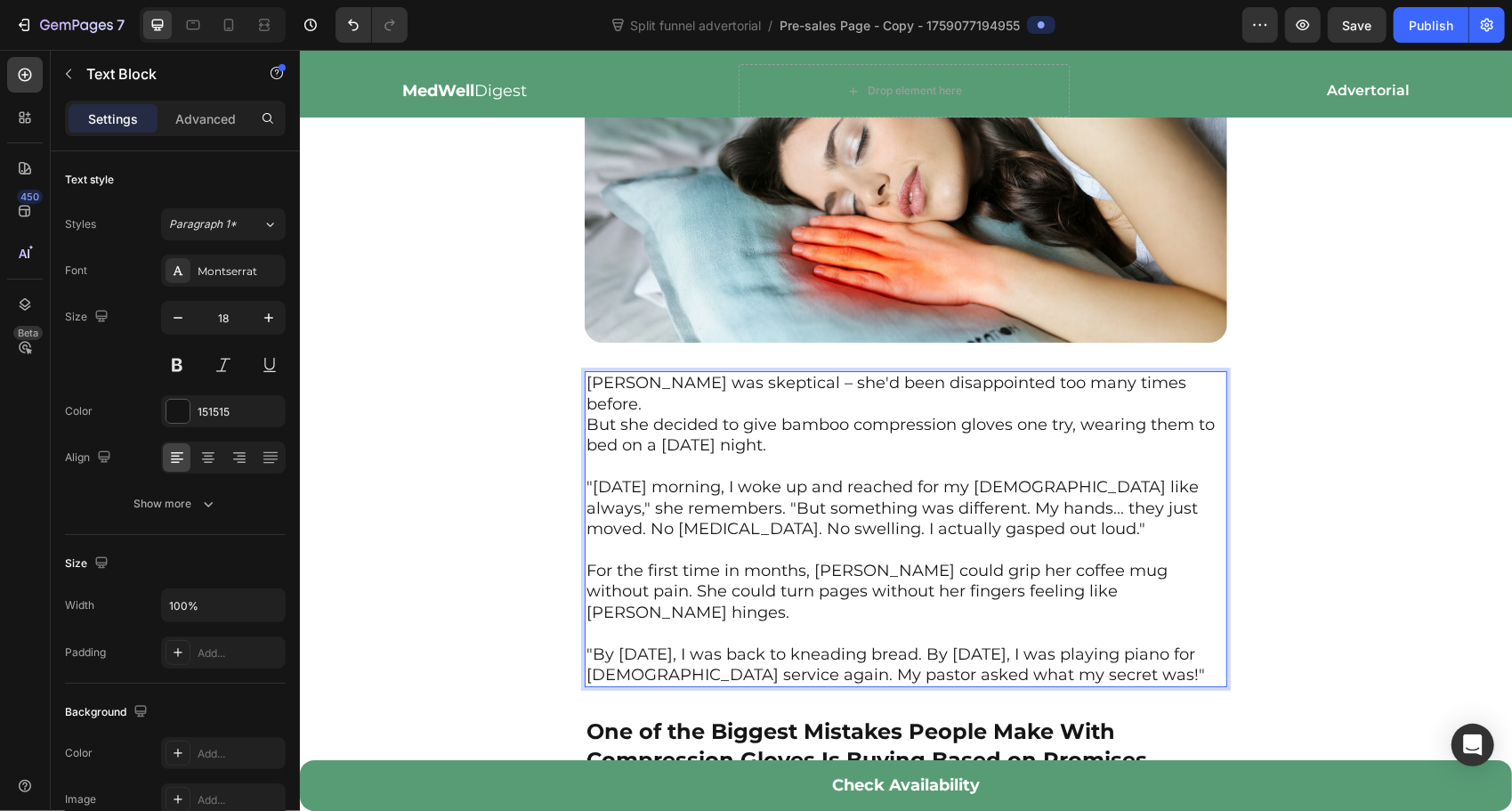
click at [782, 504] on p ""[DATE] morning, I woke up and reached for my [DEMOGRAPHIC_DATA] like always," …" at bounding box center [905, 507] width 639 height 63
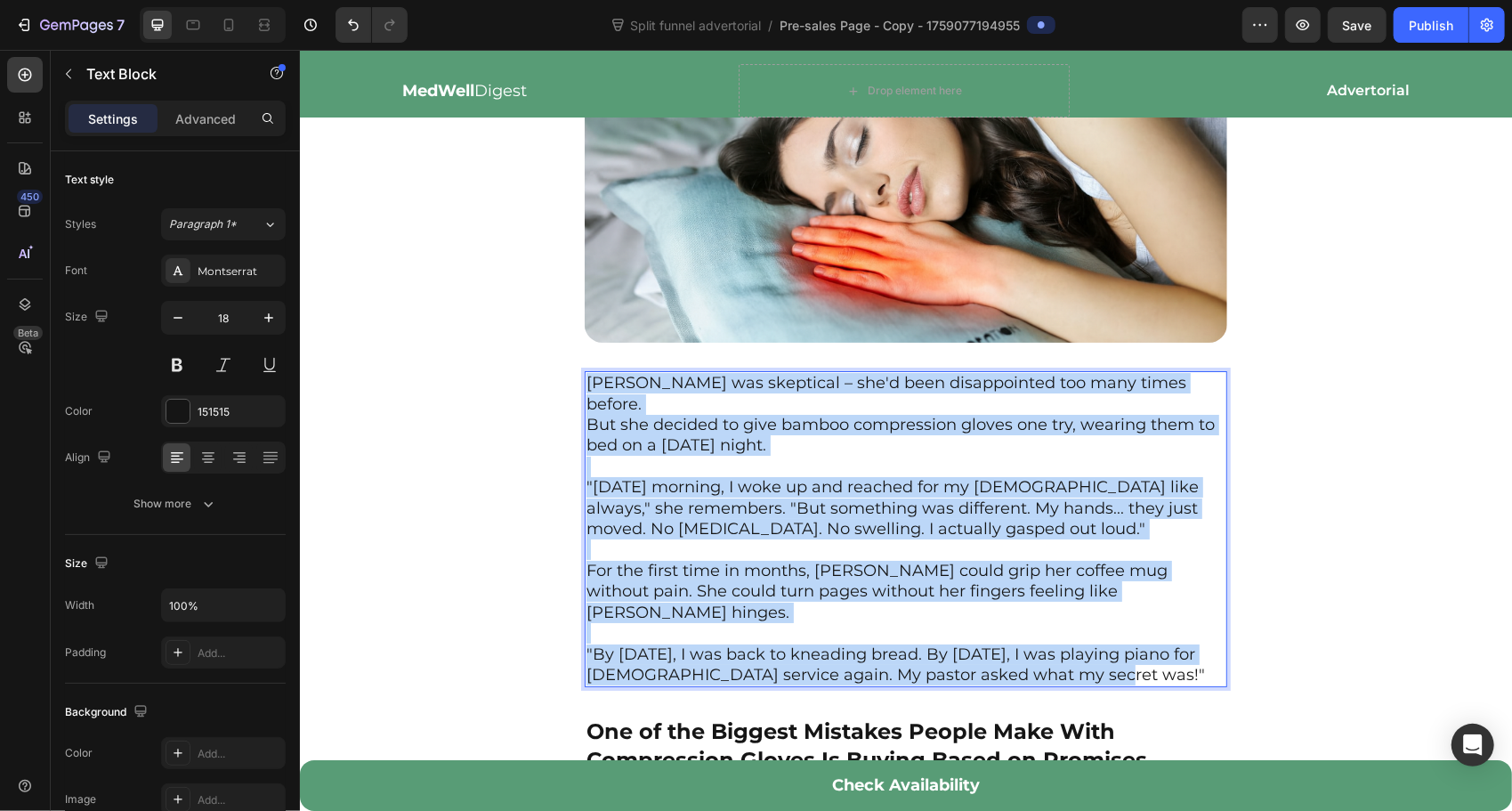
drag, startPoint x: 1098, startPoint y: 634, endPoint x: 588, endPoint y: 380, distance: 569.8
click at [588, 380] on div "[PERSON_NAME] was skeptical – she'd been disappointed too many times before. Bu…" at bounding box center [905, 528] width 643 height 316
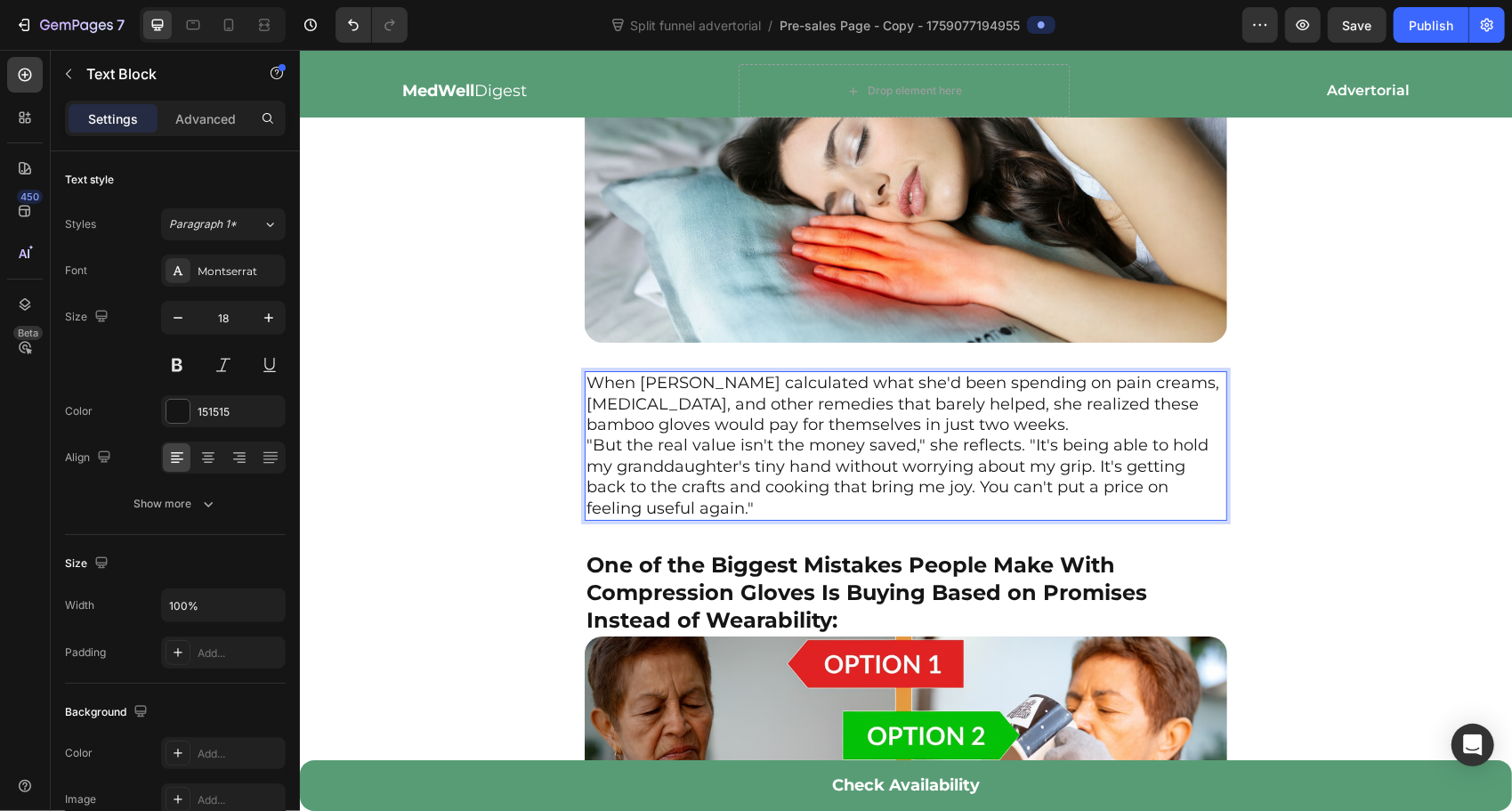
click at [1071, 414] on p "When [PERSON_NAME] calculated what she'd been spending on pain creams, [MEDICAL…" at bounding box center [905, 403] width 639 height 63
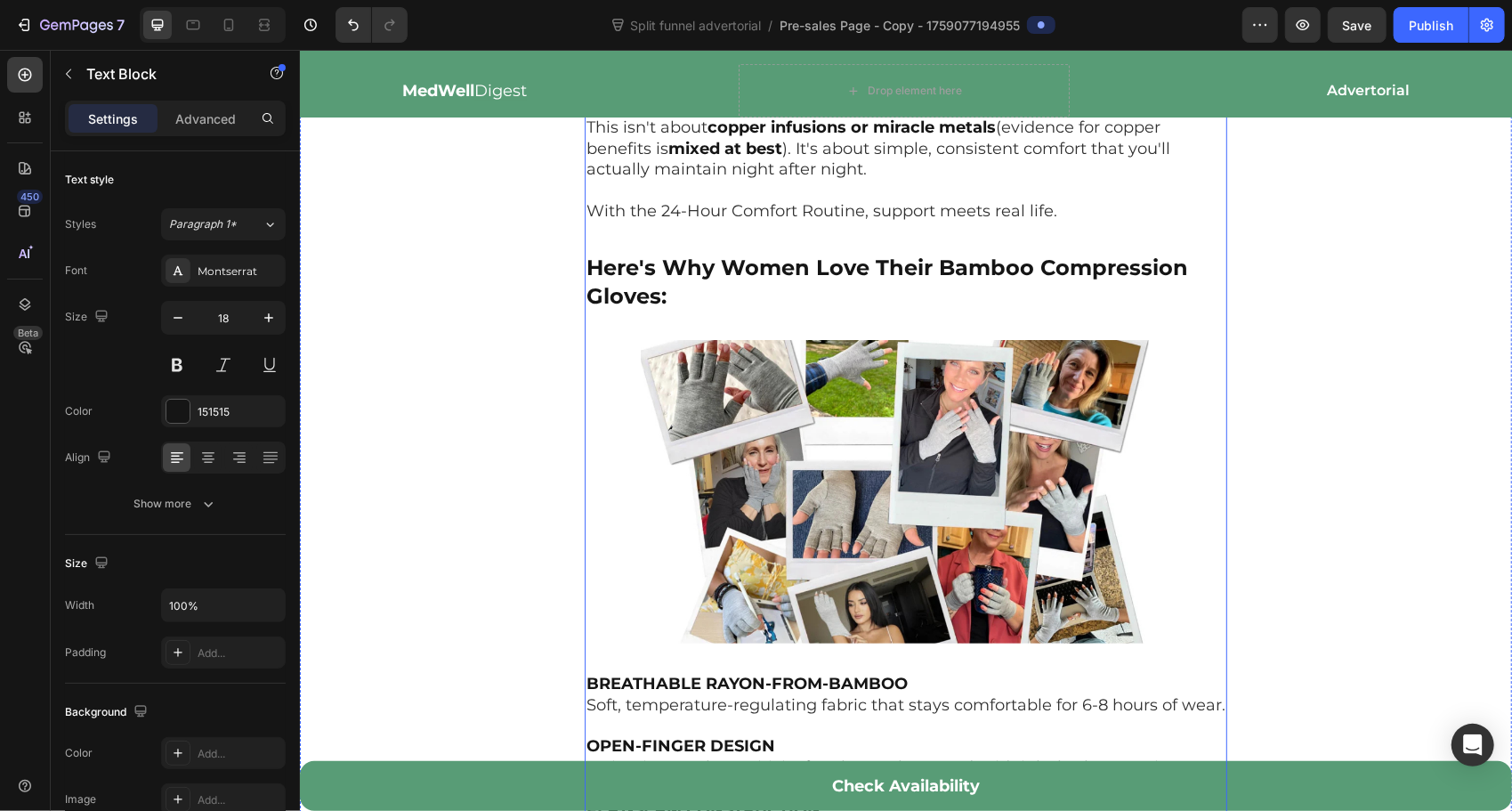
scroll to position [4570, 0]
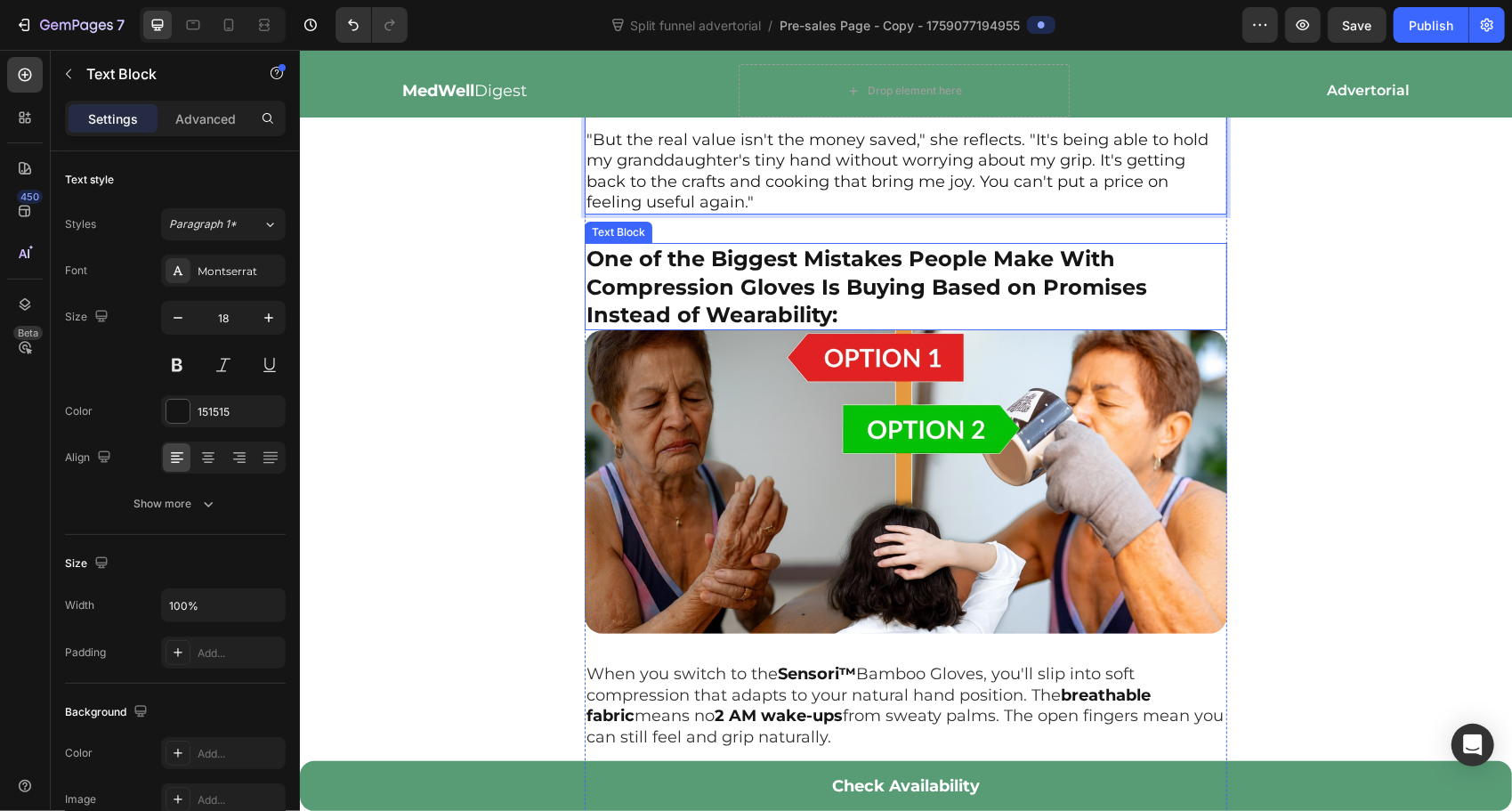
click at [794, 290] on strong "One of the Biggest Mistakes People Make With Compression Gloves Is Buying Based…" at bounding box center [866, 286] width 561 height 81
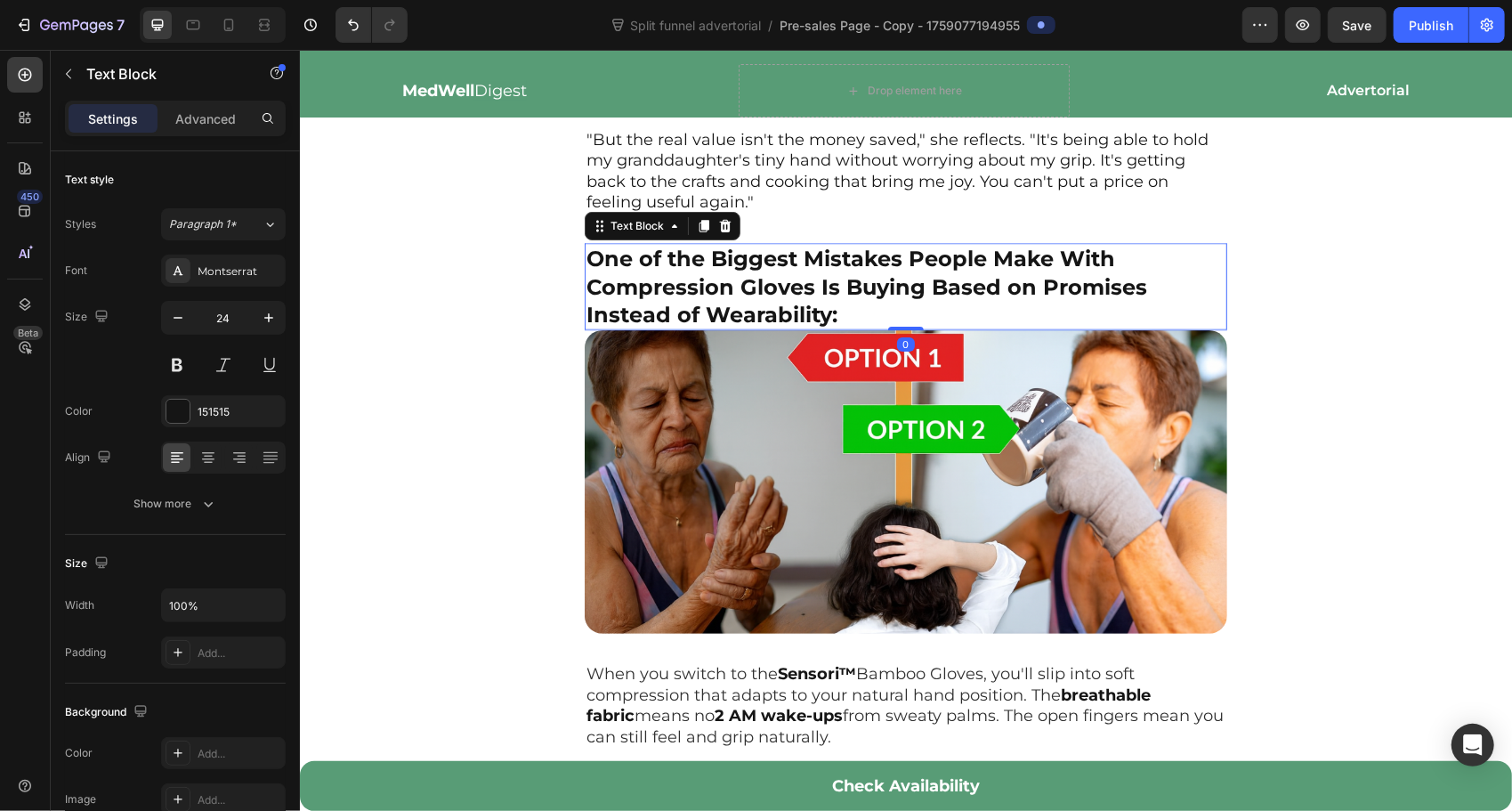
click at [794, 290] on strong "One of the Biggest Mistakes People Make With Compression Gloves Is Buying Based…" at bounding box center [866, 286] width 561 height 81
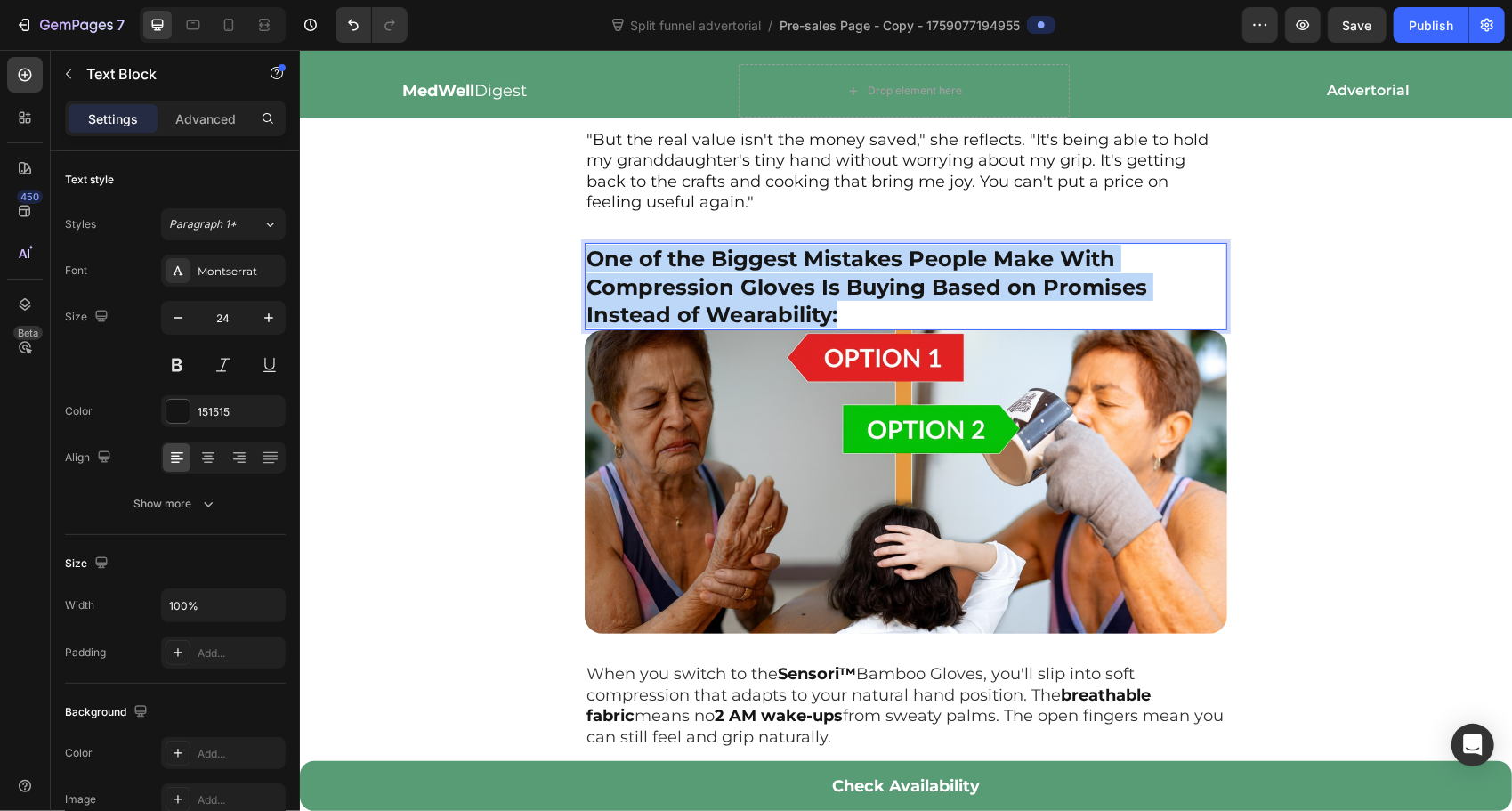
click at [794, 290] on strong "One of the Biggest Mistakes People Make With Compression Gloves Is Buying Based…" at bounding box center [866, 286] width 561 height 81
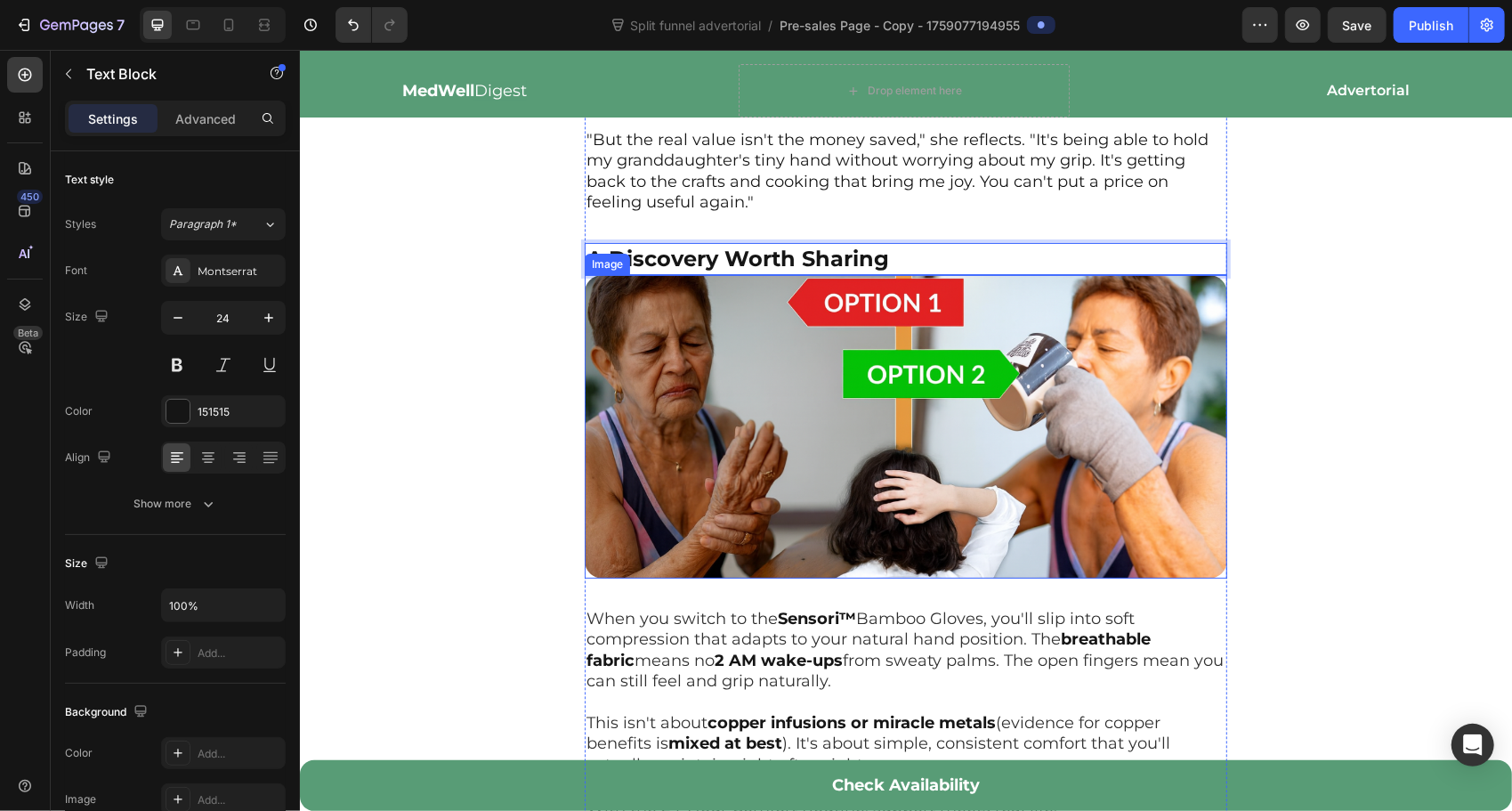
scroll to position [4897, 0]
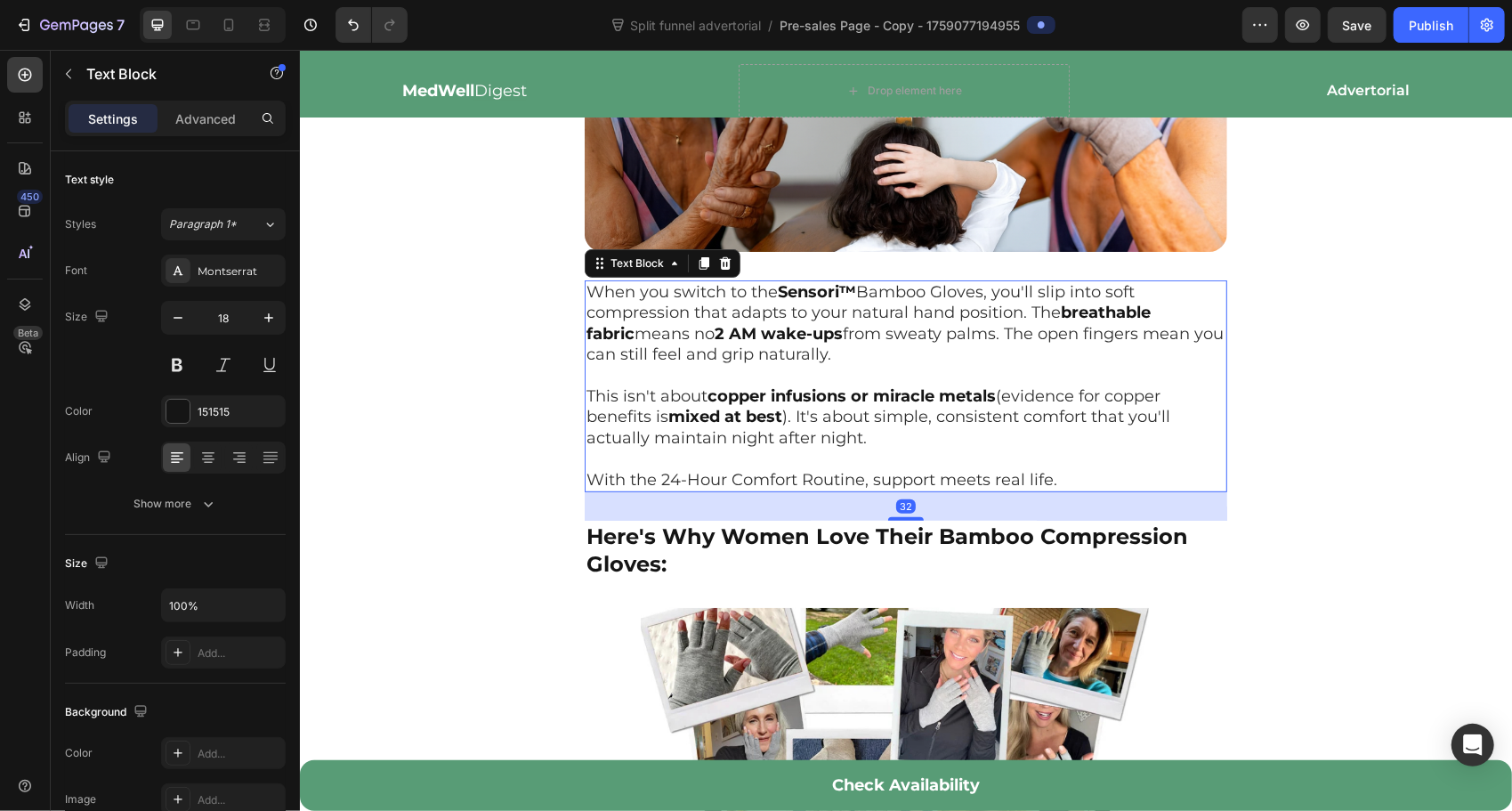
click at [666, 331] on span "means no" at bounding box center [674, 333] width 80 height 19
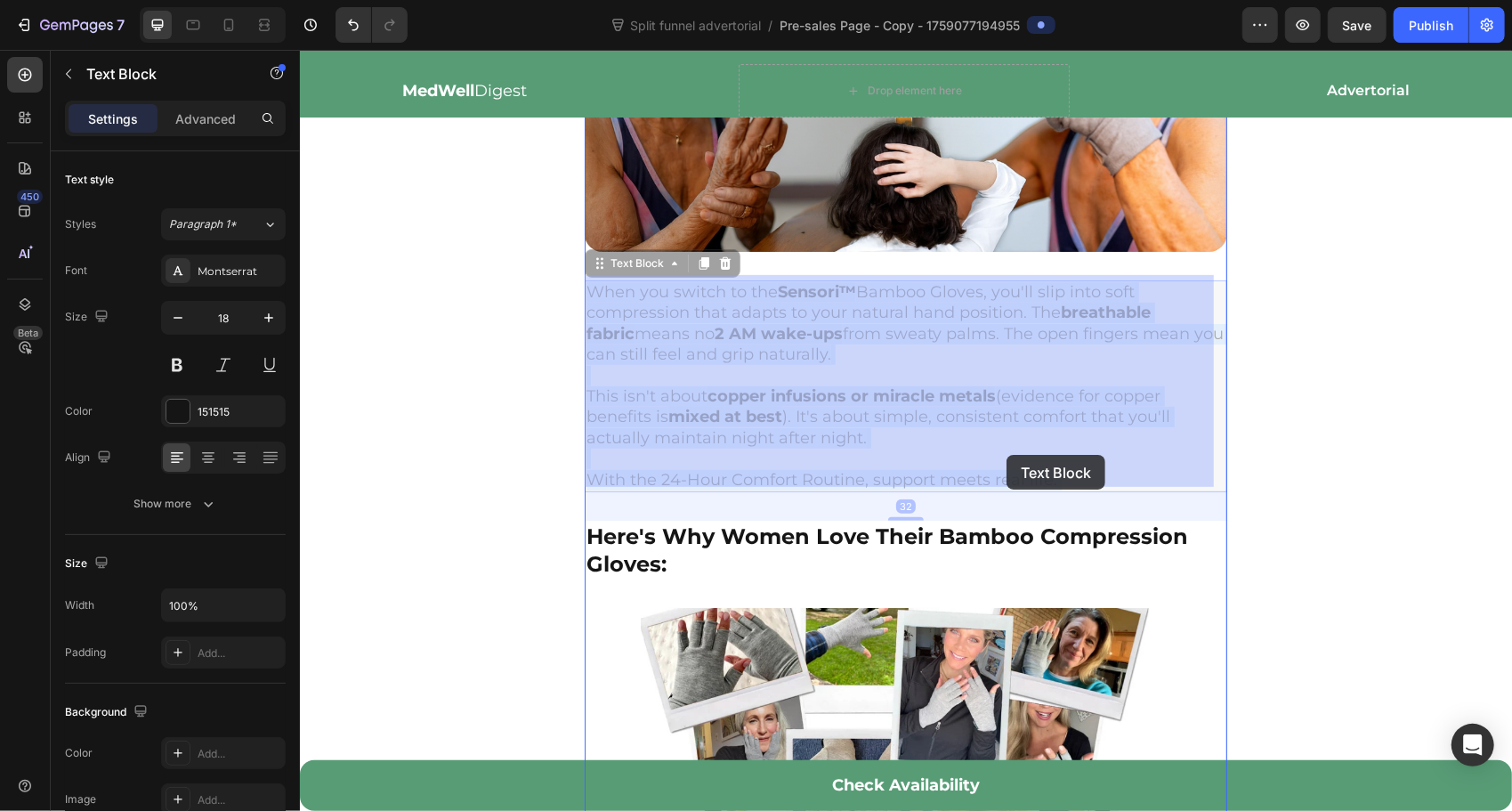
drag, startPoint x: 1068, startPoint y: 471, endPoint x: 1005, endPoint y: 454, distance: 65.3
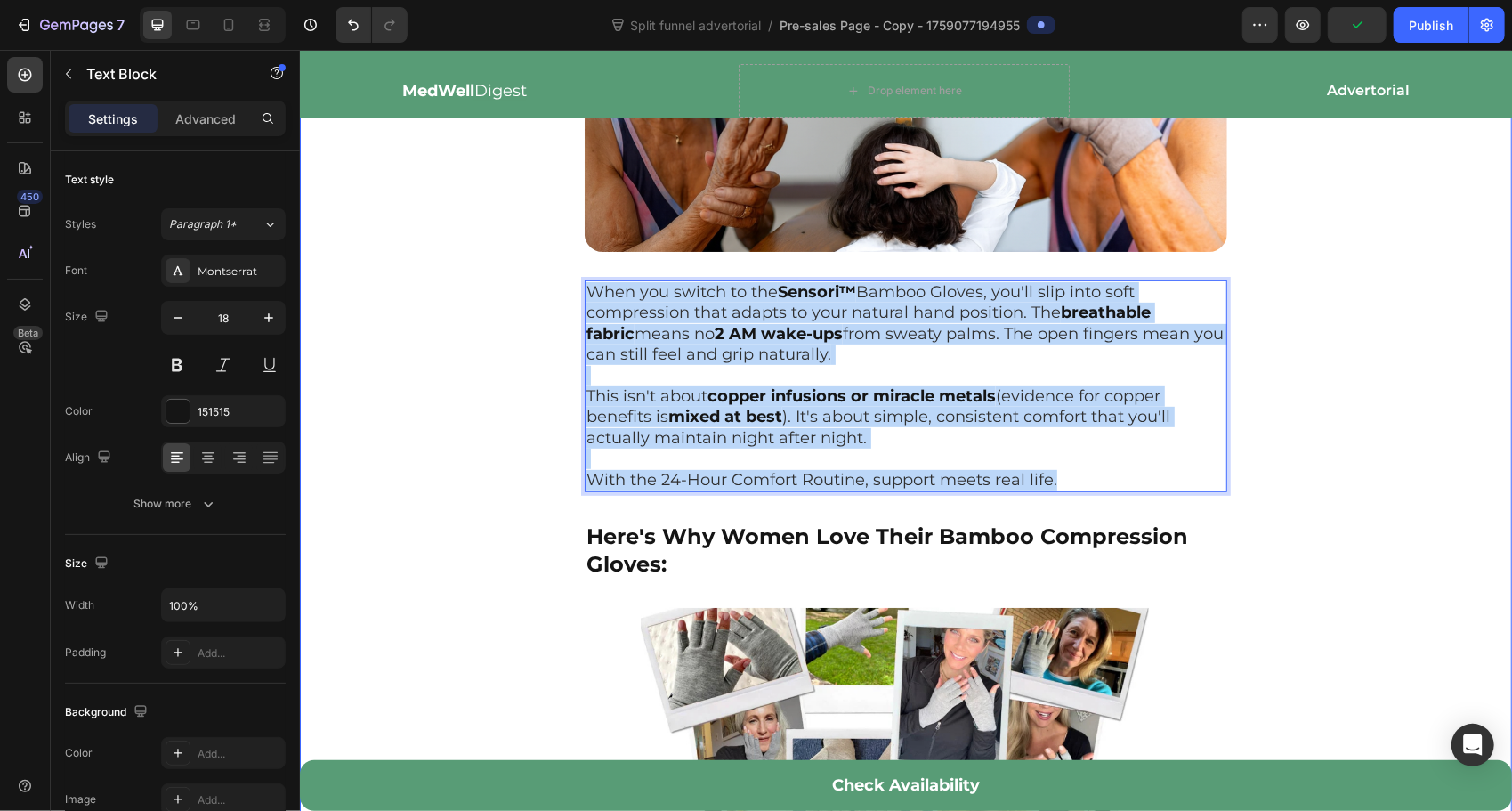
drag, startPoint x: 1074, startPoint y: 472, endPoint x: 575, endPoint y: 266, distance: 539.8
click at [575, 266] on div "The Ancient Wisdom Modern Medicine Overlooked Text Block Image [PERSON_NAME]'s …" at bounding box center [905, 359] width 1212 height 4950
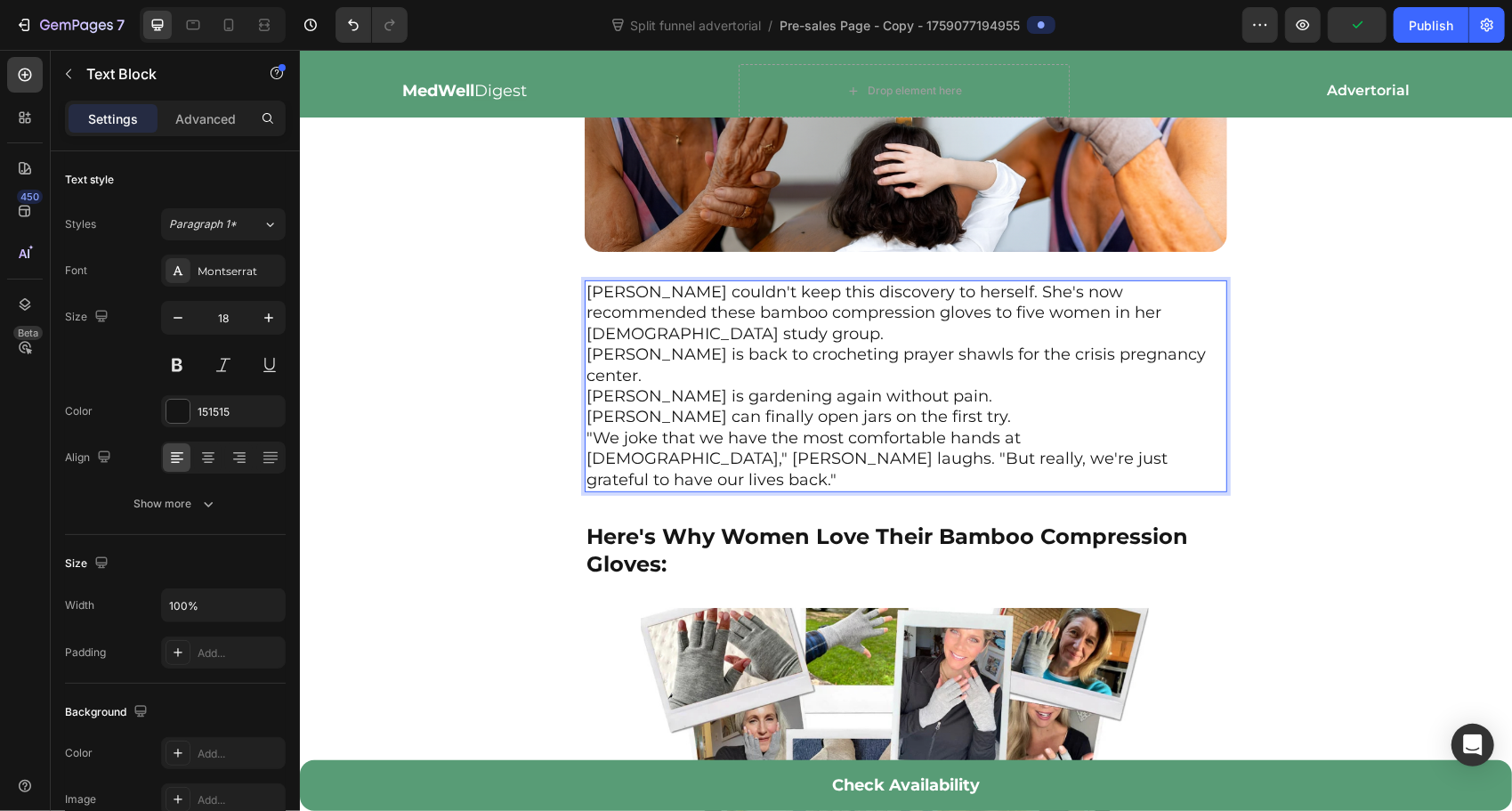
click at [924, 385] on p "[PERSON_NAME] is gardening again without pain." at bounding box center [905, 395] width 639 height 20
click at [1185, 306] on p "[PERSON_NAME] couldn't keep this discovery to herself. She's now recommended th…" at bounding box center [905, 312] width 639 height 63
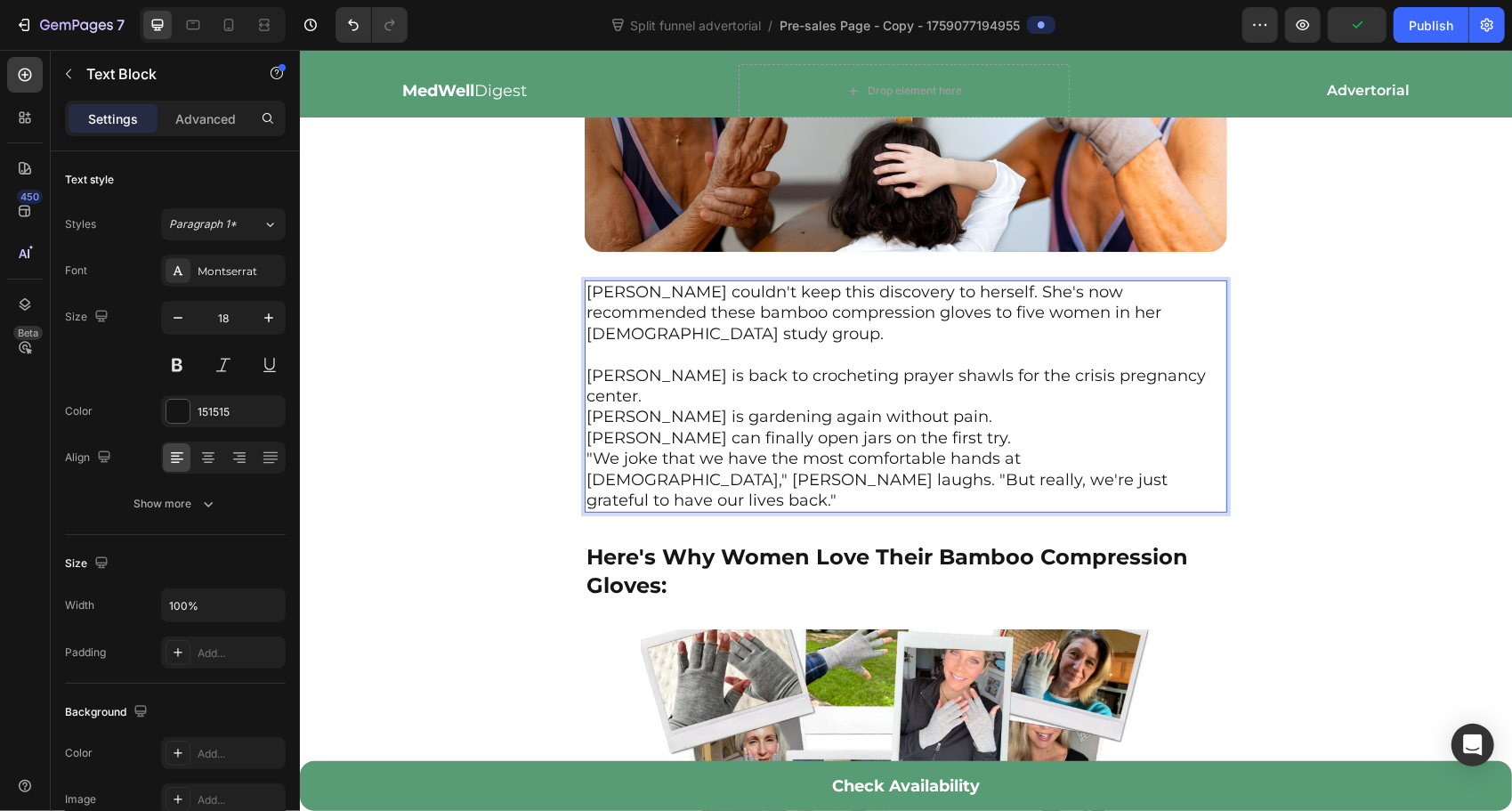
click at [1178, 365] on p "[PERSON_NAME] is back to crocheting prayer shawls for the crisis pregnancy cent…" at bounding box center [905, 385] width 639 height 42
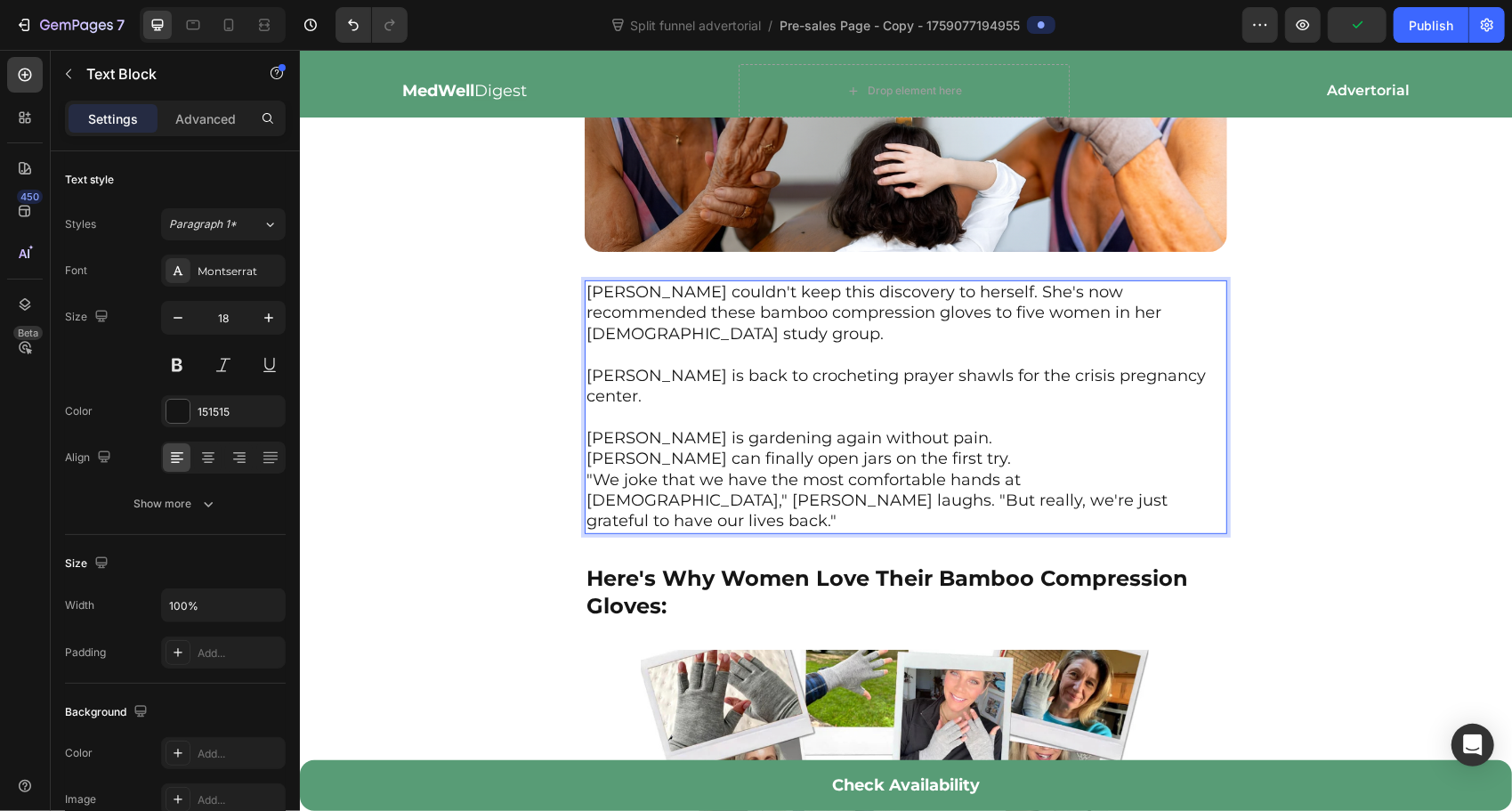
click at [917, 428] on p "[PERSON_NAME] is gardening again without pain." at bounding box center [905, 437] width 639 height 20
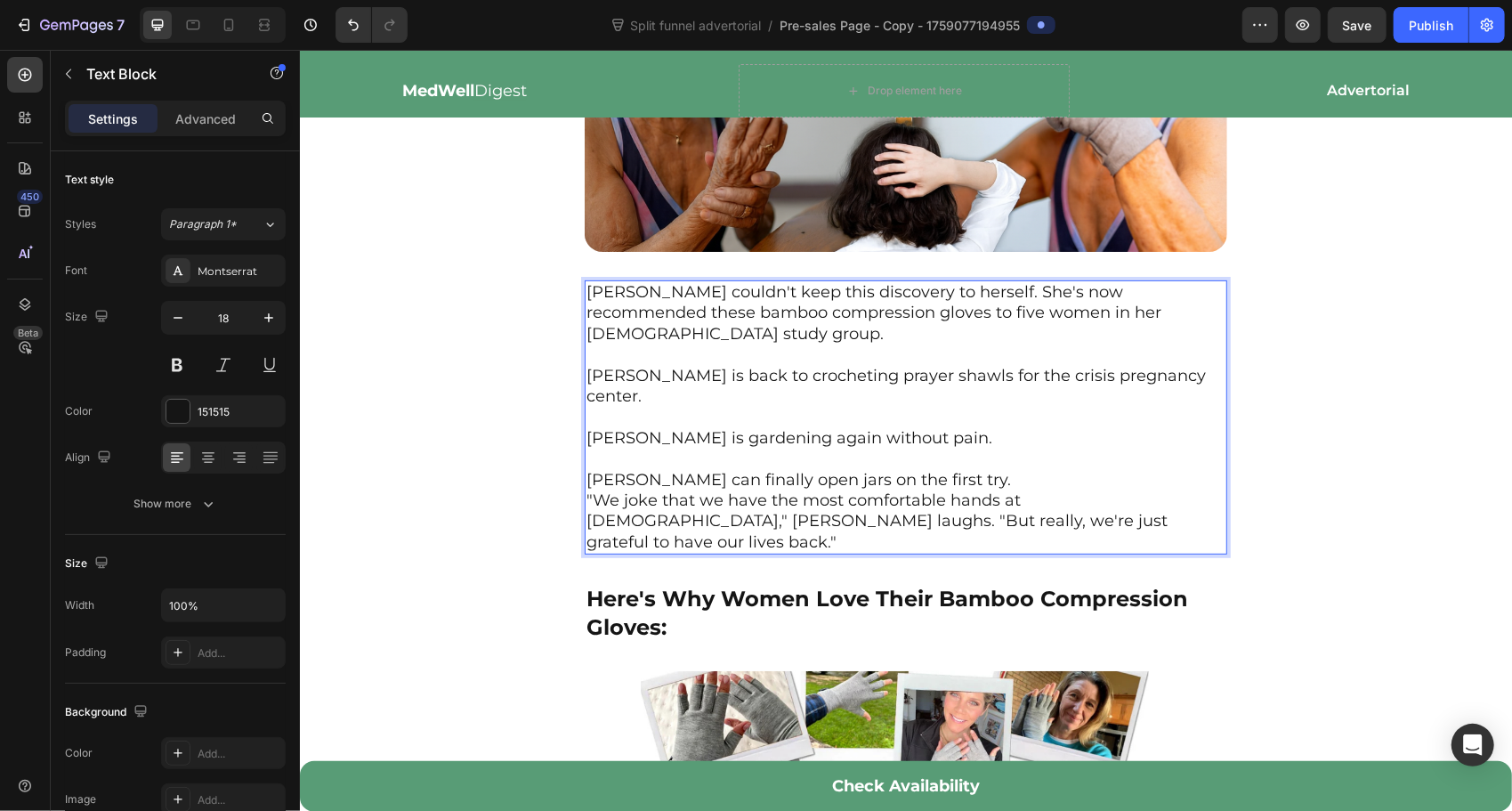
click at [919, 469] on p "[PERSON_NAME] can finally open jars on the first try." at bounding box center [905, 479] width 639 height 20
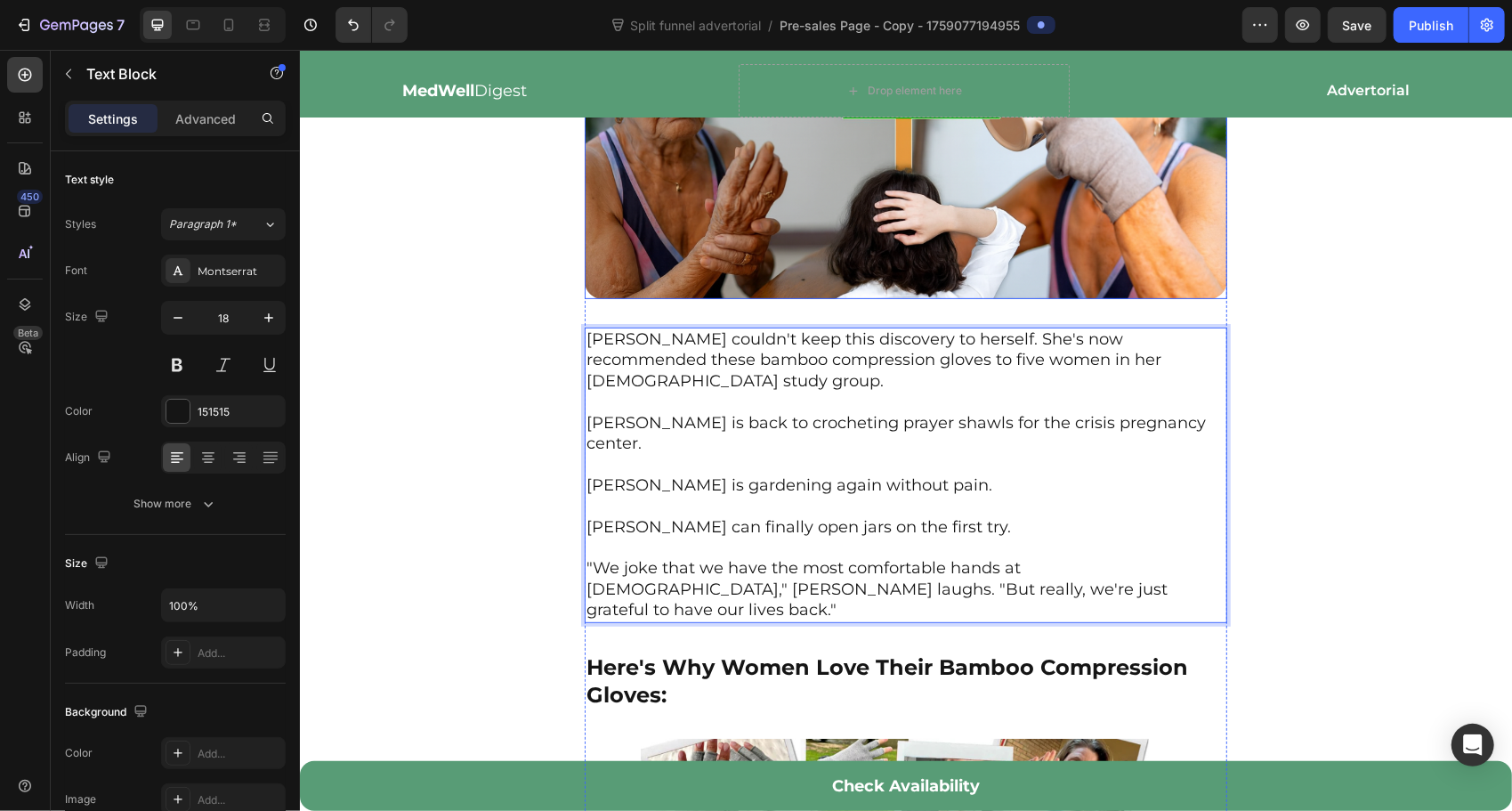
scroll to position [5222, 0]
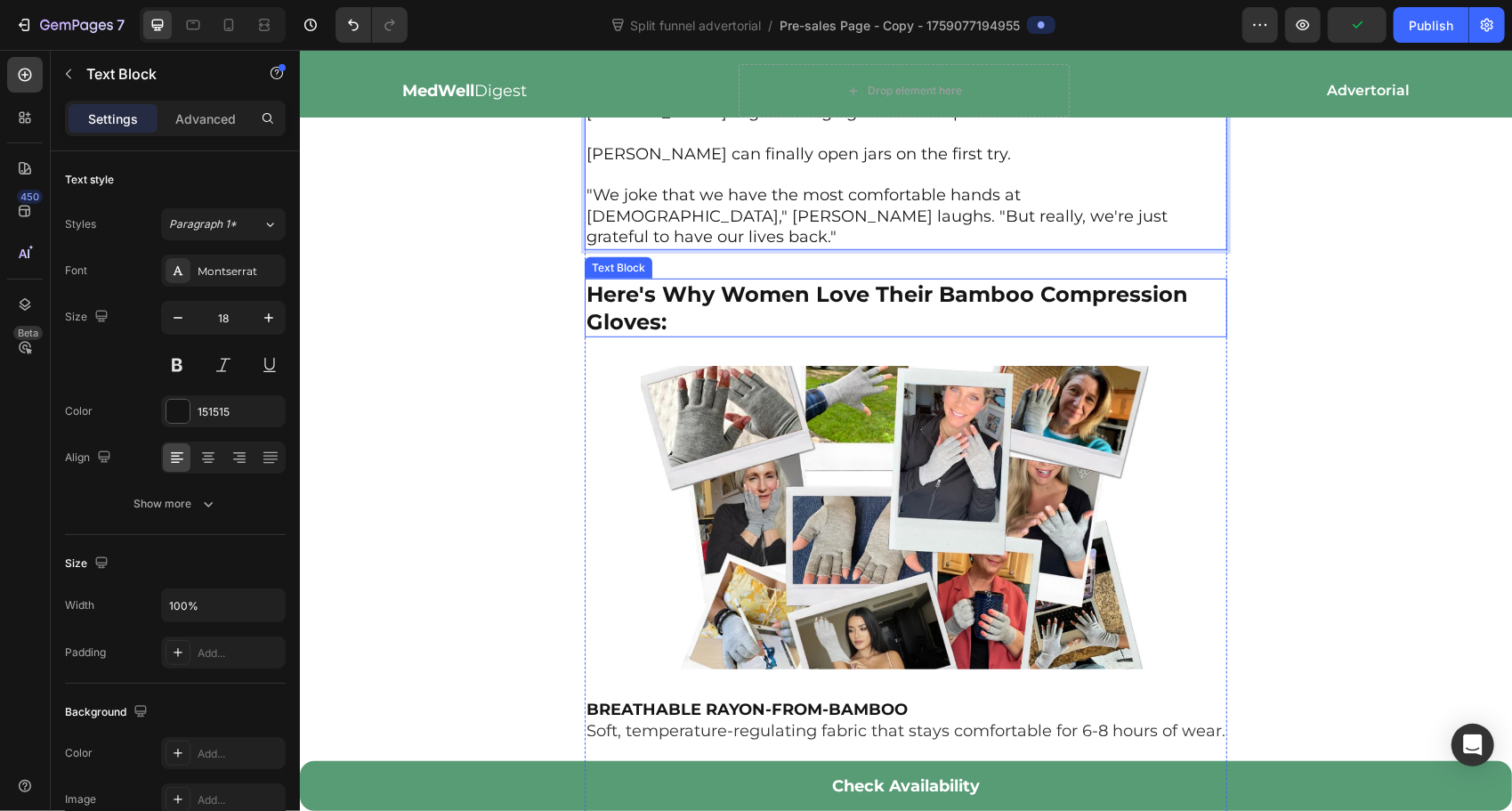
click at [822, 280] on strong "Here's Why Women Love Their Bamboo Compression Gloves:" at bounding box center [886, 306] width 601 height 53
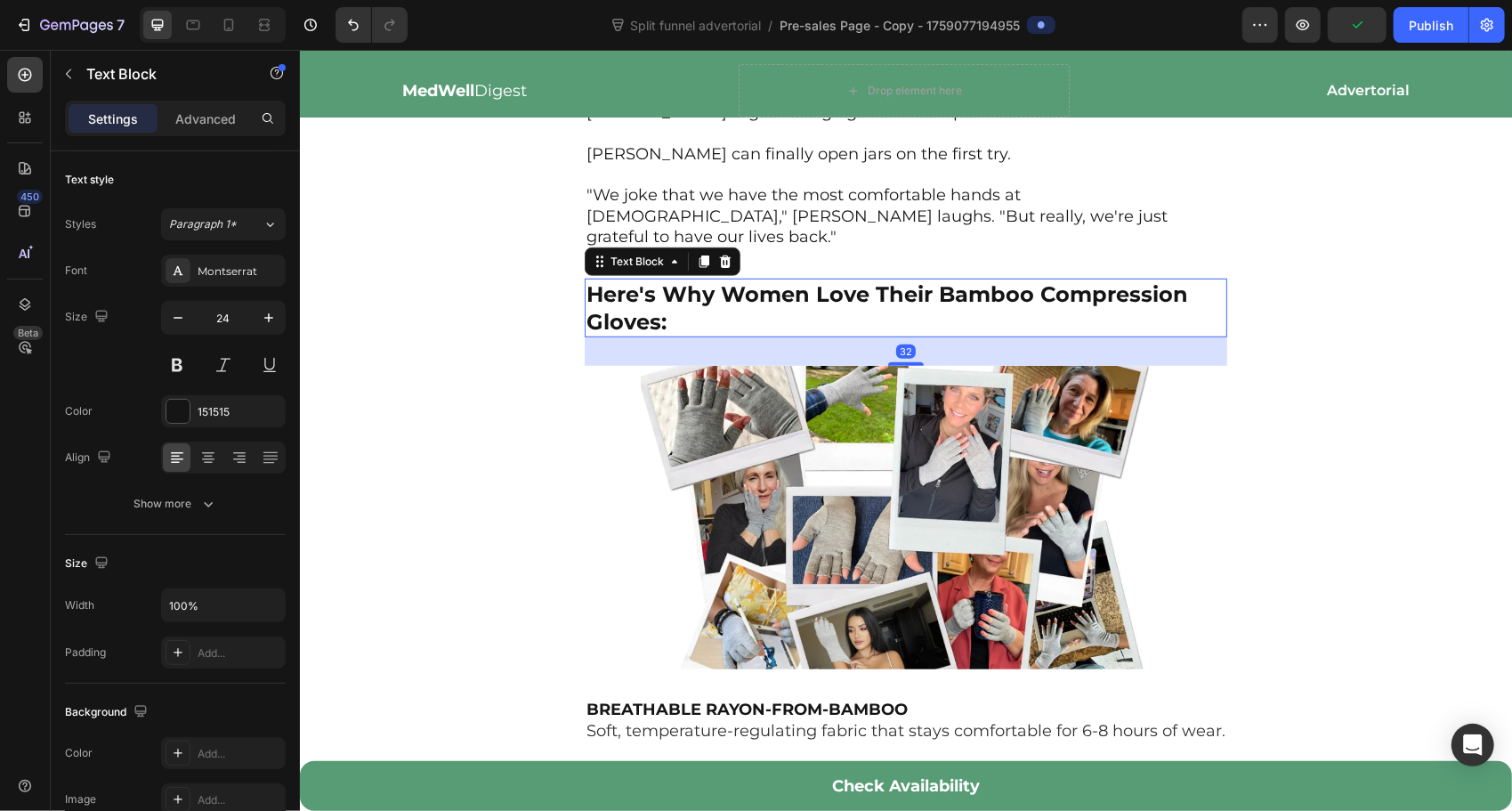
click at [822, 280] on strong "Here's Why Women Love Their Bamboo Compression Gloves:" at bounding box center [886, 306] width 601 height 53
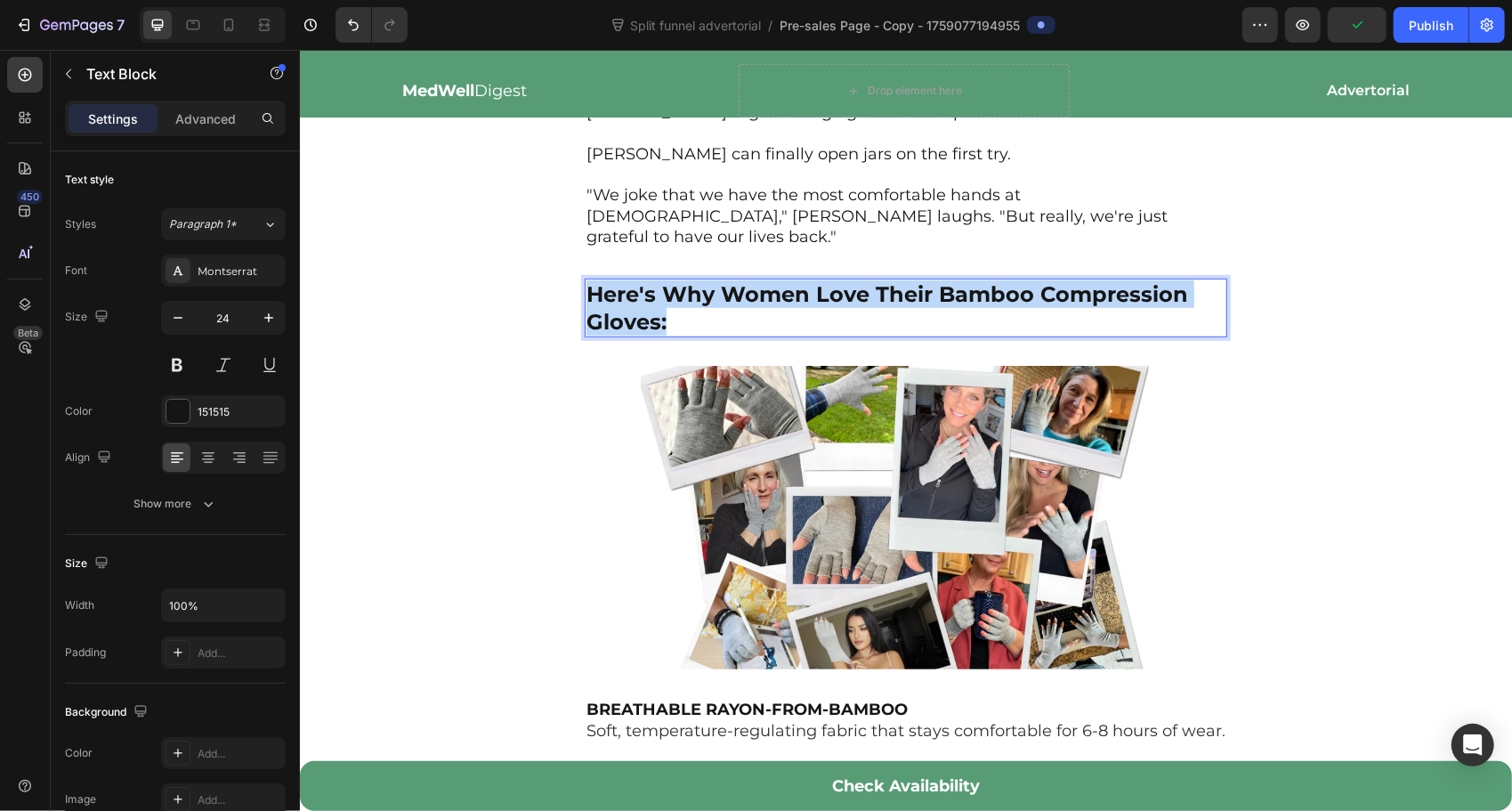
click at [822, 280] on strong "Here's Why Women Love Their Bamboo Compression Gloves:" at bounding box center [886, 306] width 601 height 53
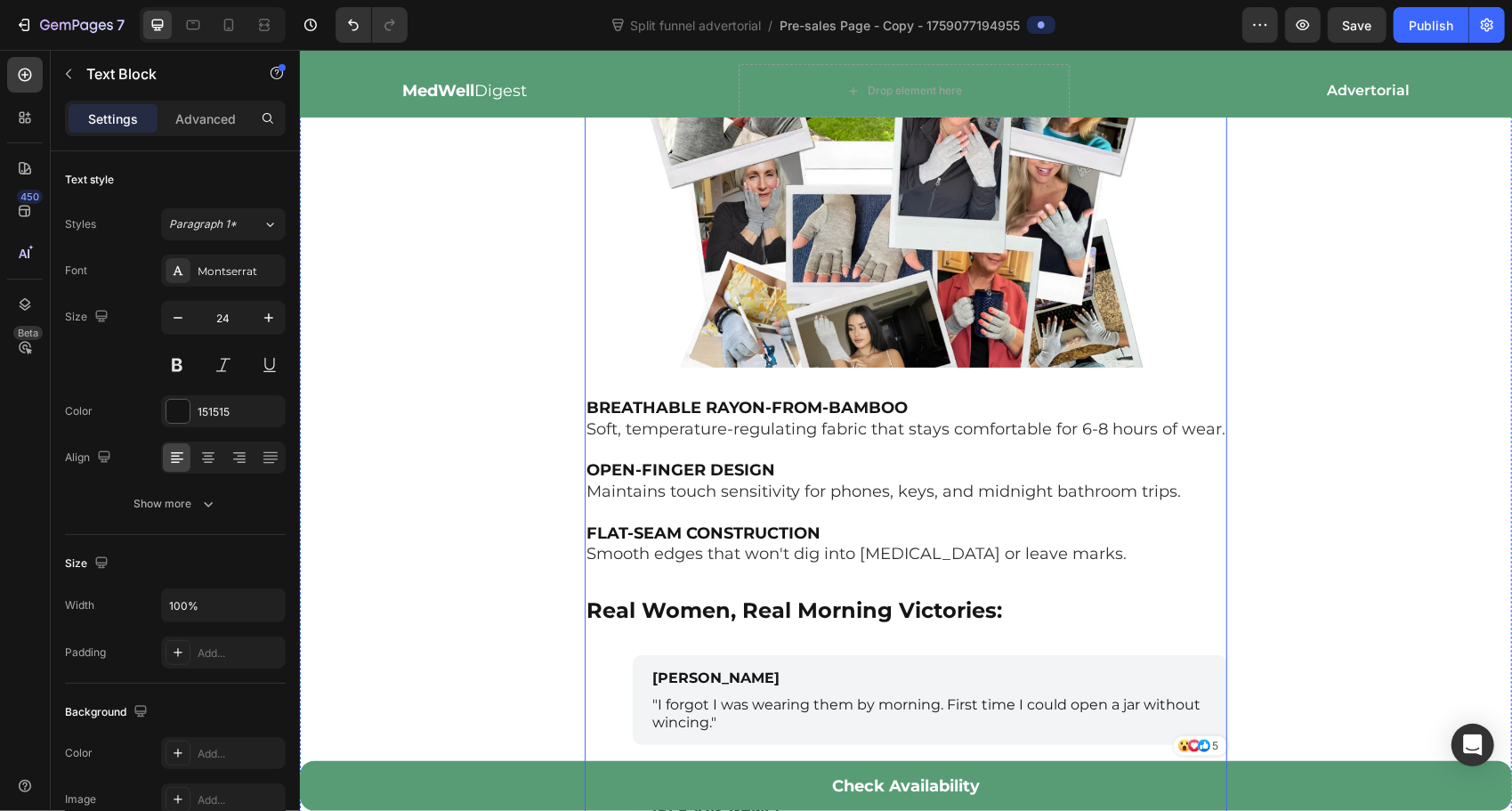
scroll to position [5550, 0]
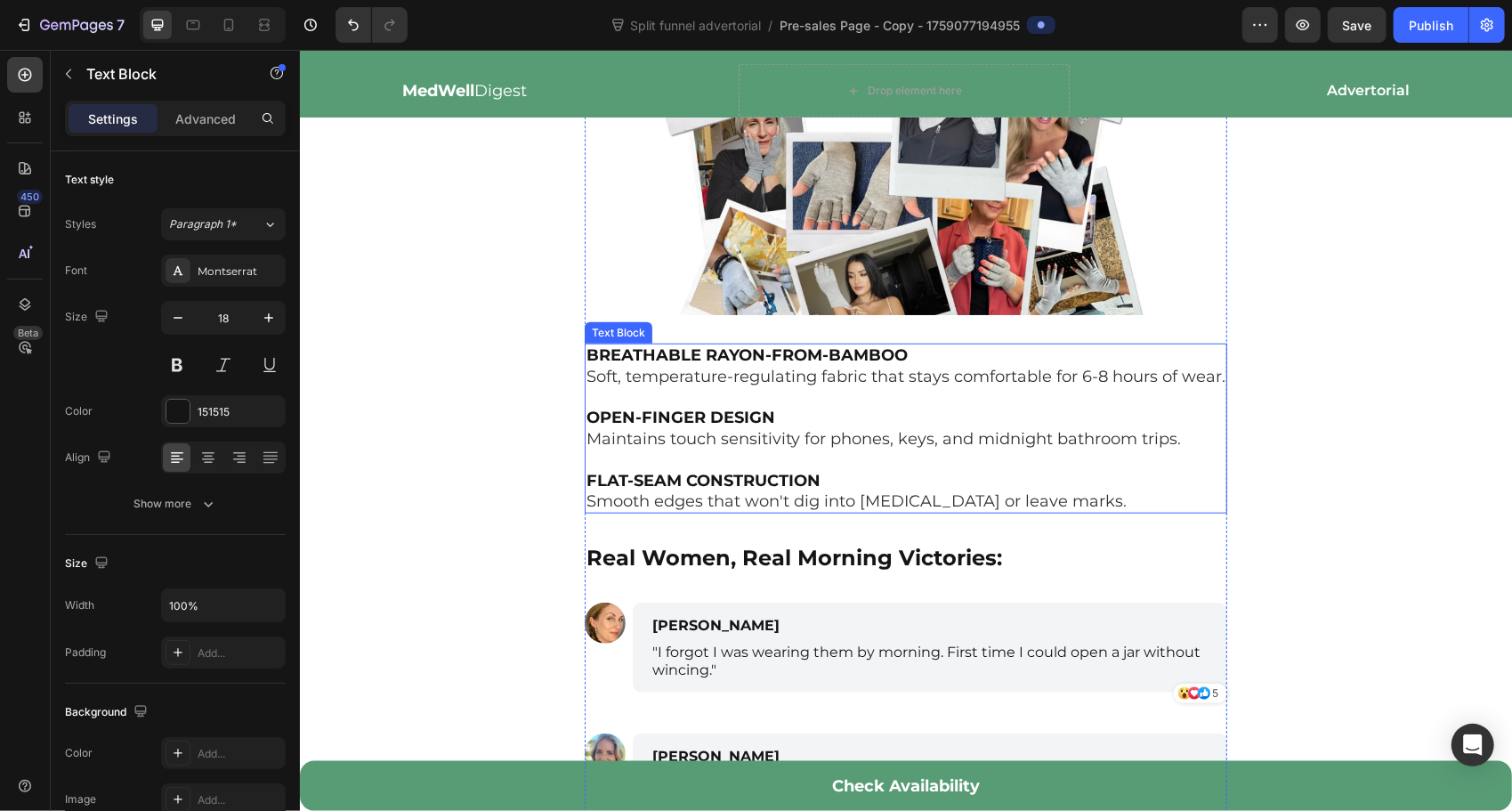
click at [877, 366] on p "Soft, temperature-regulating fabric that stays comfortable for 6-8 hours of wea…" at bounding box center [905, 397] width 639 height 63
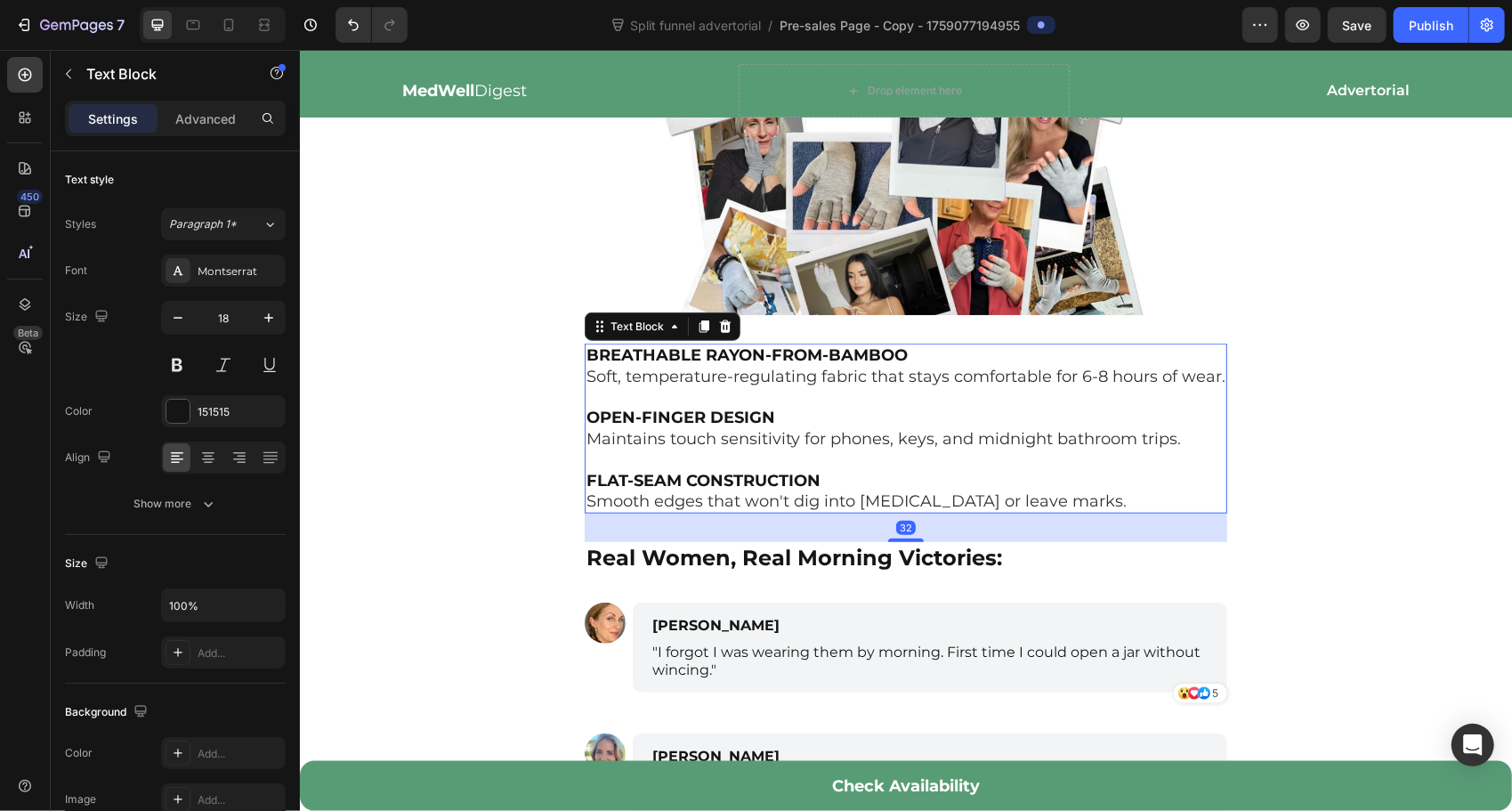
click at [877, 366] on p "Soft, temperature-regulating fabric that stays comfortable for 6-8 hours of wea…" at bounding box center [905, 397] width 639 height 63
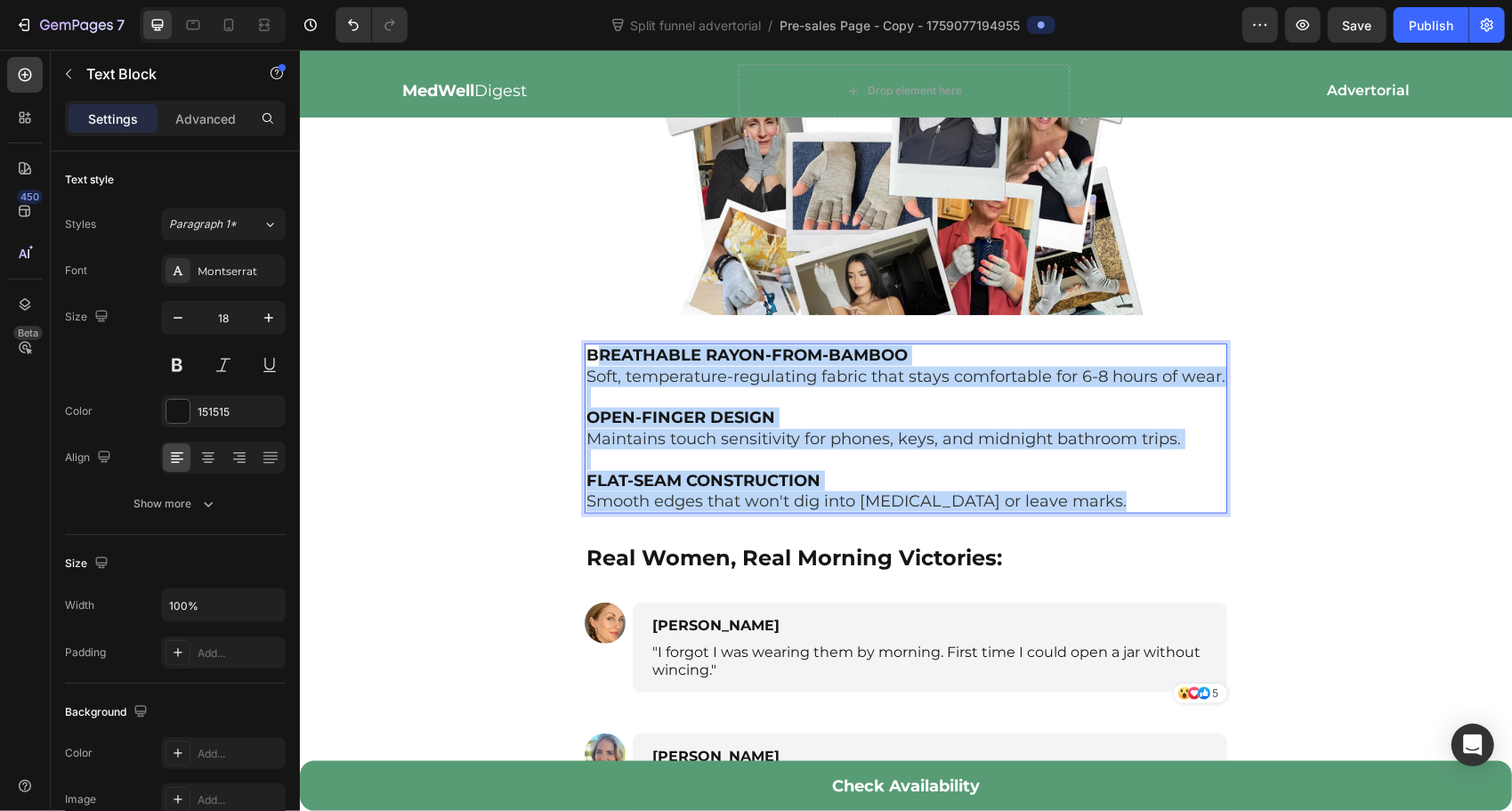
drag, startPoint x: 1103, startPoint y: 440, endPoint x: 594, endPoint y: 277, distance: 534.5
click at [594, 343] on div "BREATHABLE RAYON-FROM-BAMBOO Soft, temperature-regulating fabric that stays com…" at bounding box center [905, 428] width 643 height 170
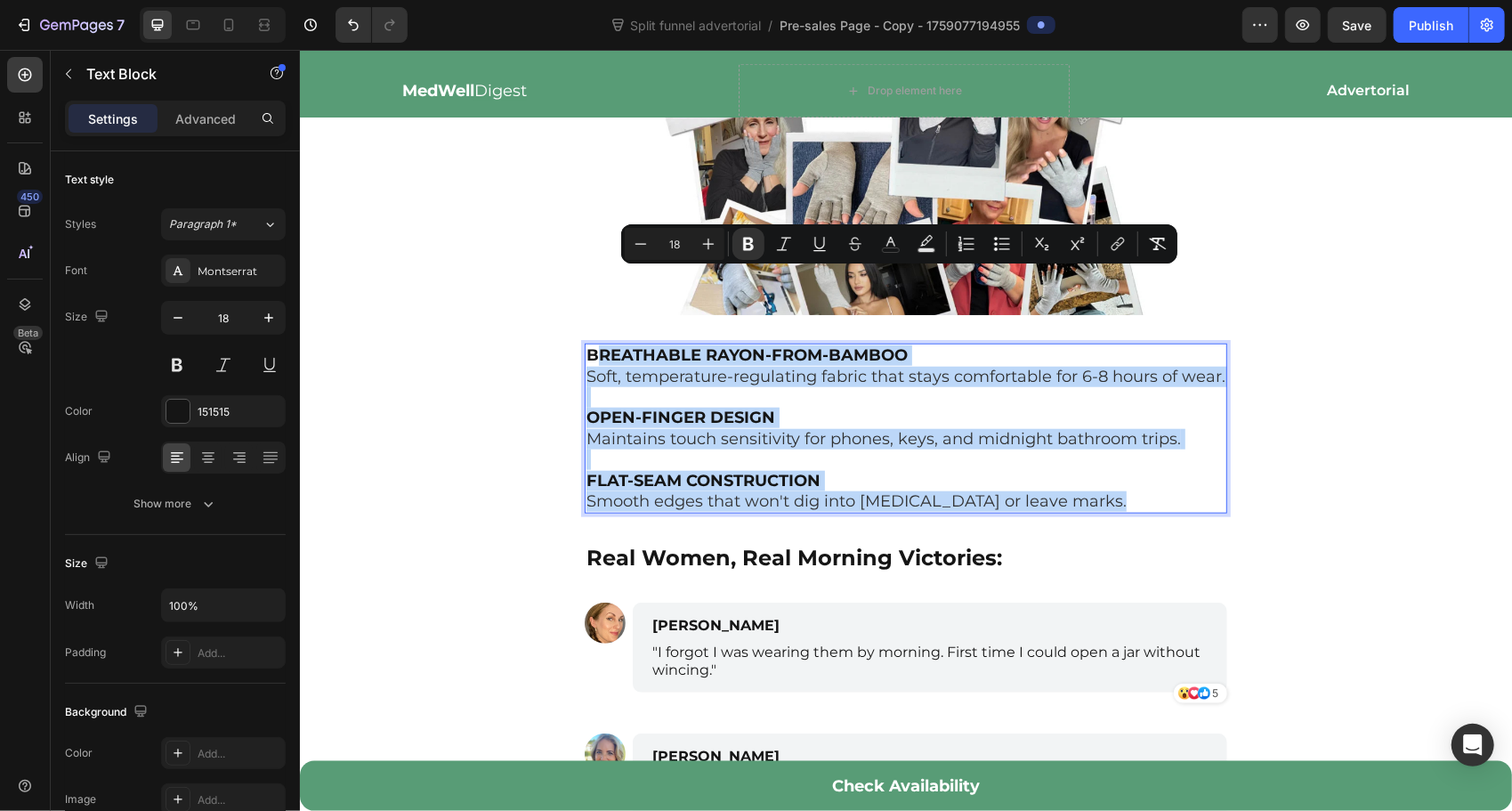
click at [1087, 429] on p "Maintains touch sensitivity for phones, keys, and midnight bathroom trips. FLAT…" at bounding box center [905, 460] width 639 height 63
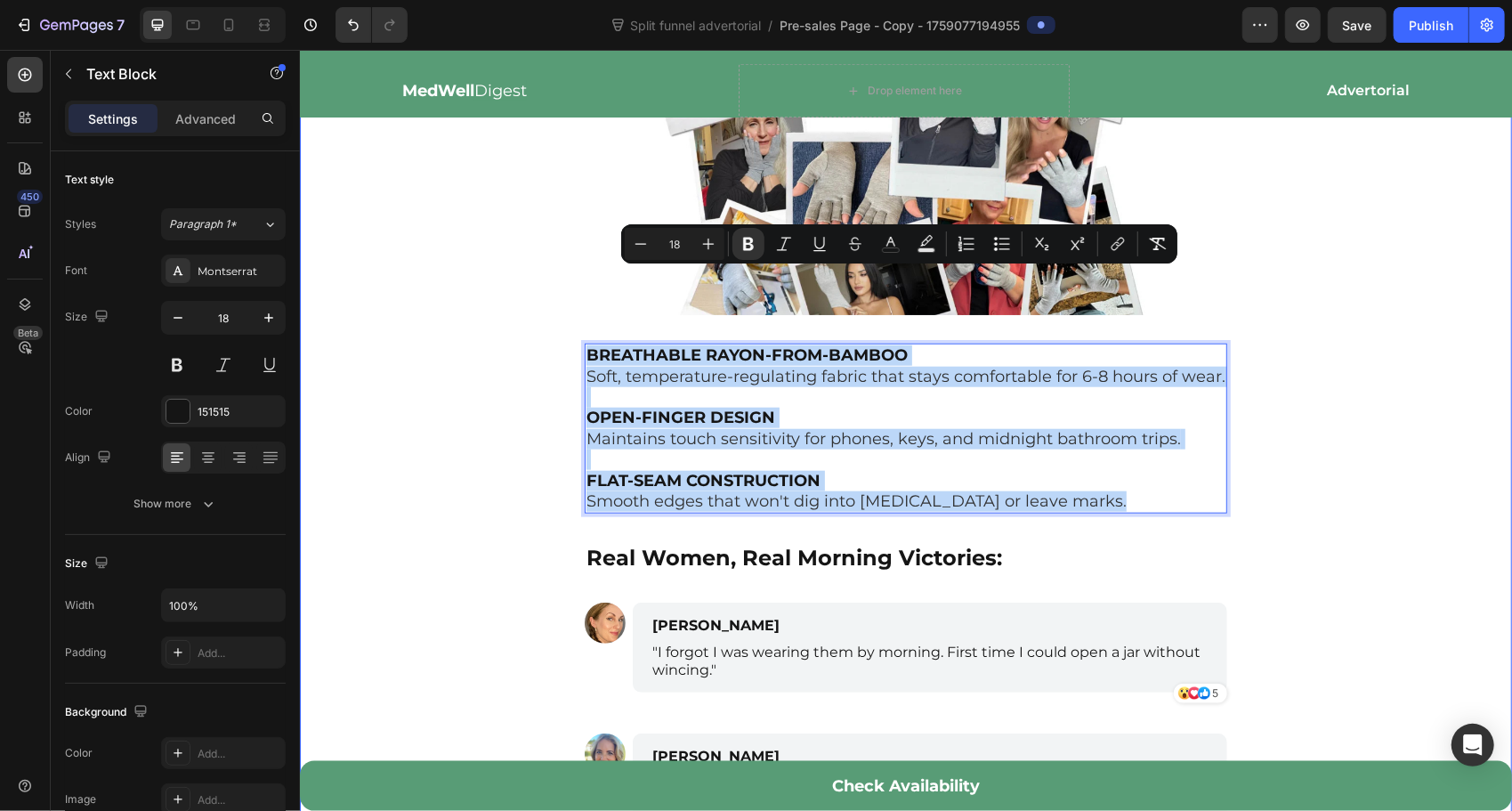
drag, startPoint x: 1105, startPoint y: 443, endPoint x: 577, endPoint y: 272, distance: 555.0
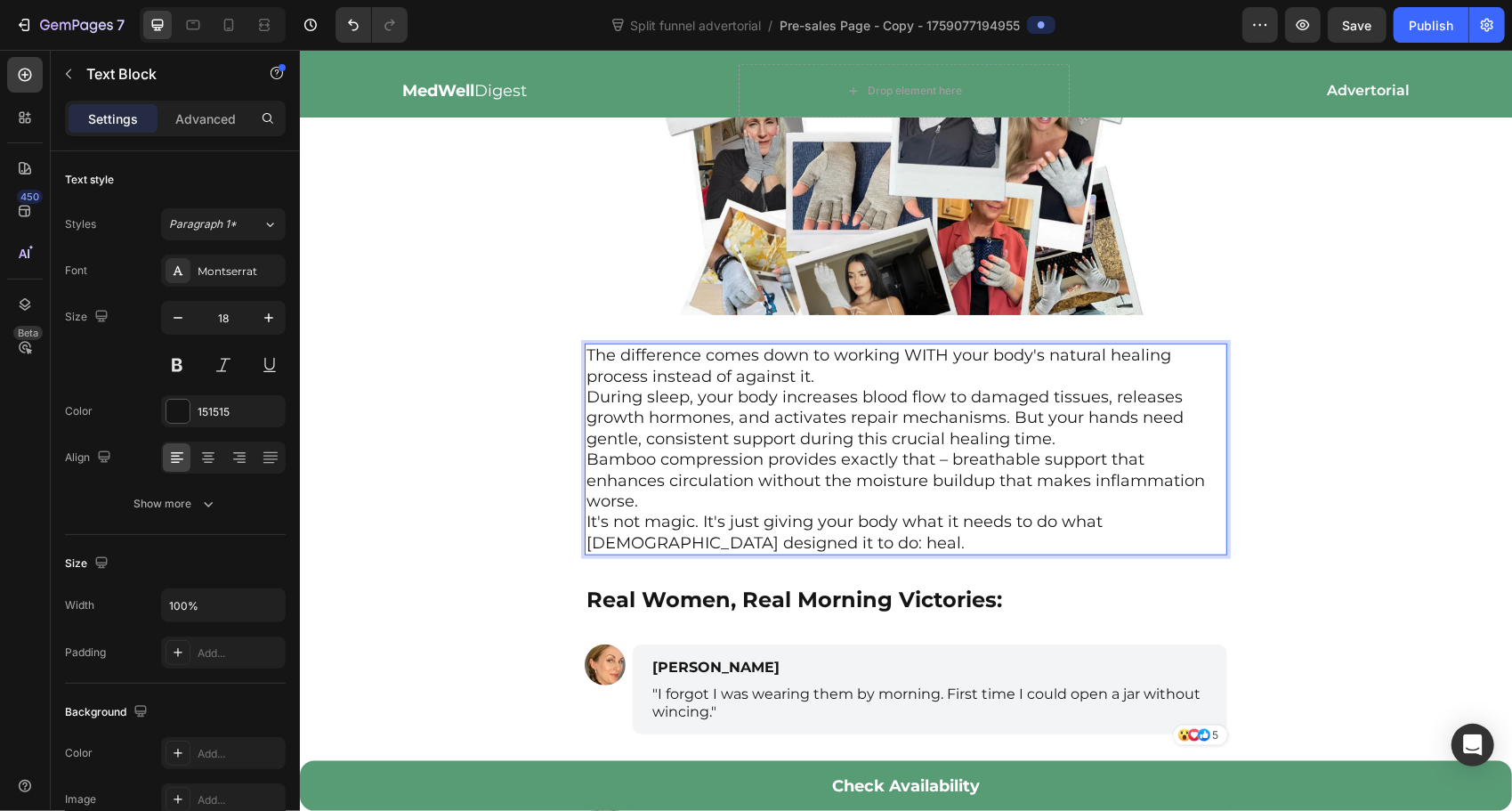
click at [833, 345] on p "The difference comes down to working WITH your body's natural healing process i…" at bounding box center [905, 365] width 639 height 42
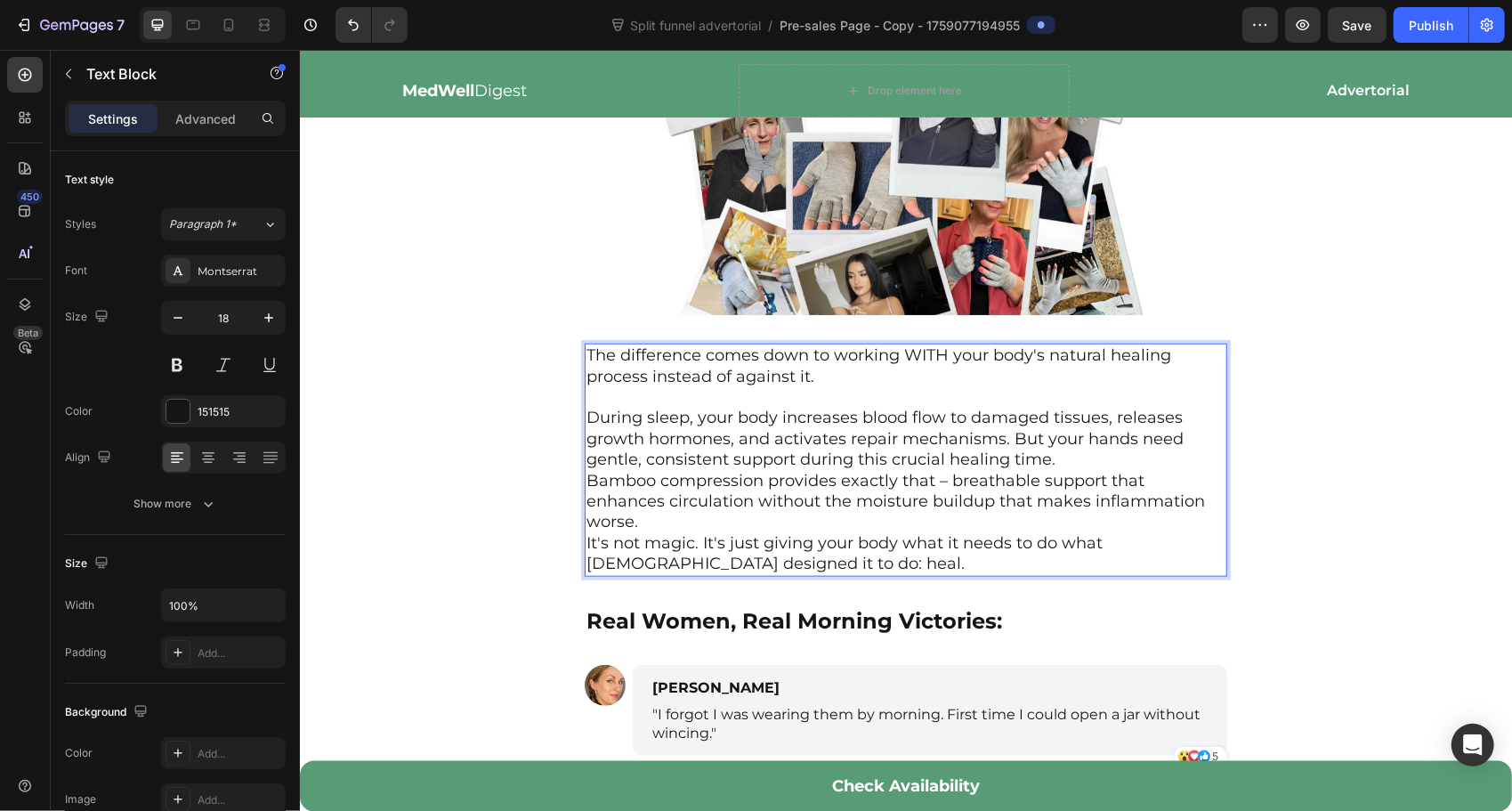
click at [1081, 406] on p "During sleep, your body increases blood flow to damaged tissues, releases growt…" at bounding box center [905, 437] width 639 height 63
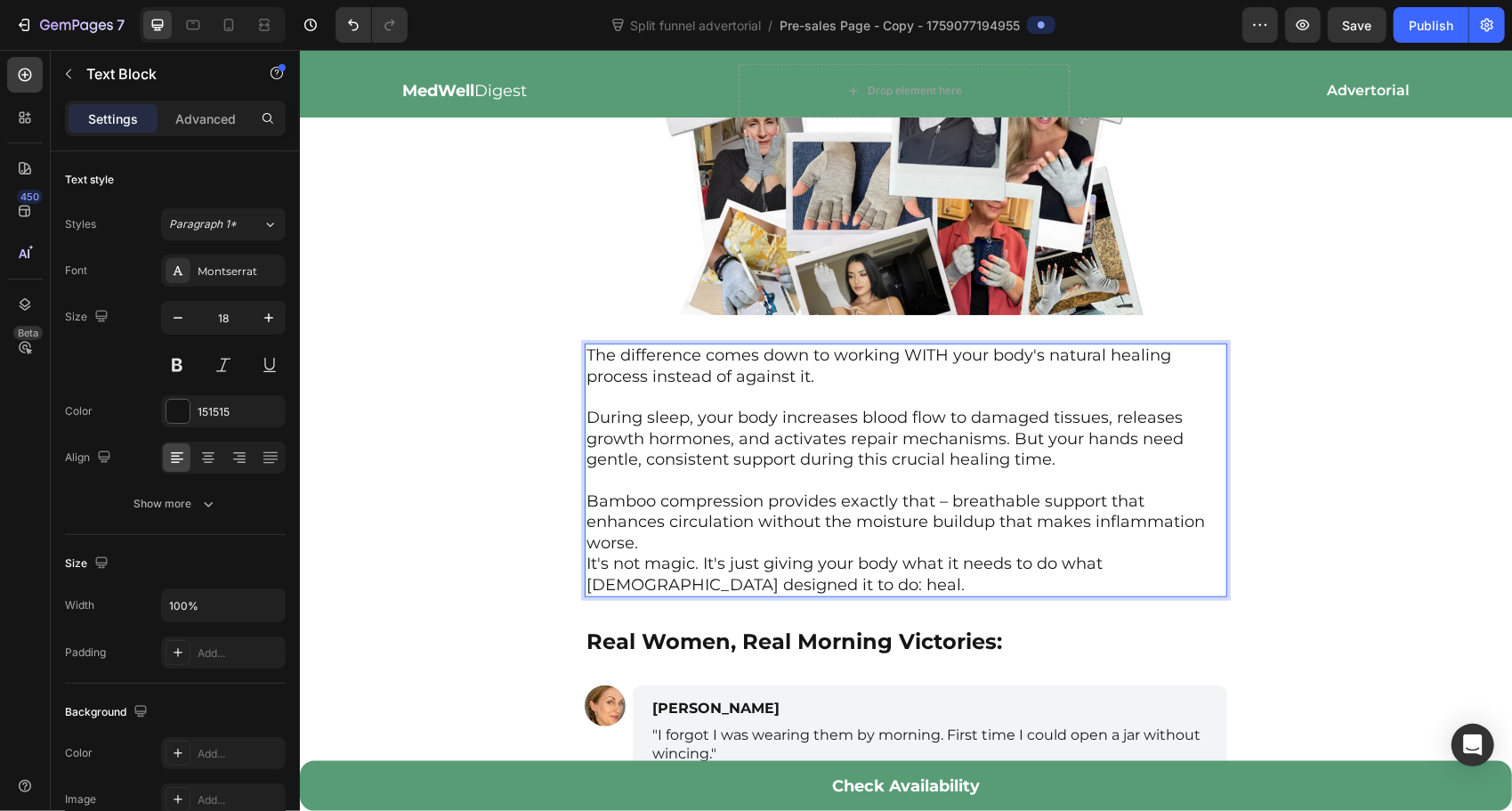
click at [922, 490] on p "Bamboo compression provides exactly that – breathable support that enhances cir…" at bounding box center [905, 521] width 639 height 63
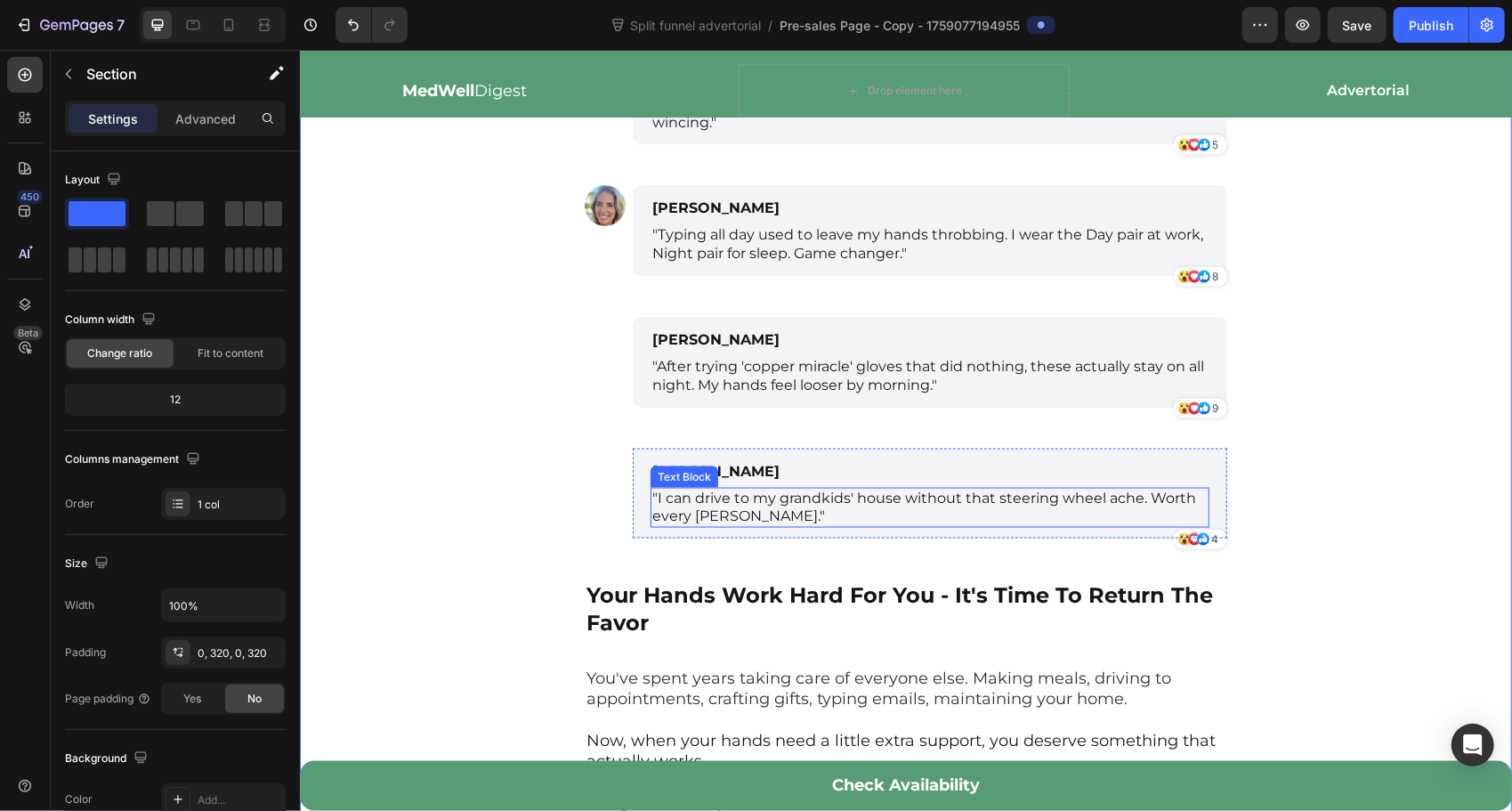
scroll to position [6529, 0]
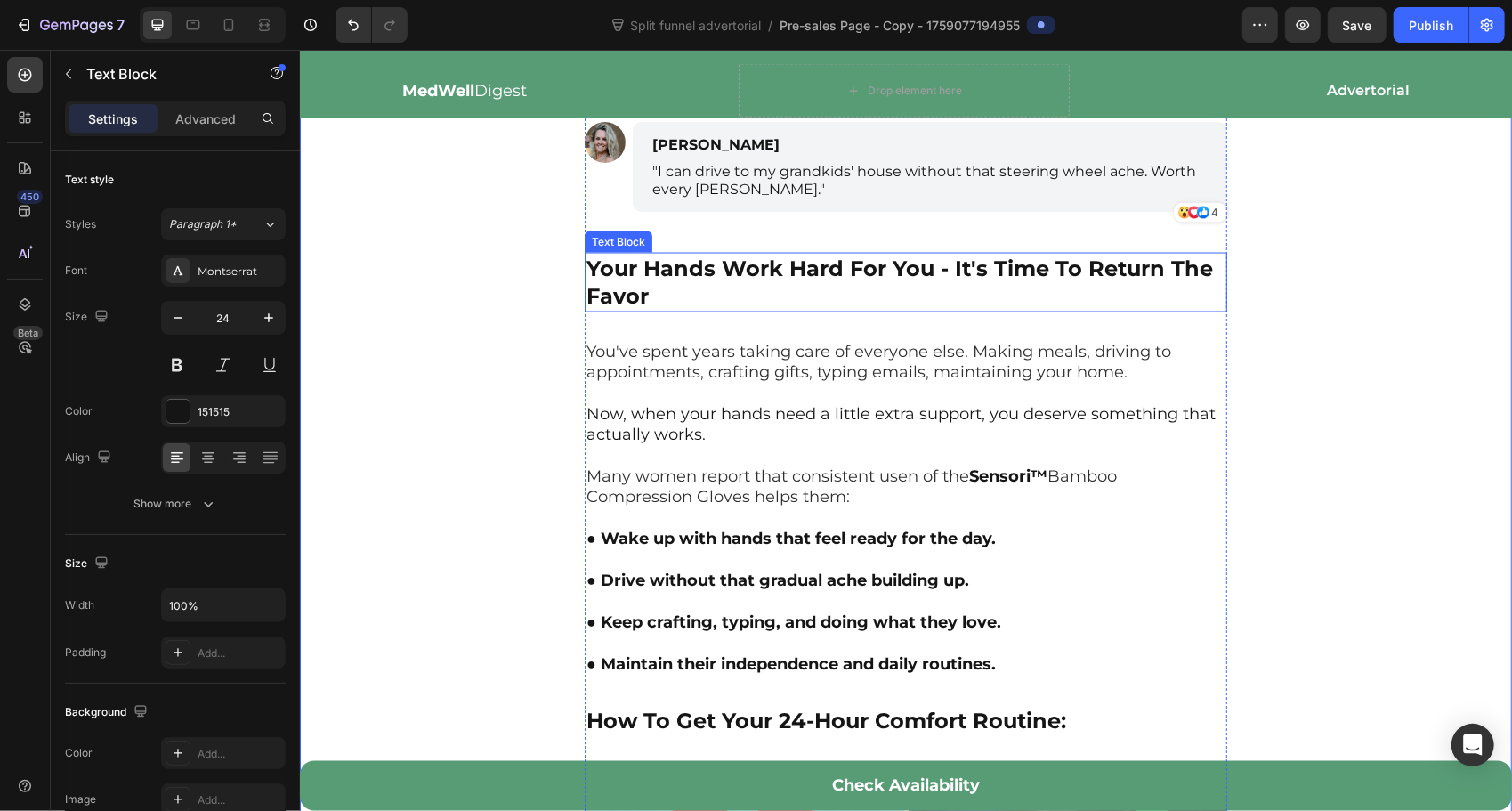
click at [728, 254] on p "Your Hands Work Hard For You - It's Time To Return The Favor" at bounding box center [905, 281] width 639 height 55
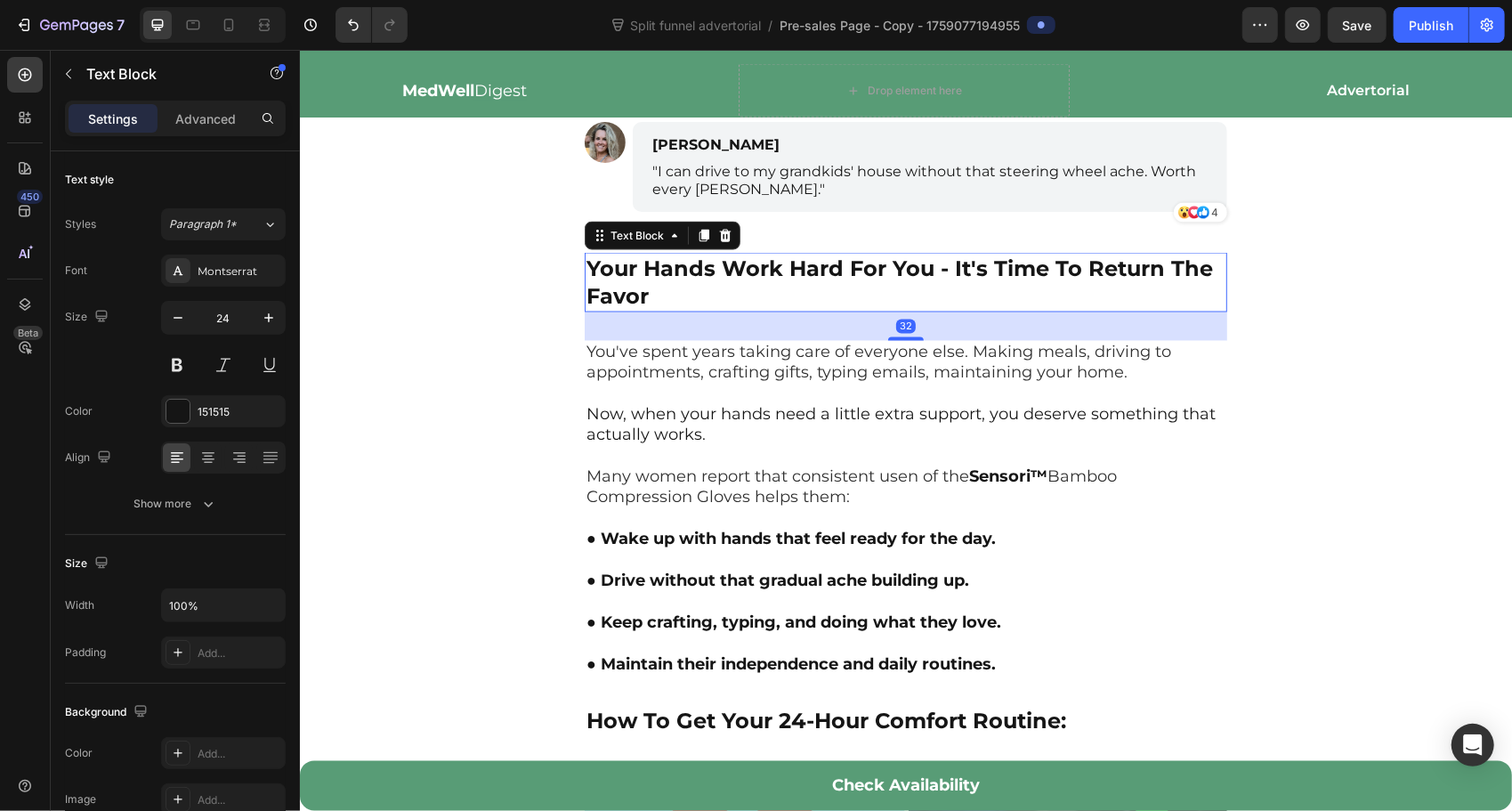
click at [728, 254] on p "Your Hands Work Hard For You - It's Time To Return The Favor" at bounding box center [905, 281] width 639 height 55
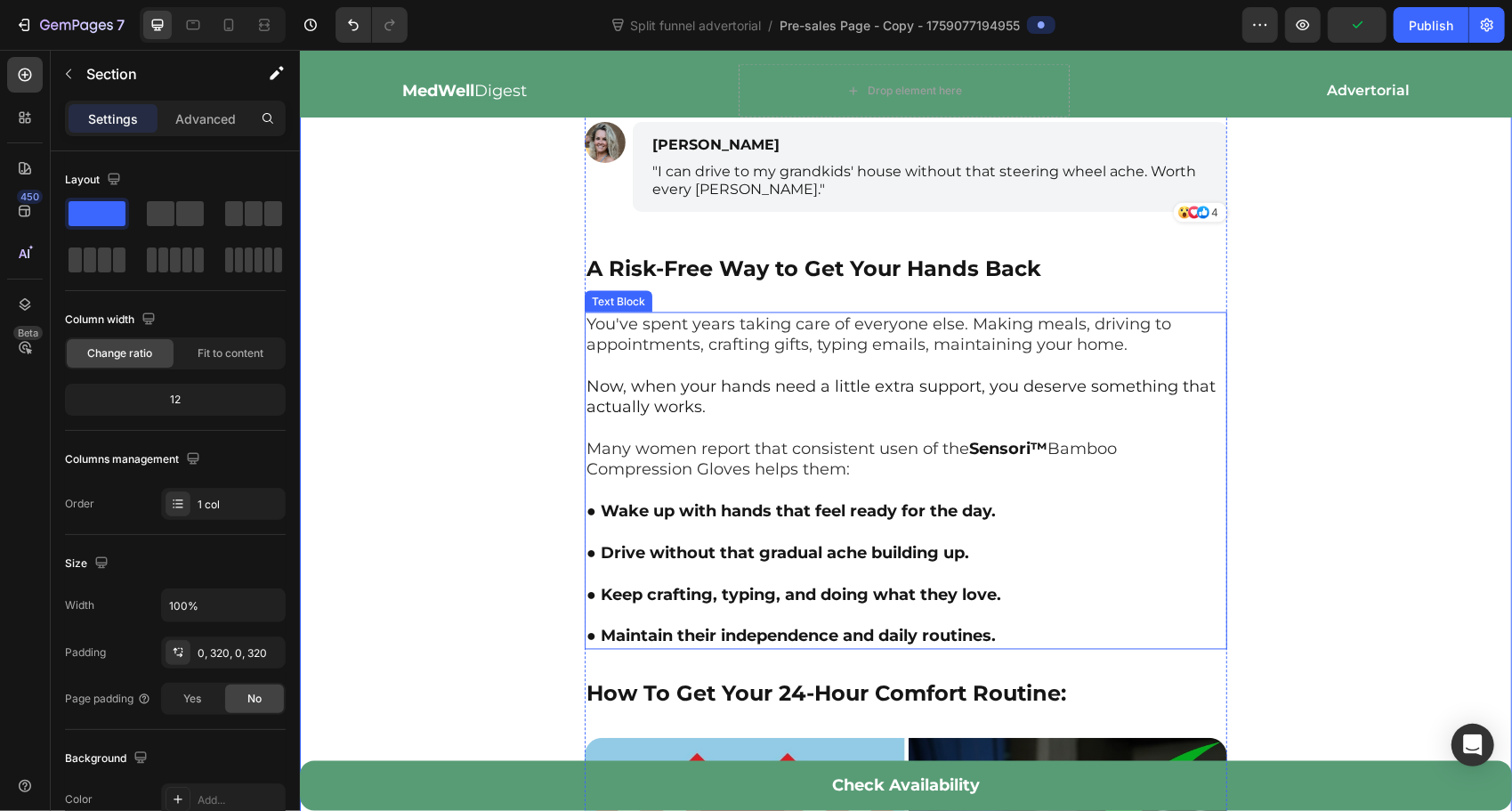
click at [701, 314] on span "You've spent years taking care of everyone else. Making meals, driving to appoi…" at bounding box center [878, 333] width 585 height 40
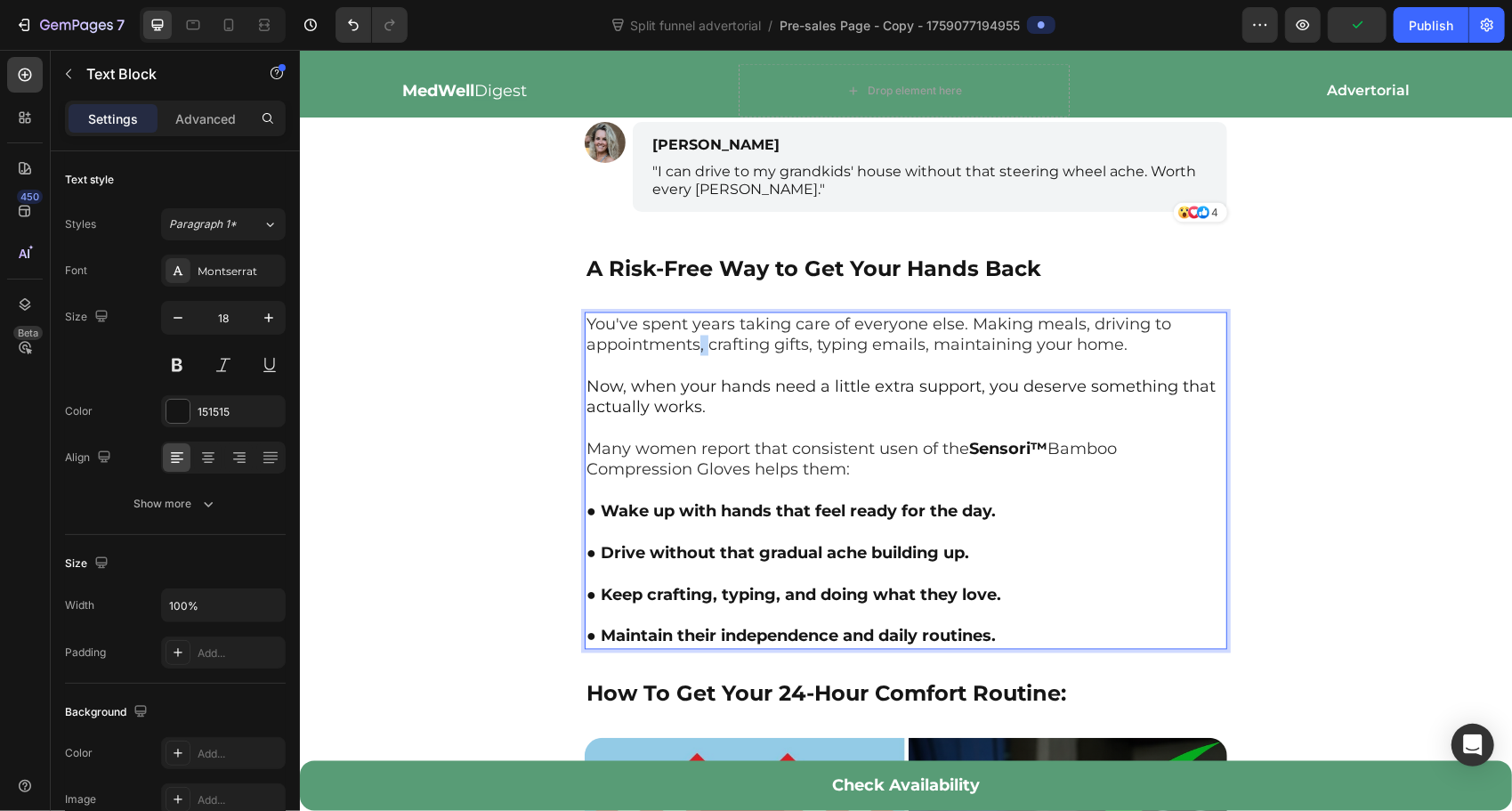
click at [701, 314] on span "You've spent years taking care of everyone else. Making meals, driving to appoi…" at bounding box center [878, 333] width 585 height 40
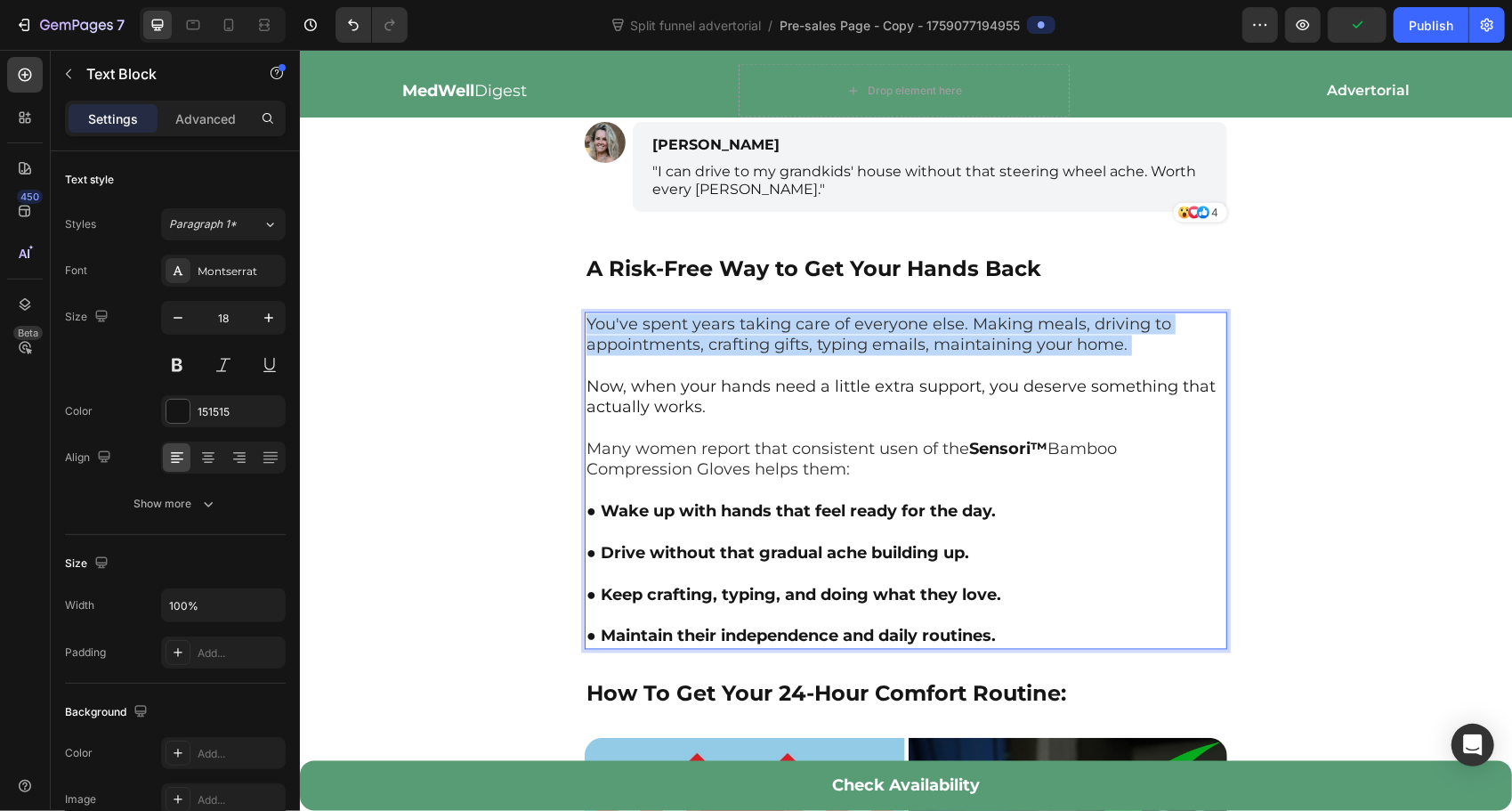
click at [701, 314] on span "You've spent years taking care of everyone else. Making meals, driving to appoi…" at bounding box center [878, 333] width 585 height 40
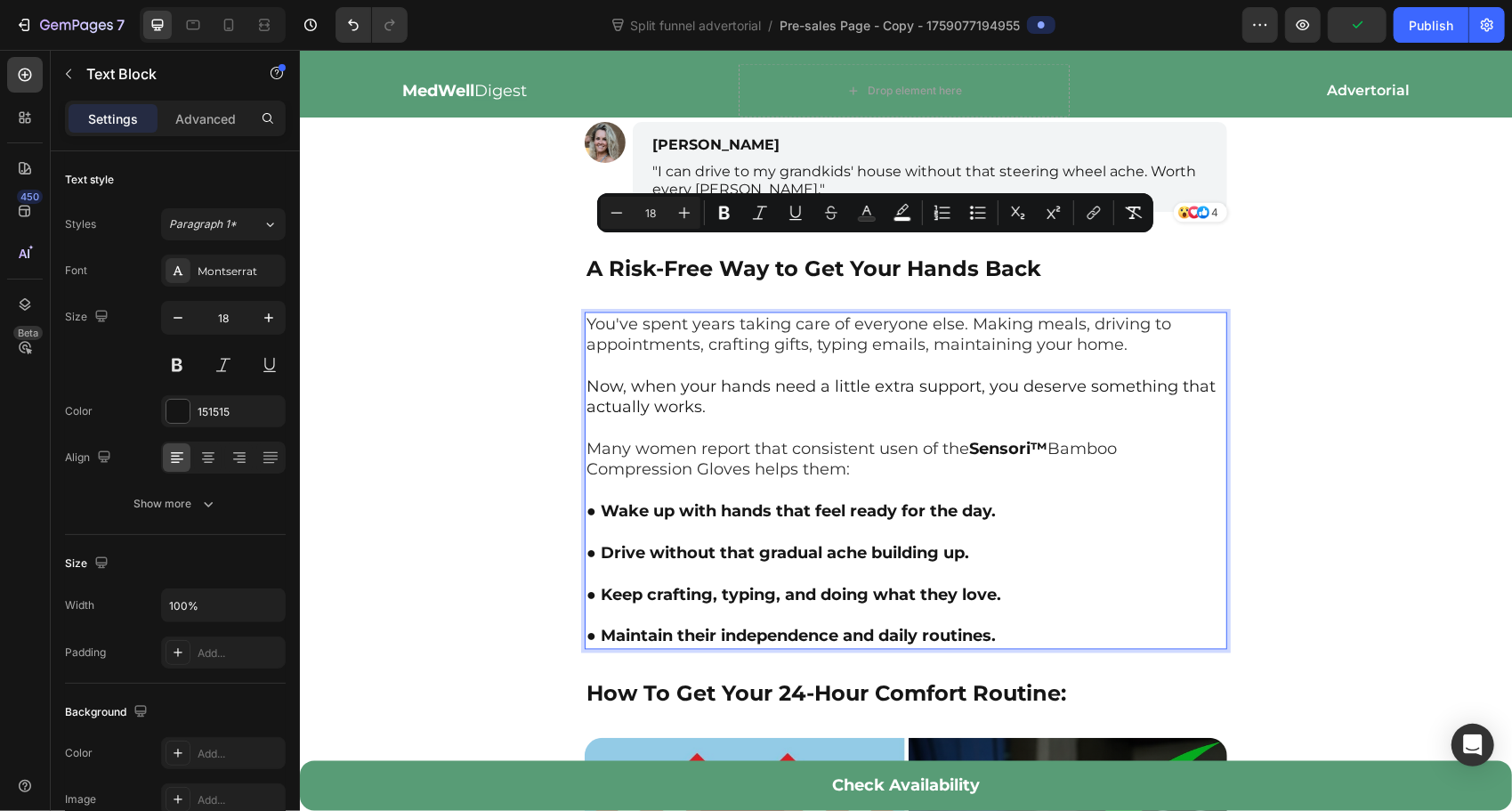
click at [760, 326] on p "You've spent years taking care of everyone else. Making meals, driving to appoi…" at bounding box center [905, 407] width 639 height 188
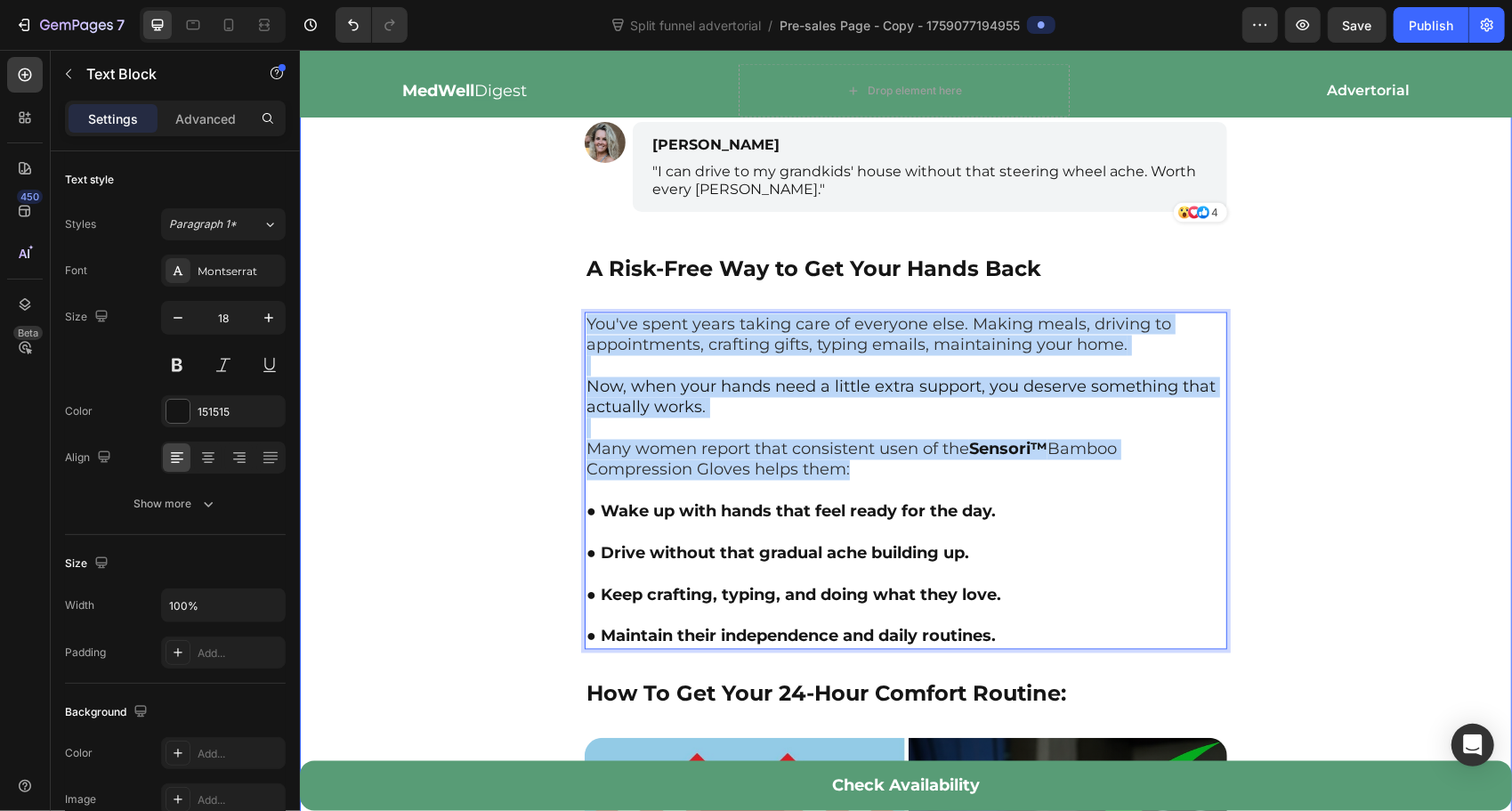
drag, startPoint x: 863, startPoint y: 400, endPoint x: 582, endPoint y: 256, distance: 315.7
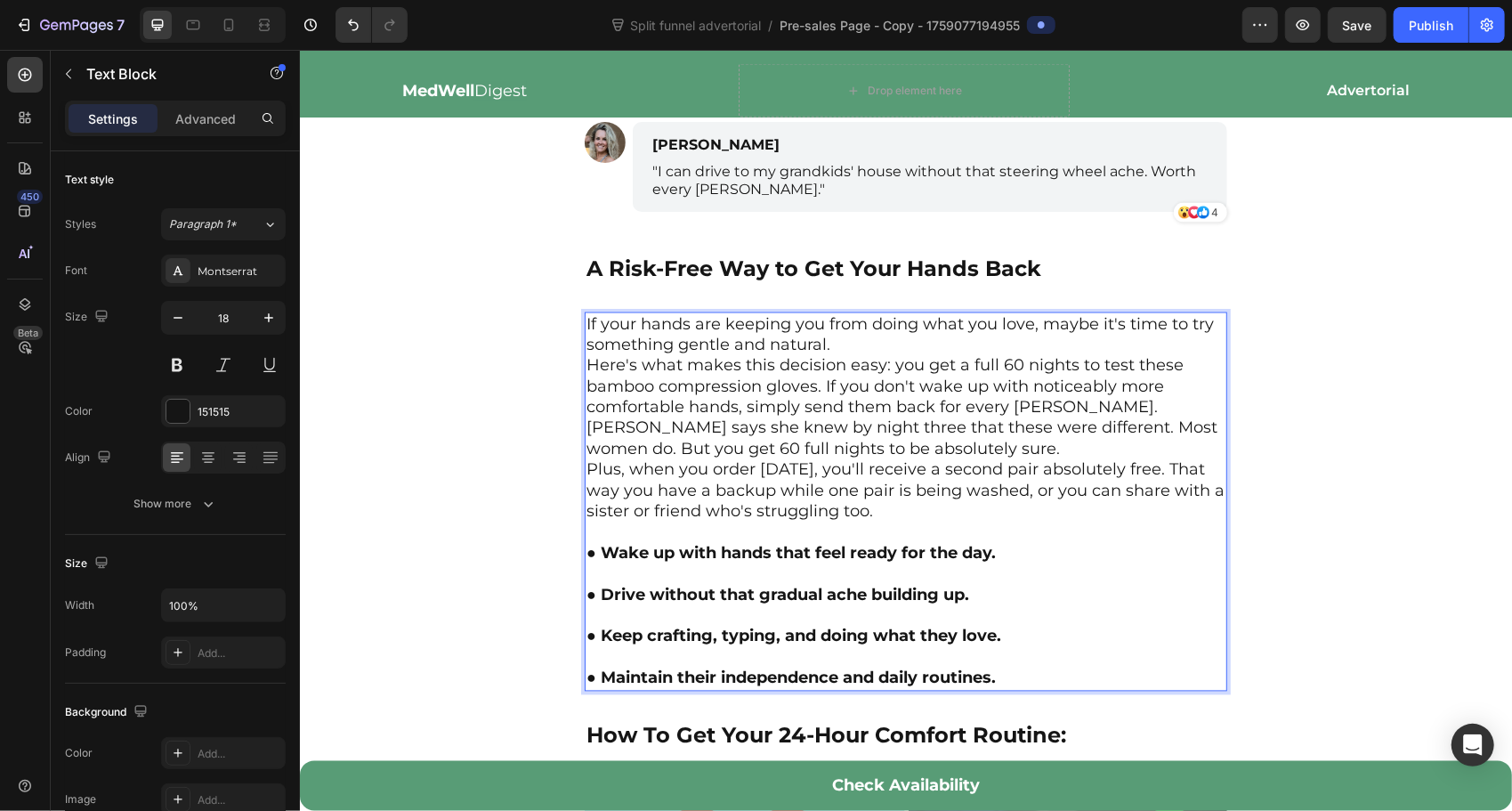
click at [841, 314] on p "If your hands are keeping you from doing what you love, maybe it's time to try …" at bounding box center [905, 334] width 639 height 42
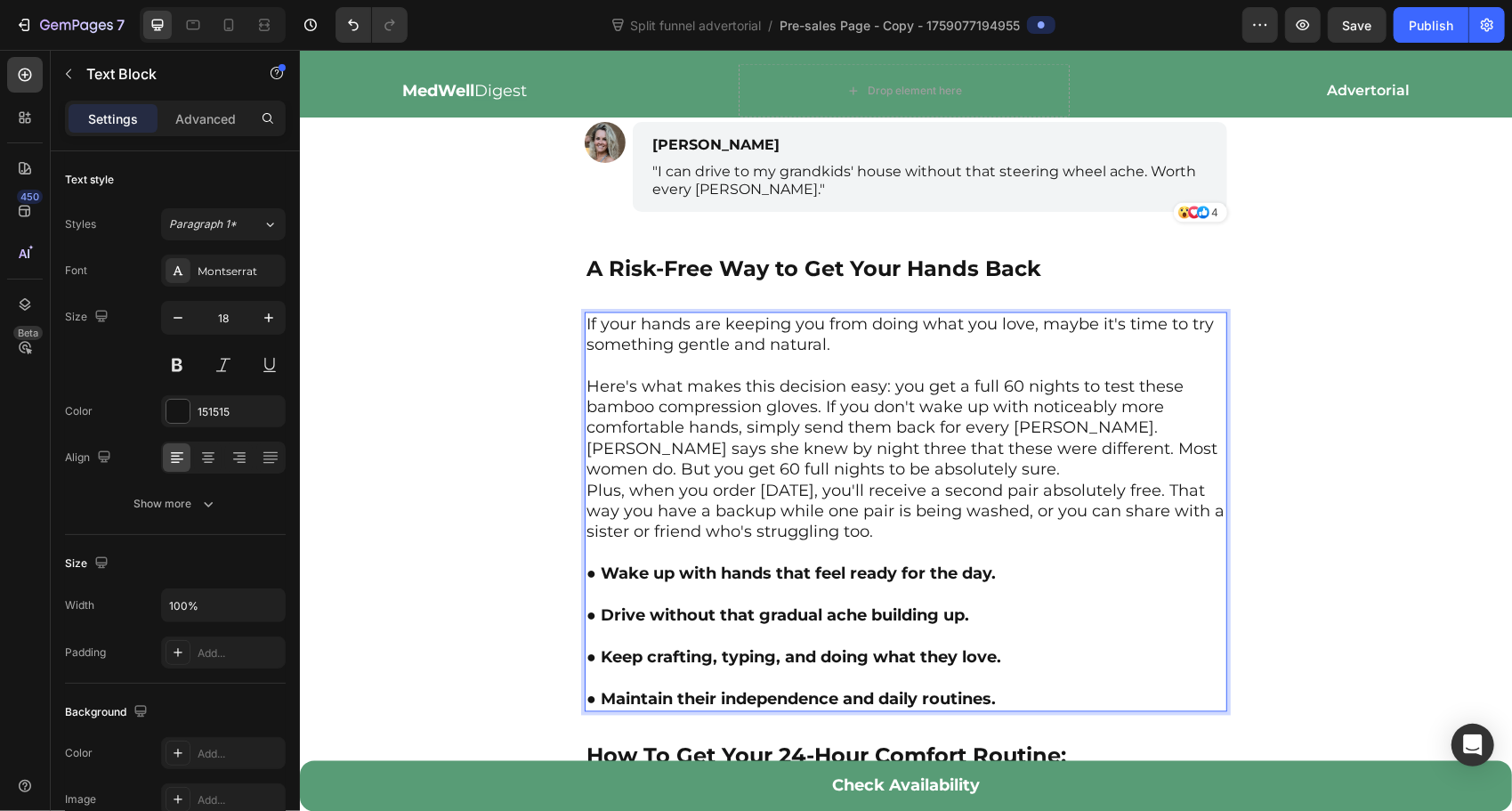
click at [1086, 377] on p "Here's what makes this decision easy: you get a full 60 nights to test these ba…" at bounding box center [905, 407] width 639 height 63
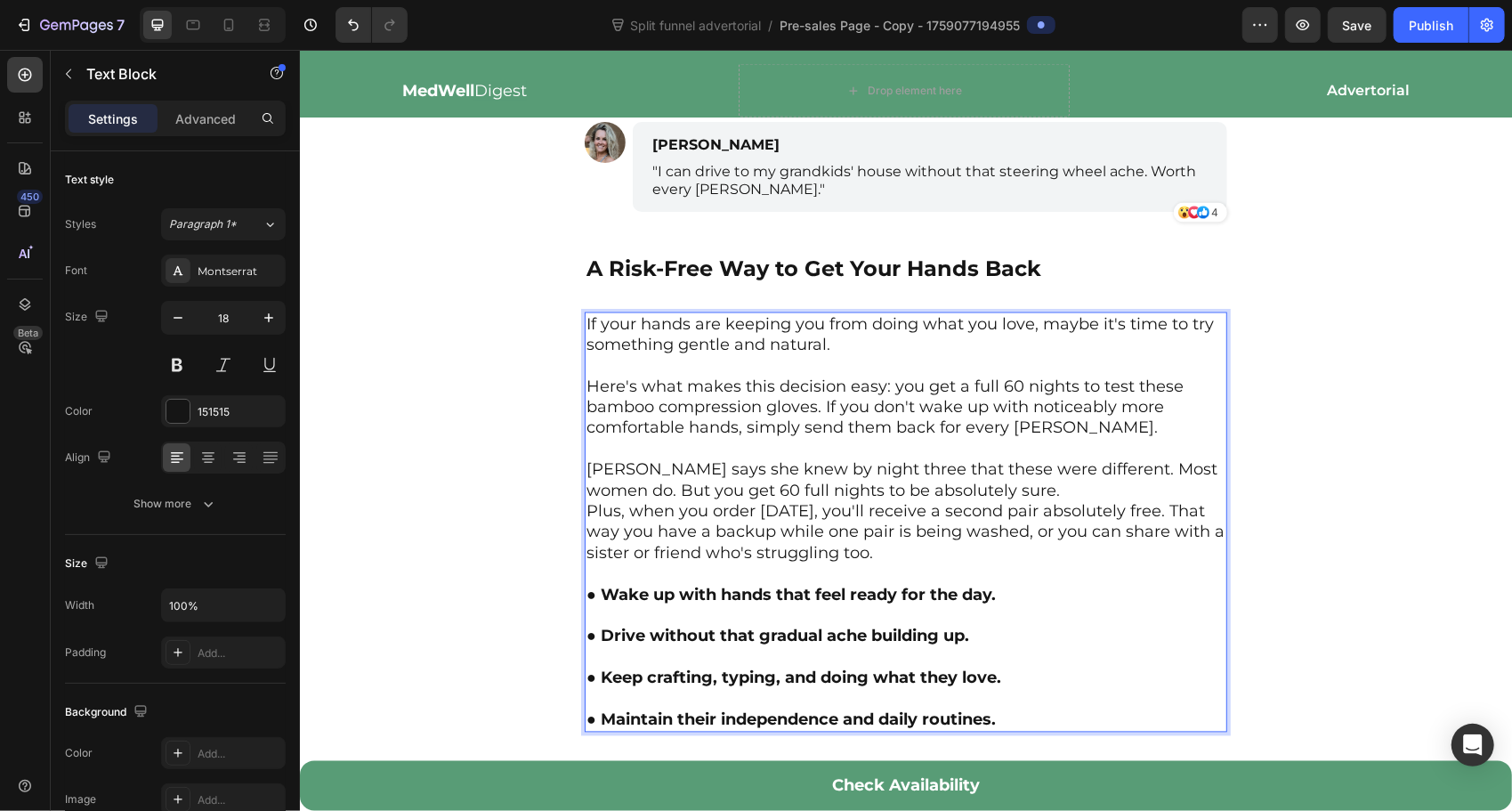
click at [1080, 460] on p "[PERSON_NAME] says she knew by night three that these were different. Most wome…" at bounding box center [905, 480] width 639 height 42
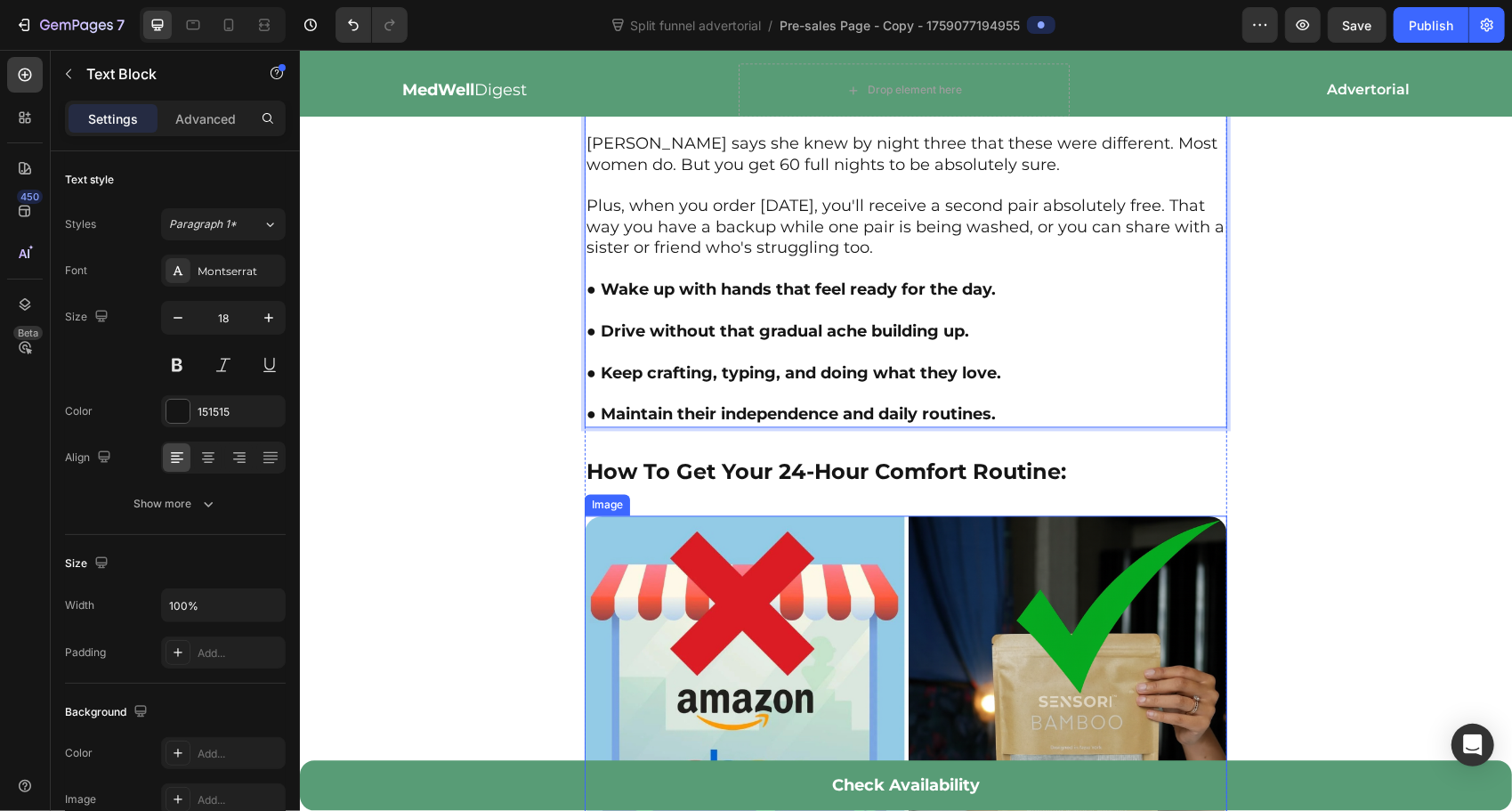
scroll to position [6855, 0]
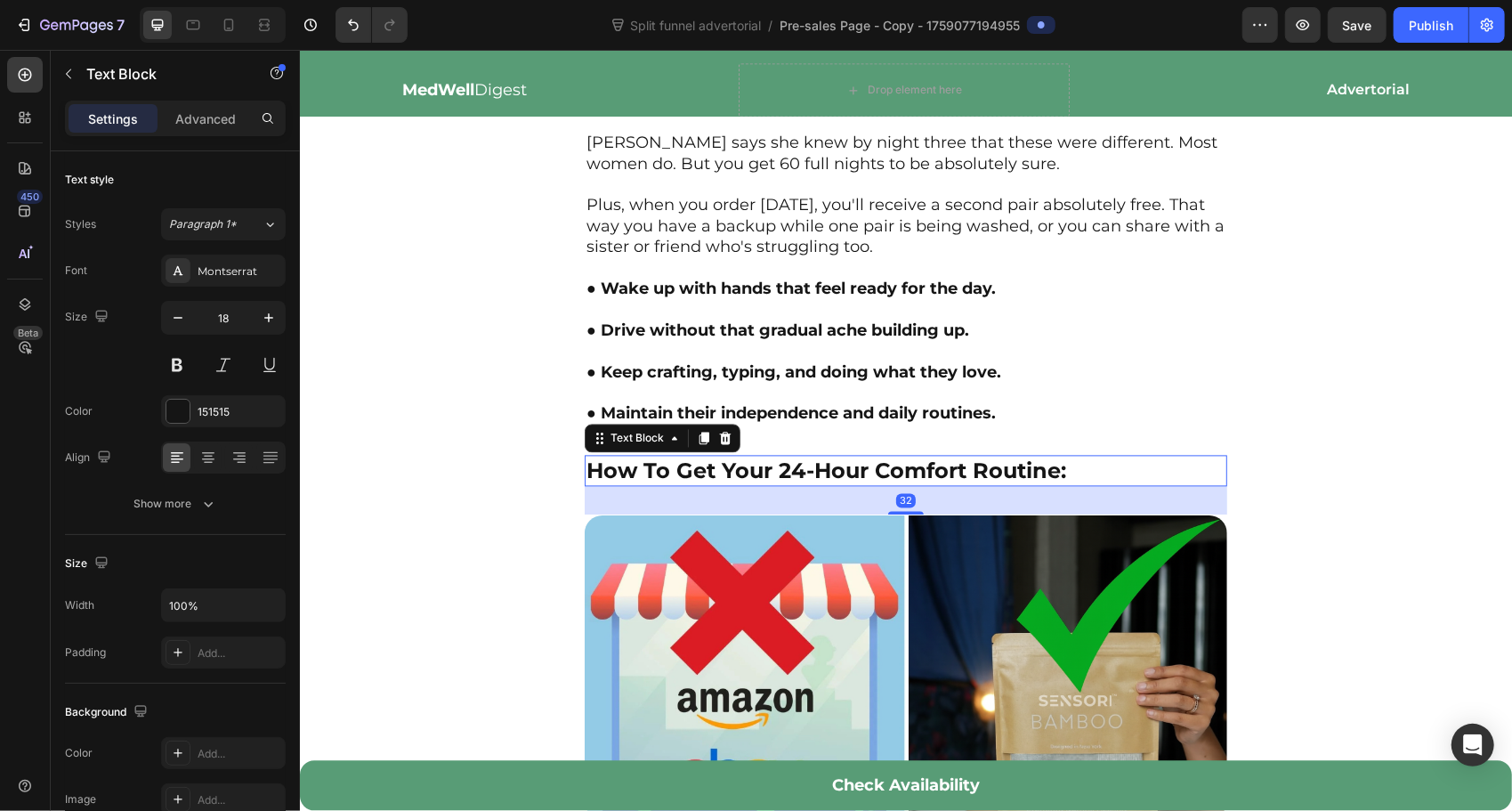
click at [871, 458] on strong "How To Get Your 24-Hour Comfort Routine:" at bounding box center [825, 470] width 480 height 26
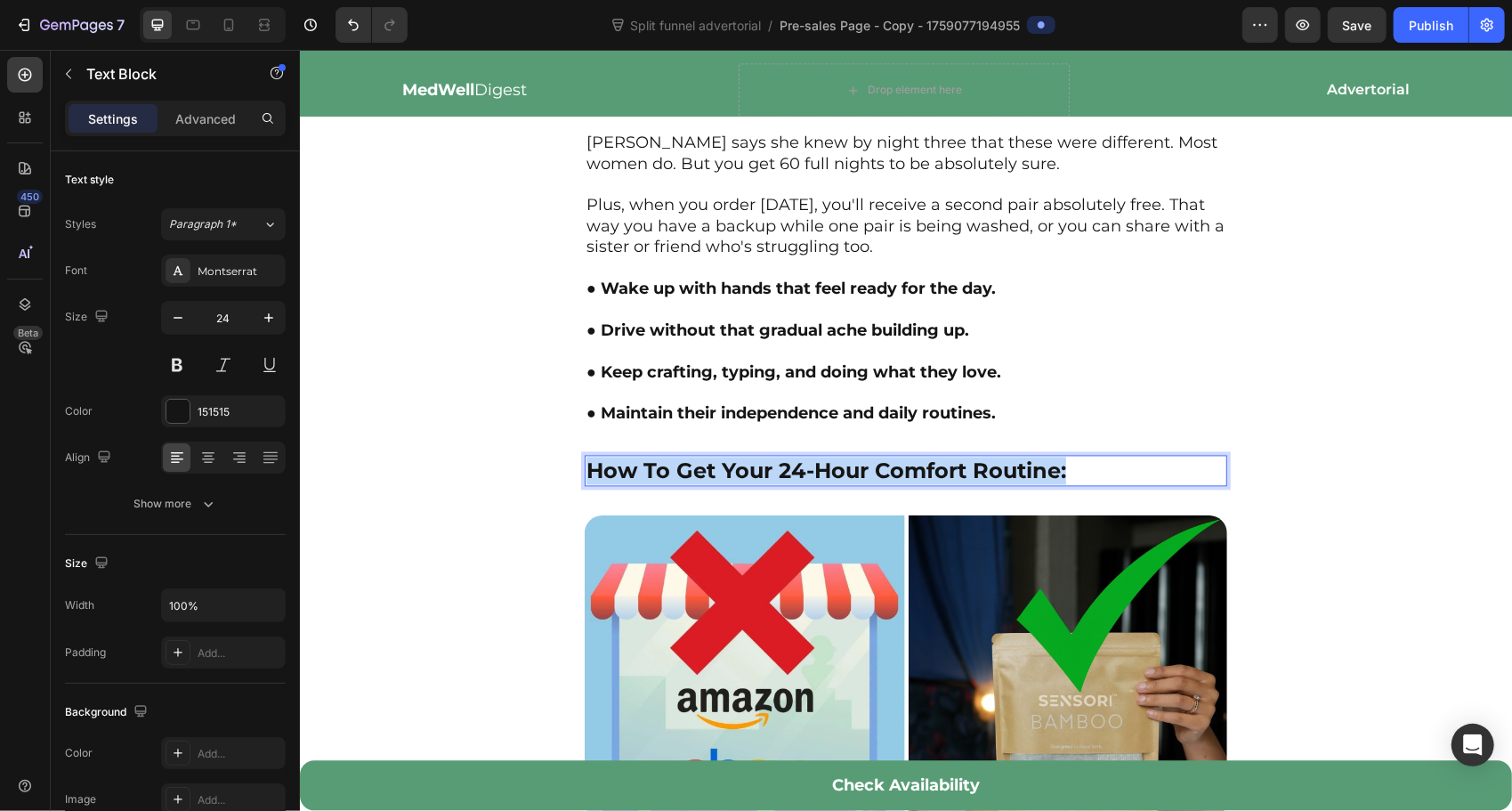
click at [871, 458] on strong "How To Get Your 24-Hour Comfort Routine:" at bounding box center [825, 470] width 480 height 26
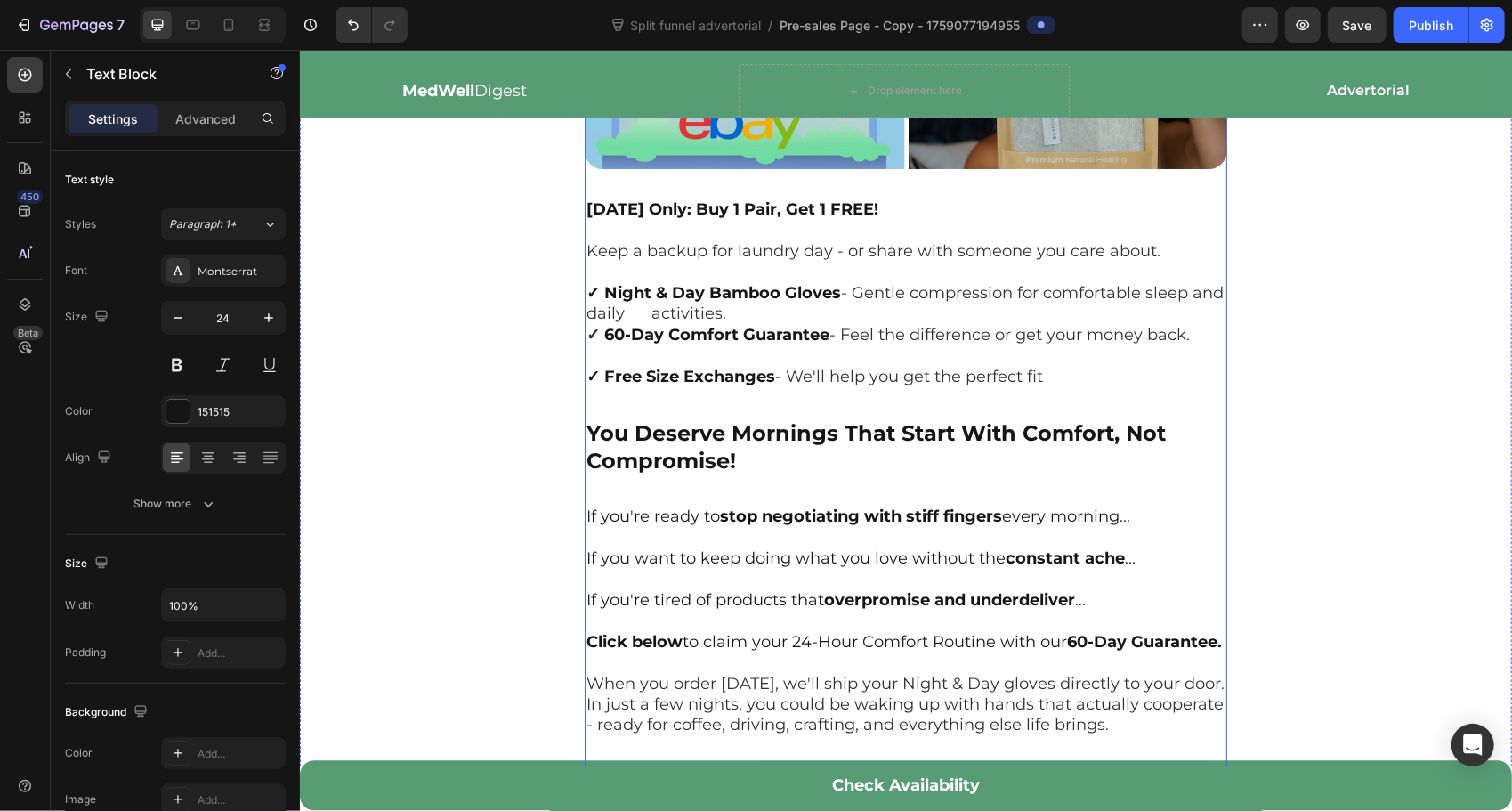
scroll to position [7508, 0]
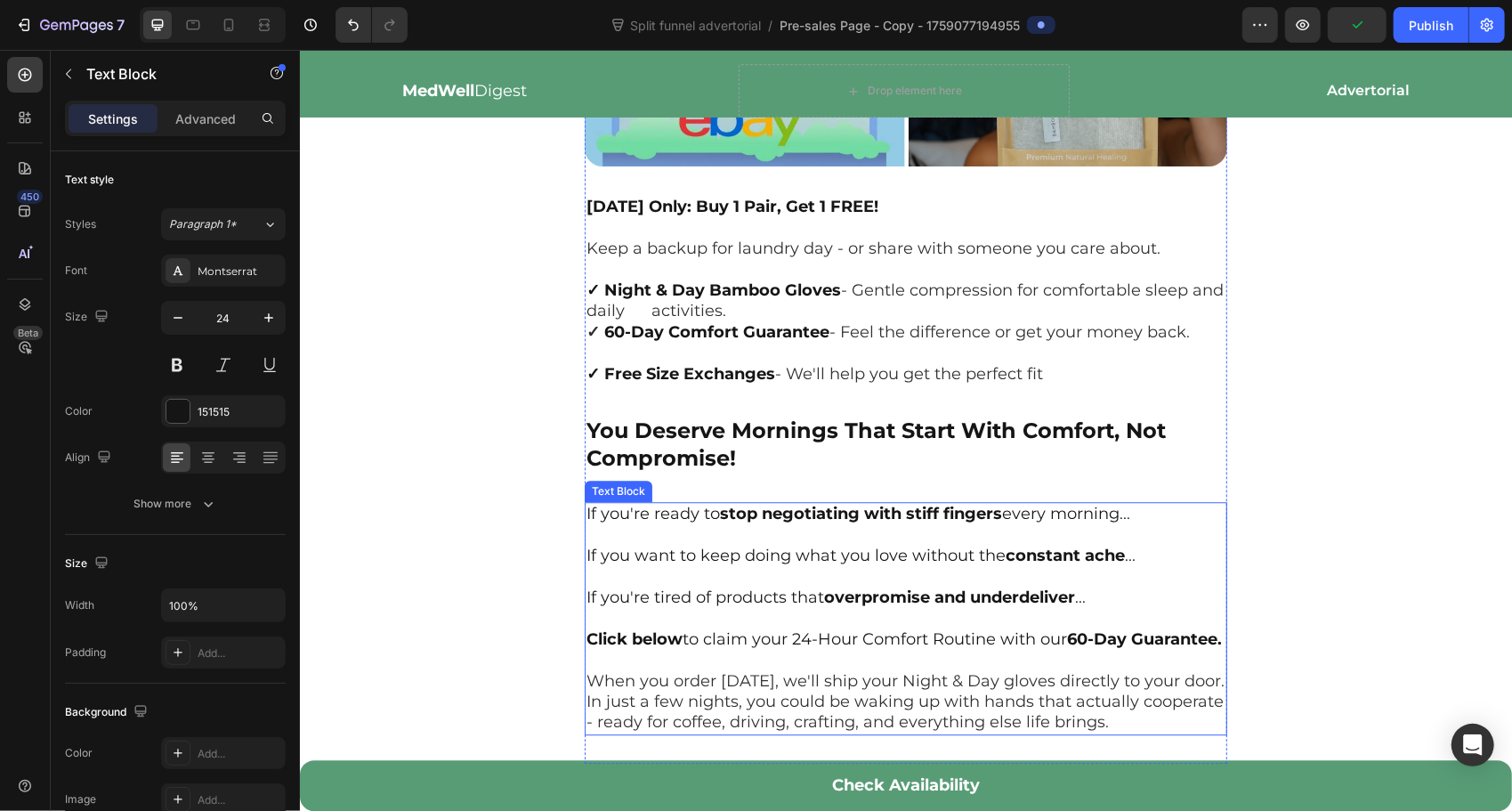
click at [706, 545] on p "If you want to keep doing what you love without the constant ache ..." at bounding box center [905, 554] width 639 height 20
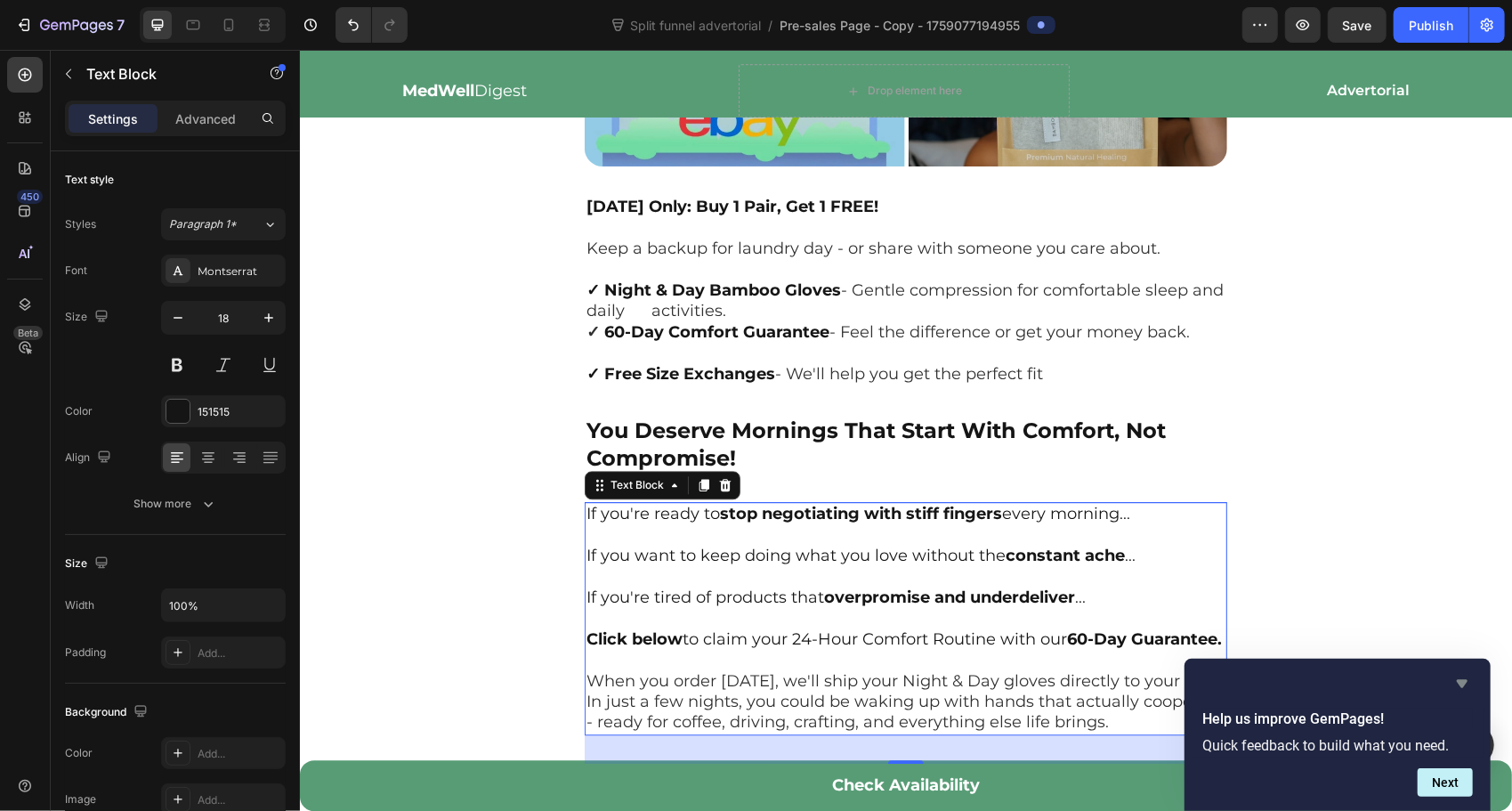
click at [1467, 681] on icon "Hide survey" at bounding box center [1462, 685] width 11 height 8
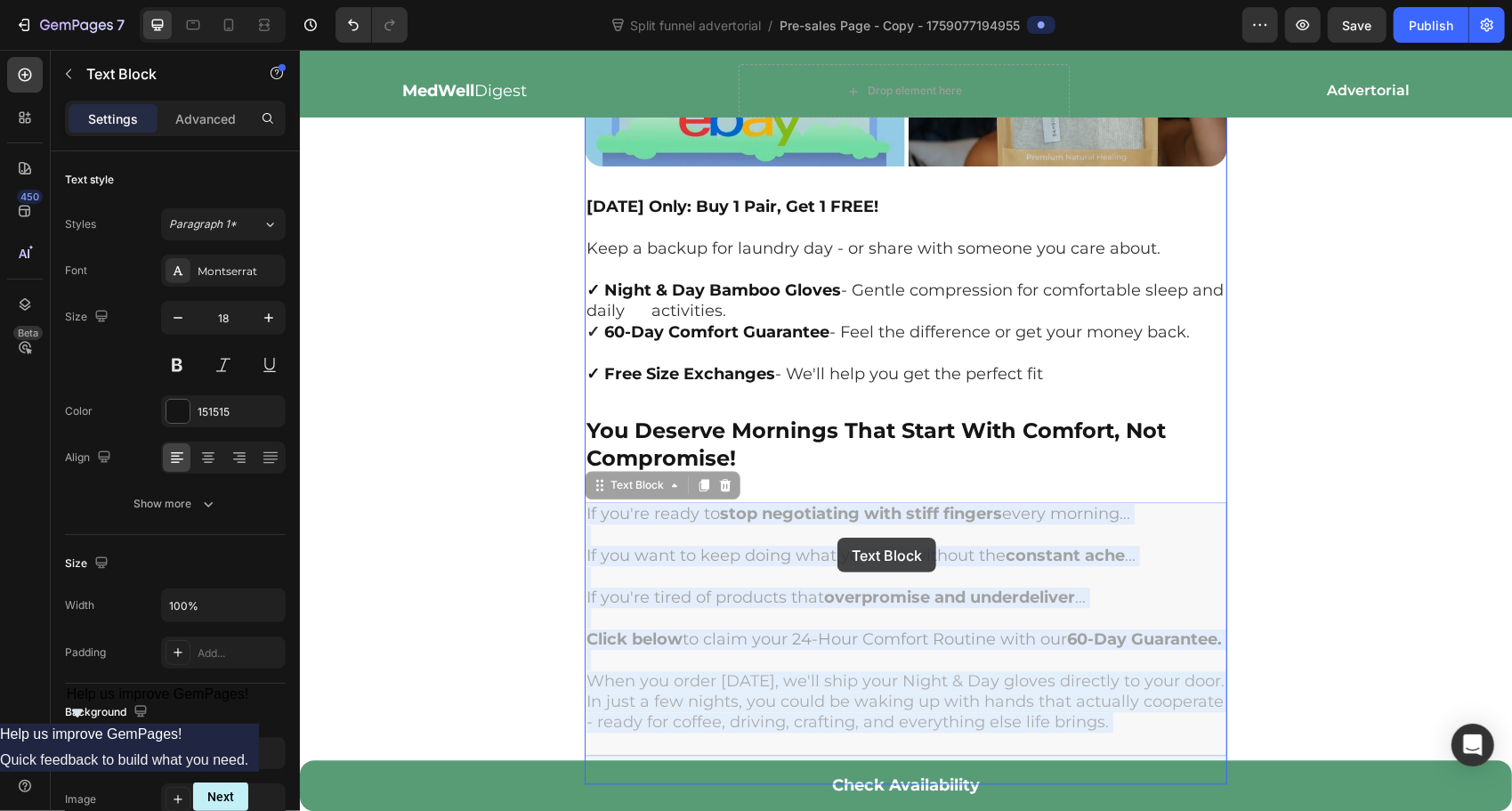
drag, startPoint x: 1191, startPoint y: 661, endPoint x: 837, endPoint y: 537, distance: 375.1
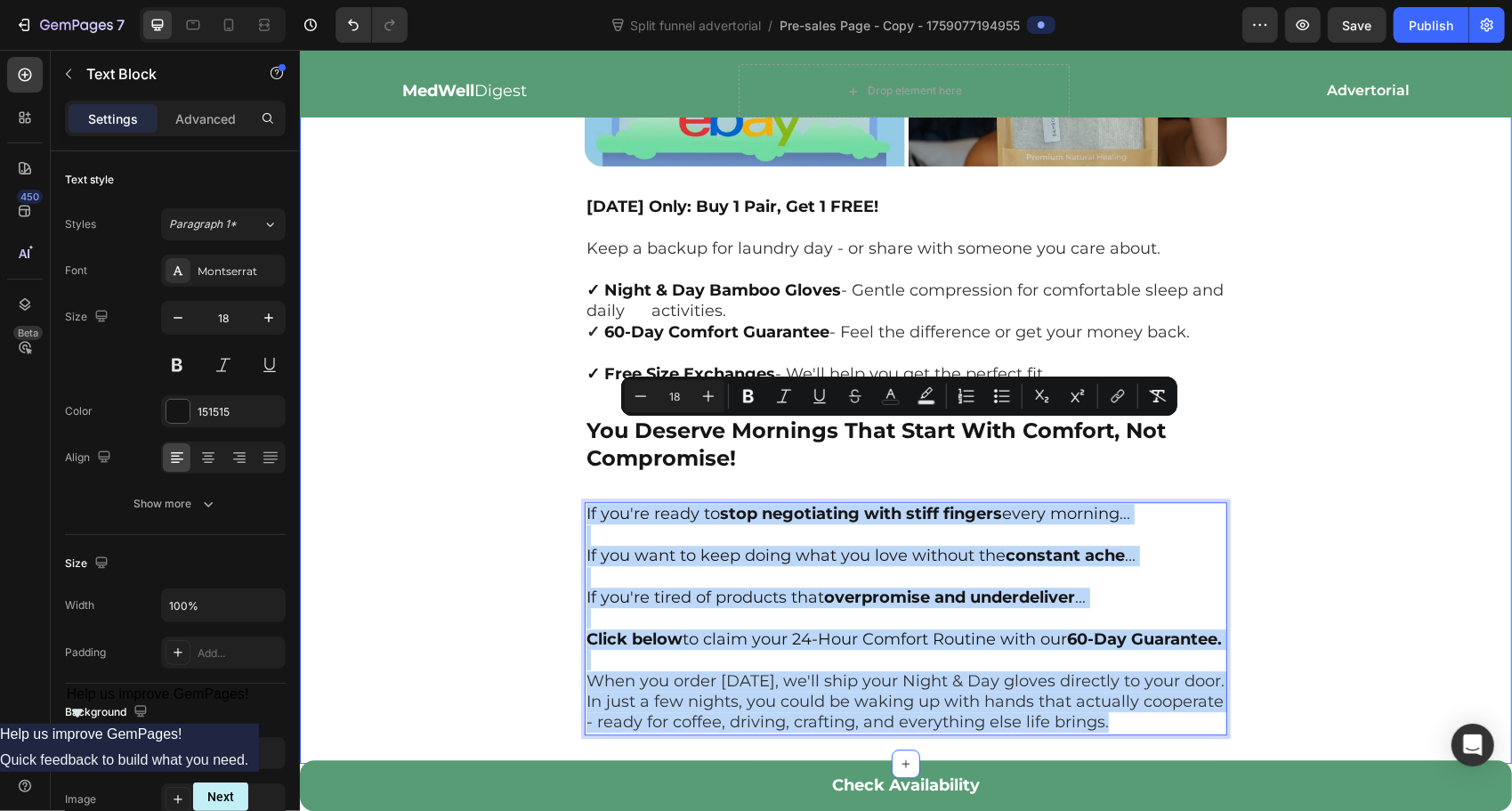
drag, startPoint x: 1194, startPoint y: 663, endPoint x: 580, endPoint y: 412, distance: 663.3
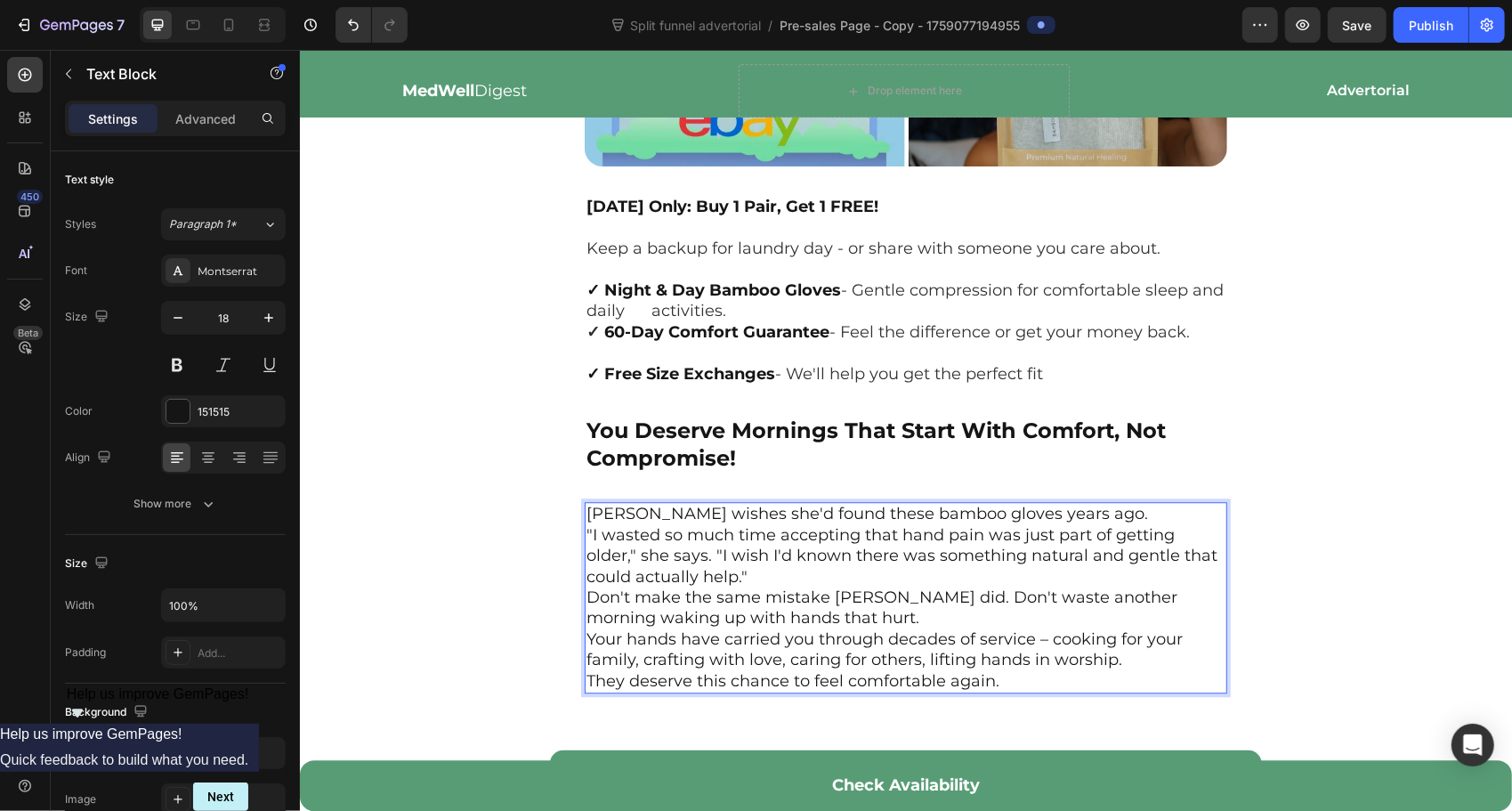
click at [1091, 503] on p "[PERSON_NAME] wishes she'd found these bamboo gloves years ago." at bounding box center [905, 513] width 639 height 20
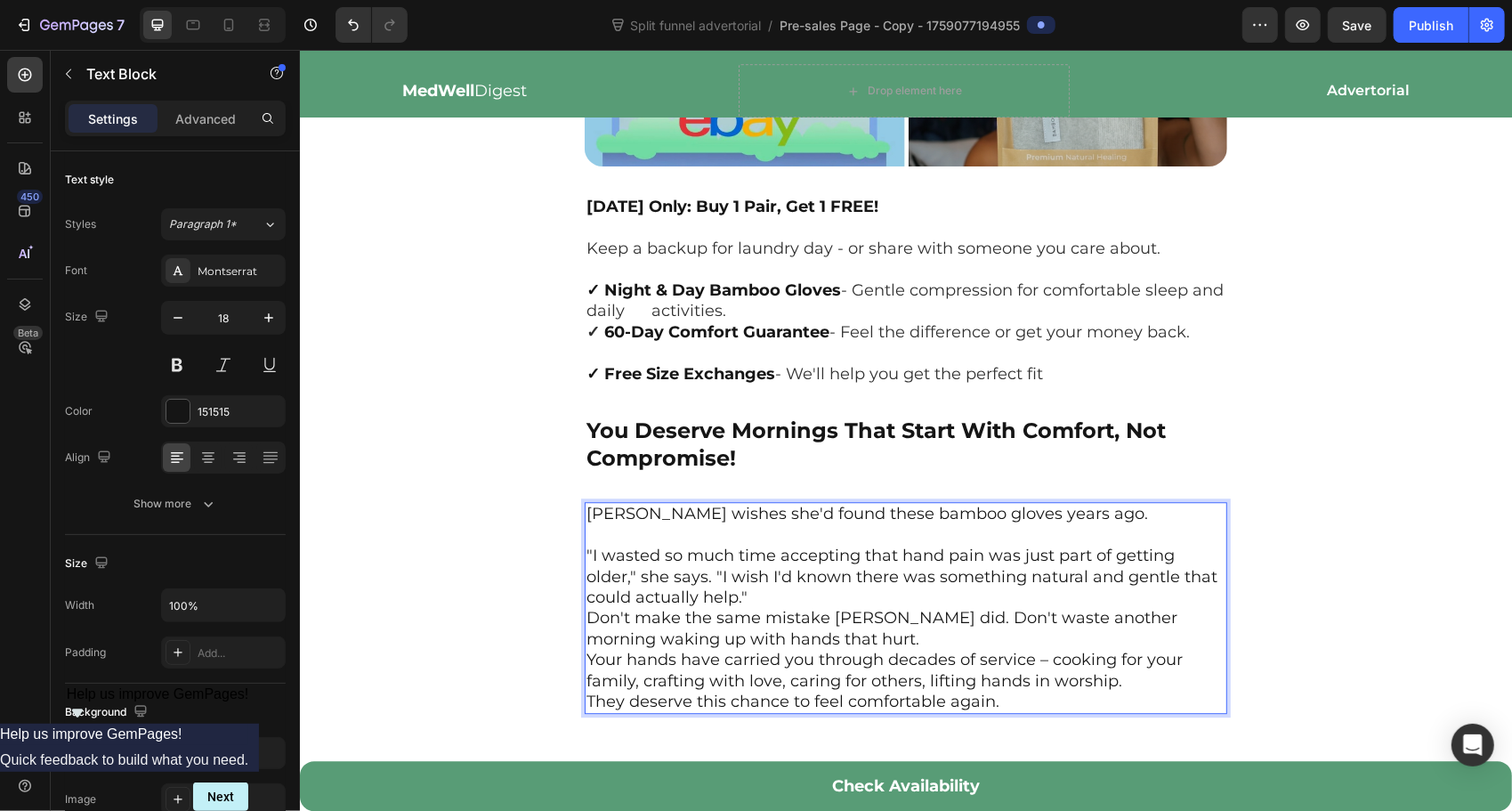
click at [964, 545] on p ""I wasted so much time accepting that hand pain was just part of getting older,…" at bounding box center [905, 575] width 639 height 63
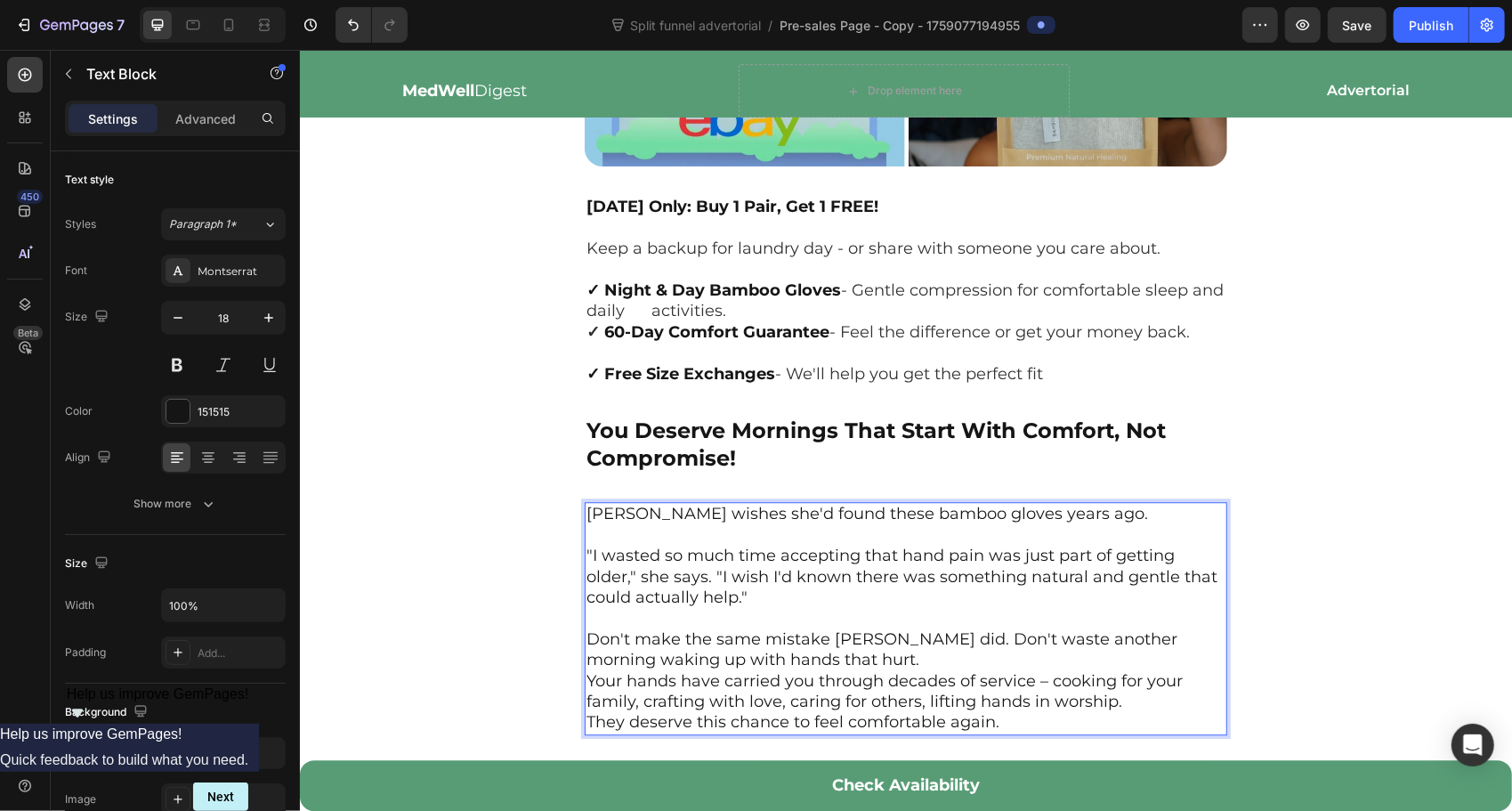
click at [888, 629] on p "Don't make the same mistake [PERSON_NAME] did. Don't waste another morning waki…" at bounding box center [905, 649] width 639 height 42
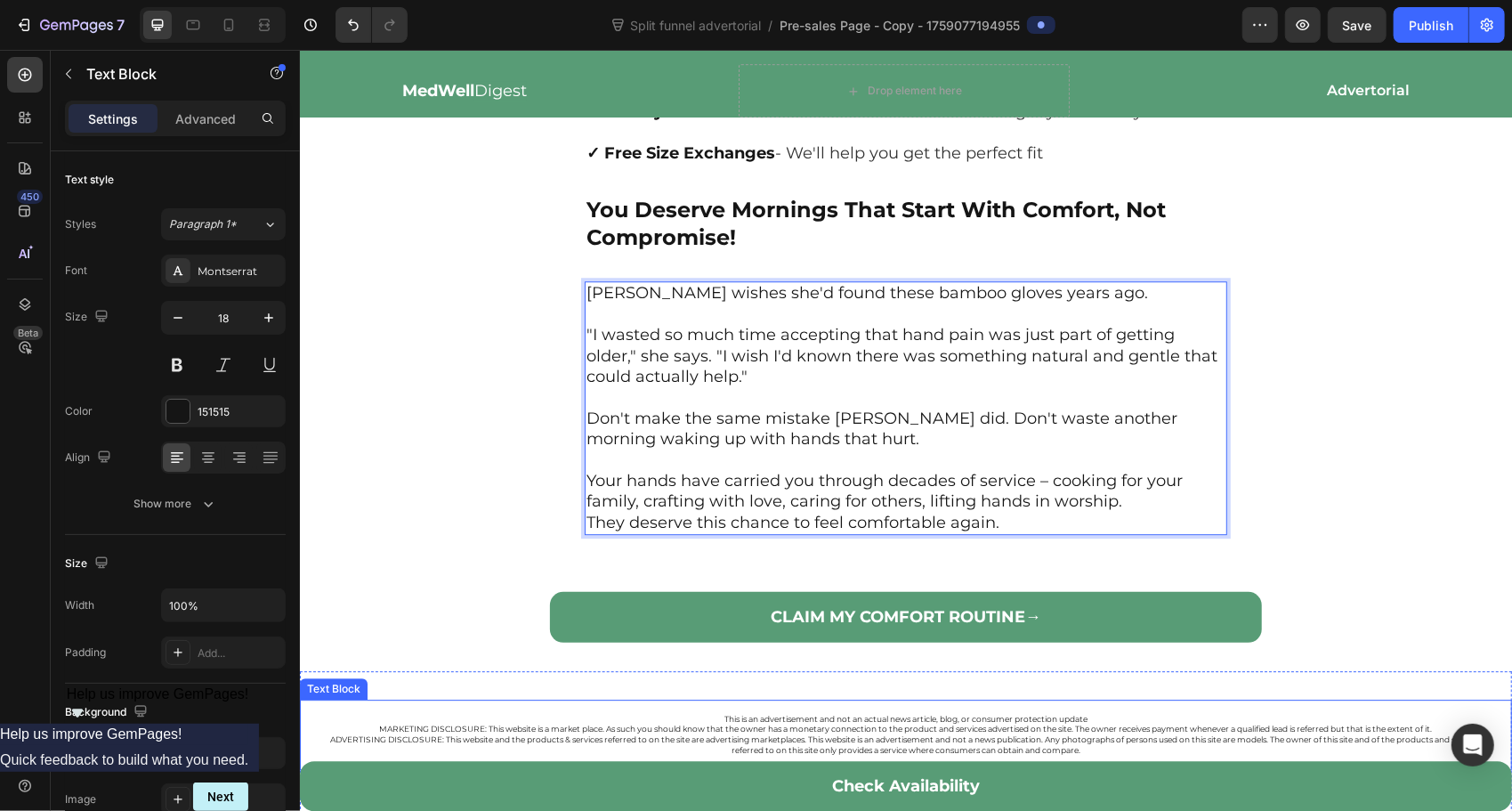
scroll to position [7698, 0]
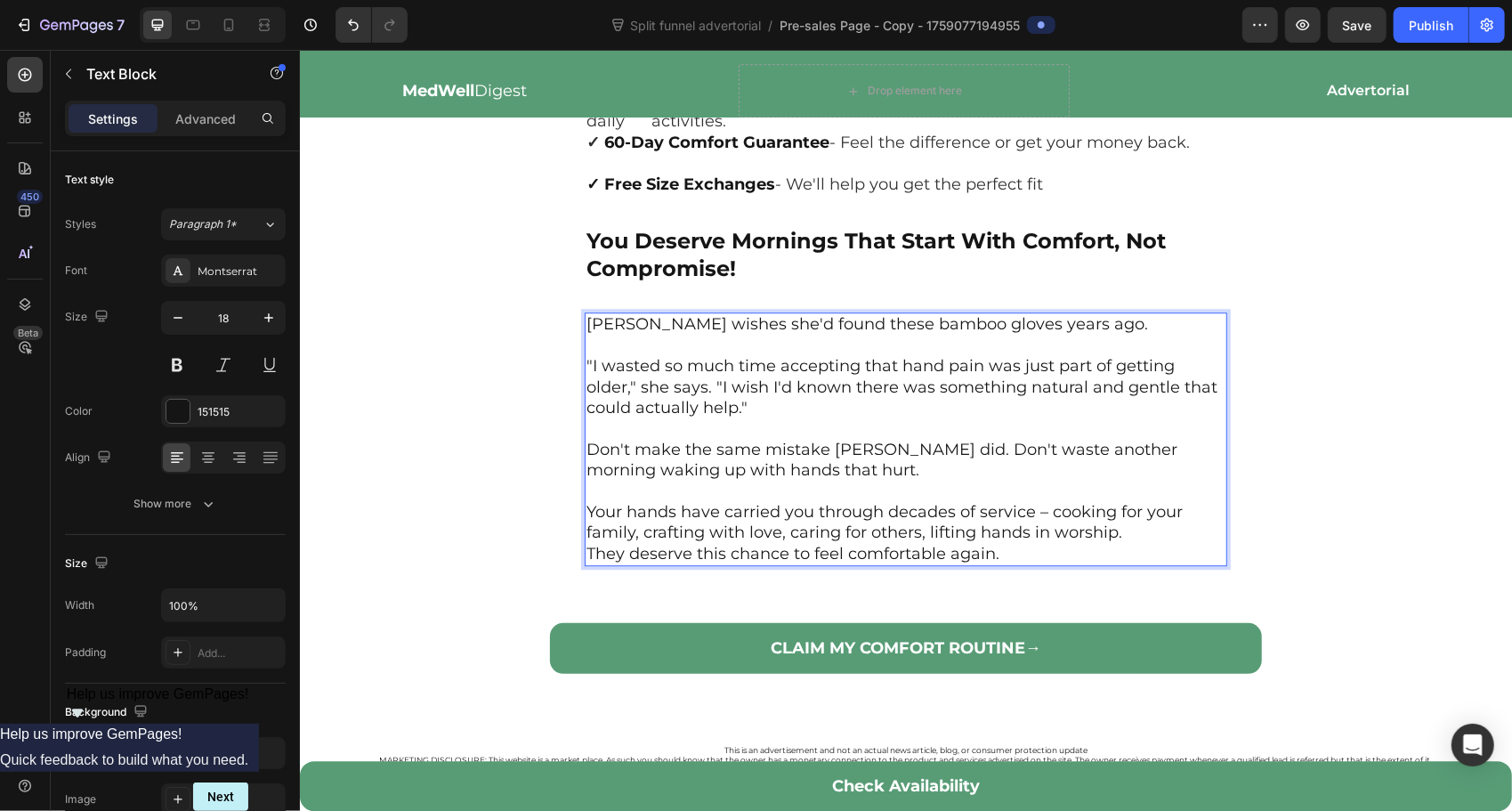
click at [1023, 543] on p "They deserve this chance to feel comfortable again." at bounding box center [905, 552] width 639 height 20
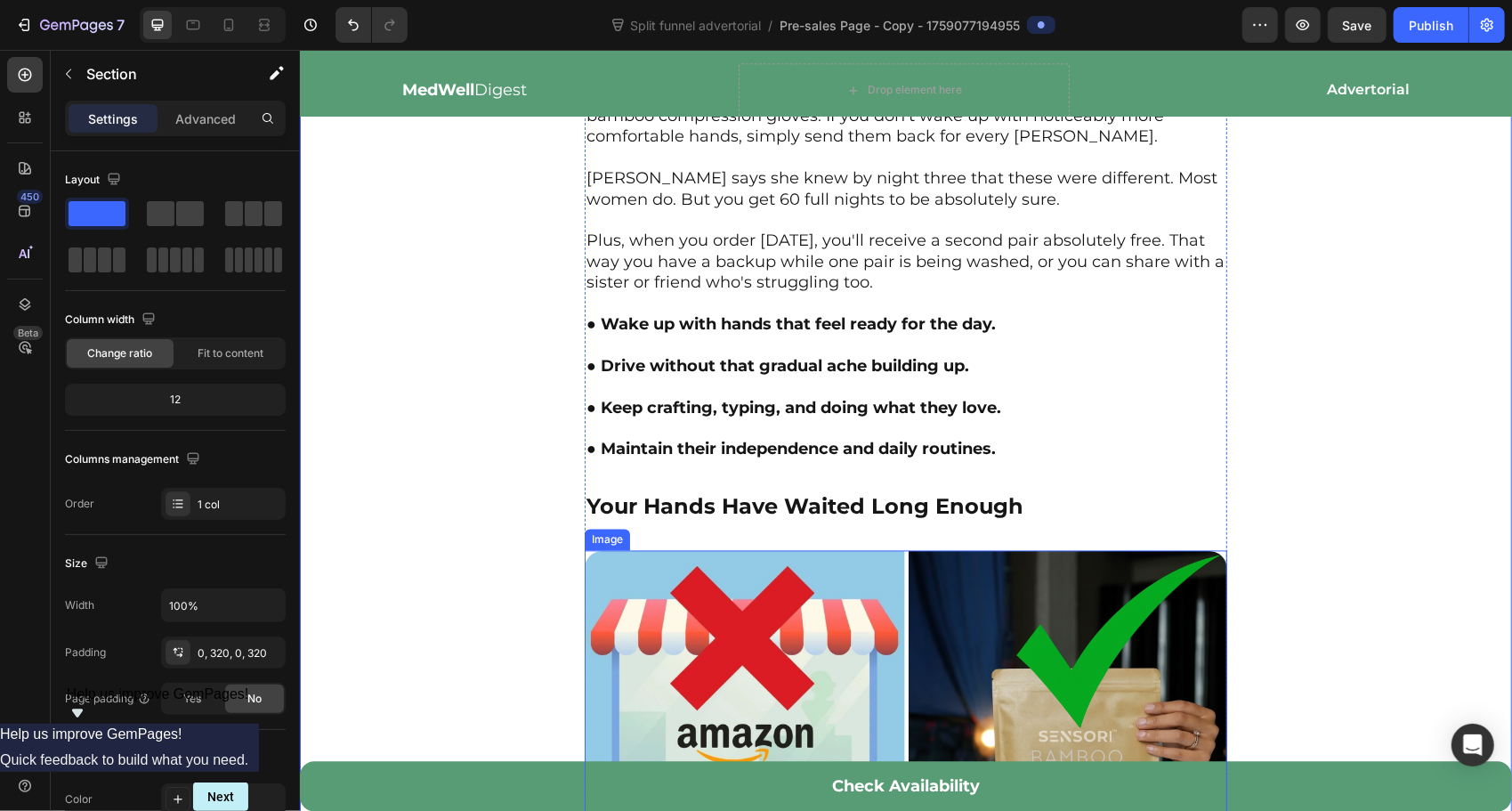
scroll to position [6823, 0]
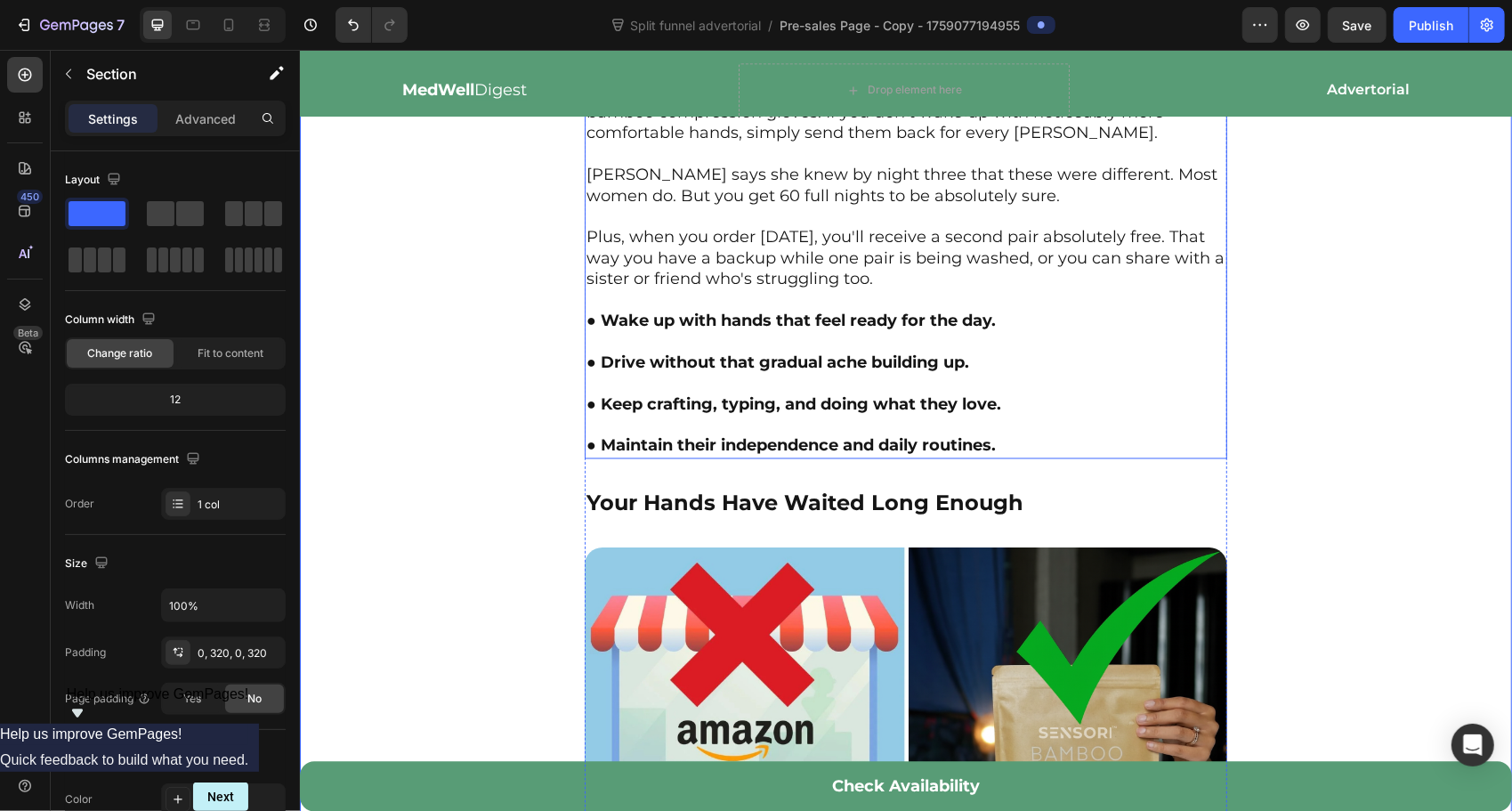
click at [696, 331] on p "Rich Text Editor. Editing area: main" at bounding box center [905, 341] width 639 height 20
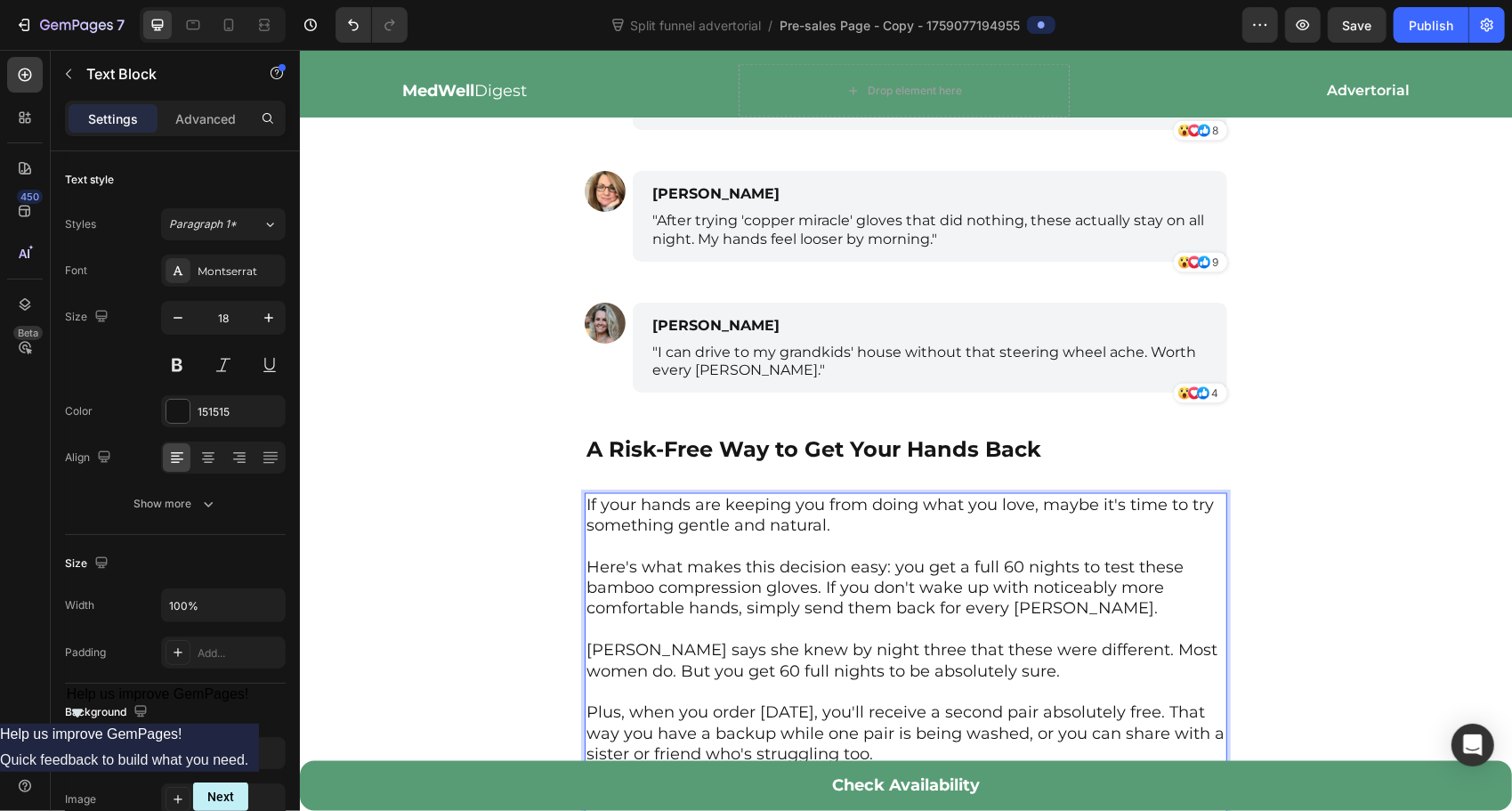
scroll to position [6674, 0]
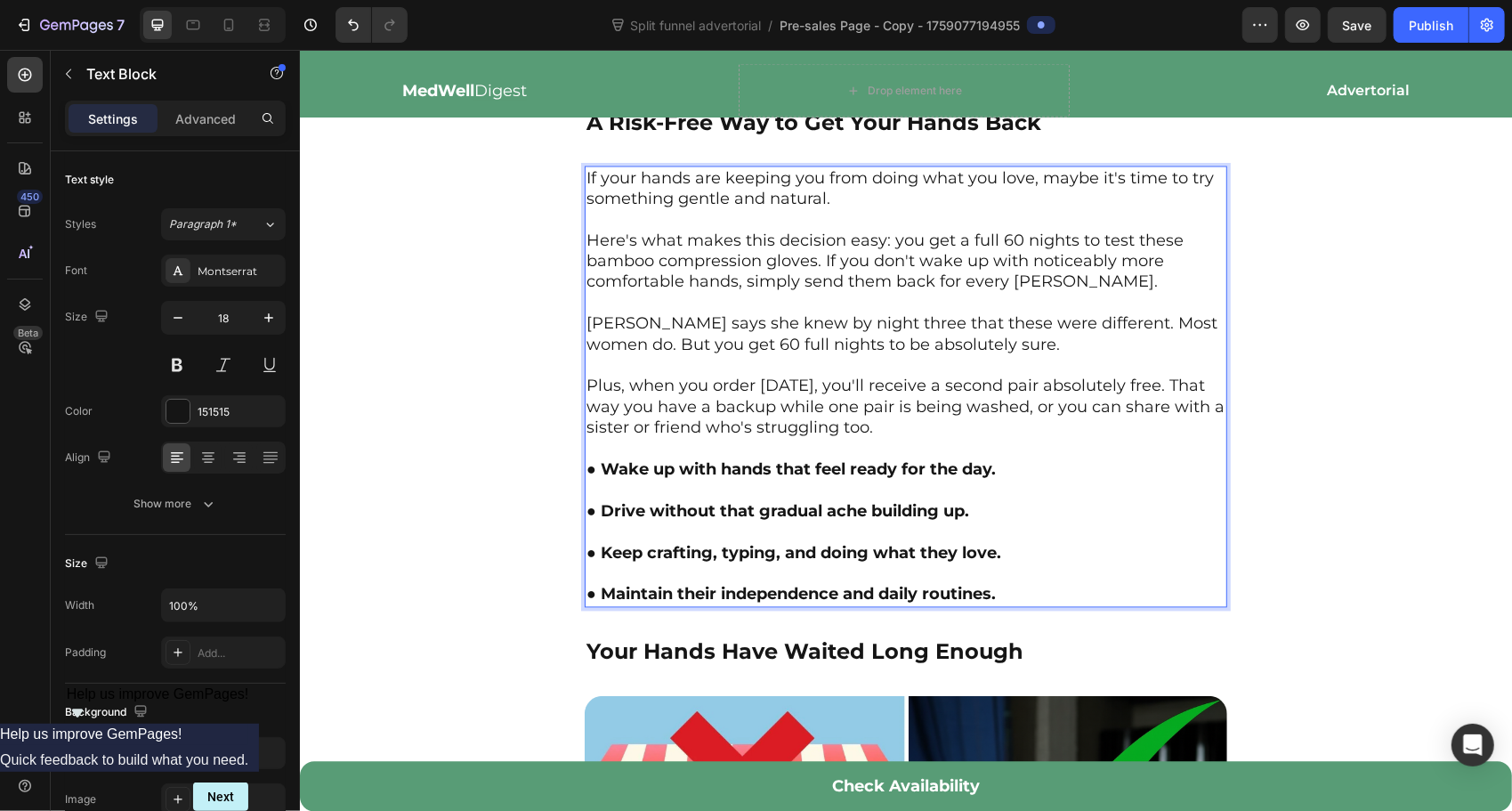
click at [677, 376] on p "Plus, when you order [DATE], you'll receive a second pair absolutely free. That…" at bounding box center [905, 417] width 639 height 84
click at [663, 460] on strong "● Wake up with hands that feel ready for the day." at bounding box center [790, 469] width 409 height 19
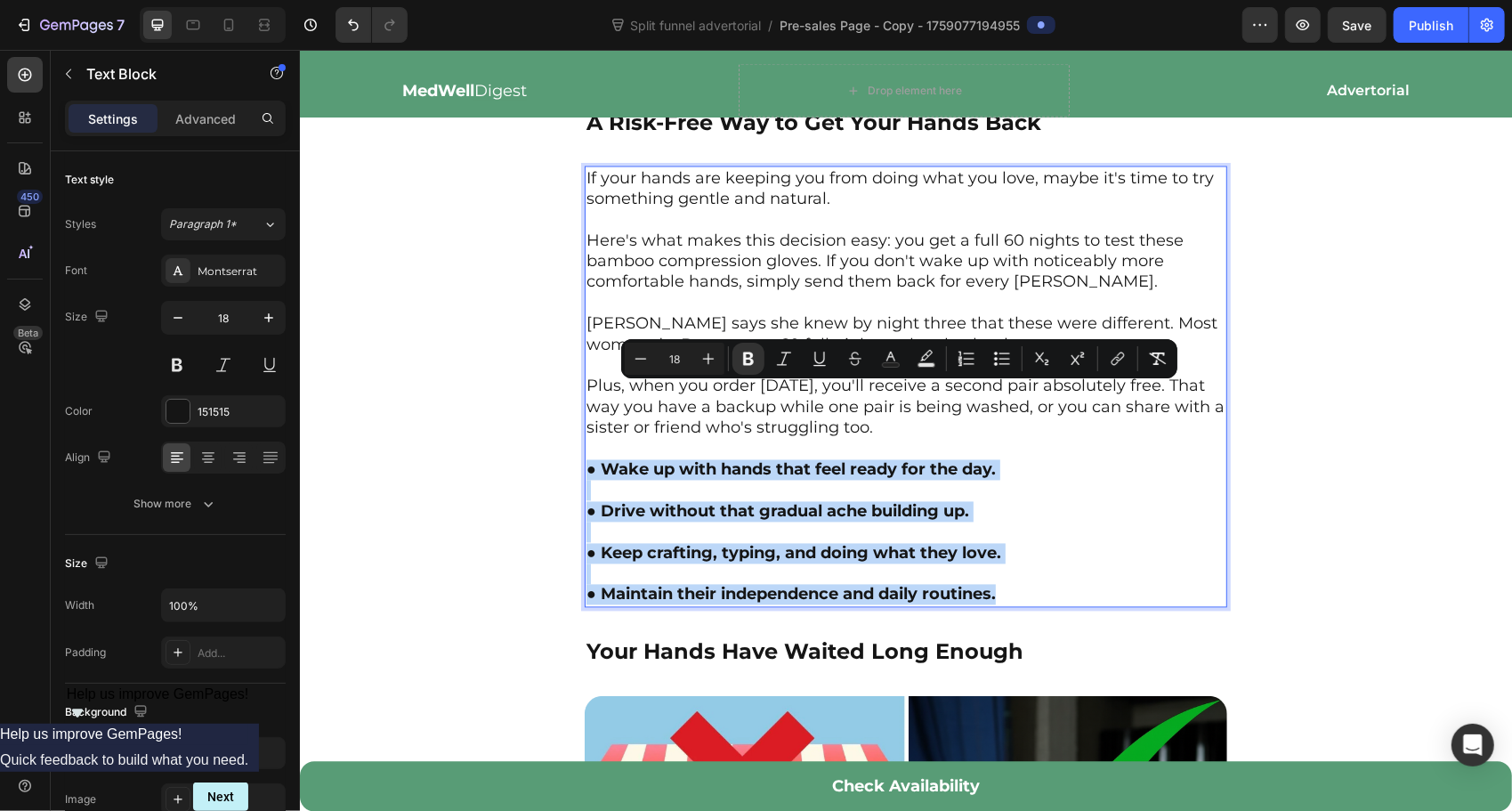
drag, startPoint x: 588, startPoint y: 393, endPoint x: 1023, endPoint y: 528, distance: 455.5
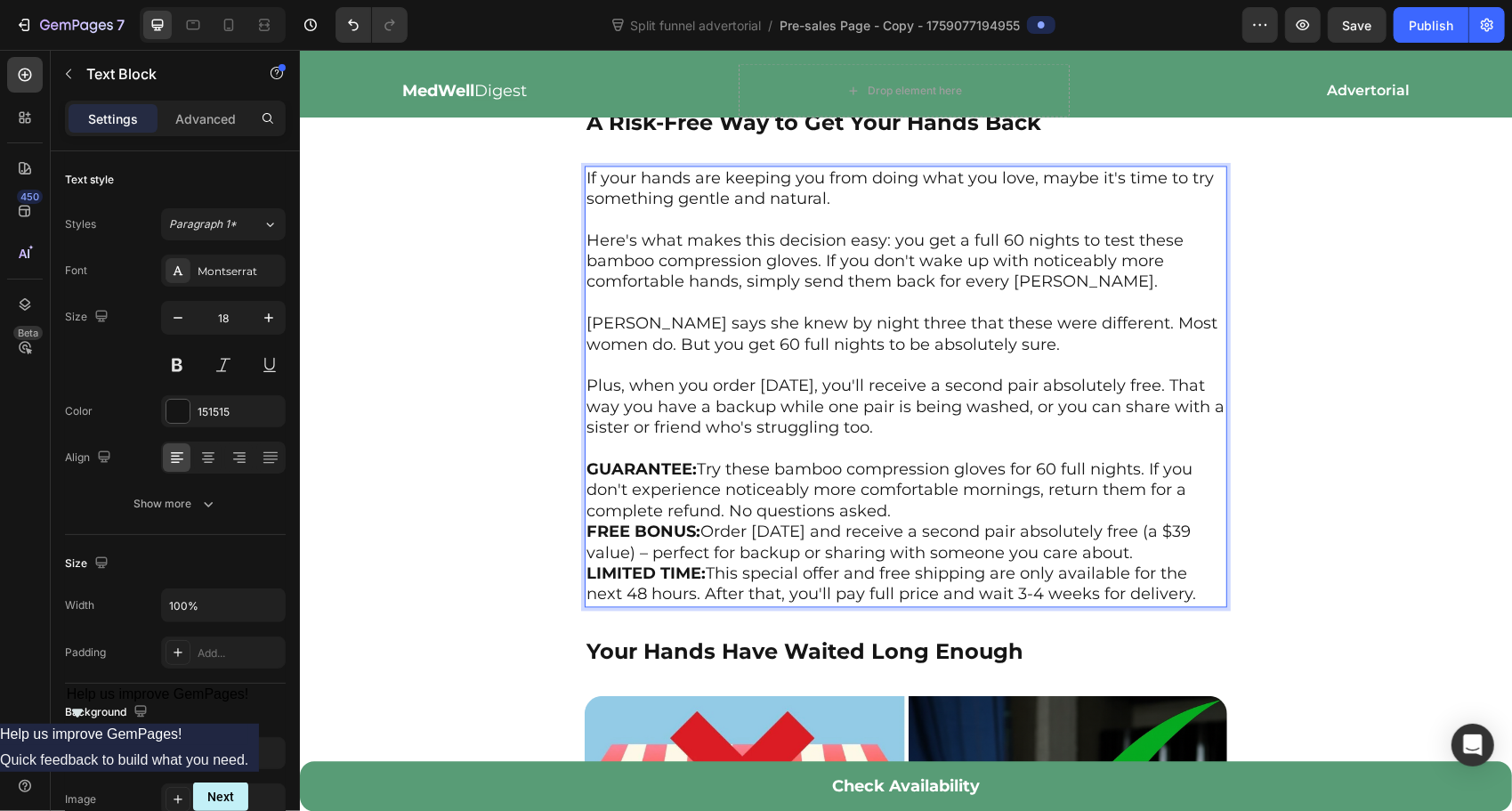
click at [1000, 460] on p "GUARANTEE: Try these bamboo compression gloves for 60 full nights. If you don't…" at bounding box center [905, 490] width 639 height 63
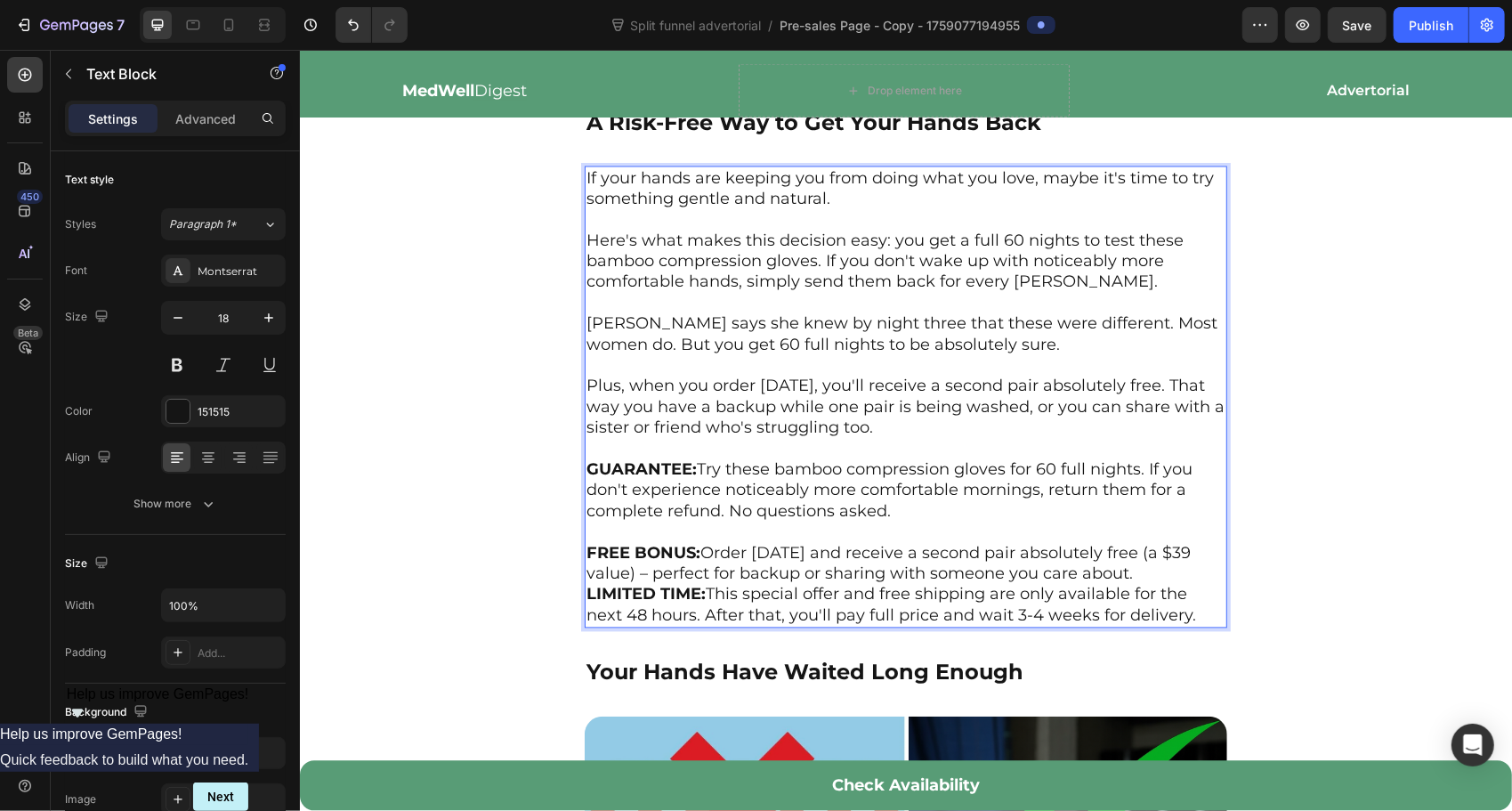
click at [1142, 543] on p "FREE BONUS: Order [DATE] and receive a second pair absolutely free (a $39 value…" at bounding box center [905, 563] width 639 height 42
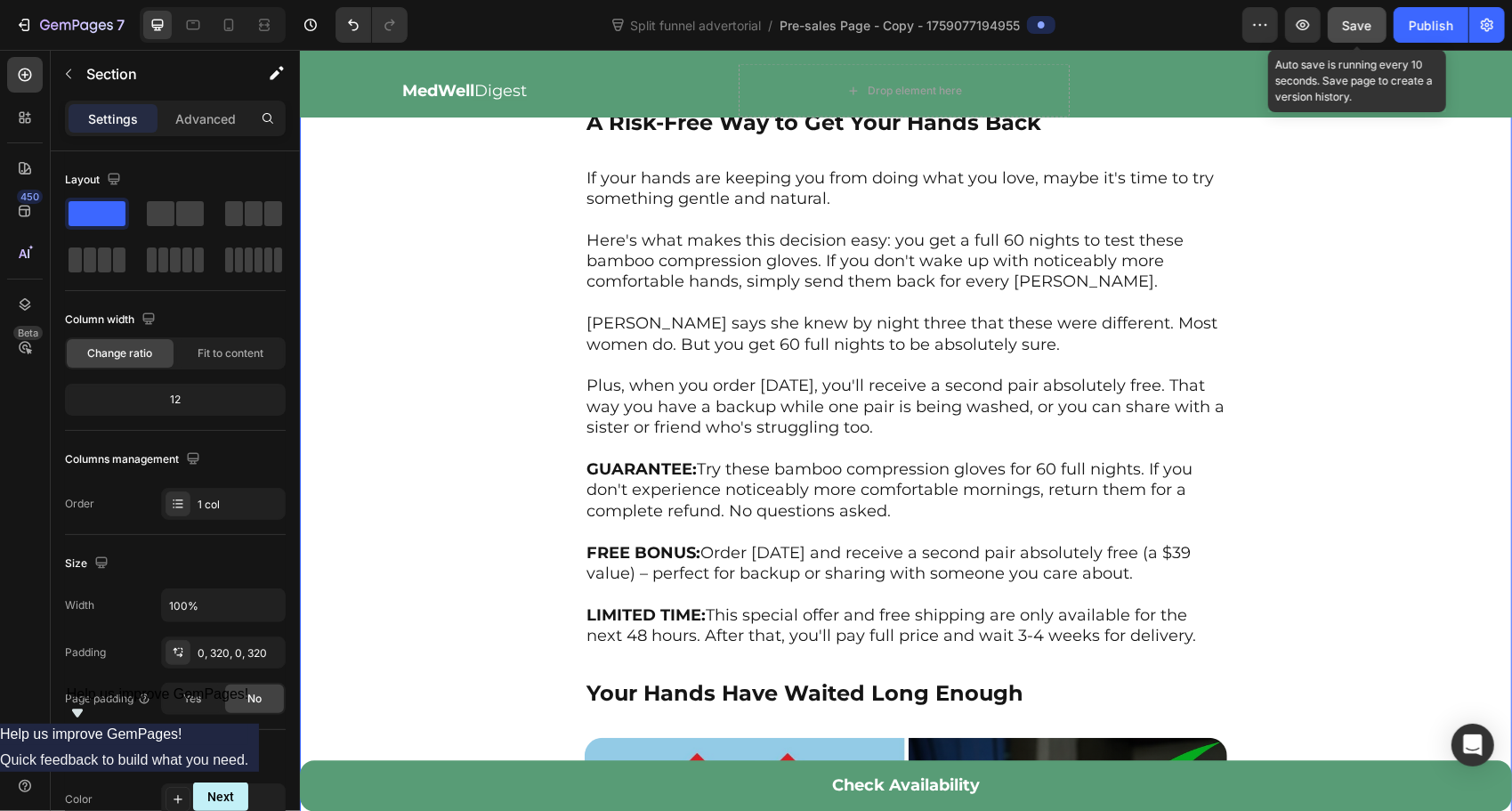
click at [1354, 27] on span "Save" at bounding box center [1357, 25] width 29 height 15
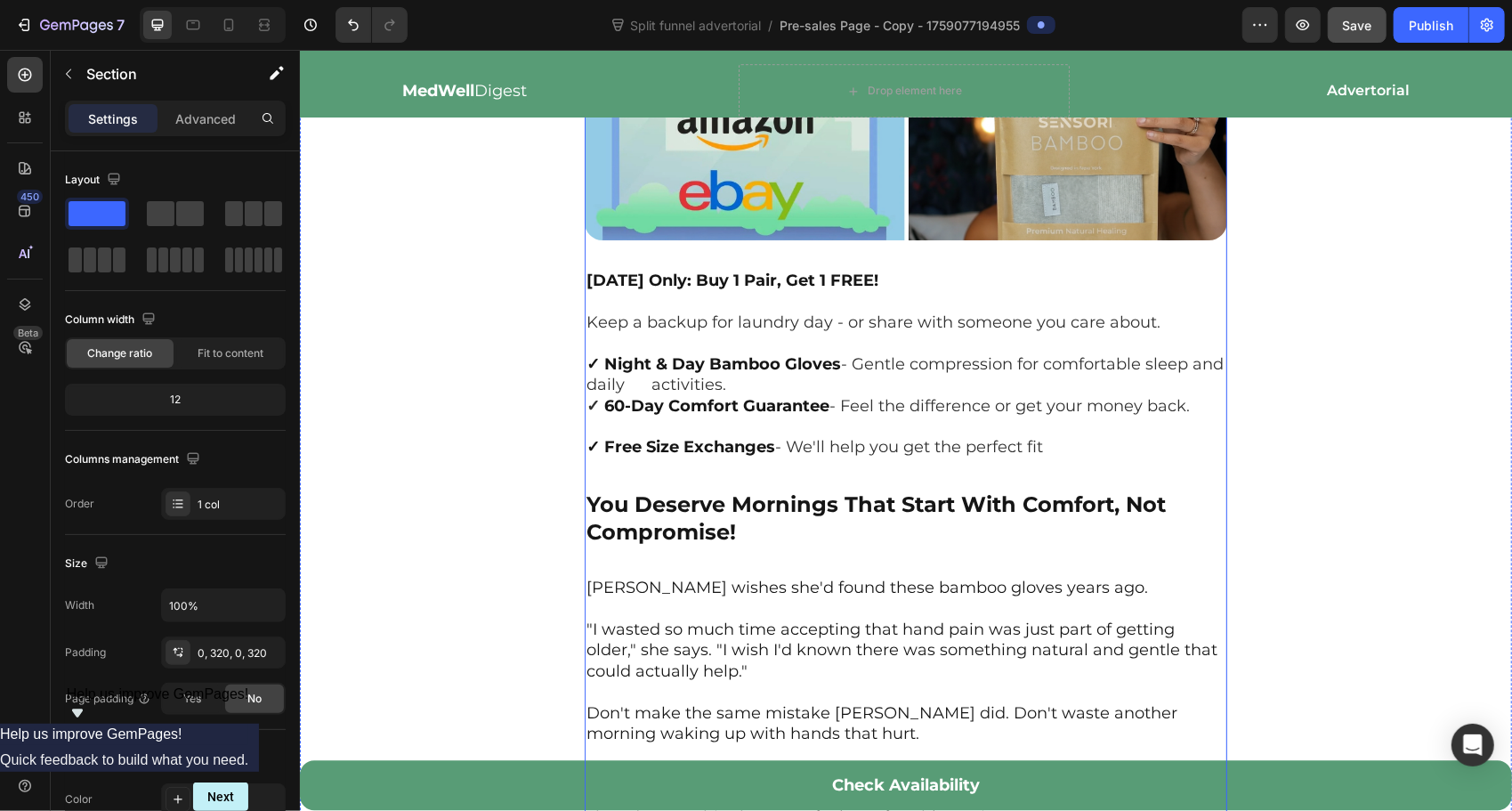
scroll to position [8170, 0]
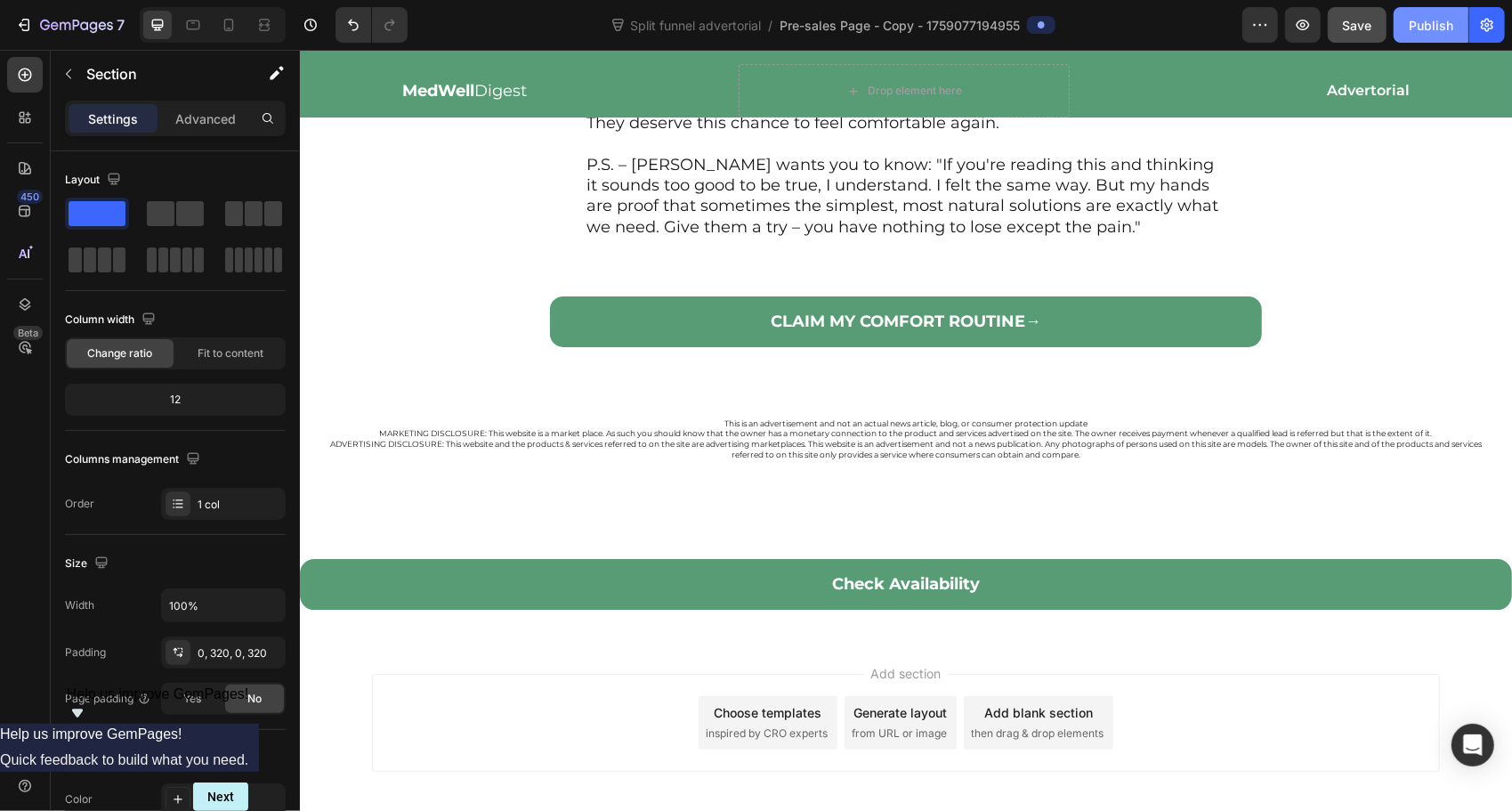
click at [1411, 17] on div "Publish" at bounding box center [1431, 25] width 44 height 18
click at [1484, 30] on icon "button" at bounding box center [1487, 25] width 17 height 17
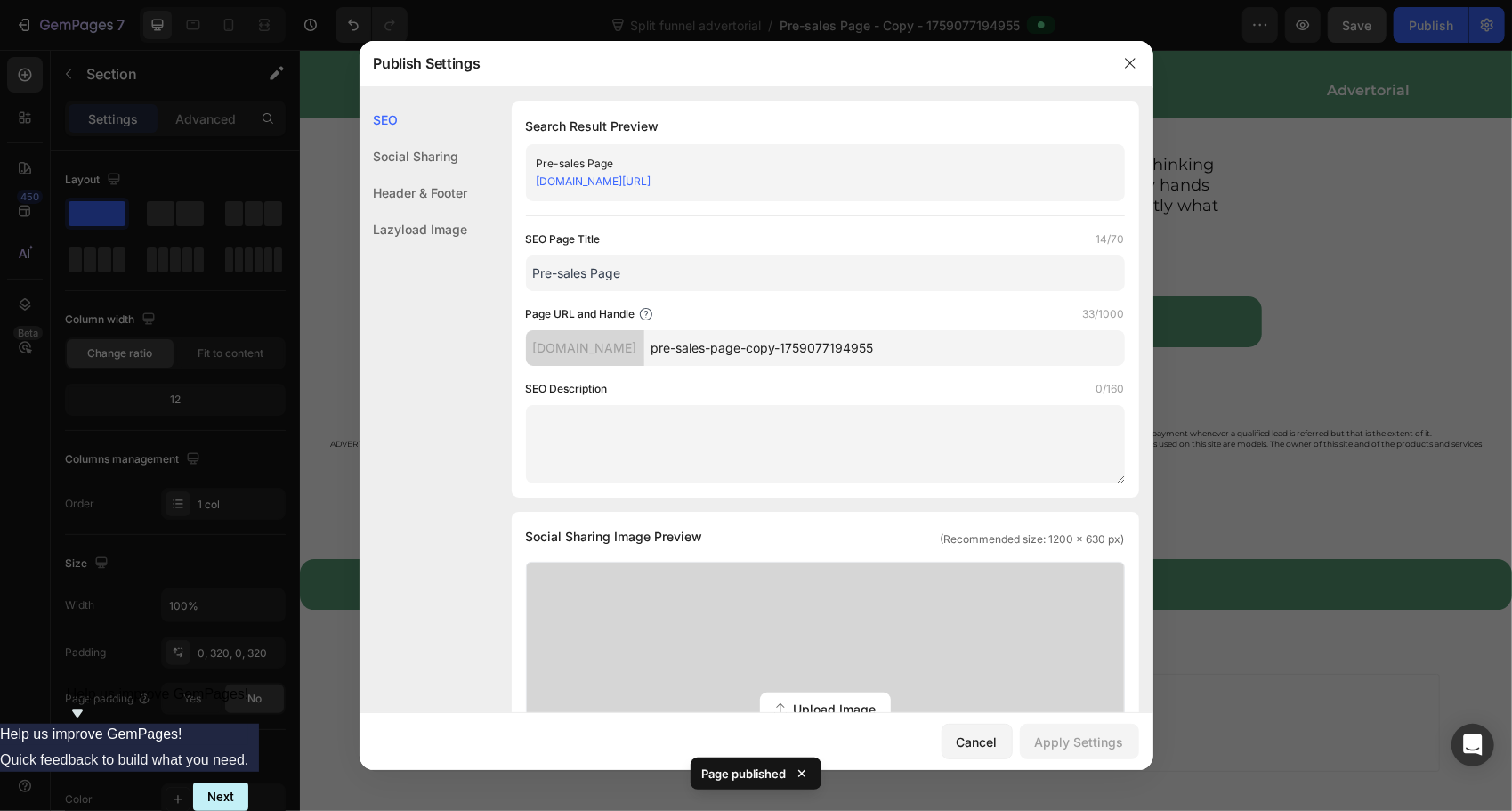
click at [651, 182] on link "[DOMAIN_NAME][URL]" at bounding box center [593, 182] width 115 height 14
click at [1129, 60] on icon "button" at bounding box center [1130, 63] width 14 height 14
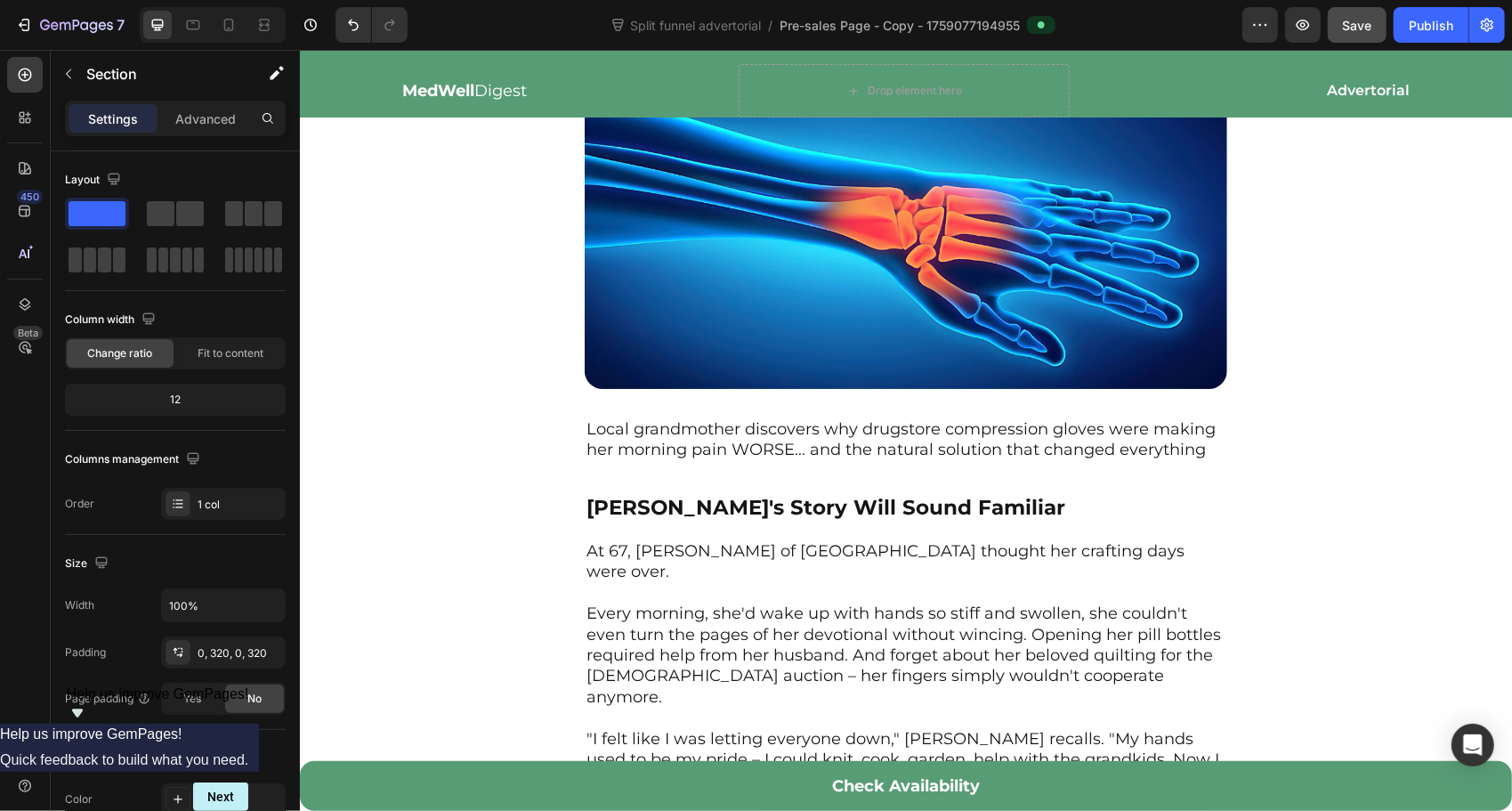
scroll to position [0, 0]
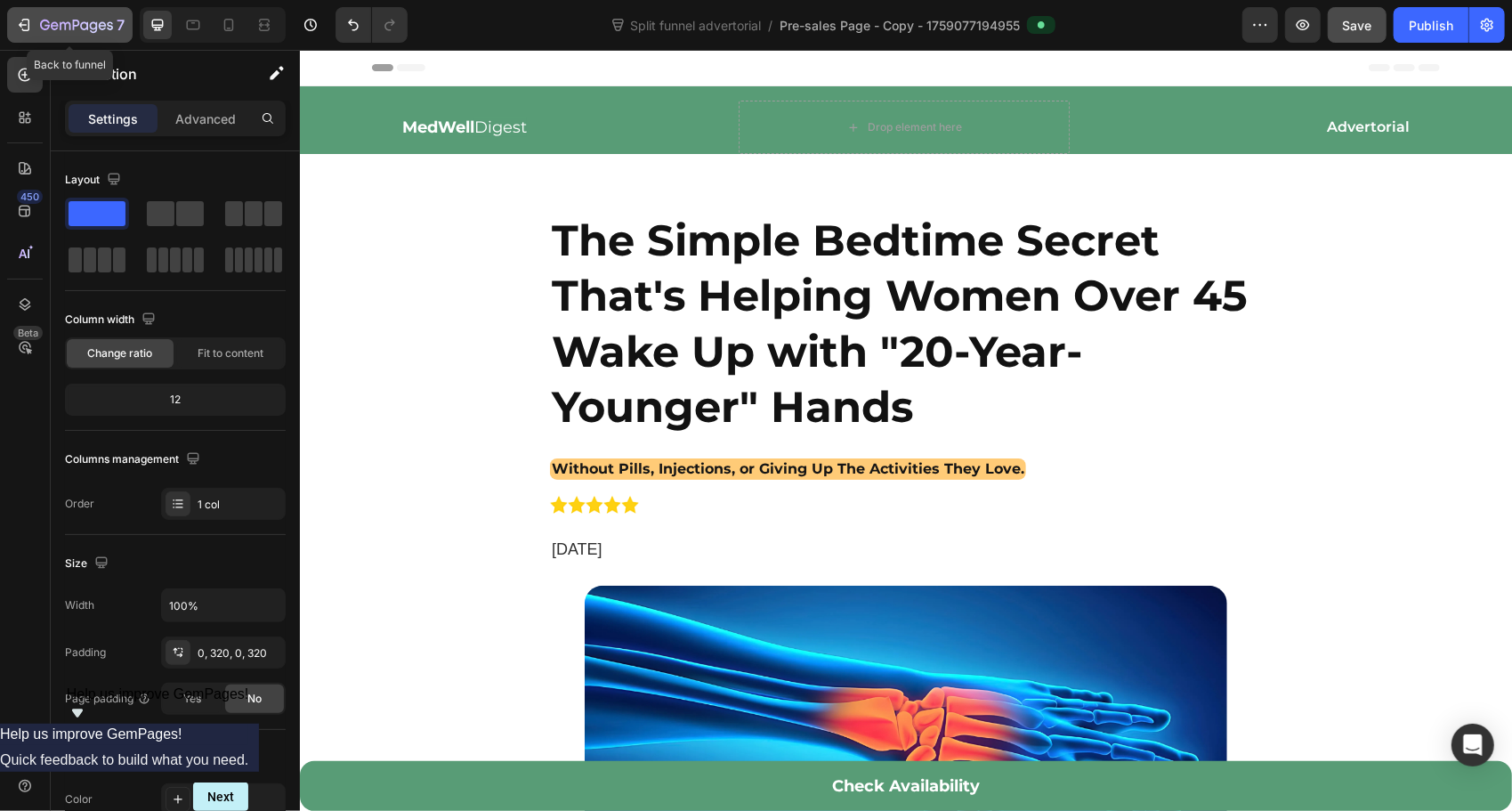
drag, startPoint x: 37, startPoint y: 24, endPoint x: 29, endPoint y: 29, distance: 9.4
click at [36, 24] on div "7" at bounding box center [69, 25] width 109 height 21
